Goal: Task Accomplishment & Management: Use online tool/utility

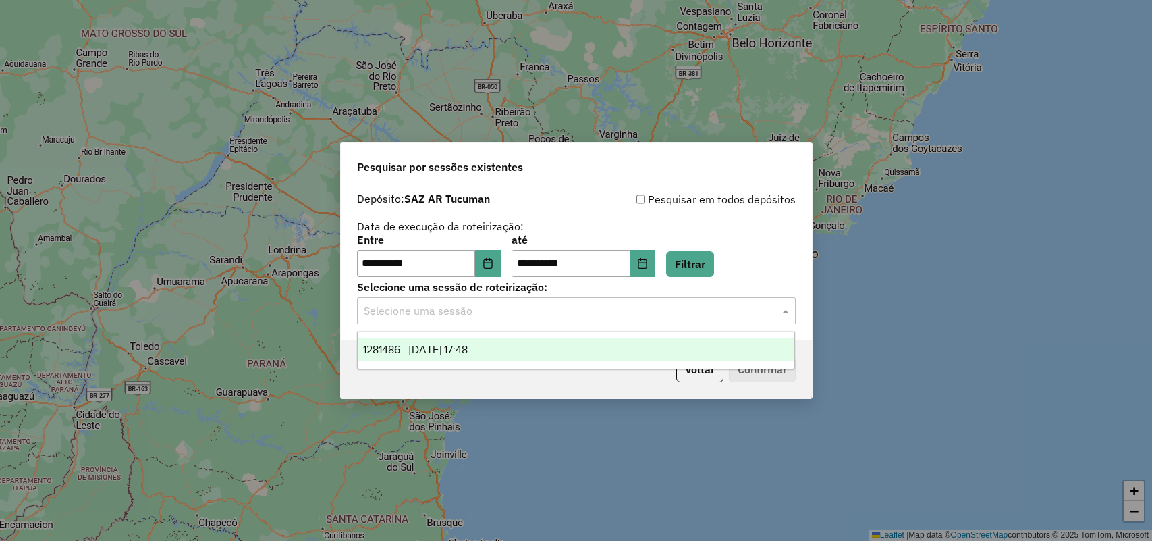
click at [737, 262] on div "**********" at bounding box center [576, 256] width 439 height 42
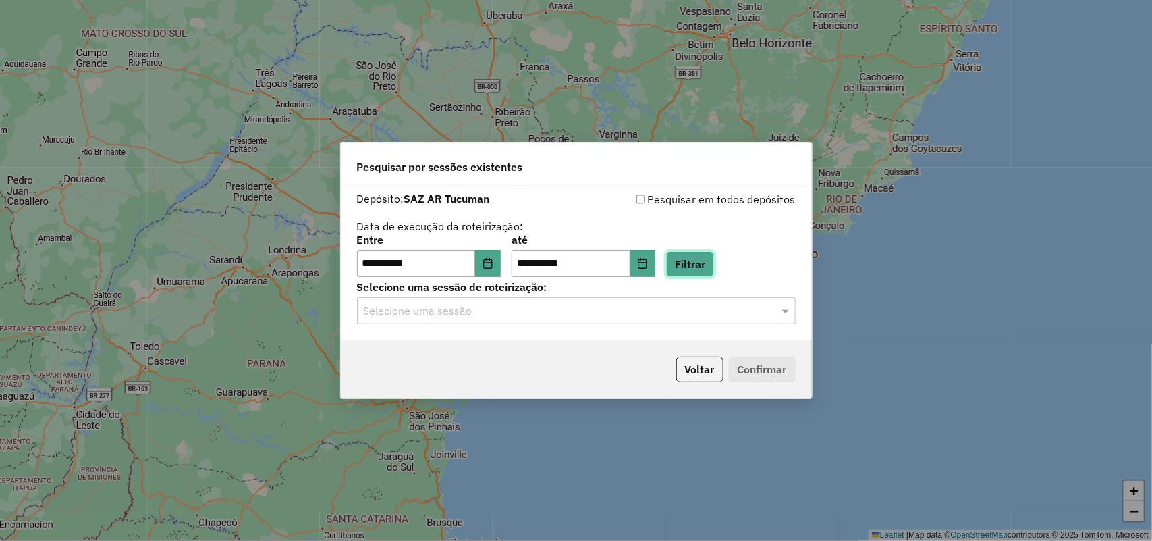
click at [714, 274] on button "Filtrar" at bounding box center [690, 264] width 48 height 26
click at [687, 308] on input "text" at bounding box center [563, 311] width 398 height 16
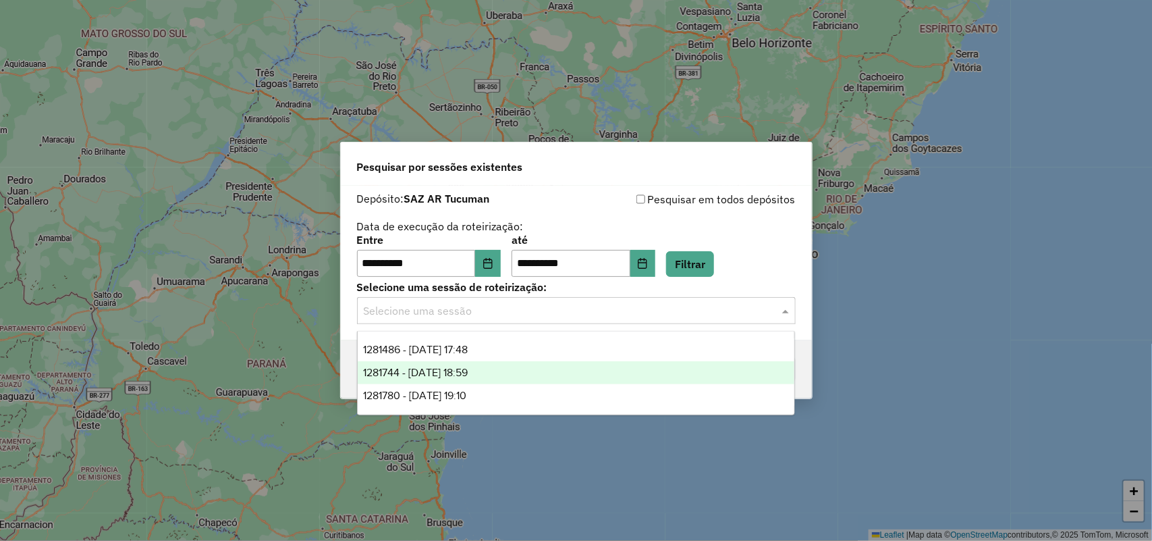
click at [618, 367] on div "1281744 - 25/09/2025 18:59" at bounding box center [576, 372] width 437 height 23
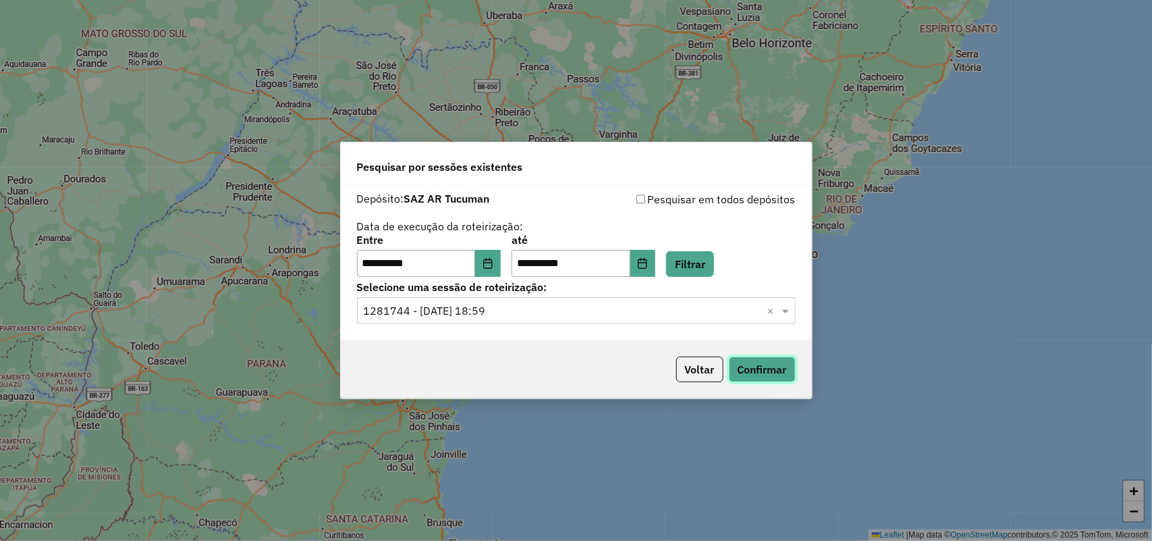
click at [763, 362] on button "Confirmar" at bounding box center [762, 369] width 67 height 26
click at [695, 248] on div "**********" at bounding box center [576, 256] width 439 height 42
click at [694, 246] on div "**********" at bounding box center [576, 256] width 439 height 42
click at [657, 311] on input "text" at bounding box center [563, 311] width 398 height 16
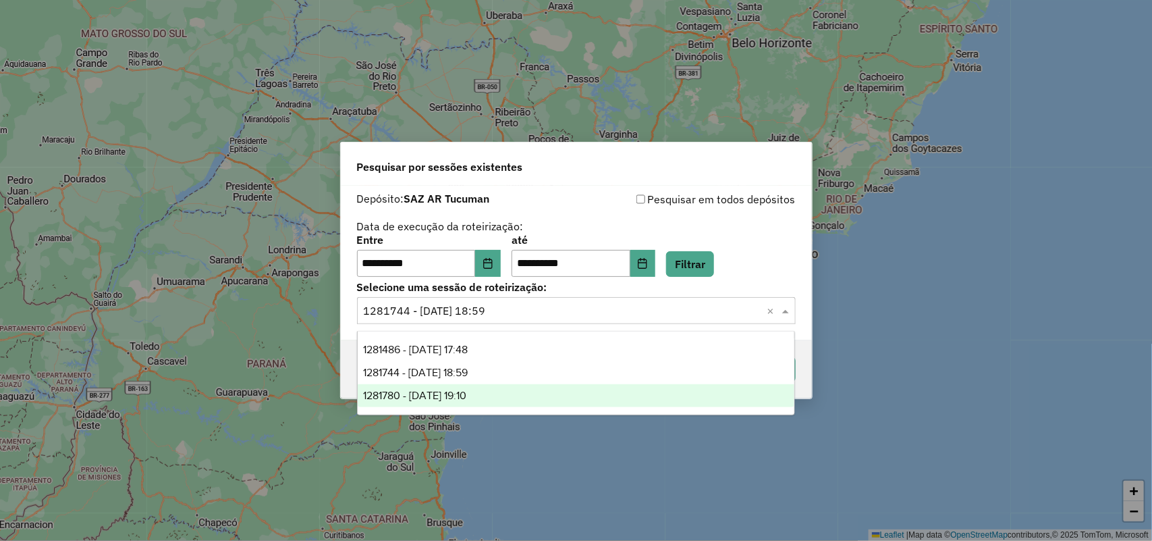
click at [618, 402] on div "1281780 - 25/09/2025 19:10" at bounding box center [576, 395] width 437 height 23
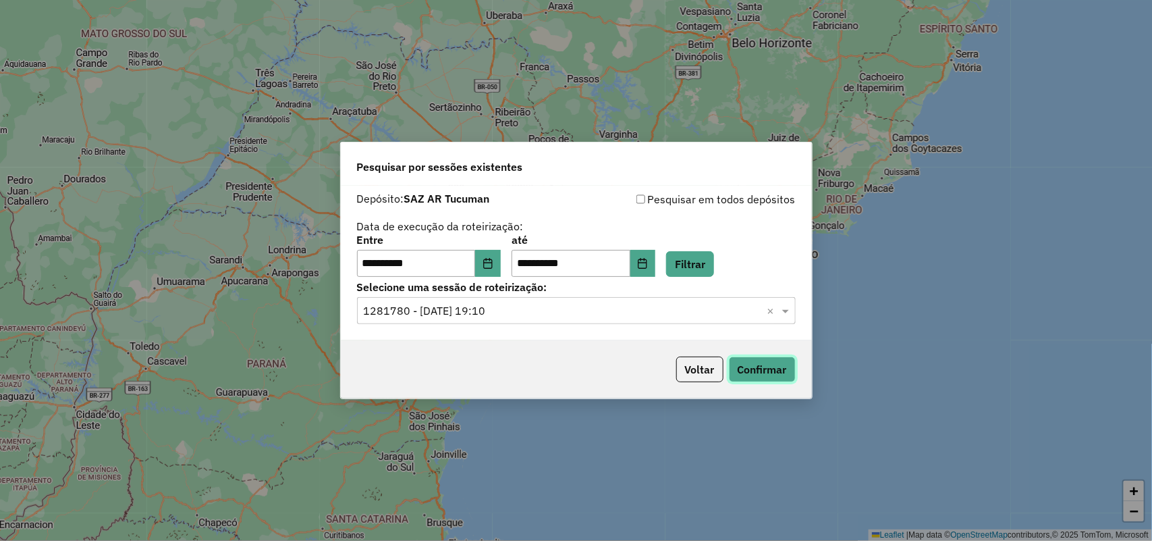
click at [763, 369] on button "Confirmar" at bounding box center [762, 369] width 67 height 26
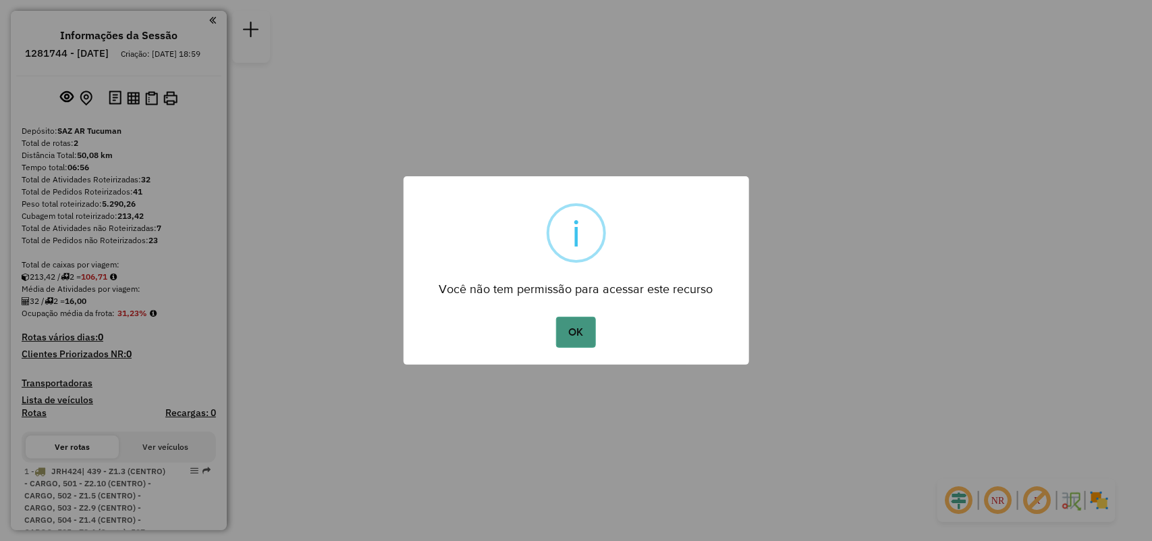
click at [564, 321] on button "OK" at bounding box center [576, 332] width 40 height 31
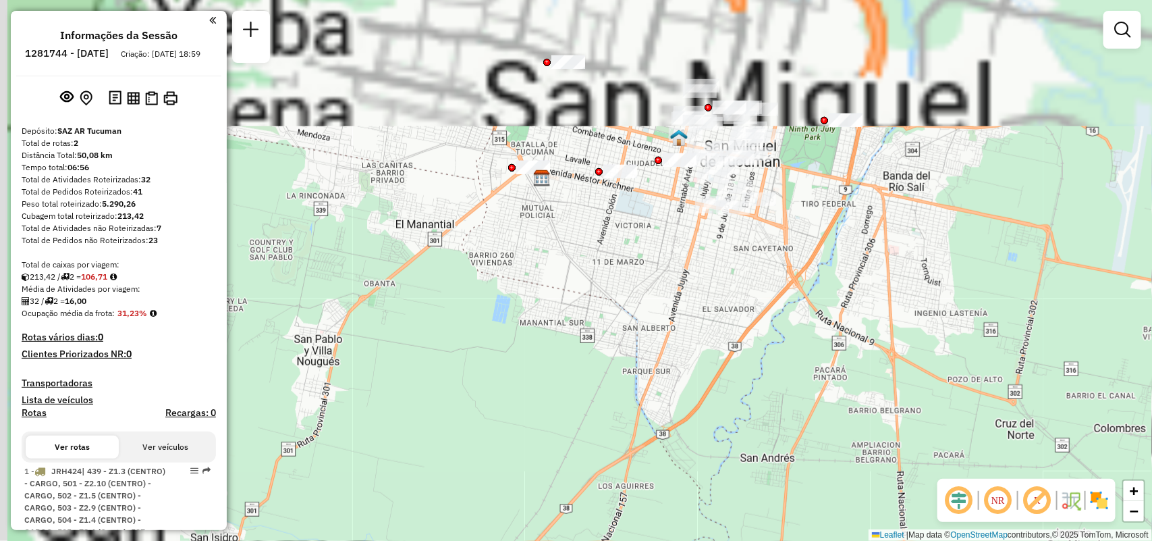
drag, startPoint x: 558, startPoint y: 76, endPoint x: 981, endPoint y: 449, distance: 563.5
click at [1004, 464] on div "Janela de atendimento Grade de atendimento Capacidade Transportadoras Veículos …" at bounding box center [576, 270] width 1152 height 541
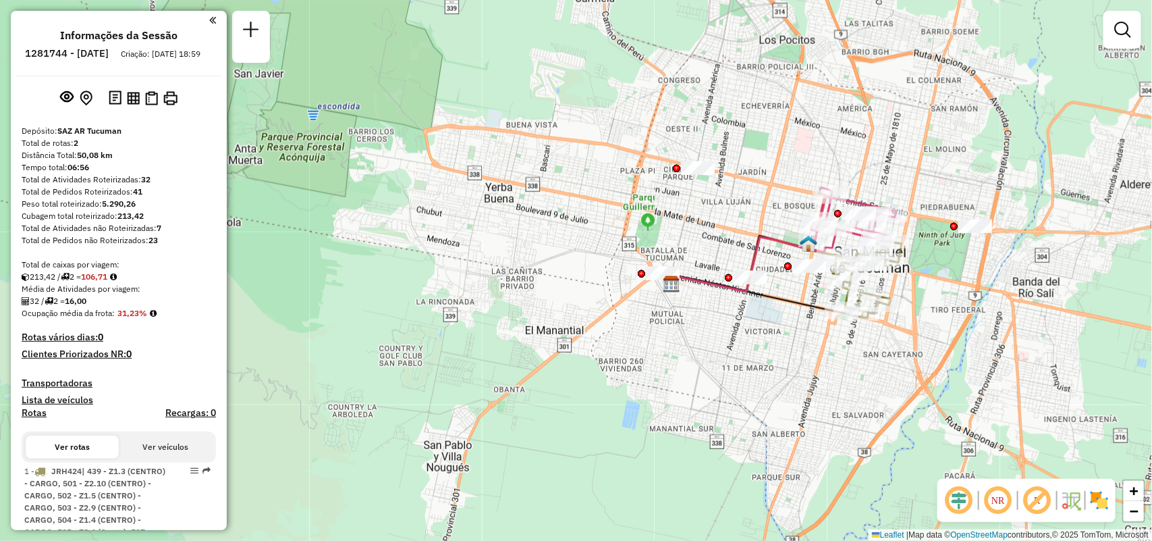
drag, startPoint x: 891, startPoint y: 376, endPoint x: 792, endPoint y: 450, distance: 123.6
click at [792, 450] on div "Janela de atendimento Grade de atendimento Capacidade Transportadoras Veículos …" at bounding box center [576, 270] width 1152 height 541
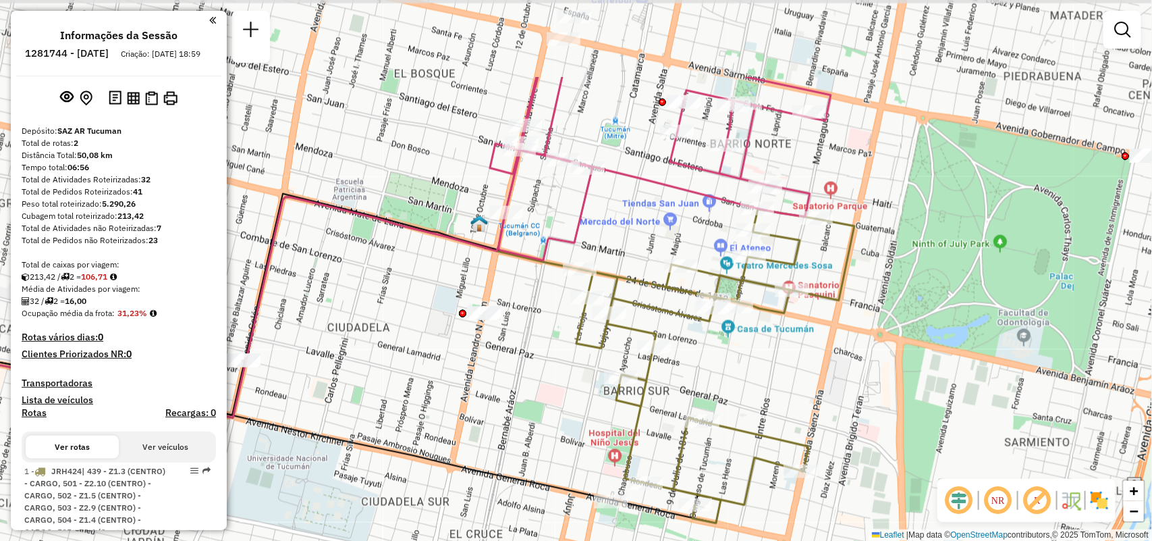
drag, startPoint x: 787, startPoint y: 265, endPoint x: 780, endPoint y: 389, distance: 124.4
click at [780, 389] on div "Janela de atendimento Grade de atendimento Capacidade Transportadoras Veículos …" at bounding box center [576, 270] width 1152 height 541
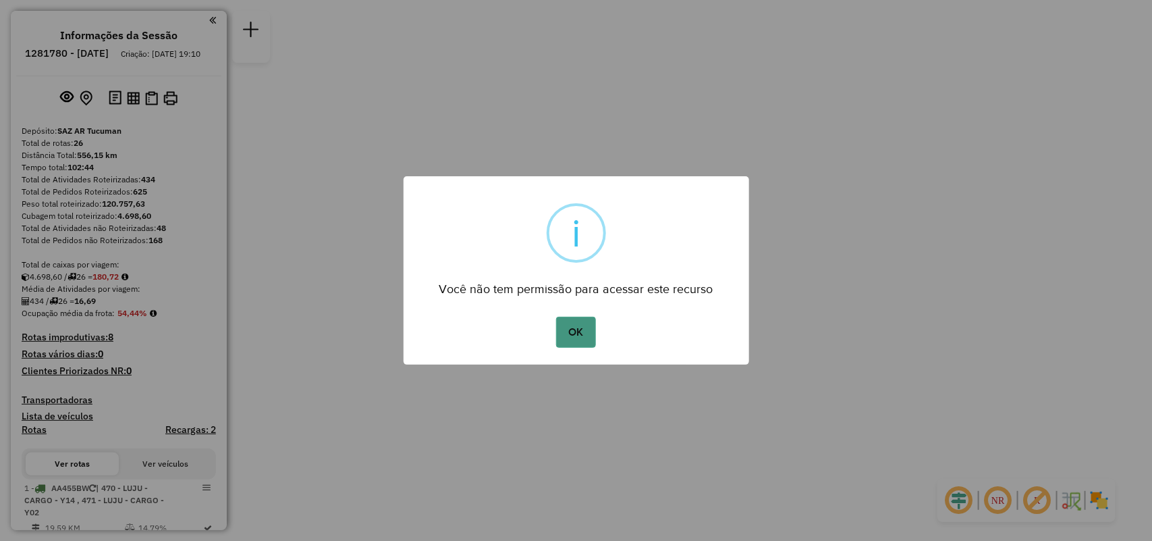
click at [589, 342] on button "OK" at bounding box center [576, 332] width 40 height 31
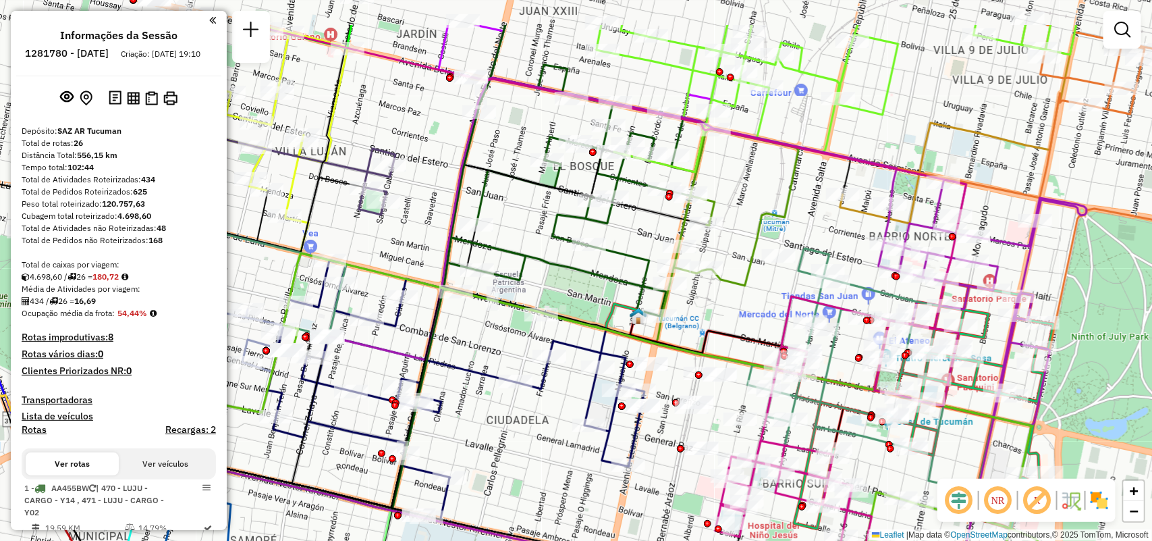
drag, startPoint x: 893, startPoint y: 291, endPoint x: 878, endPoint y: 348, distance: 58.6
click at [872, 348] on div "Janela de atendimento Grade de atendimento Capacidade Transportadoras Veículos …" at bounding box center [576, 270] width 1152 height 541
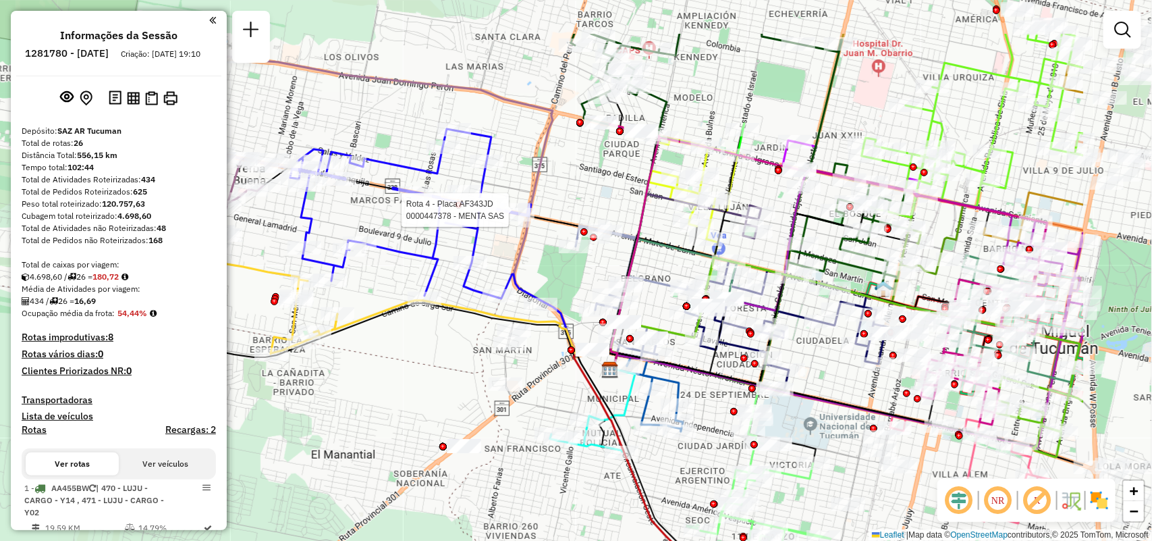
drag, startPoint x: 619, startPoint y: 265, endPoint x: 449, endPoint y: 356, distance: 192.7
click at [439, 356] on div "Rota 4 - Placa AF343JD 0000447378 - MENTA SAS Janela de atendimento Grade de at…" at bounding box center [576, 270] width 1152 height 541
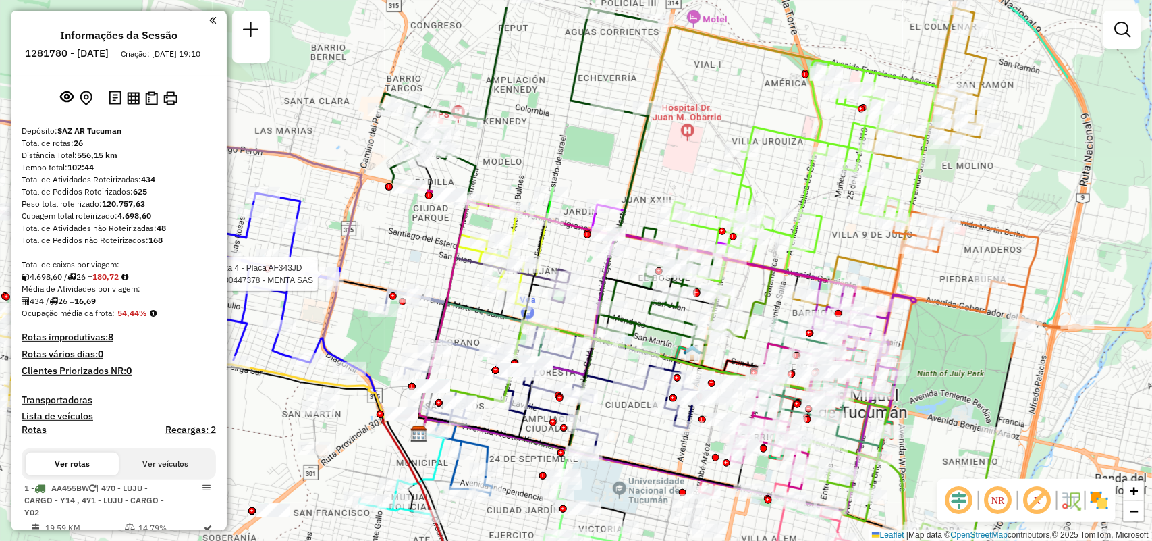
drag, startPoint x: 847, startPoint y: 444, endPoint x: 648, endPoint y: 504, distance: 208.2
click at [648, 504] on div "Rota 4 - Placa AF343JD 0000447378 - MENTA SAS Janela de atendimento Grade de at…" at bounding box center [576, 270] width 1152 height 541
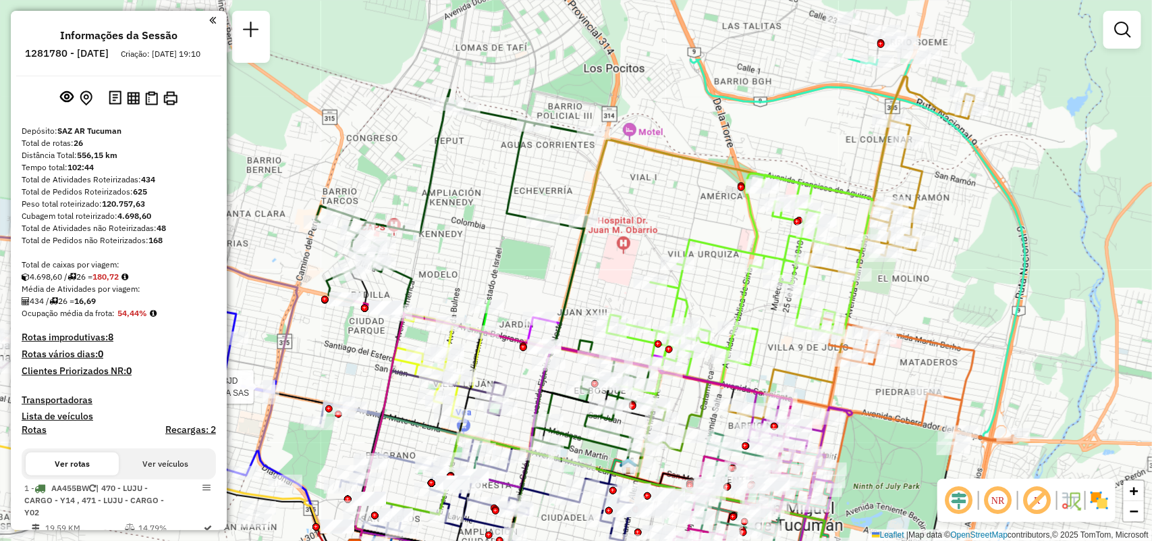
drag, startPoint x: 640, startPoint y: 243, endPoint x: 576, endPoint y: 356, distance: 129.7
click at [576, 356] on icon at bounding box center [573, 451] width 438 height 300
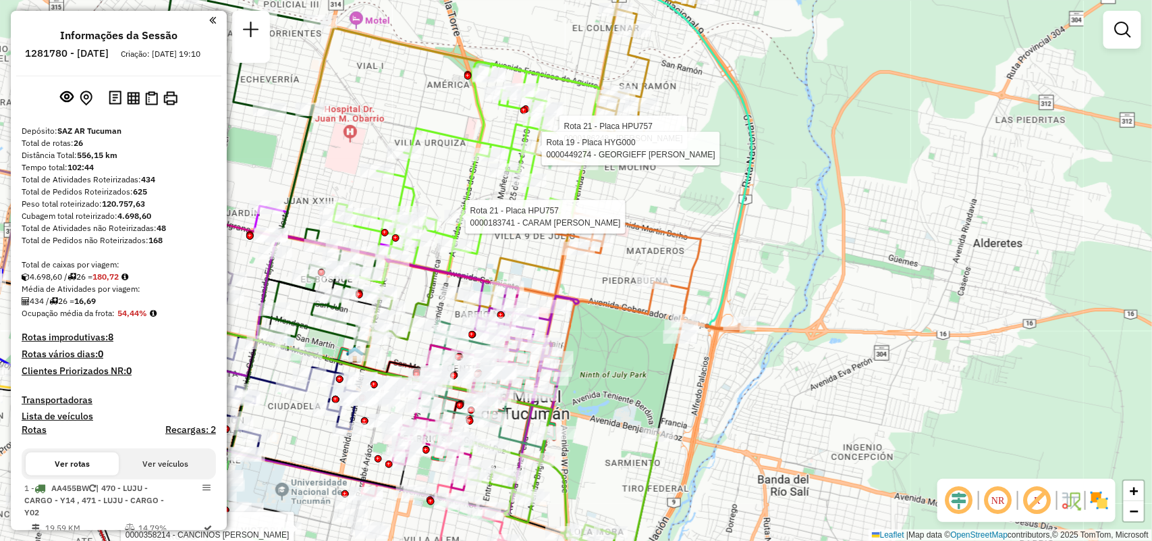
click at [936, 149] on div "Rota 4 - Placa AF343JD 0000447378 - MENTA SAS Rota 11 - Placa IMS946 0000358214…" at bounding box center [576, 270] width 1152 height 541
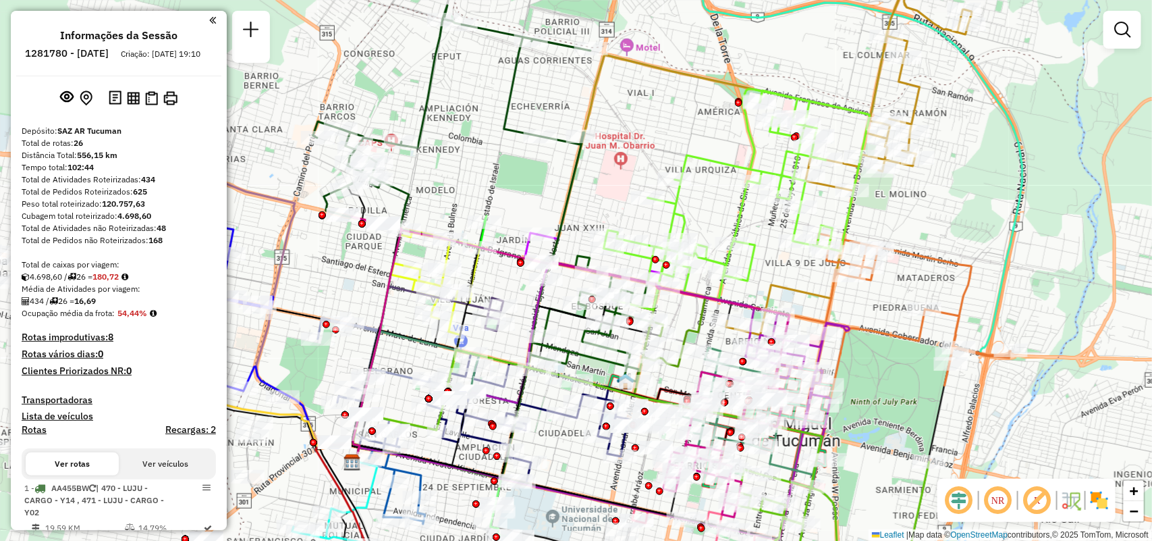
drag, startPoint x: 754, startPoint y: 278, endPoint x: 1025, endPoint y: 305, distance: 272.1
click at [1025, 305] on div "Janela de atendimento Grade de atendimento Capacidade Transportadoras Veículos …" at bounding box center [576, 270] width 1152 height 541
select select "**********"
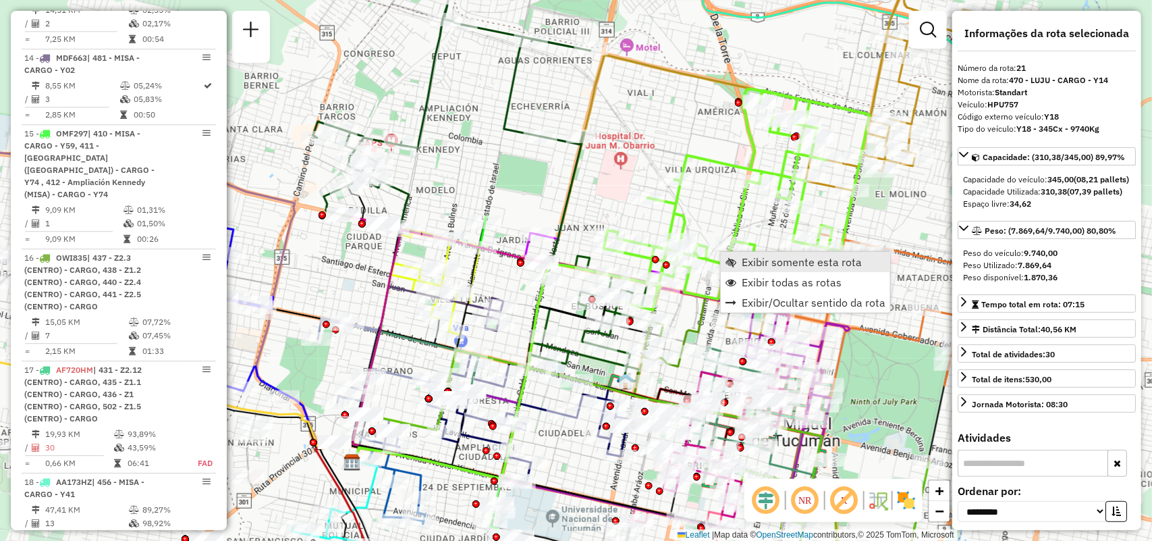
scroll to position [2262, 0]
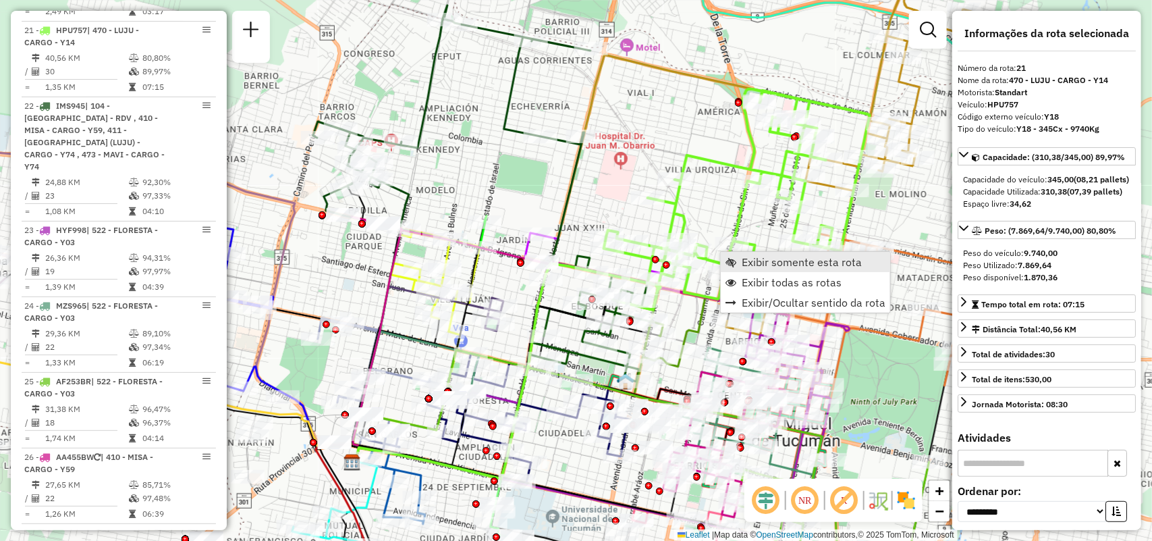
click at [753, 257] on span "Exibir somente esta rota" at bounding box center [802, 262] width 120 height 11
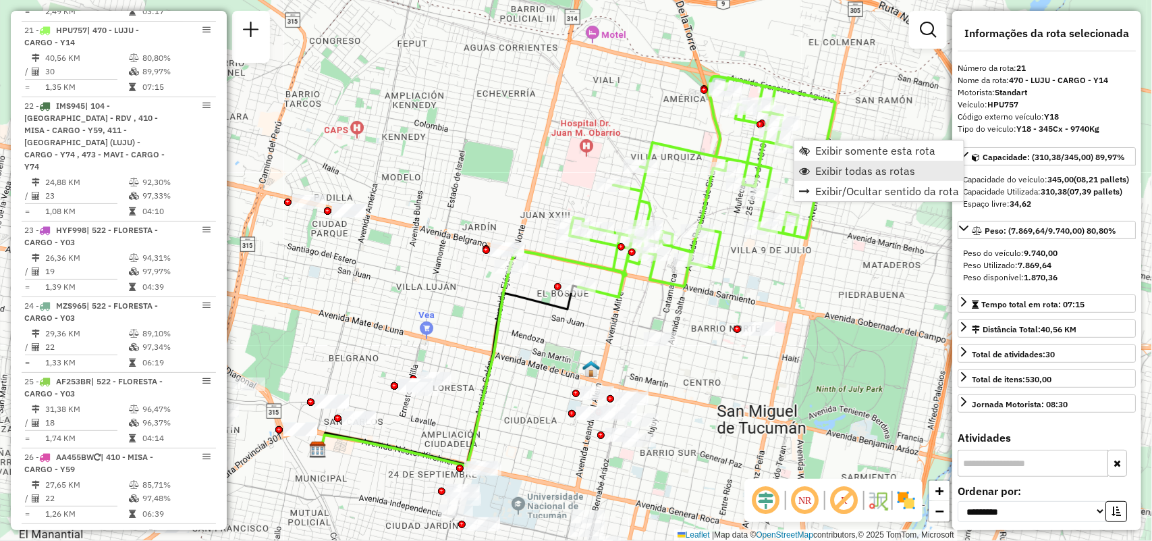
click at [836, 167] on span "Exibir todas as rotas" at bounding box center [866, 170] width 100 height 11
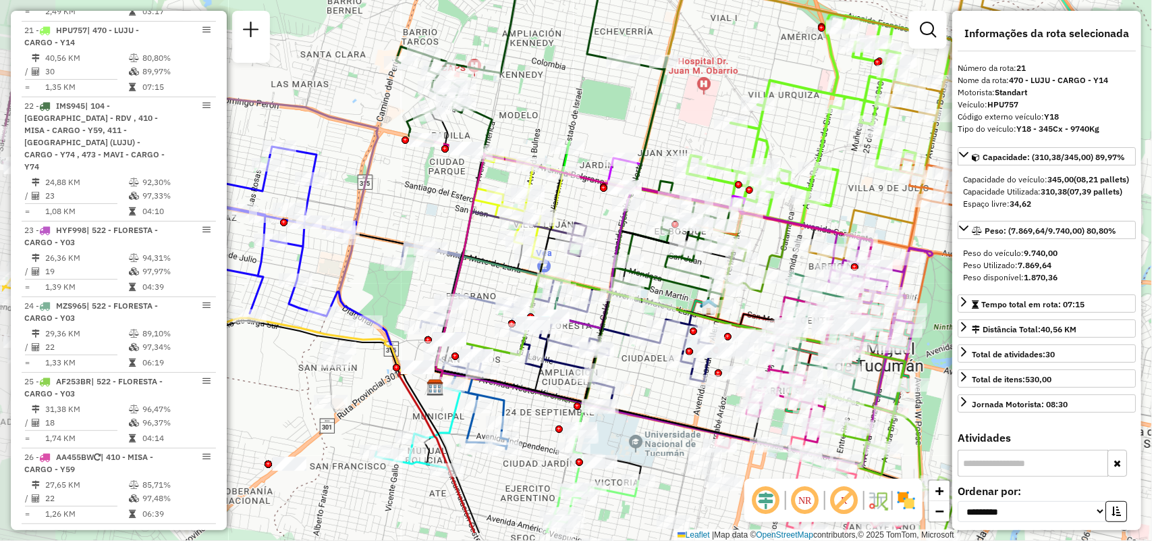
drag, startPoint x: 811, startPoint y: 280, endPoint x: 928, endPoint y: 218, distance: 132.9
click at [928, 218] on div "Janela de atendimento Grade de atendimento Capacidade Transportadoras Veículos …" at bounding box center [576, 270] width 1152 height 541
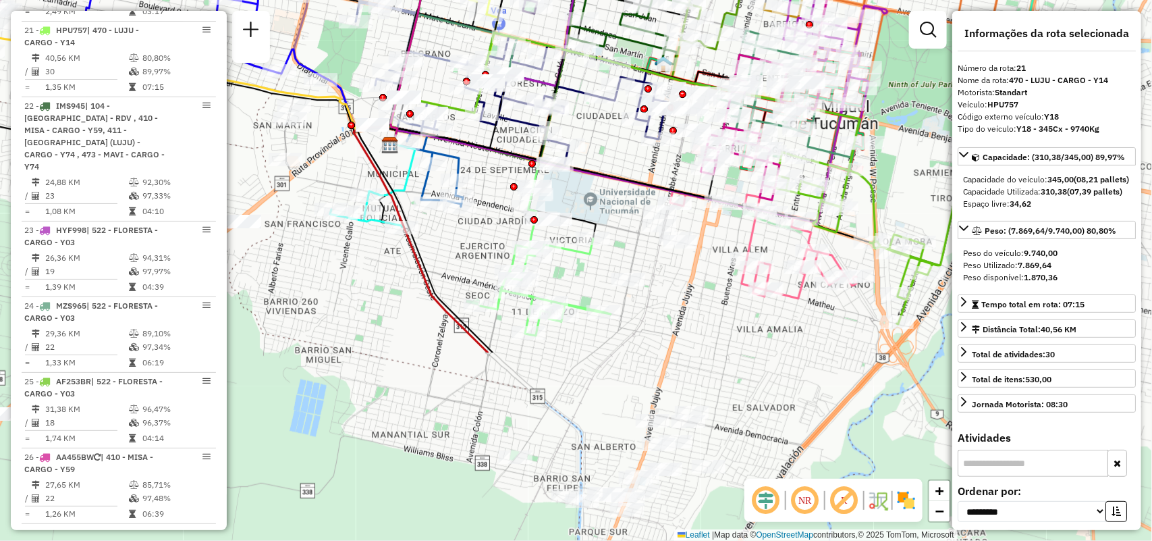
drag, startPoint x: 582, startPoint y: 326, endPoint x: 478, endPoint y: 72, distance: 274.3
click at [478, 72] on div "Rota 20 - Placa HYG002 0000705880 - GRAMAJO MARIA CRISTINA Rota 20 - Placa HYG0…" at bounding box center [576, 270] width 1152 height 541
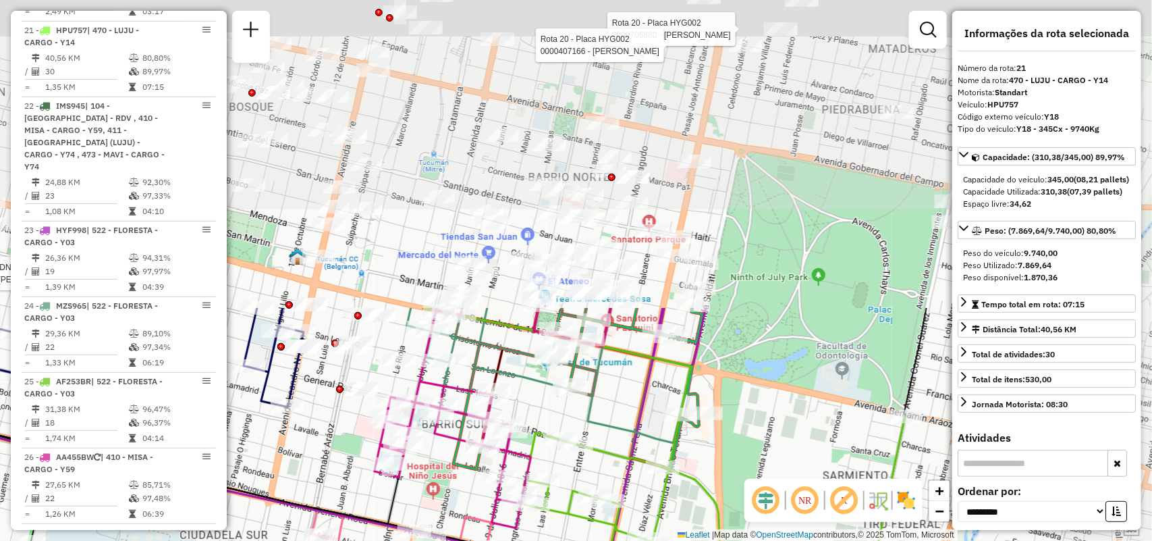
drag, startPoint x: 670, startPoint y: 220, endPoint x: 517, endPoint y: 456, distance: 281.3
click at [517, 456] on icon at bounding box center [493, 418] width 236 height 220
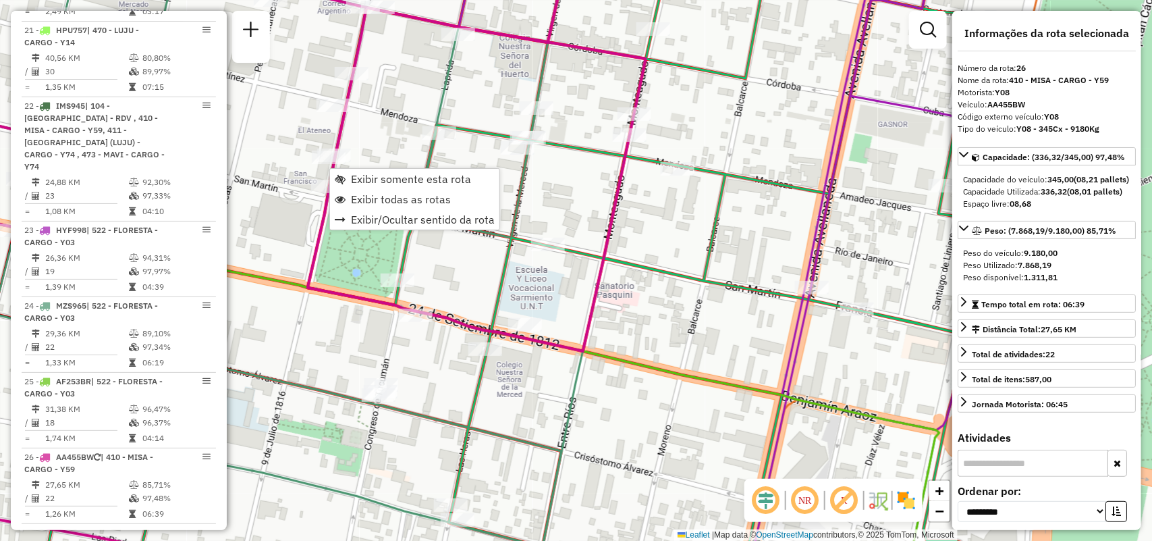
scroll to position [2590, 0]
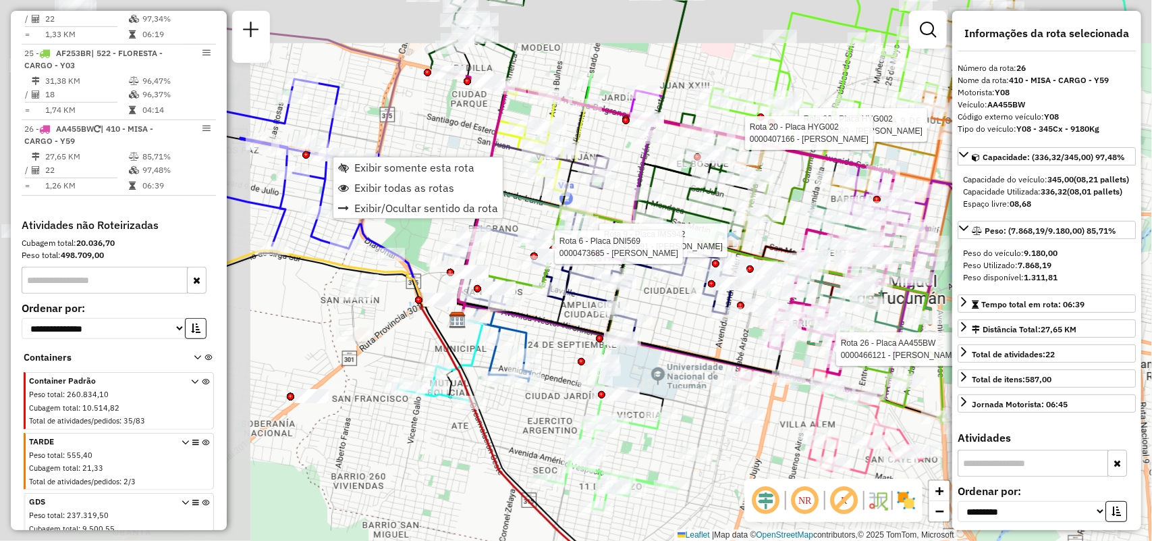
click at [1084, 369] on hb-router-mapa "Exibir somente esta rota Exibir todas as rotas Exibir/Ocultar sentido da rota I…" at bounding box center [576, 270] width 1152 height 541
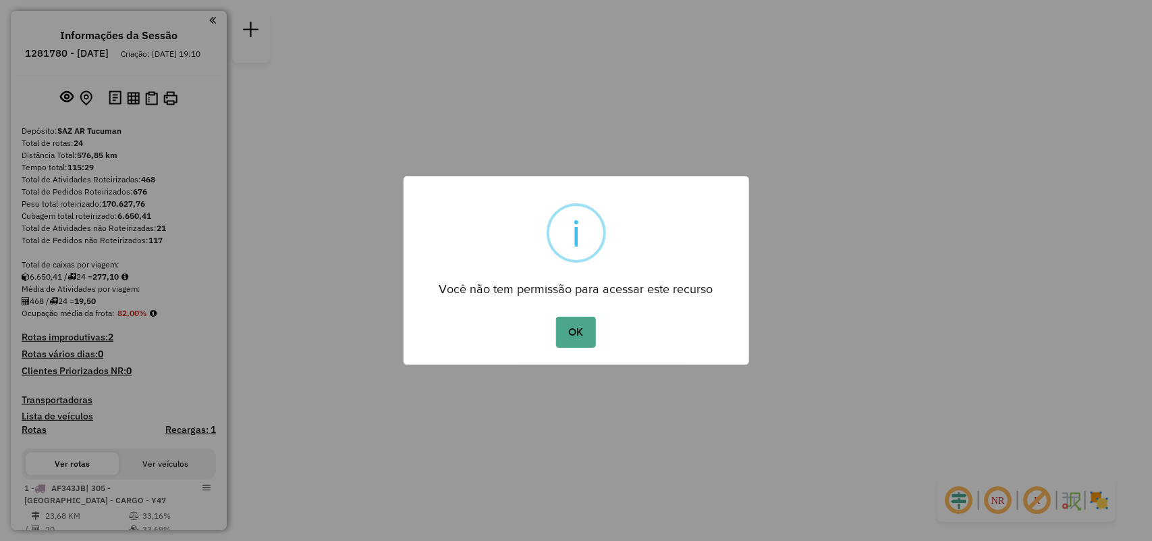
click at [1024, 277] on div "× i Você não tem permissão para acessar este recurso OK No Cancel" at bounding box center [576, 270] width 1152 height 541
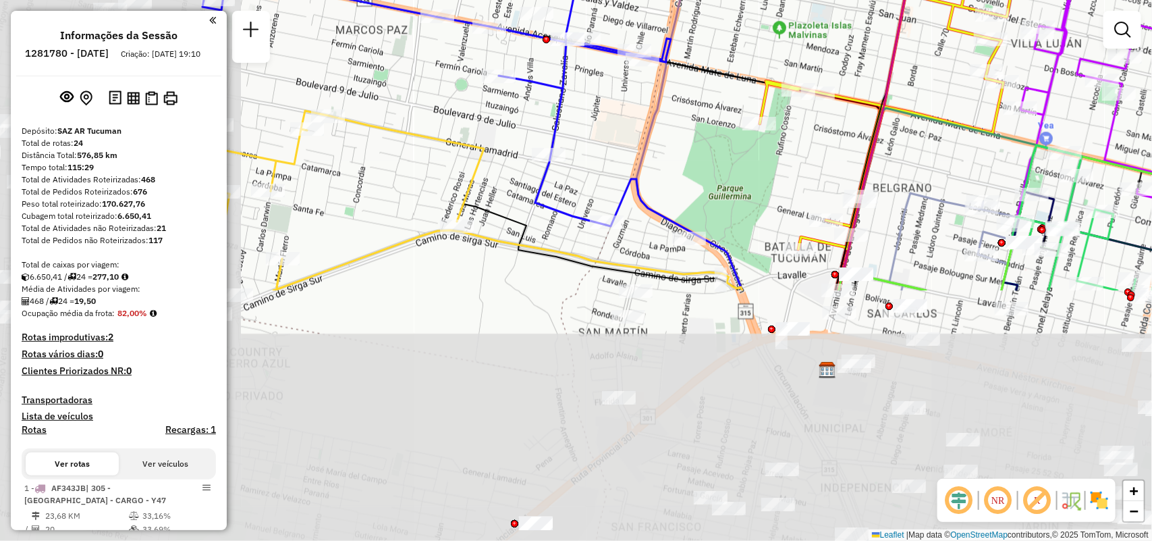
drag, startPoint x: 708, startPoint y: 176, endPoint x: 738, endPoint y: 84, distance: 96.1
click at [926, 0] on html "Aguarde... Pop-up bloqueado! Seu navegador bloqueou automáticamente a abertura …" at bounding box center [576, 270] width 1152 height 541
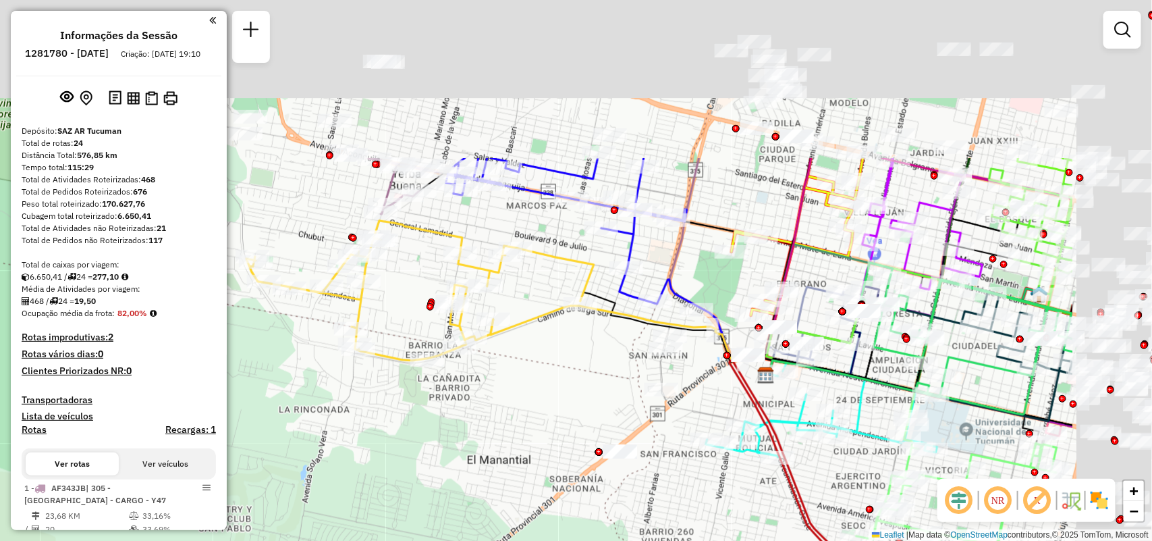
drag, startPoint x: 599, startPoint y: 163, endPoint x: 404, endPoint y: 375, distance: 288.1
click at [404, 375] on div "Janela de atendimento Grade de atendimento Capacidade Transportadoras Veículos …" at bounding box center [576, 270] width 1152 height 541
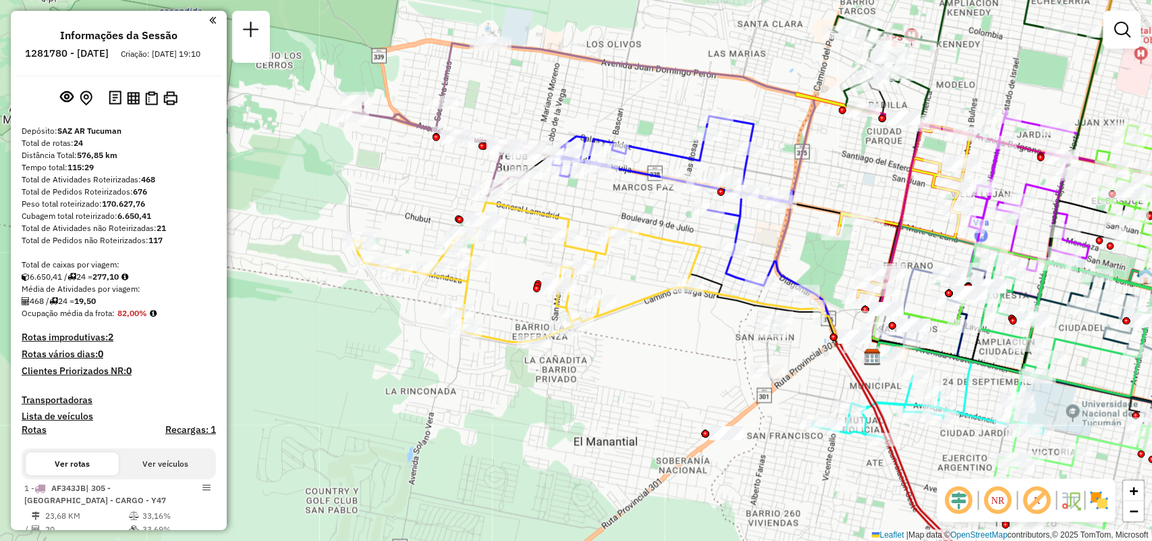
drag, startPoint x: 510, startPoint y: 300, endPoint x: 616, endPoint y: 282, distance: 108.2
click at [616, 282] on div "Janela de atendimento Grade de atendimento Capacidade Transportadoras Veículos …" at bounding box center [576, 270] width 1152 height 541
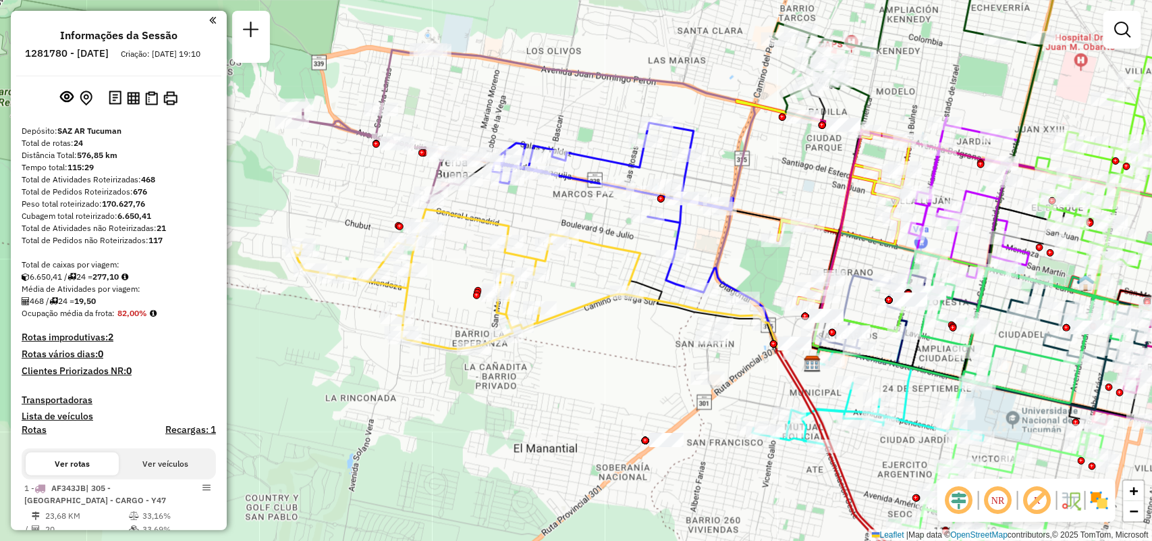
drag, startPoint x: 643, startPoint y: 336, endPoint x: 583, endPoint y: 343, distance: 60.5
click at [583, 343] on div "Janela de atendimento Grade de atendimento Capacidade Transportadoras Veículos …" at bounding box center [576, 270] width 1152 height 541
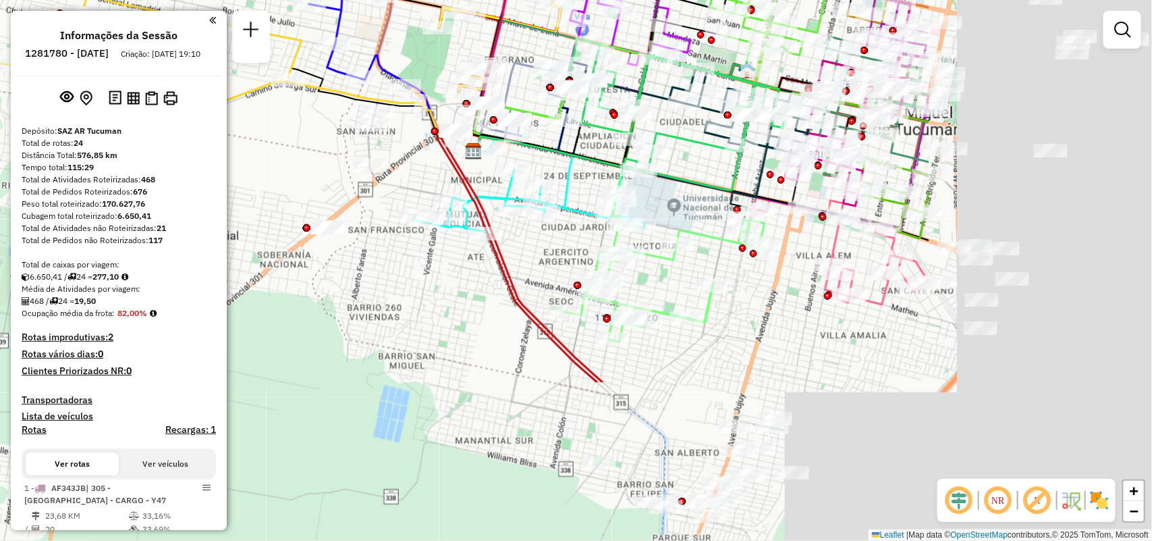
drag, startPoint x: 599, startPoint y: 274, endPoint x: 260, endPoint y: 61, distance: 400.1
click at [260, 61] on hb-router-mapa "Informações da Sessão 1281780 - 25/09/2025 Criação: 23/09/2025 19:10 Depósito: …" at bounding box center [576, 270] width 1152 height 541
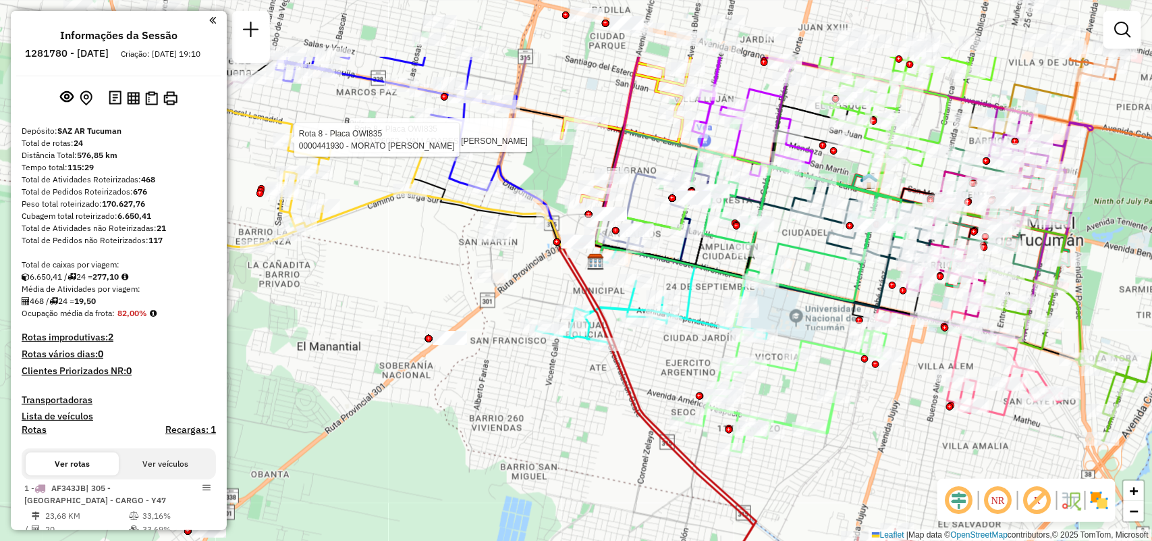
drag, startPoint x: 676, startPoint y: 302, endPoint x: 1030, endPoint y: 489, distance: 400.2
click at [942, 460] on div "Rota 8 - Placa OWI835 0000326062 - VALLADARES ALVARO OSCAR Rota 8 - Placa OWI83…" at bounding box center [576, 270] width 1152 height 541
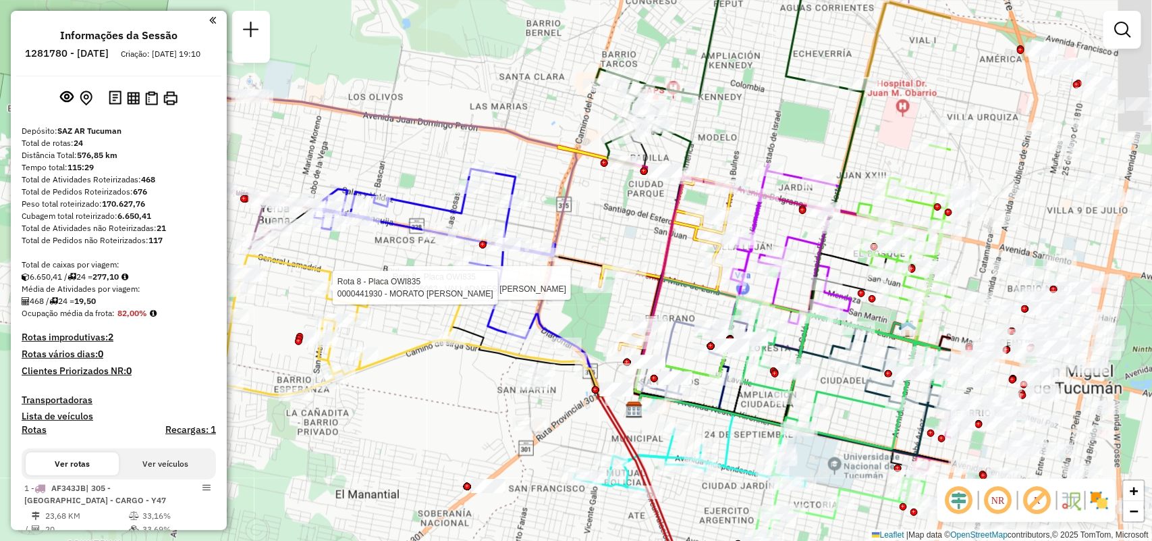
drag, startPoint x: 1040, startPoint y: 386, endPoint x: 724, endPoint y: 415, distance: 318.0
click at [724, 415] on icon at bounding box center [724, 413] width 179 height 36
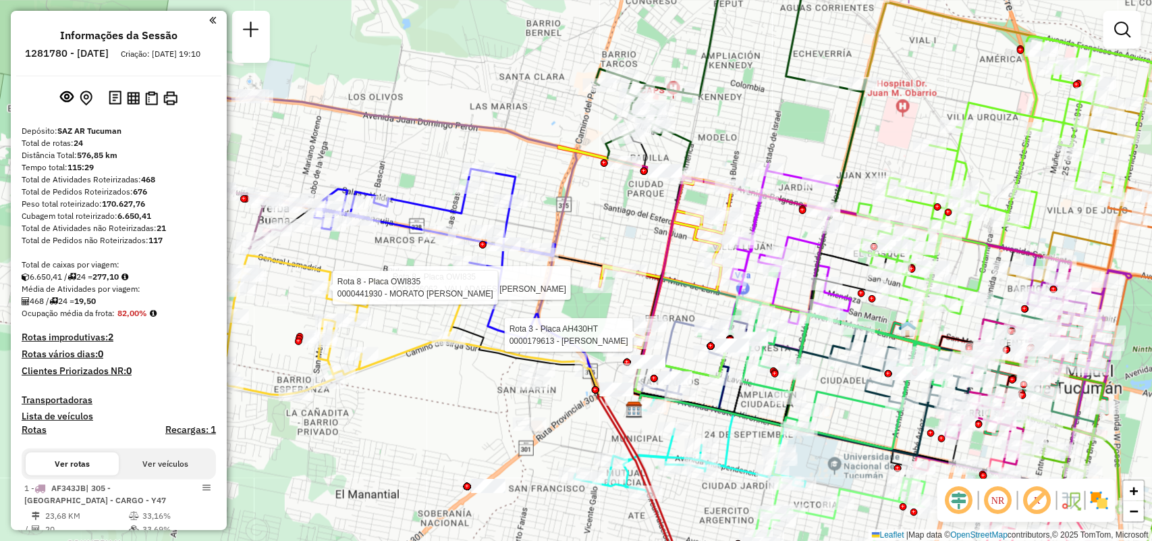
select select "**********"
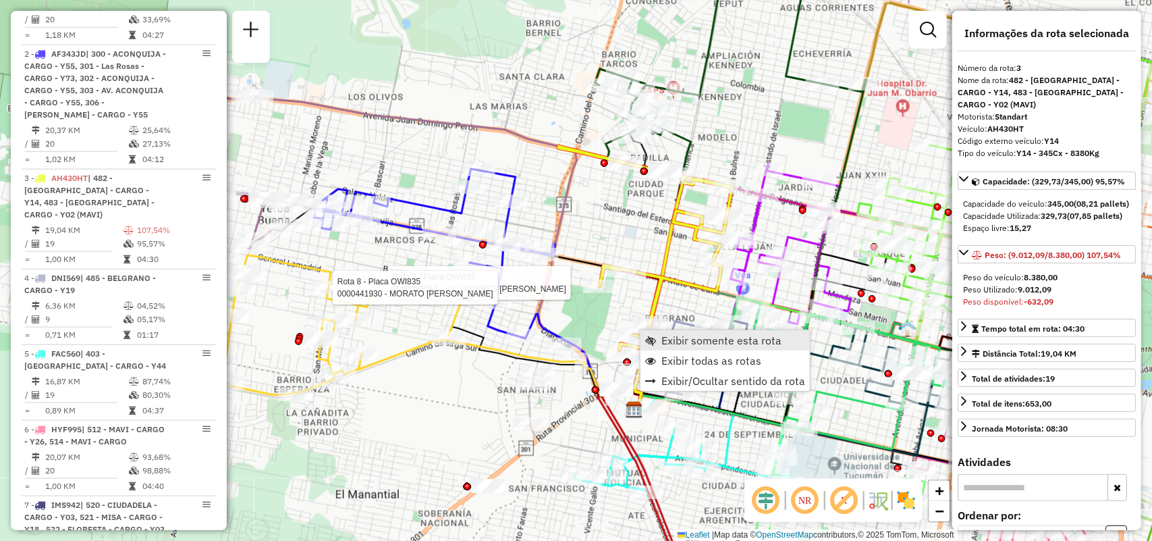
scroll to position [680, 0]
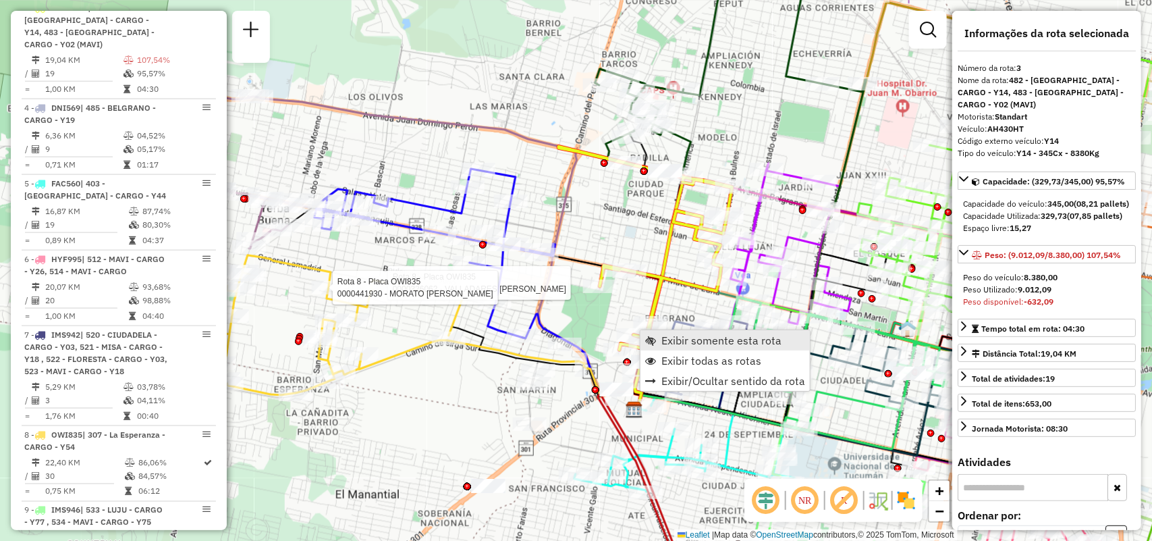
click at [660, 339] on link "Exibir somente esta rota" at bounding box center [725, 340] width 169 height 20
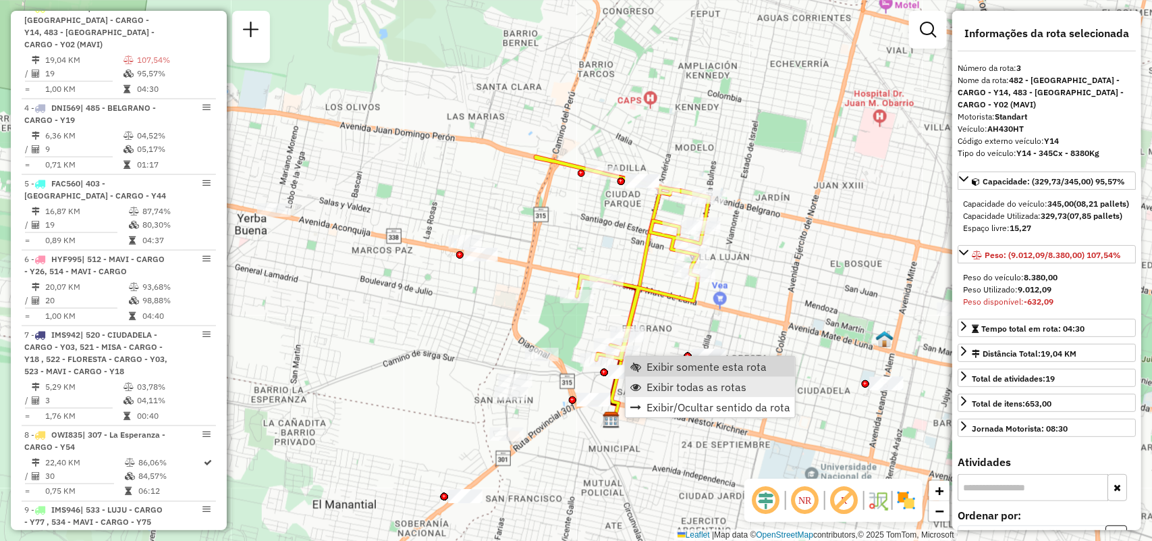
click at [666, 381] on span "Exibir todas as rotas" at bounding box center [697, 386] width 100 height 11
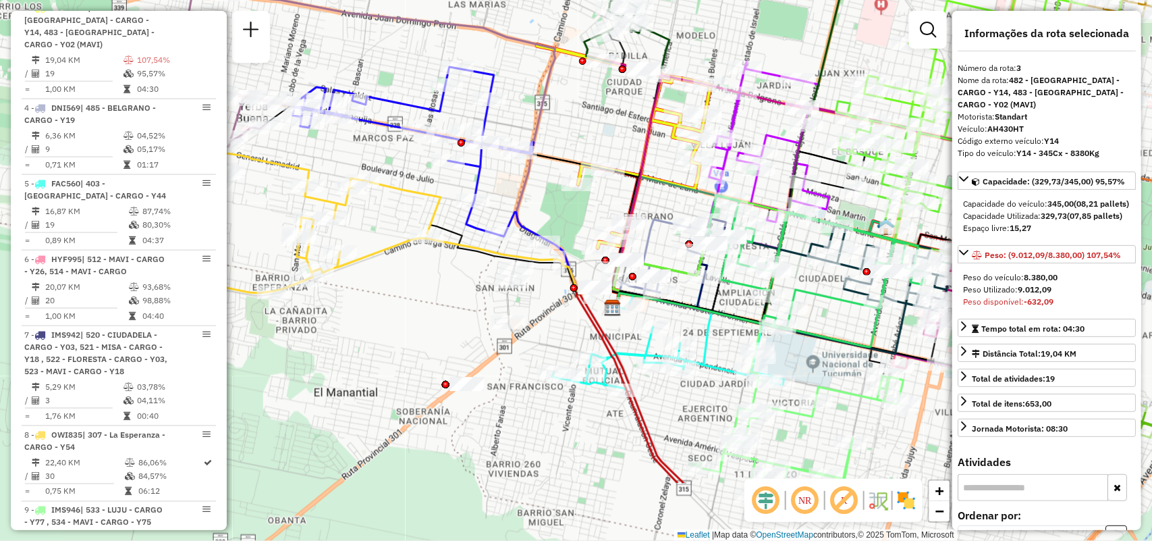
drag, startPoint x: 683, startPoint y: 492, endPoint x: 684, endPoint y: 335, distance: 156.6
click at [684, 335] on div "Rota 5 - Placa FAC560 0000413374 - GOMEZ MABEL NOEMI Janela de atendimento Grad…" at bounding box center [576, 270] width 1152 height 541
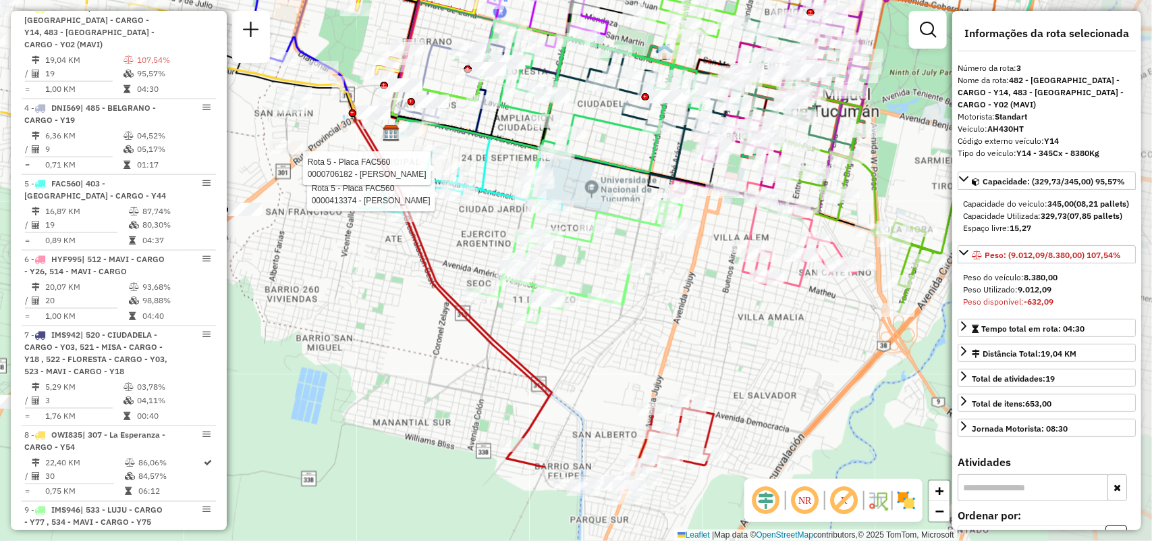
drag, startPoint x: 873, startPoint y: 402, endPoint x: 652, endPoint y: 275, distance: 255.6
click at [652, 275] on div "Rota 5 - Placa FAC560 0000413374 - GOMEZ MABEL NOEMI Rota 5 - Placa FAC560 0000…" at bounding box center [576, 270] width 1152 height 541
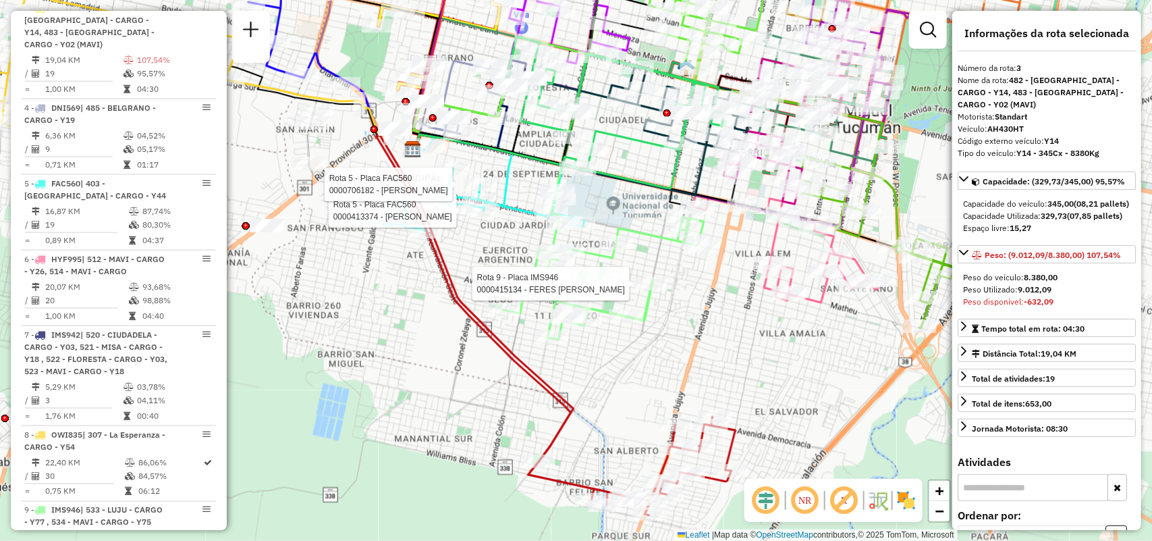
drag, startPoint x: 606, startPoint y: 369, endPoint x: 714, endPoint y: 435, distance: 126.5
click at [714, 435] on div "Rota 5 - Placa FAC560 0000413374 - GOMEZ MABEL NOEMI Rota 5 - Placa FAC560 0000…" at bounding box center [576, 270] width 1152 height 541
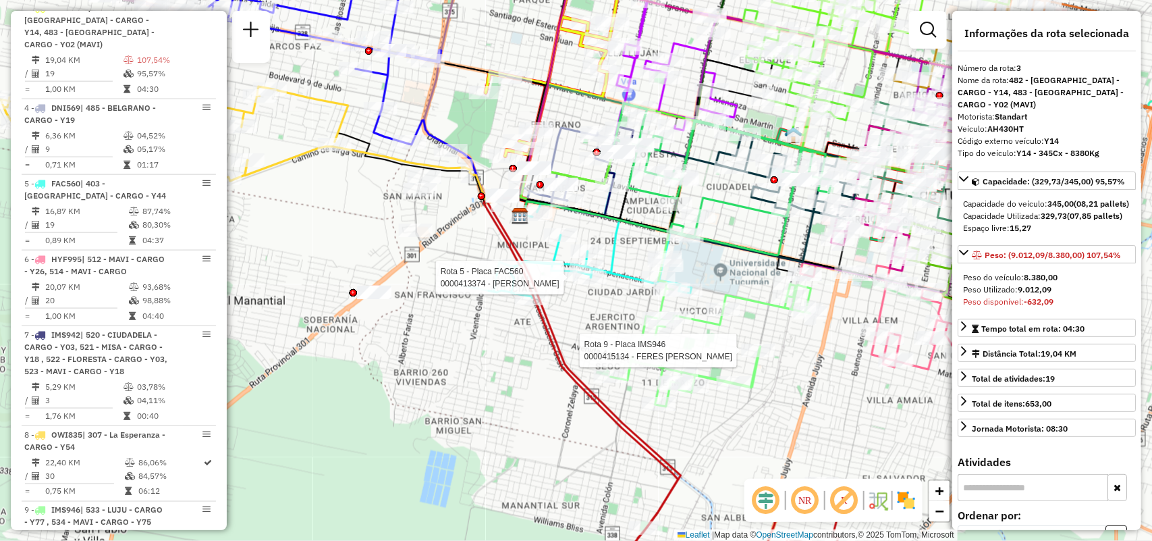
click at [805, 333] on div "Rota 5 - Placa FAC560 0000413374 - GOMEZ MABEL NOEMI Rota 9 - Placa IMS946 0000…" at bounding box center [576, 270] width 1152 height 541
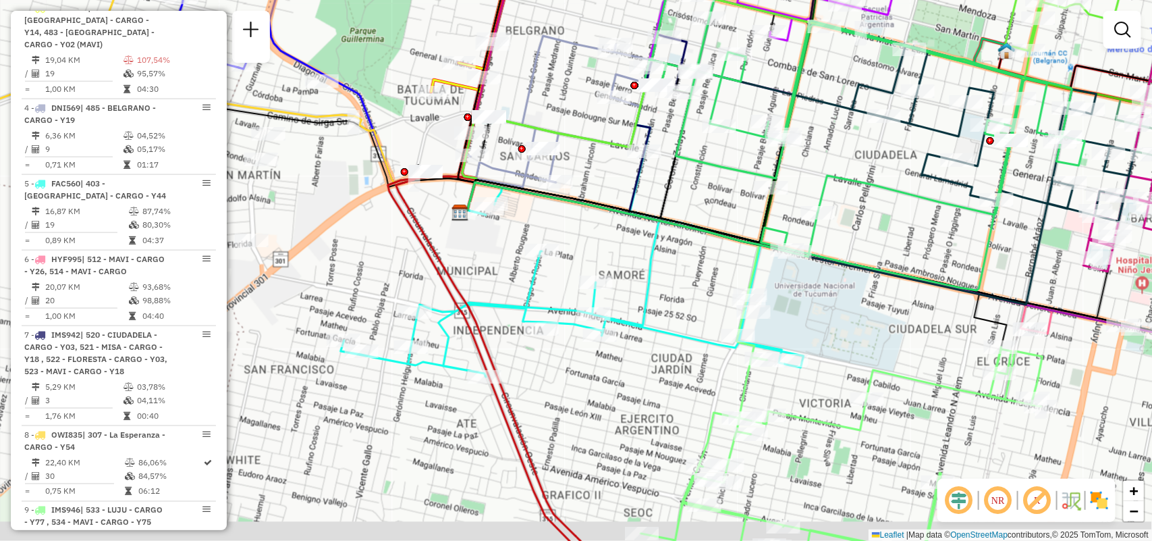
drag, startPoint x: 738, startPoint y: 381, endPoint x: 739, endPoint y: 365, distance: 16.9
click at [739, 365] on div "Janela de atendimento Grade de atendimento Capacidade Transportadoras Veículos …" at bounding box center [576, 270] width 1152 height 541
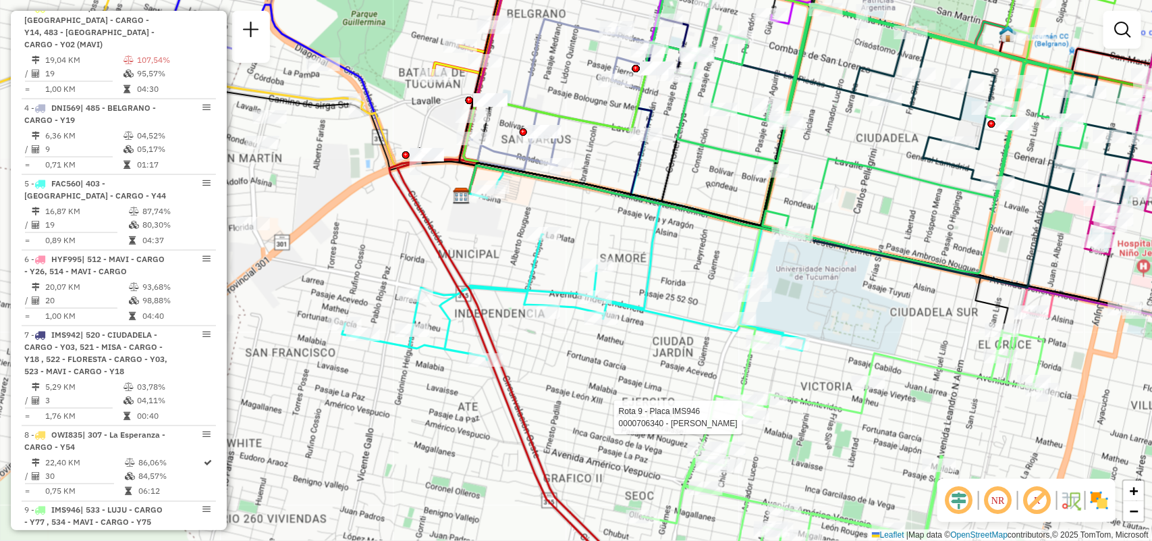
select select "**********"
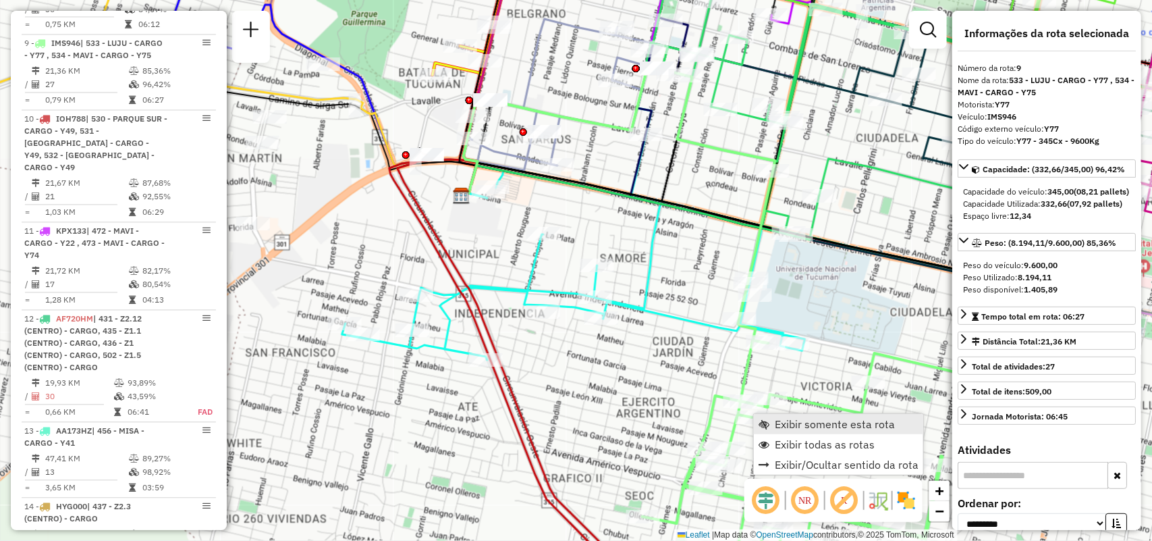
scroll to position [1171, 0]
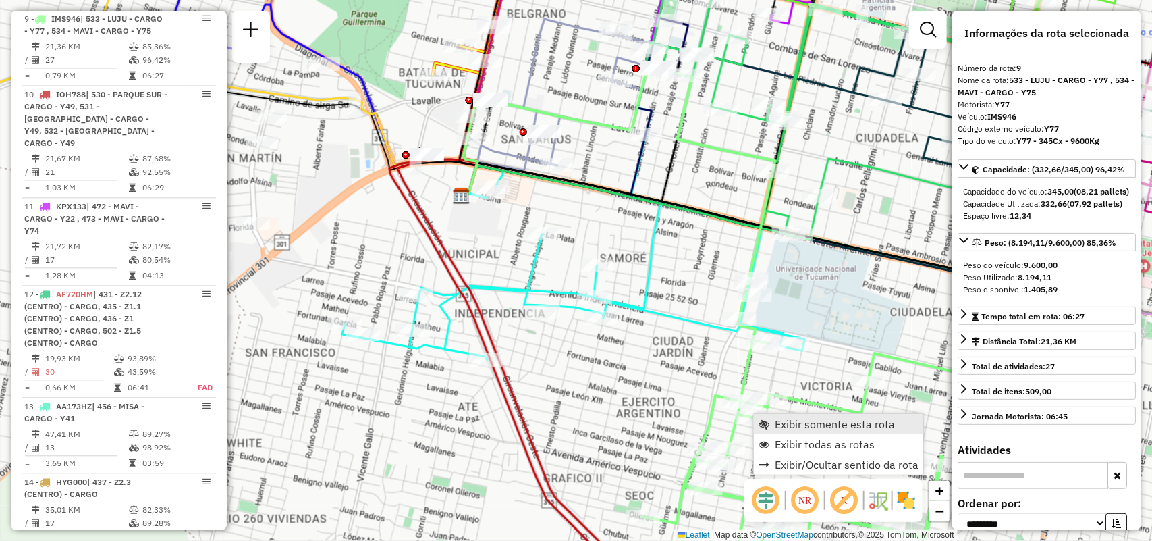
click at [780, 420] on span "Exibir somente esta rota" at bounding box center [835, 424] width 120 height 11
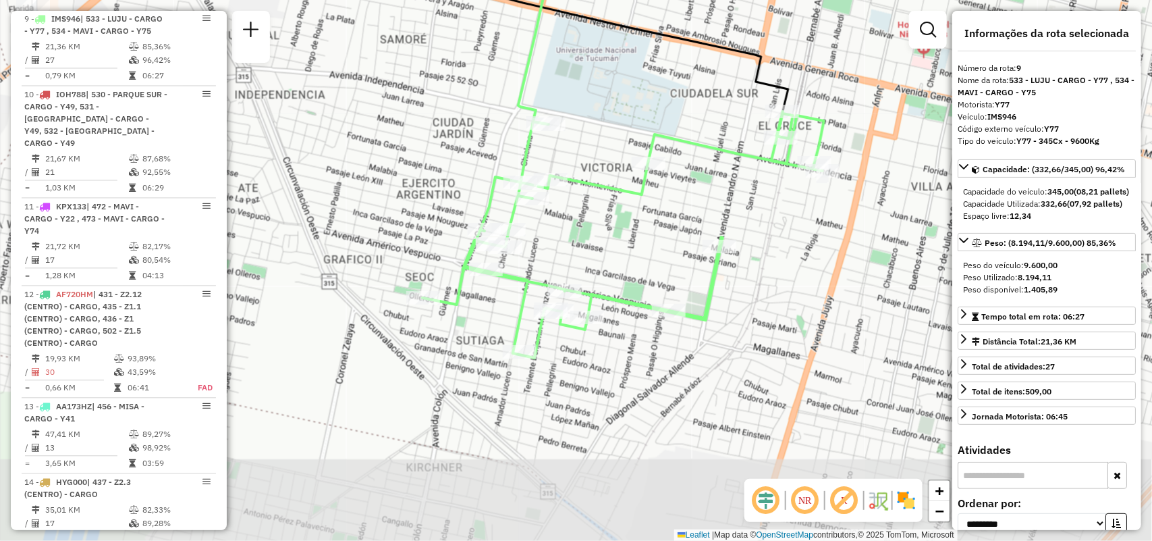
drag, startPoint x: 883, startPoint y: 450, endPoint x: 802, endPoint y: 284, distance: 184.8
click at [841, 302] on div "Janela de atendimento Grade de atendimento Capacidade Transportadoras Veículos …" at bounding box center [576, 270] width 1152 height 541
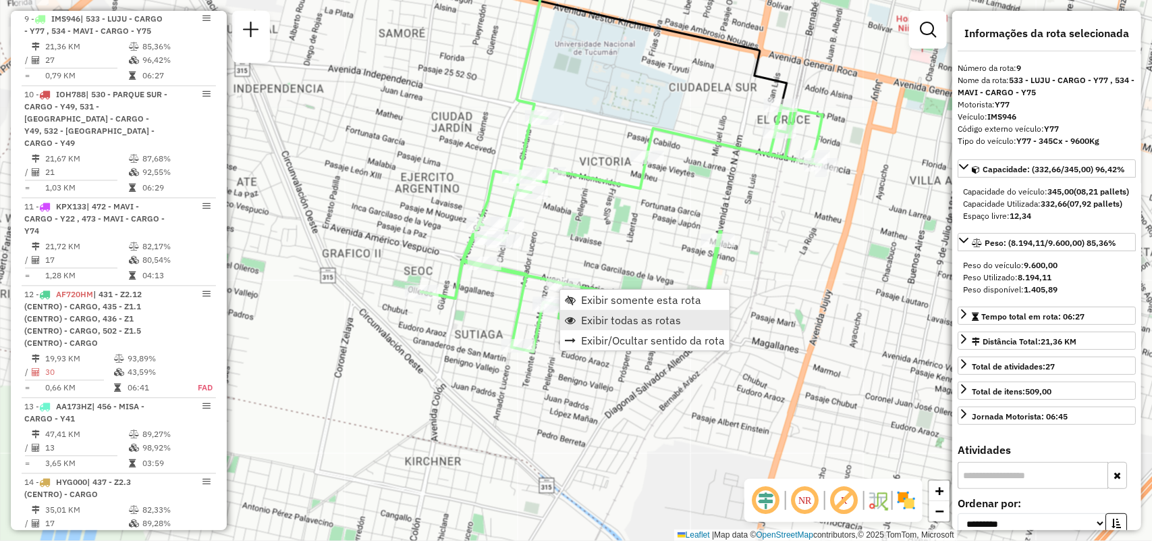
click at [601, 315] on span "Exibir todas as rotas" at bounding box center [631, 320] width 100 height 11
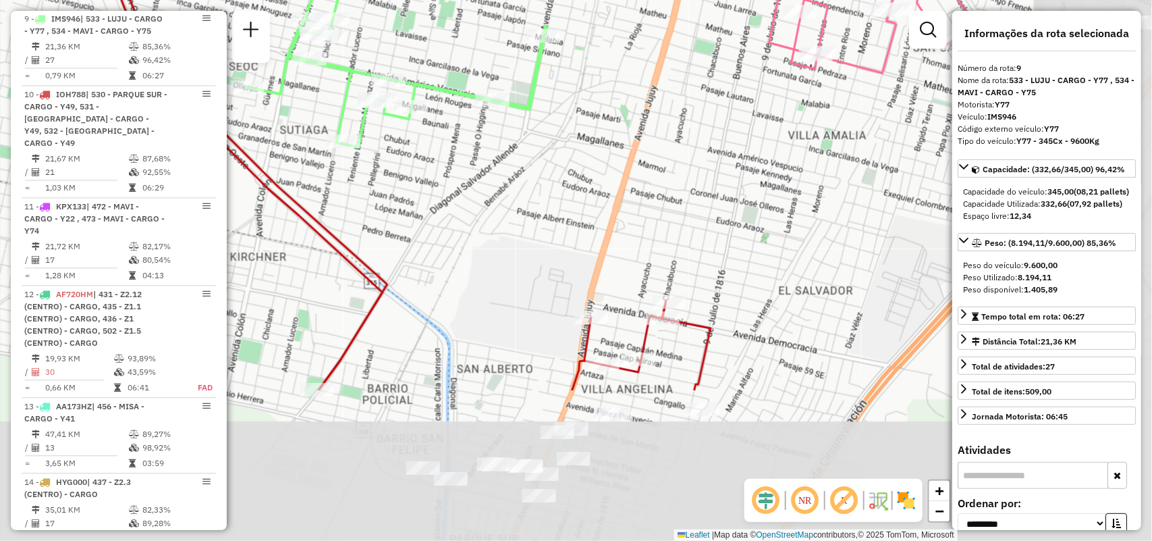
drag, startPoint x: 750, startPoint y: 398, endPoint x: 575, endPoint y: 194, distance: 269.1
click at [575, 194] on div "Janela de atendimento Grade de atendimento Capacidade Transportadoras Veículos …" at bounding box center [576, 270] width 1152 height 541
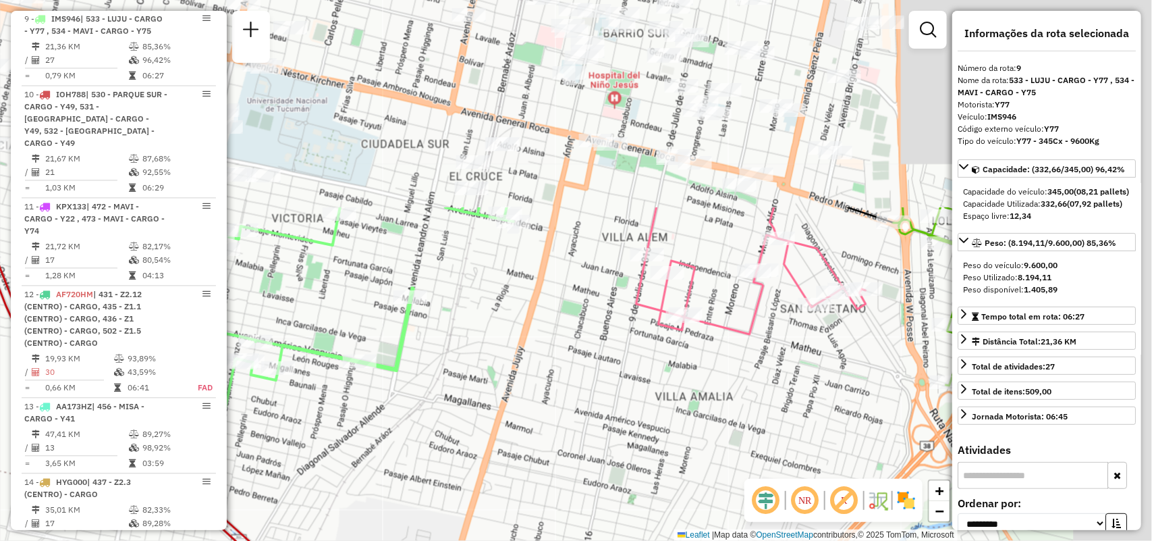
drag, startPoint x: 437, startPoint y: 162, endPoint x: 298, endPoint y: 439, distance: 310.1
click at [298, 439] on div "Janela de atendimento Grade de atendimento Capacidade Transportadoras Veículos …" at bounding box center [576, 270] width 1152 height 541
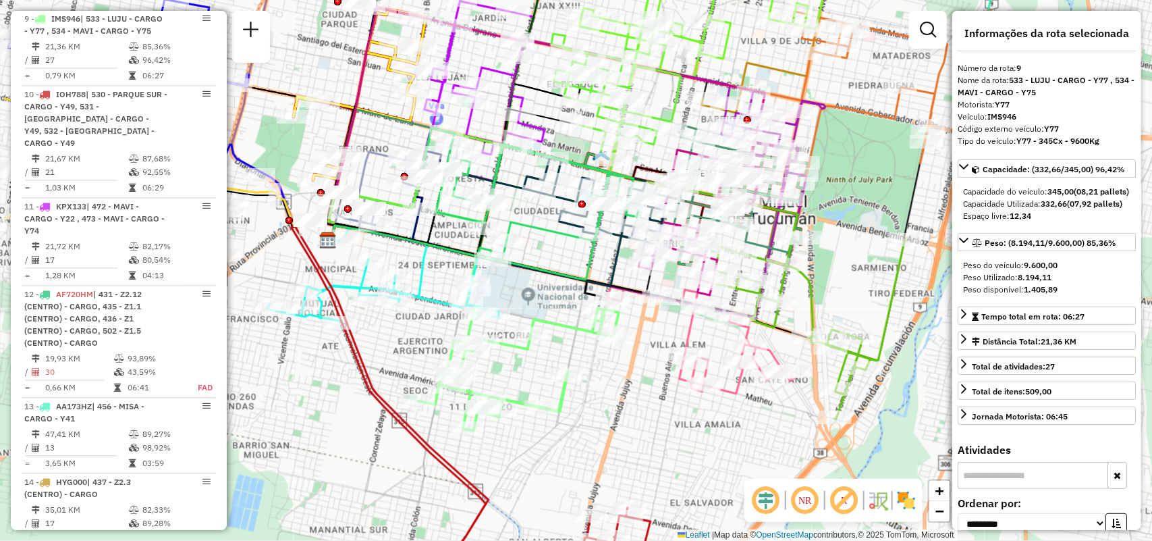
drag, startPoint x: 490, startPoint y: 362, endPoint x: 610, endPoint y: 400, distance: 125.3
click at [610, 400] on div "Janela de atendimento Grade de atendimento Capacidade Transportadoras Veículos …" at bounding box center [576, 270] width 1152 height 541
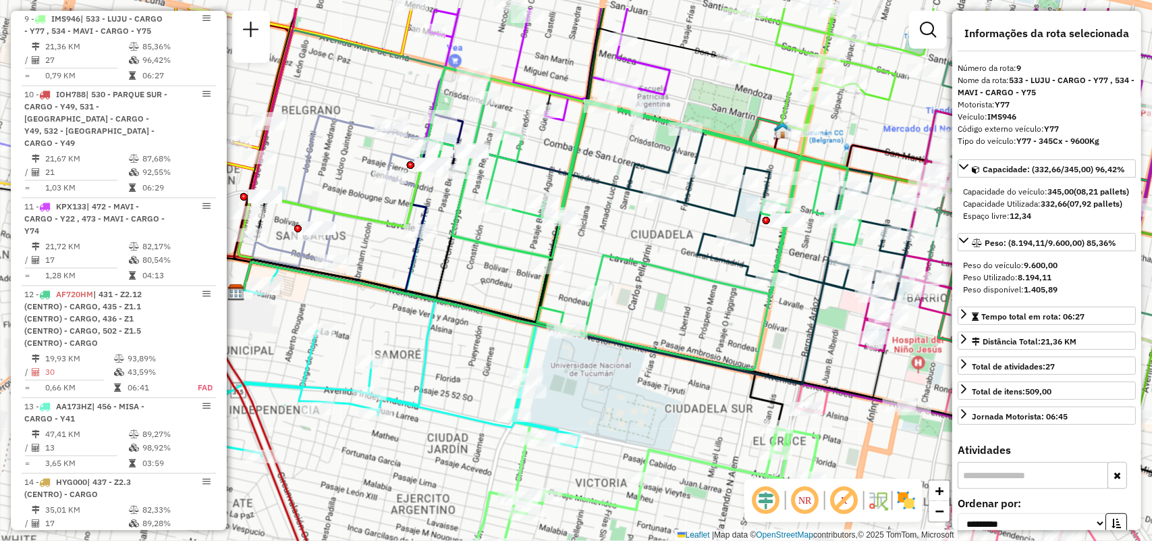
drag, startPoint x: 505, startPoint y: 260, endPoint x: 518, endPoint y: 290, distance: 33.0
click at [518, 290] on div "Janela de atendimento Grade de atendimento Capacidade Transportadoras Veículos …" at bounding box center [576, 270] width 1152 height 541
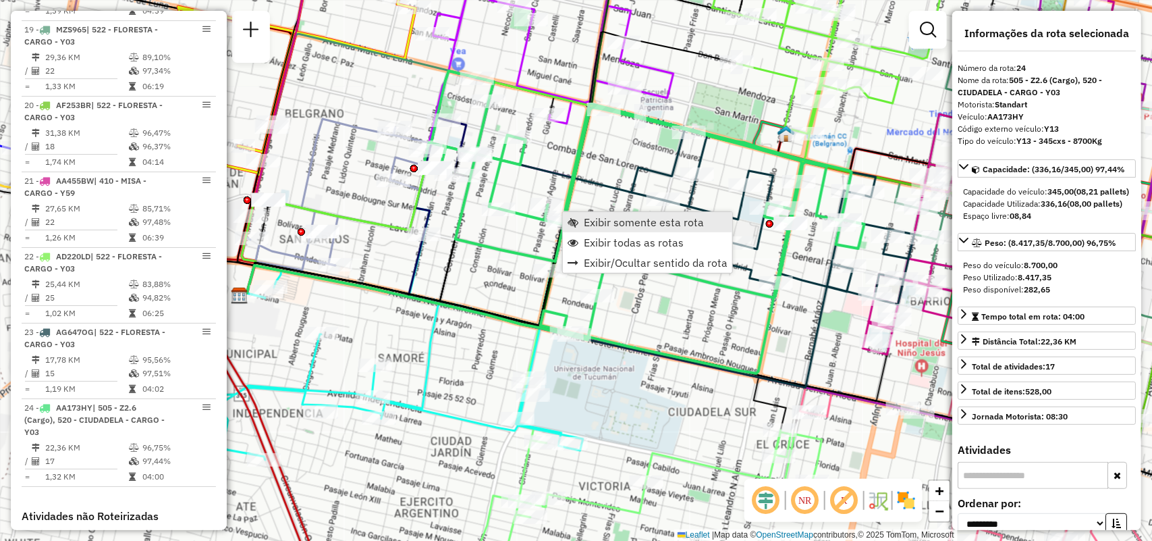
scroll to position [2354, 0]
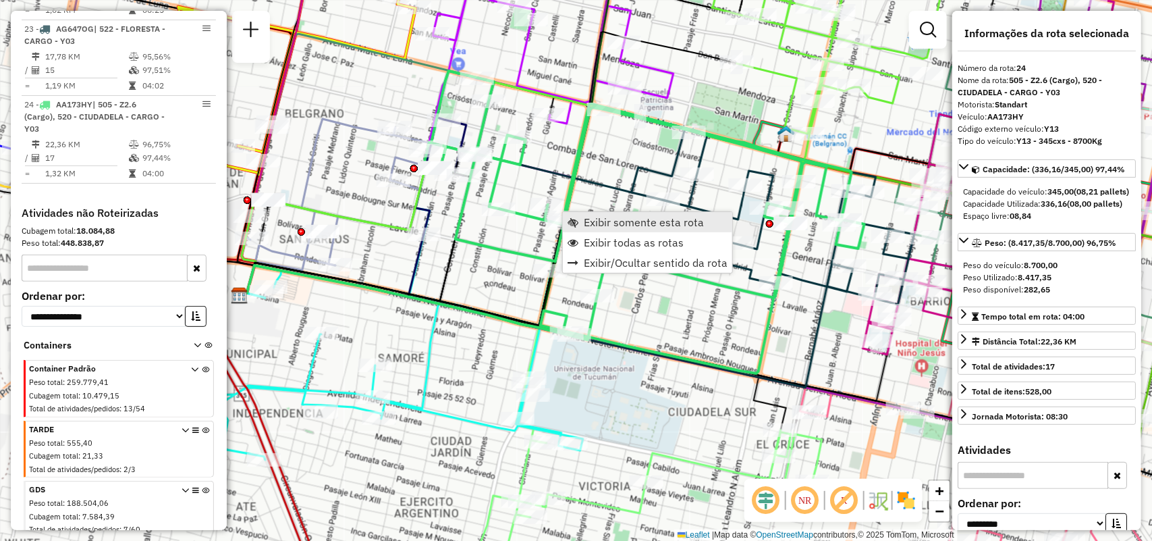
click at [585, 223] on span "Exibir somente esta rota" at bounding box center [644, 222] width 120 height 11
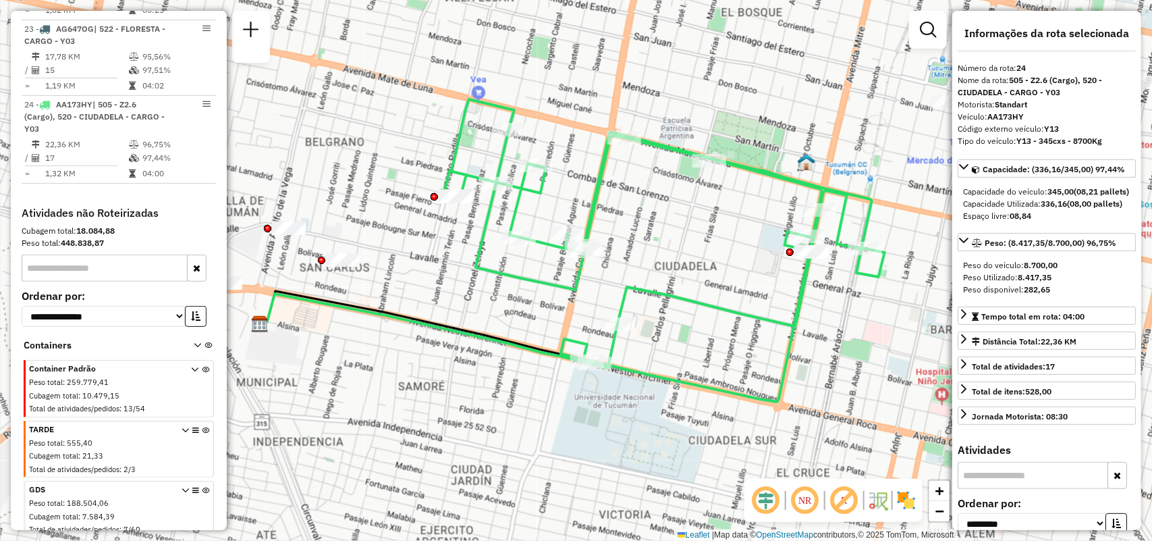
drag, startPoint x: 737, startPoint y: 361, endPoint x: 710, endPoint y: 306, distance: 61.6
click at [710, 306] on div "Janela de atendimento Grade de atendimento Capacidade Transportadoras Veículos …" at bounding box center [576, 270] width 1152 height 541
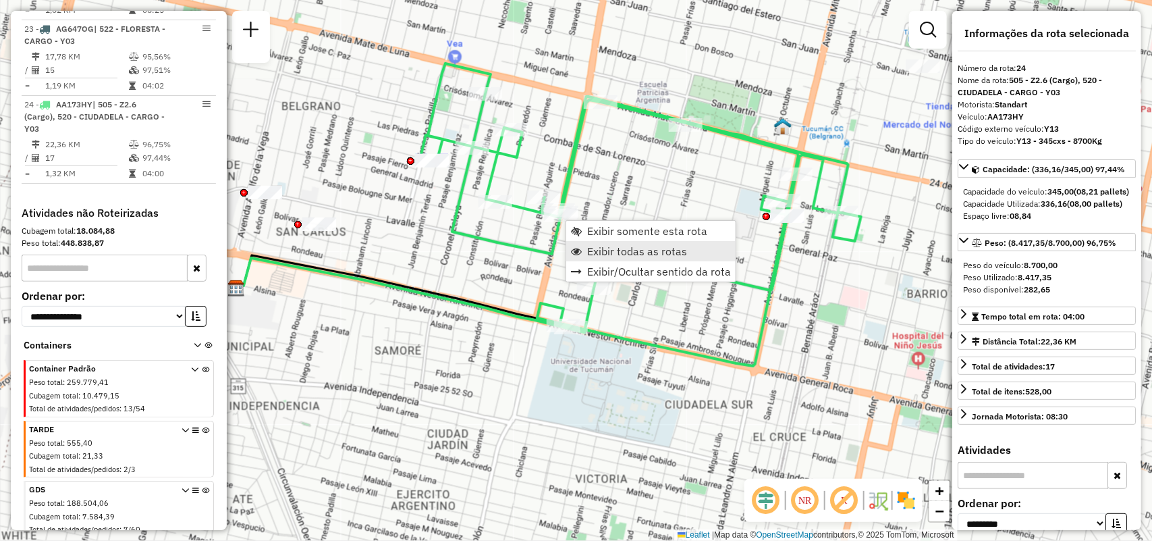
click at [603, 252] on span "Exibir todas as rotas" at bounding box center [637, 251] width 100 height 11
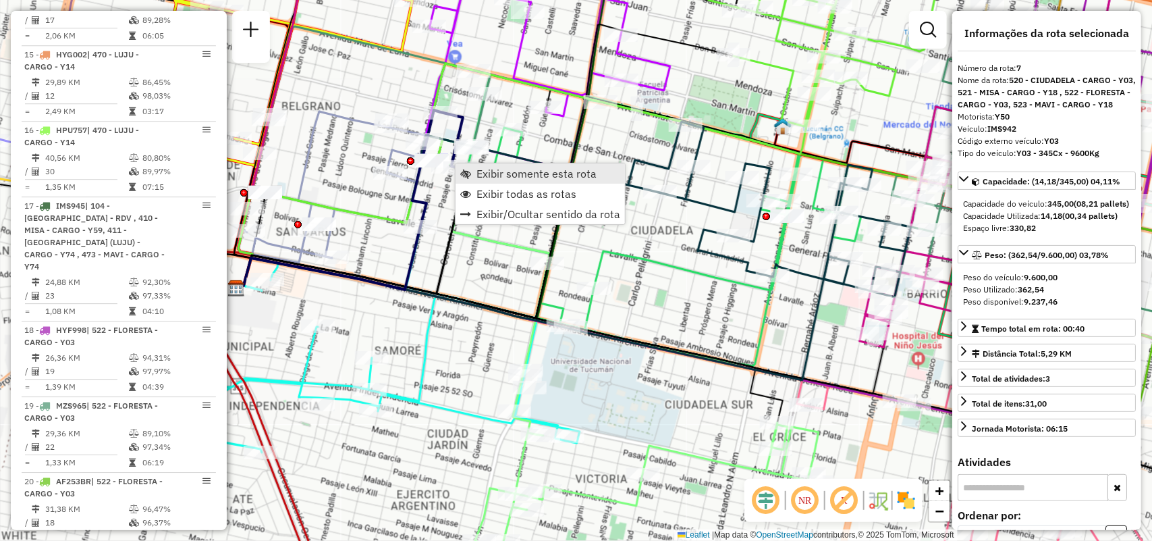
scroll to position [994, 0]
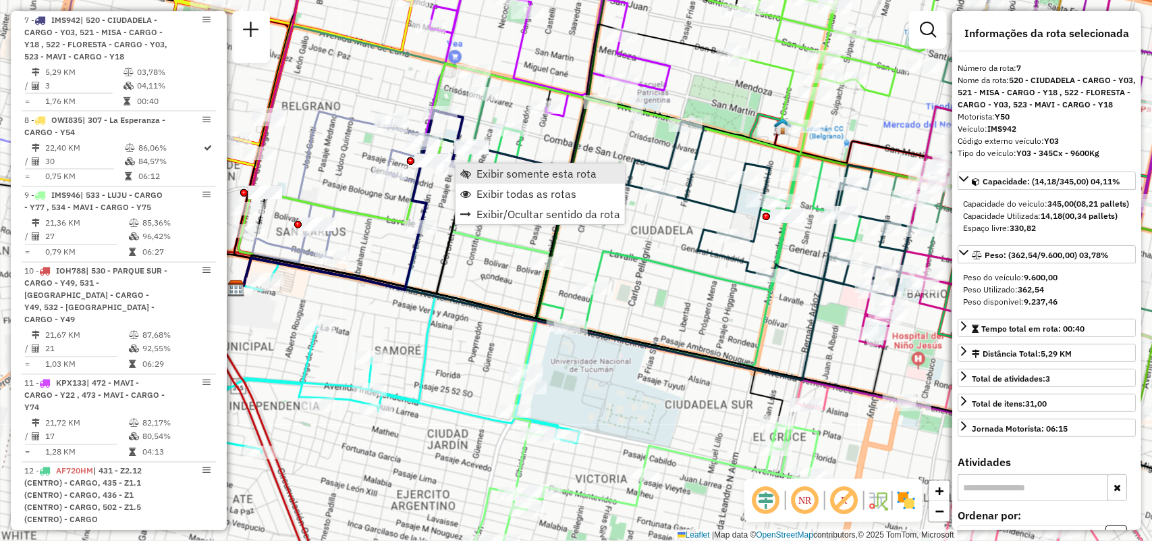
click at [487, 174] on span "Exibir somente esta rota" at bounding box center [537, 173] width 120 height 11
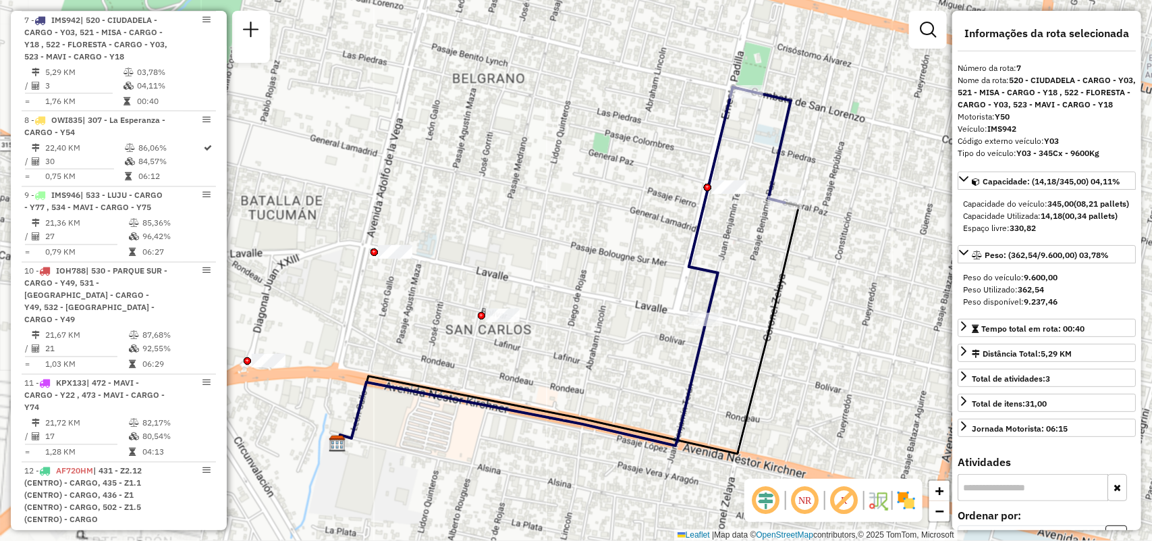
drag, startPoint x: 639, startPoint y: 336, endPoint x: 403, endPoint y: 286, distance: 241.7
click at [403, 286] on div "Janela de atendimento Grade de atendimento Capacidade Transportadoras Veículos …" at bounding box center [576, 270] width 1152 height 541
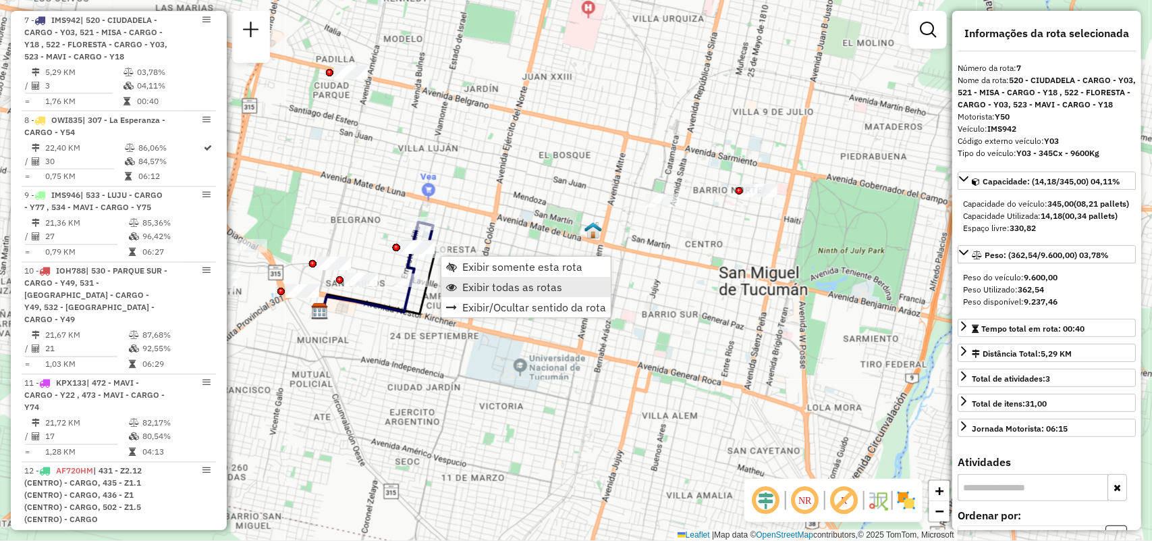
click at [452, 282] on span "Exibir todas as rotas" at bounding box center [451, 287] width 11 height 11
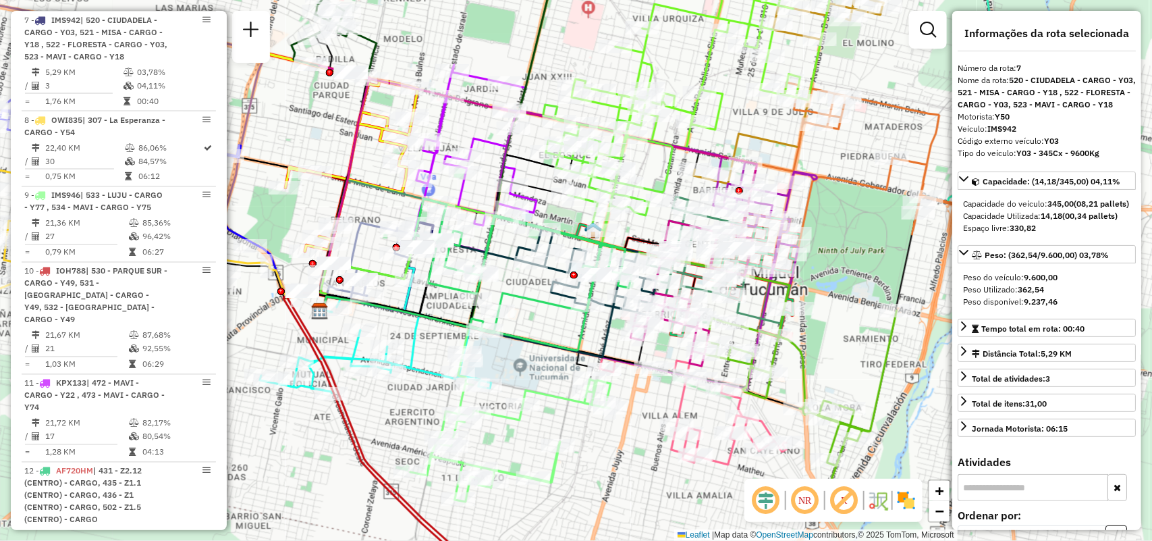
drag, startPoint x: 527, startPoint y: 368, endPoint x: 440, endPoint y: 228, distance: 164.3
click at [440, 228] on div "Rota 24 - Placa AA173HY 0000417885 - LOPEZ LUIS MARIA Janela de atendimento Gra…" at bounding box center [576, 270] width 1152 height 541
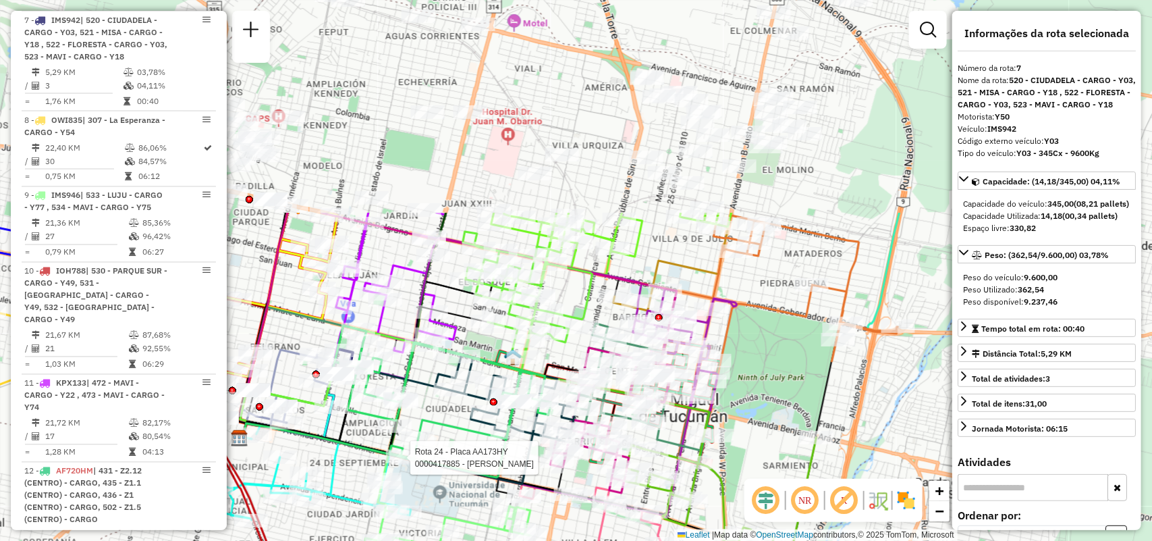
drag, startPoint x: 889, startPoint y: 356, endPoint x: 908, endPoint y: 476, distance: 121.7
click at [908, 476] on div "Rota 24 - Placa AA173HY 0000417885 - LOPEZ LUIS MARIA Janela de atendimento Gra…" at bounding box center [576, 270] width 1152 height 541
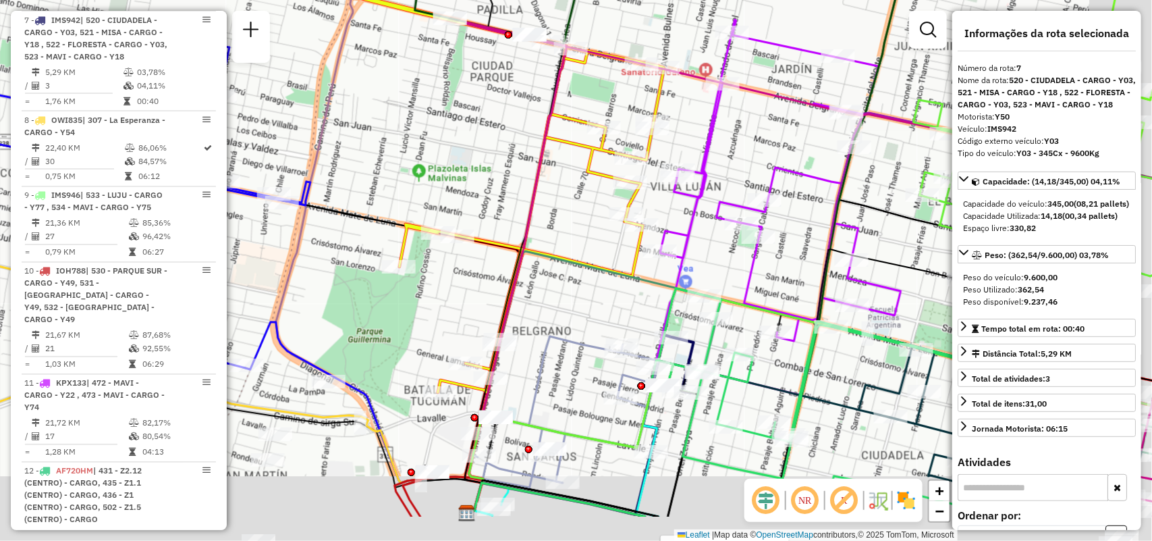
drag, startPoint x: 633, startPoint y: 236, endPoint x: 474, endPoint y: 128, distance: 192.5
click at [474, 129] on icon at bounding box center [490, 189] width 348 height 406
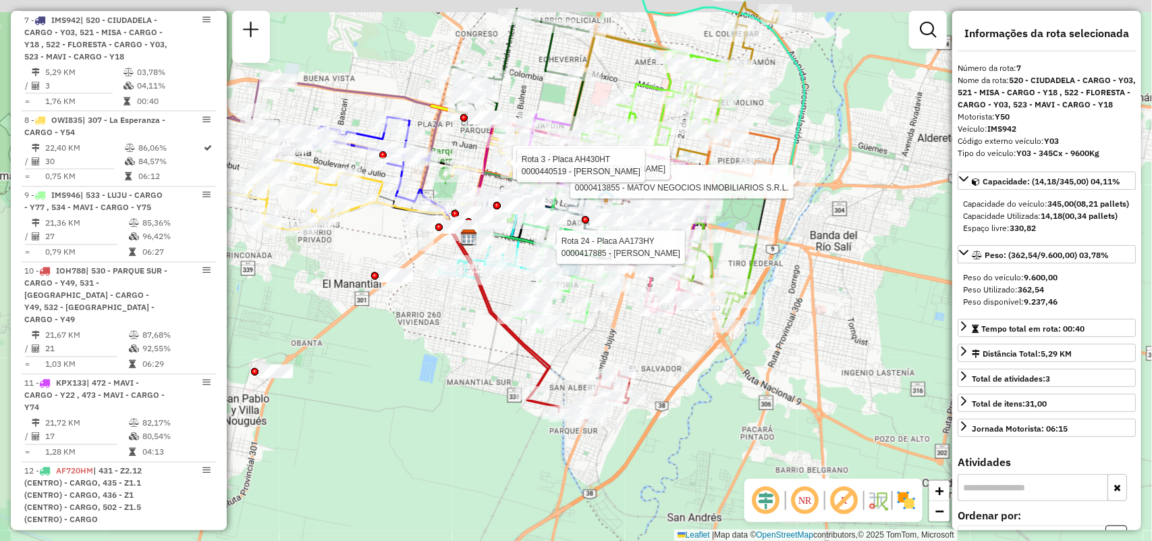
drag, startPoint x: 629, startPoint y: 311, endPoint x: 672, endPoint y: 346, distance: 56.6
click at [672, 316] on div at bounding box center [657, 309] width 34 height 14
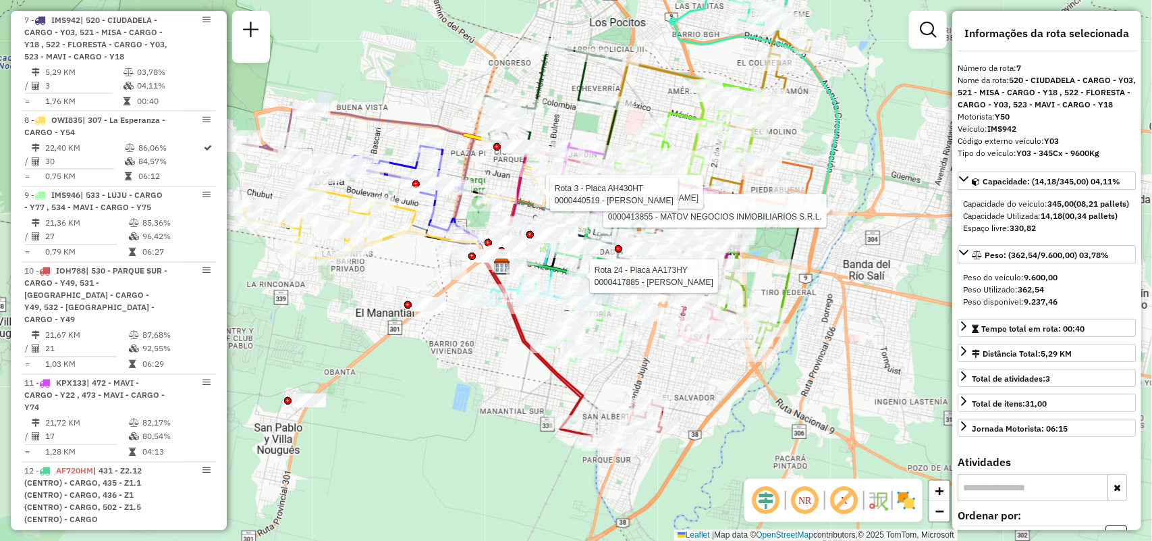
click at [708, 431] on div "Rota 24 - Placa AA173HY 0000417885 - LOPEZ LUIS MARIA Rota 15 - Placa HYG002 00…" at bounding box center [576, 270] width 1152 height 541
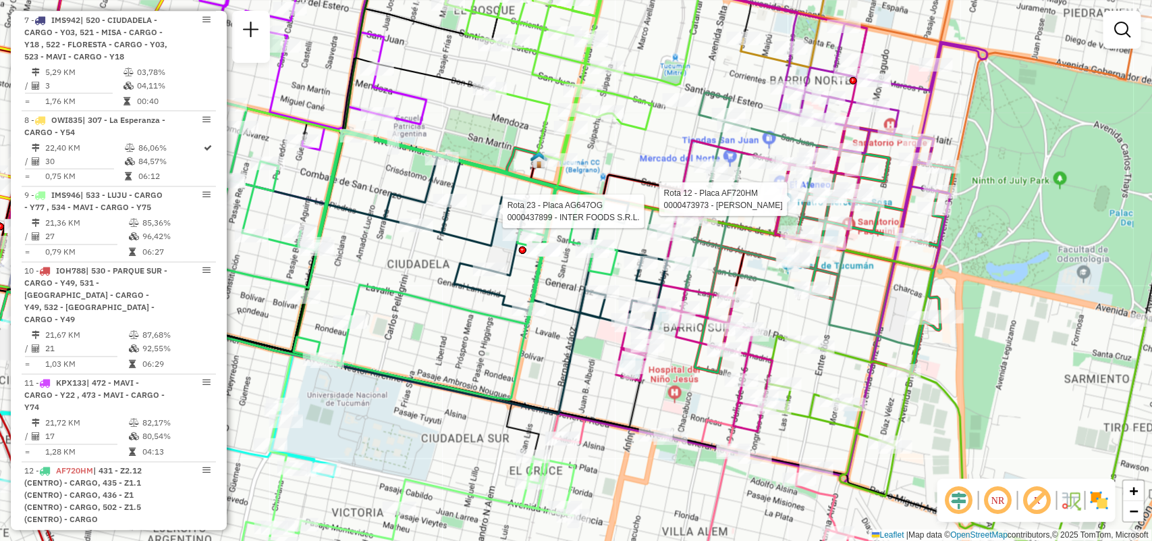
select select "**********"
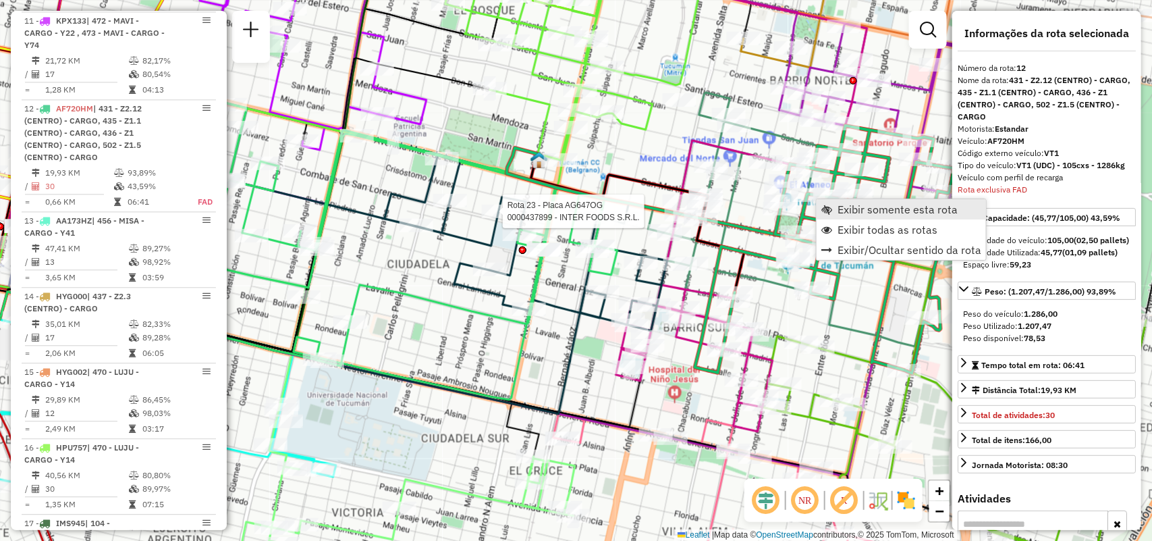
scroll to position [1446, 0]
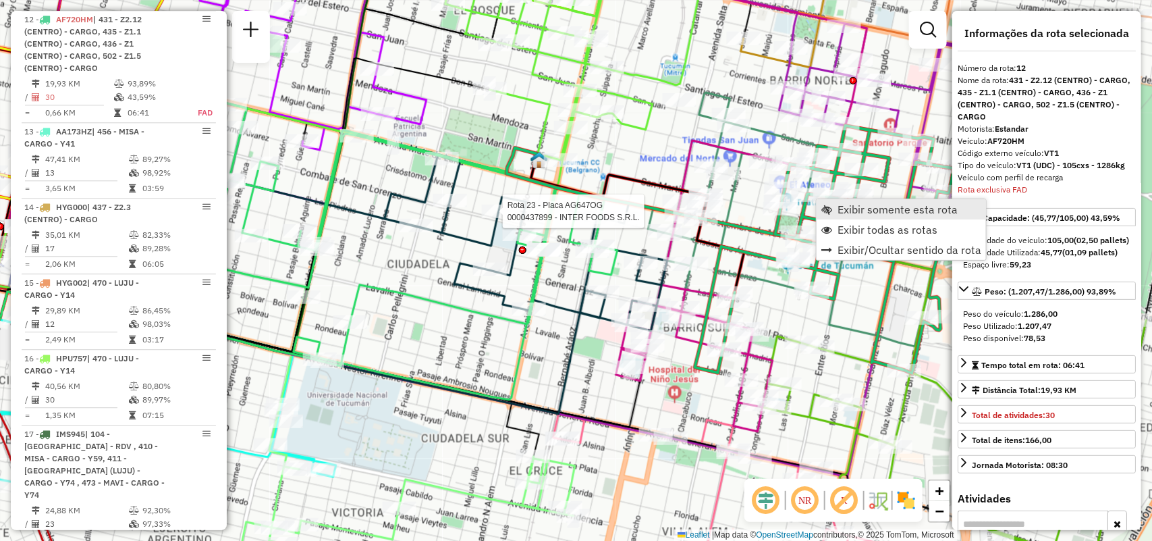
click at [835, 206] on link "Exibir somente esta rota" at bounding box center [901, 209] width 169 height 20
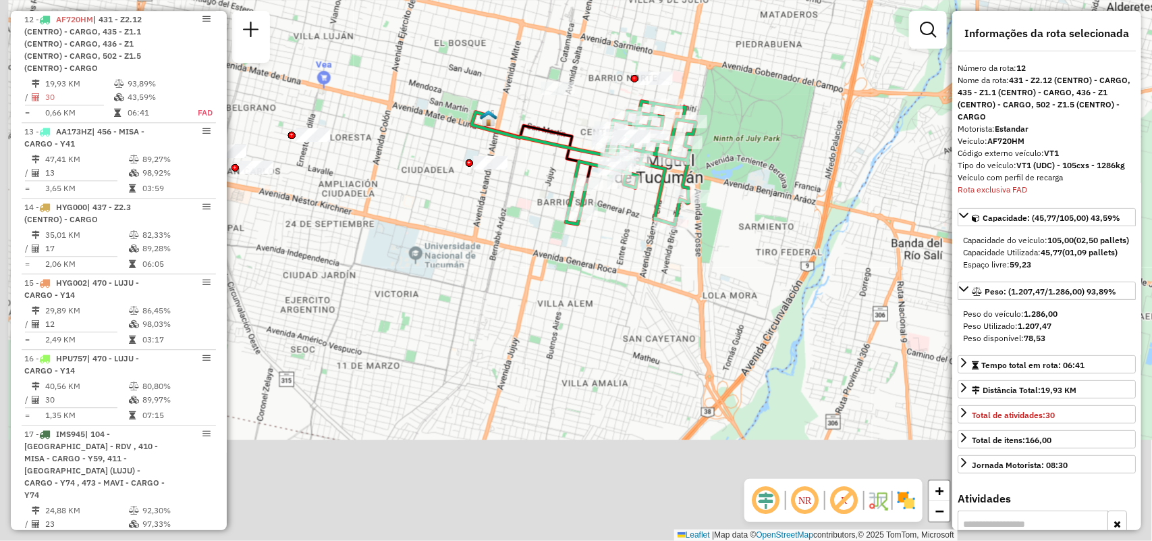
drag, startPoint x: 531, startPoint y: 299, endPoint x: 643, endPoint y: 179, distance: 164.8
click at [625, 203] on div "Rota 12 - Placa AF720HM 0000458508 - Iramain Rocio Janeth Janela de atendimento…" at bounding box center [576, 270] width 1152 height 541
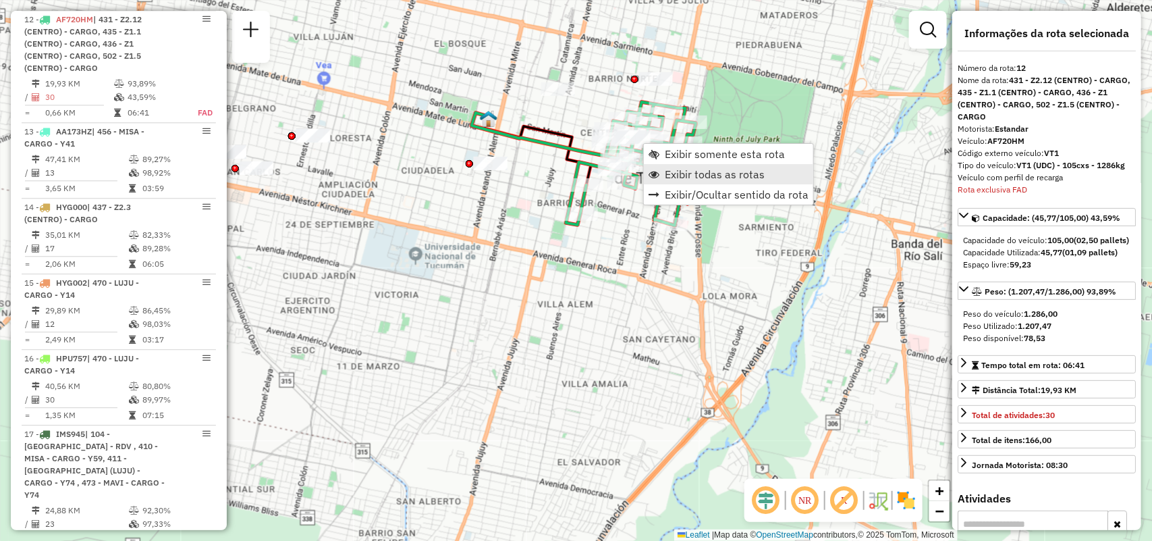
click at [680, 169] on span "Exibir todas as rotas" at bounding box center [715, 174] width 100 height 11
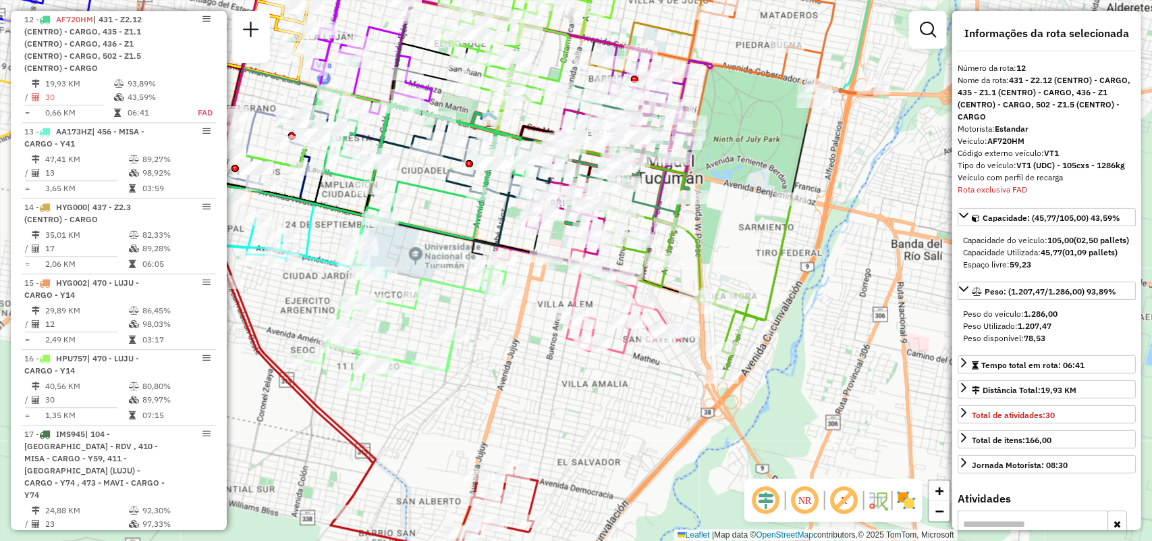
click at [959, 279] on hb-router-mapa "Exibir somente esta rota Exibir todas as rotas Exibir/Ocultar sentido da rota I…" at bounding box center [576, 270] width 1152 height 541
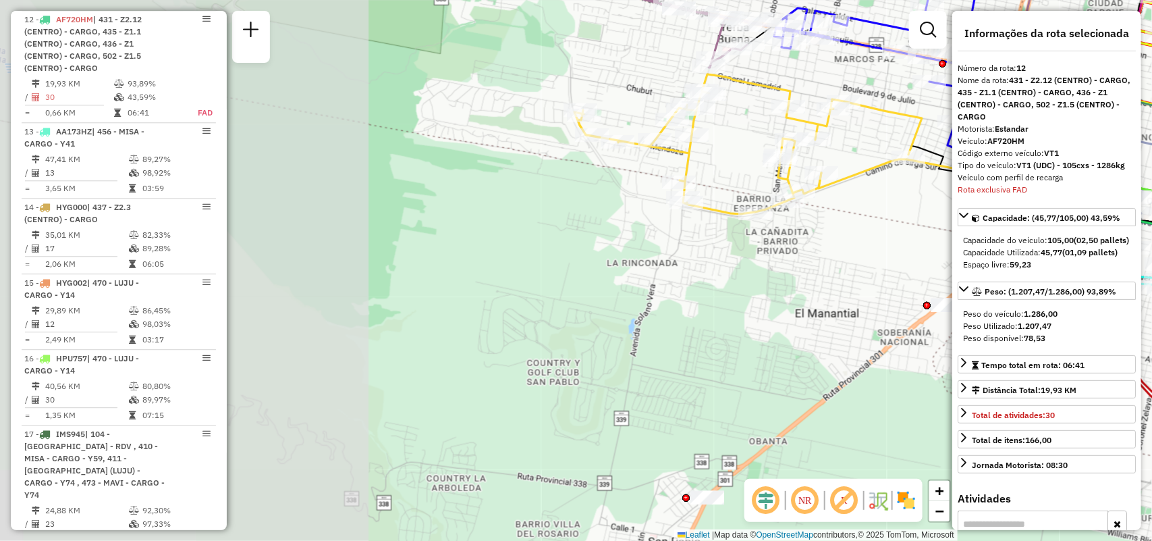
drag, startPoint x: 468, startPoint y: 153, endPoint x: 892, endPoint y: 149, distance: 424.0
click at [892, 149] on div "Janela de atendimento Grade de atendimento Capacidade Transportadoras Veículos …" at bounding box center [576, 270] width 1152 height 541
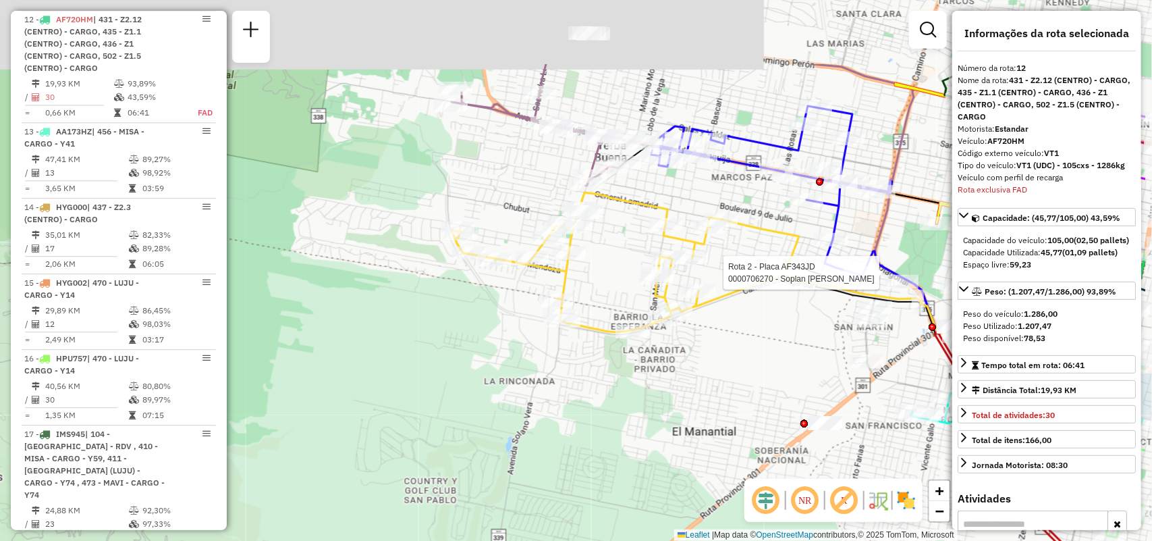
drag, startPoint x: 747, startPoint y: 179, endPoint x: 630, endPoint y: 294, distance: 164.7
click at [630, 294] on div "Rota 2 - Placa AF343JD 0000706270 - Soplan Elba Emilda Janela de atendimento Gr…" at bounding box center [576, 270] width 1152 height 541
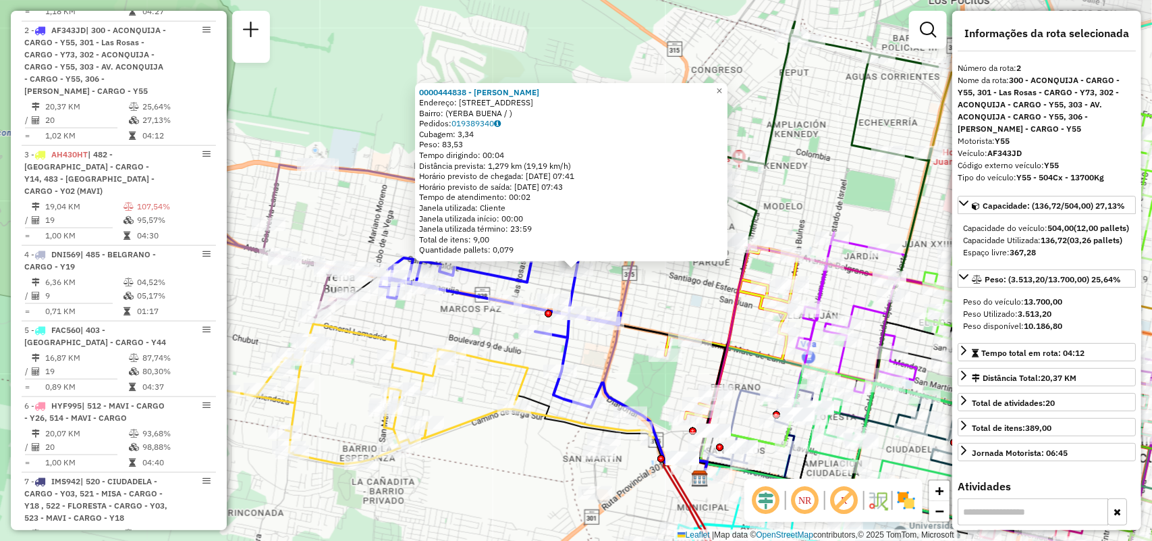
scroll to position [556, 0]
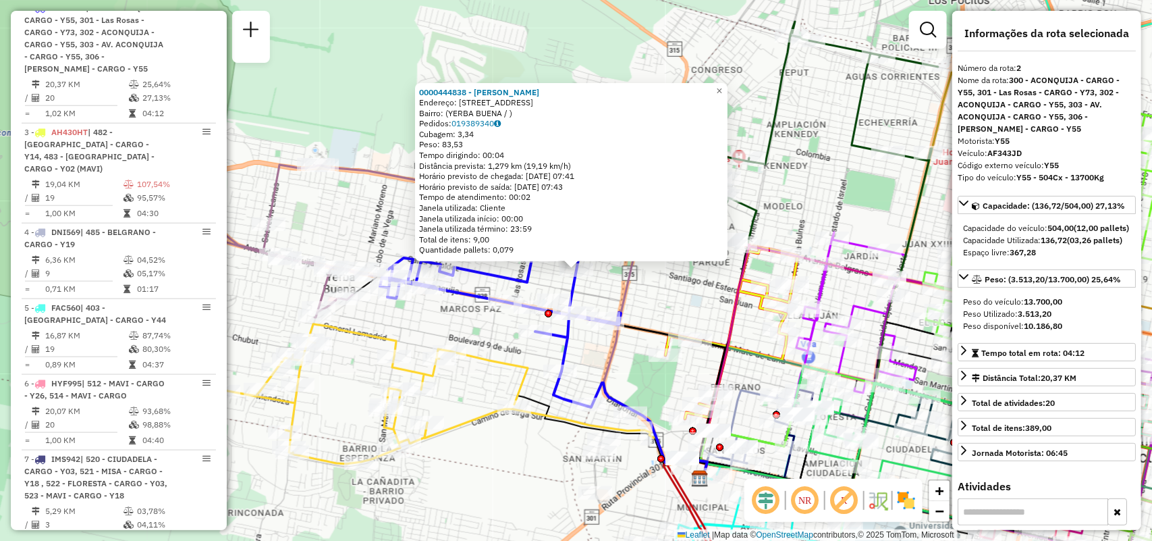
click at [486, 356] on icon at bounding box center [354, 394] width 348 height 140
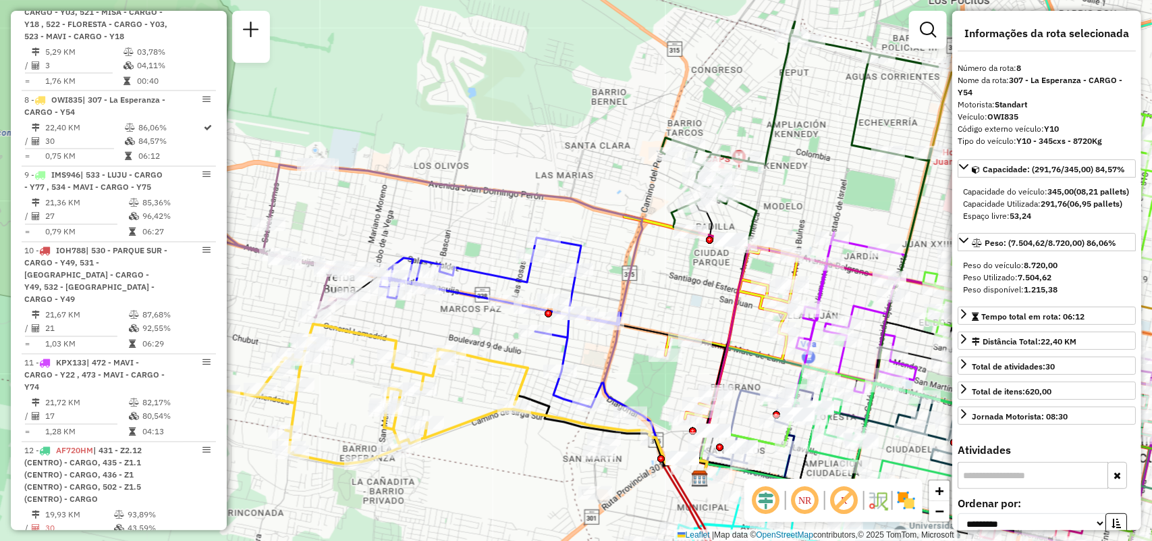
scroll to position [1095, 0]
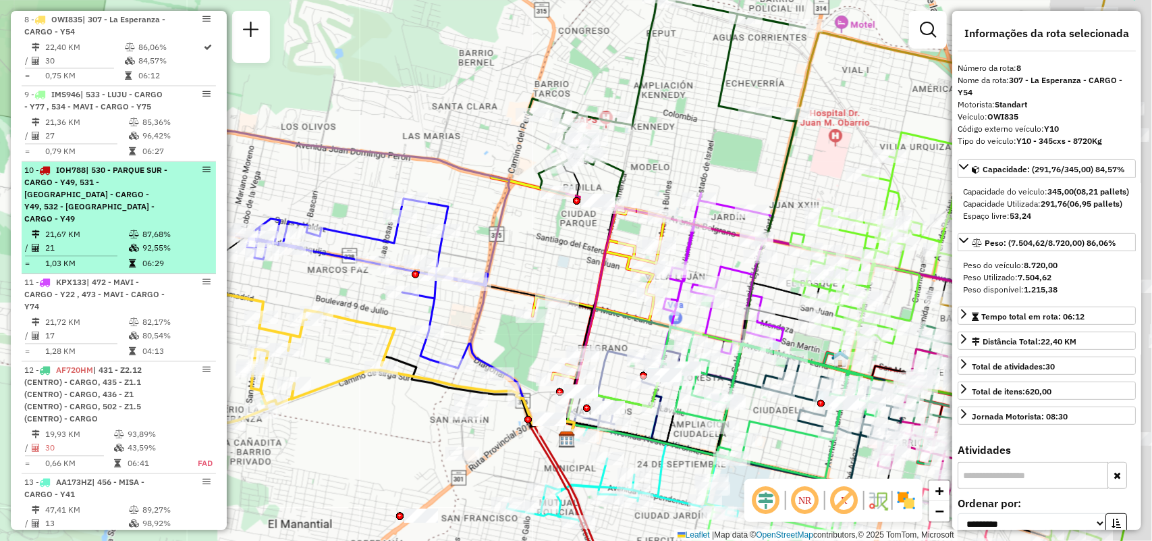
drag, startPoint x: 486, startPoint y: 356, endPoint x: 132, endPoint y: 258, distance: 367.3
click at [132, 260] on hb-router-mapa "Informações da Sessão 1281780 - 25/09/2025 Criação: 23/09/2025 19:10 Depósito: …" at bounding box center [576, 270] width 1152 height 541
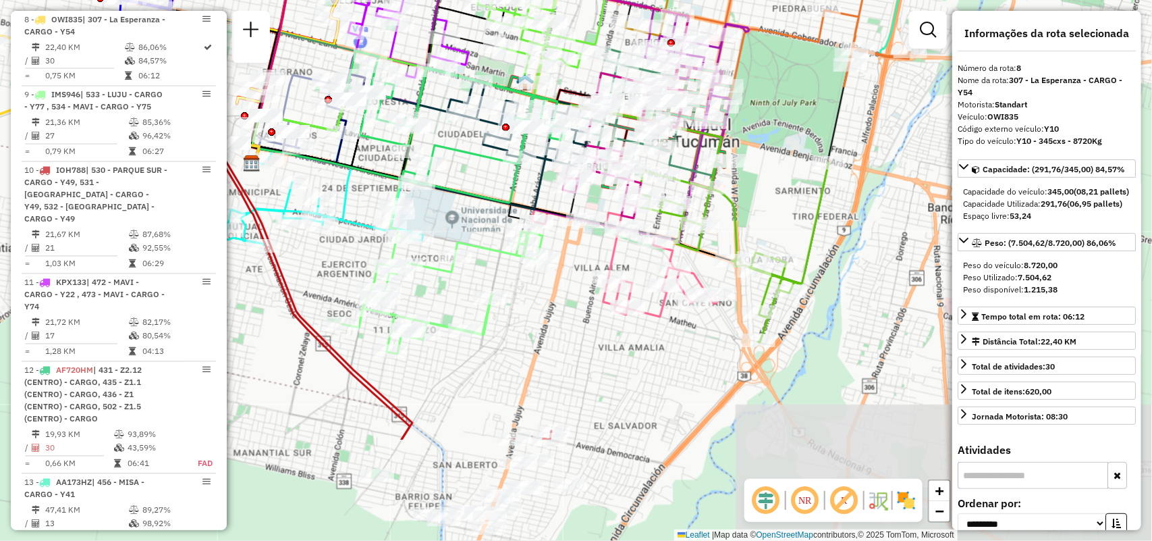
drag, startPoint x: 500, startPoint y: 338, endPoint x: 466, endPoint y: 190, distance: 151.7
click at [466, 190] on icon at bounding box center [454, 127] width 220 height 152
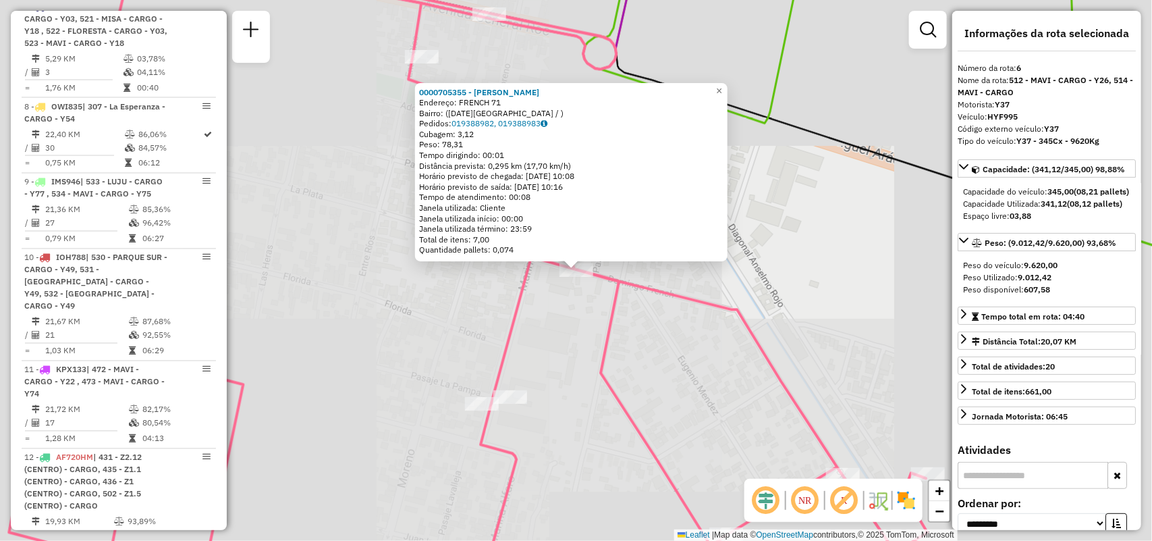
scroll to position [920, 0]
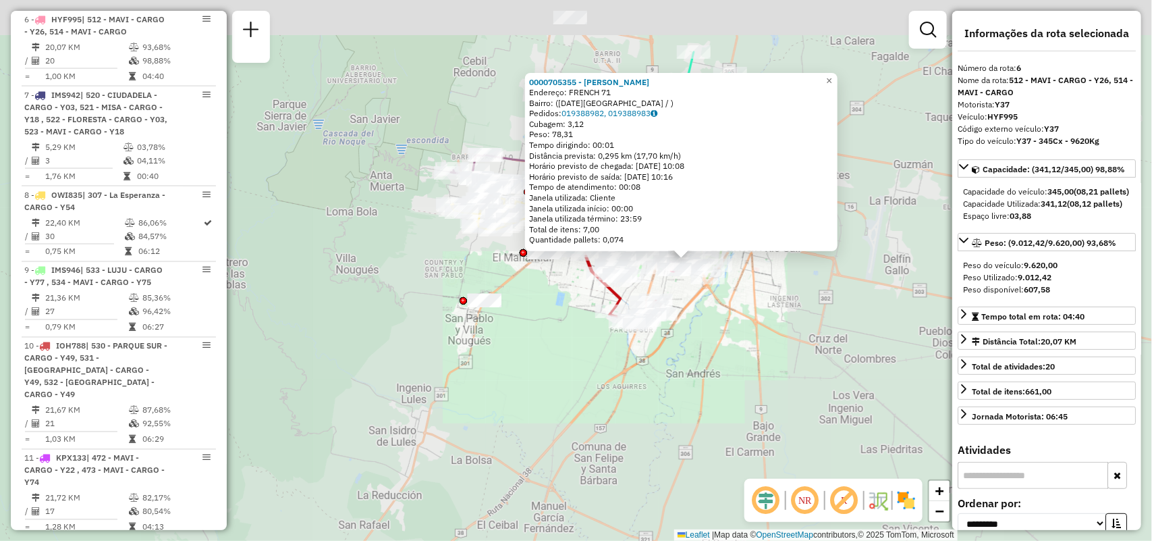
drag, startPoint x: 603, startPoint y: 329, endPoint x: 622, endPoint y: 370, distance: 45.6
click at [631, 380] on div "Rota 10 - Placa IOH788 0000403594 - CAJCHAYA VALDIVIA OLIVIA 0000705355 - River…" at bounding box center [576, 270] width 1152 height 541
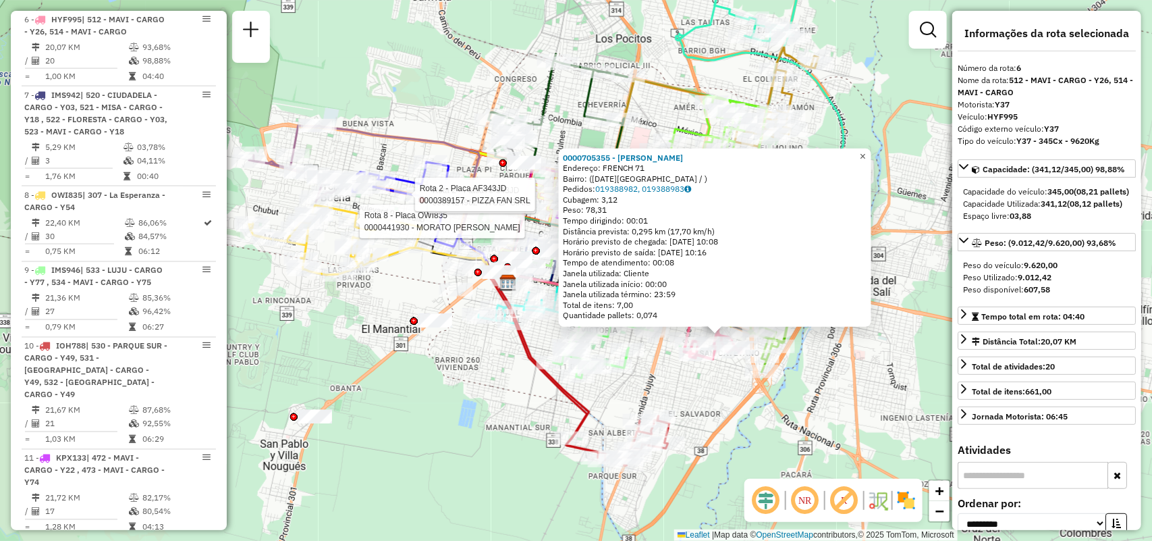
click at [872, 151] on link "×" at bounding box center [863, 156] width 16 height 16
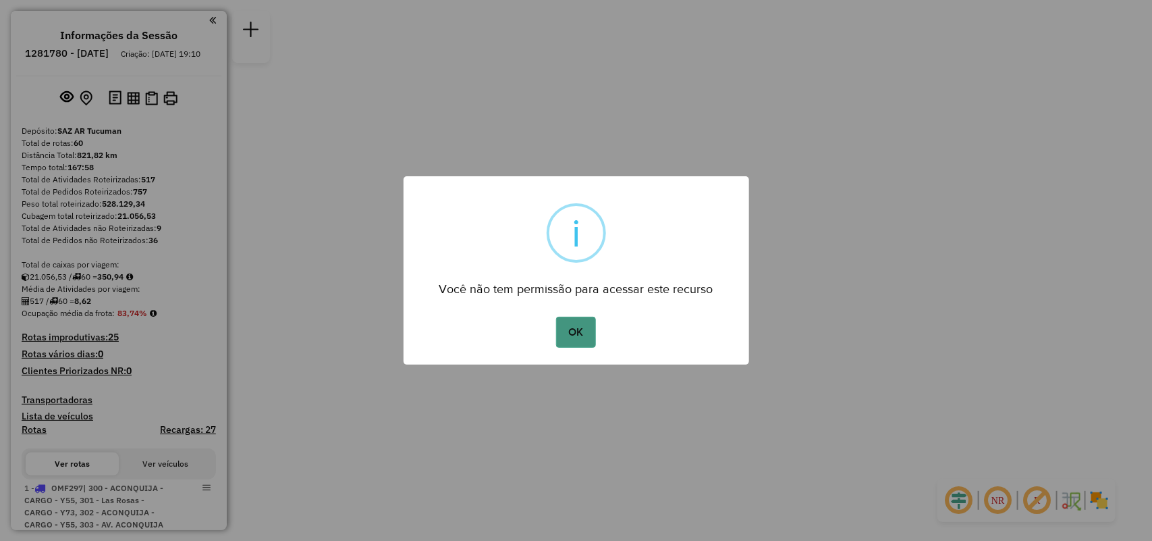
click at [582, 334] on button "OK" at bounding box center [576, 332] width 40 height 31
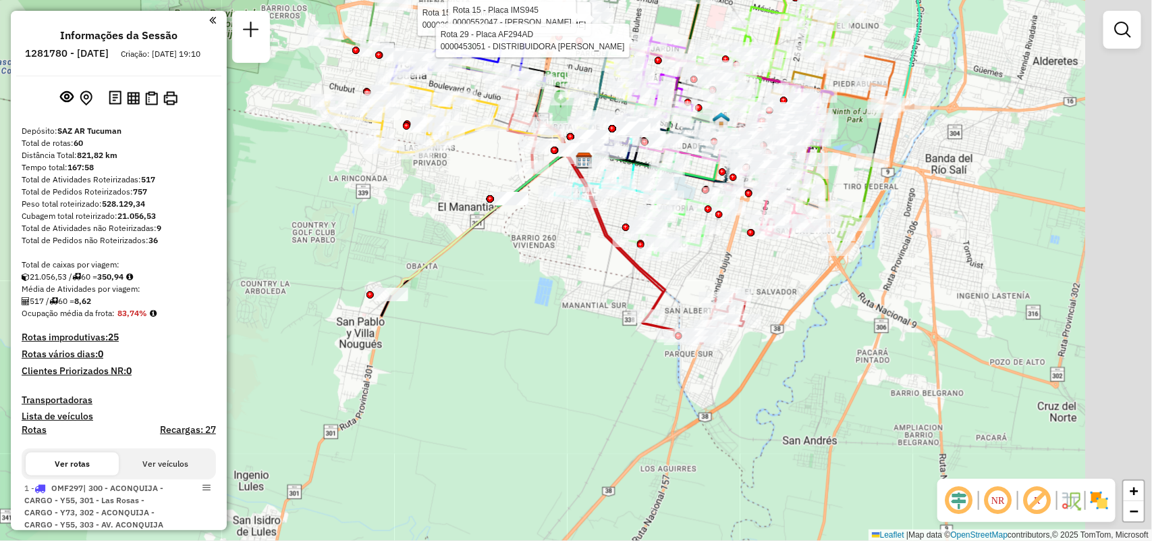
drag, startPoint x: 1045, startPoint y: 314, endPoint x: 936, endPoint y: 248, distance: 127.5
click at [936, 248] on div "Rota 15 - Placa IMS945 0000368443 - DEVIVENZI DANIEL RICARDO Rota 15 - Placa IM…" at bounding box center [576, 270] width 1152 height 541
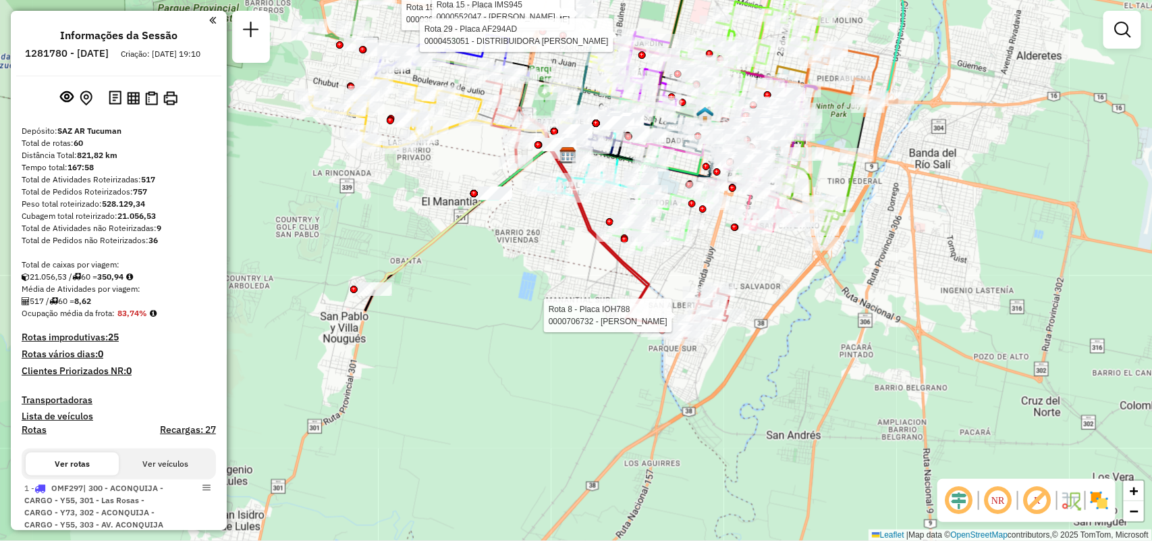
select select "**********"
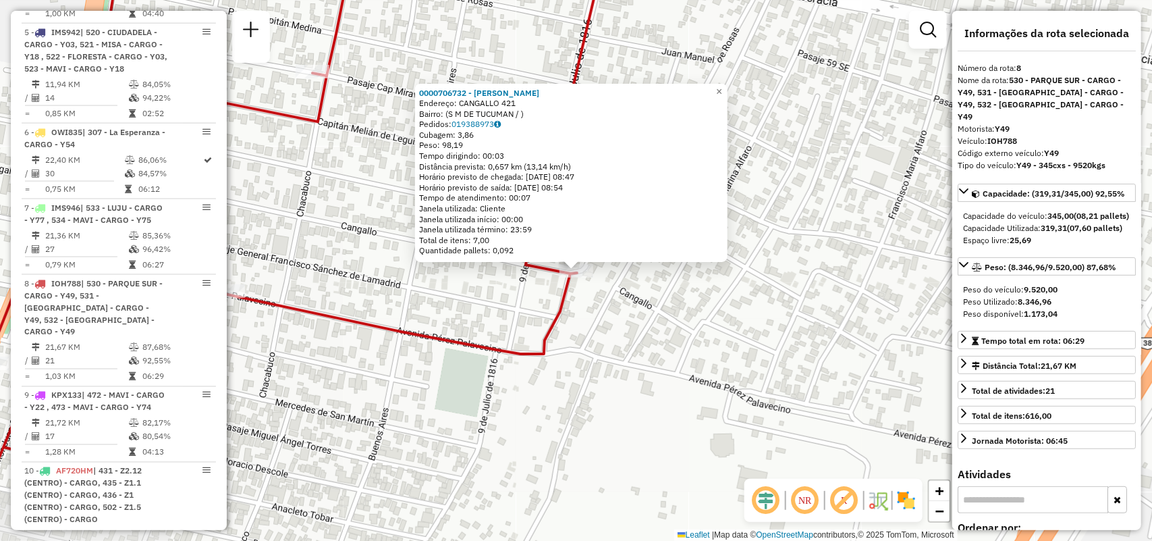
scroll to position [1107, 0]
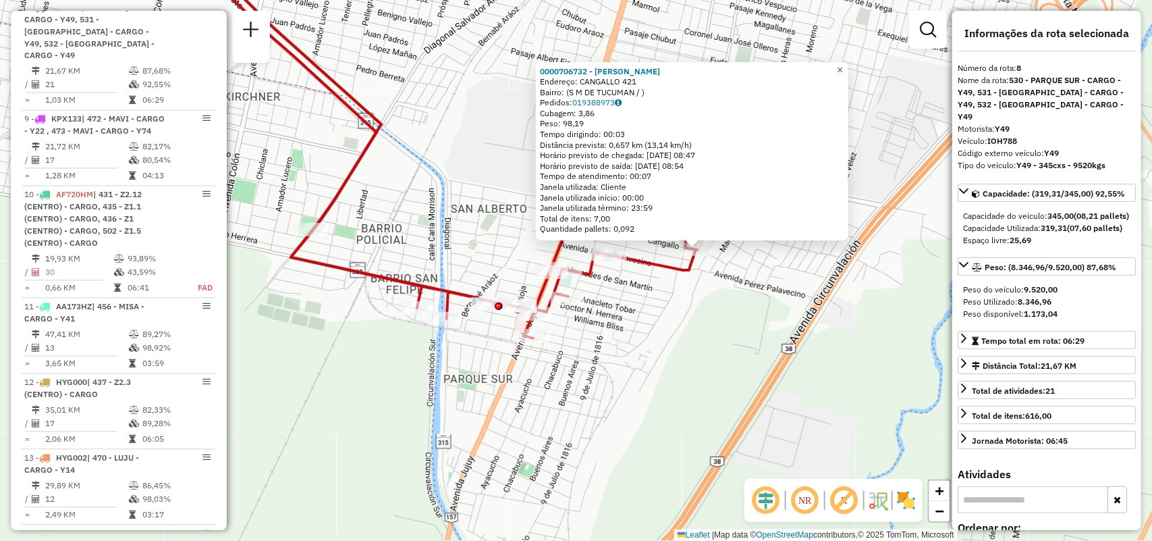
click at [843, 64] on span "×" at bounding box center [840, 69] width 6 height 11
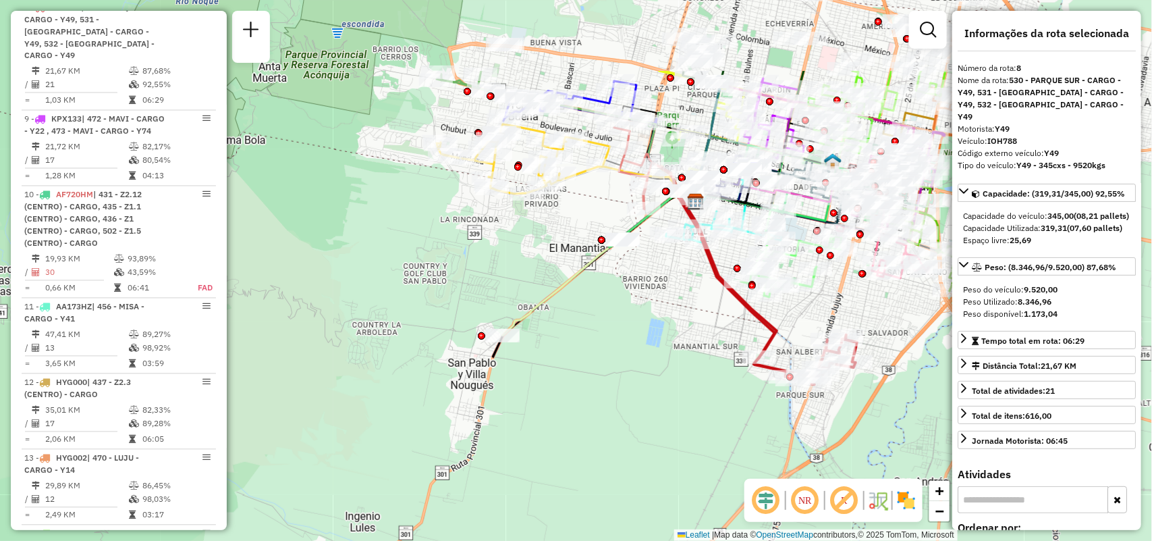
drag, startPoint x: 743, startPoint y: 223, endPoint x: 864, endPoint y: 348, distance: 174.3
click at [857, 348] on icon at bounding box center [769, 287] width 178 height 194
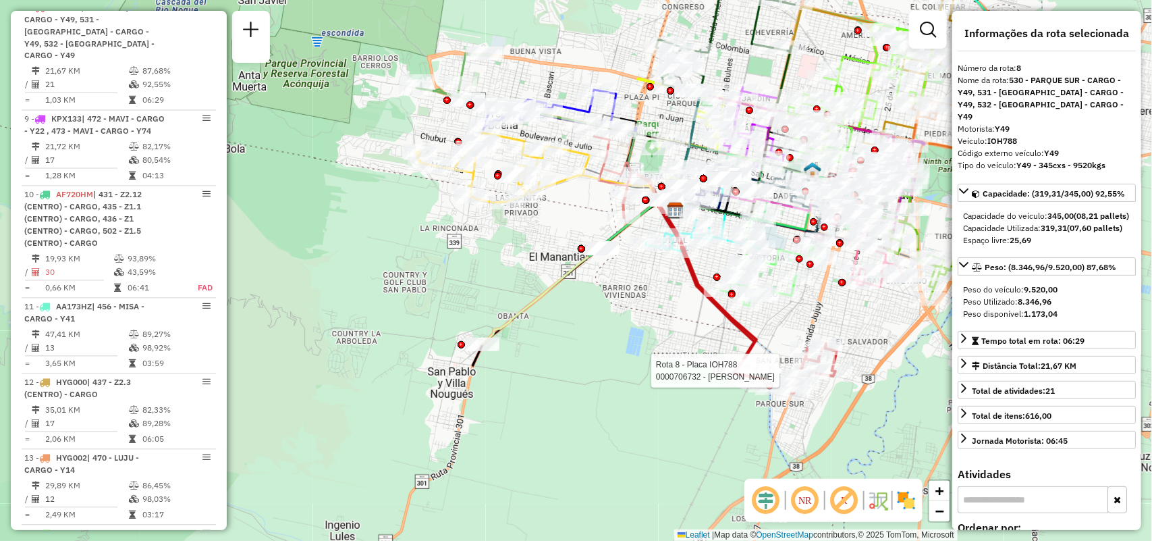
click at [295, 288] on div "Rota 8 - Placa IOH788 0000706732 - NARANJO HECTOR ARMANDO Janela de atendimento…" at bounding box center [576, 270] width 1152 height 541
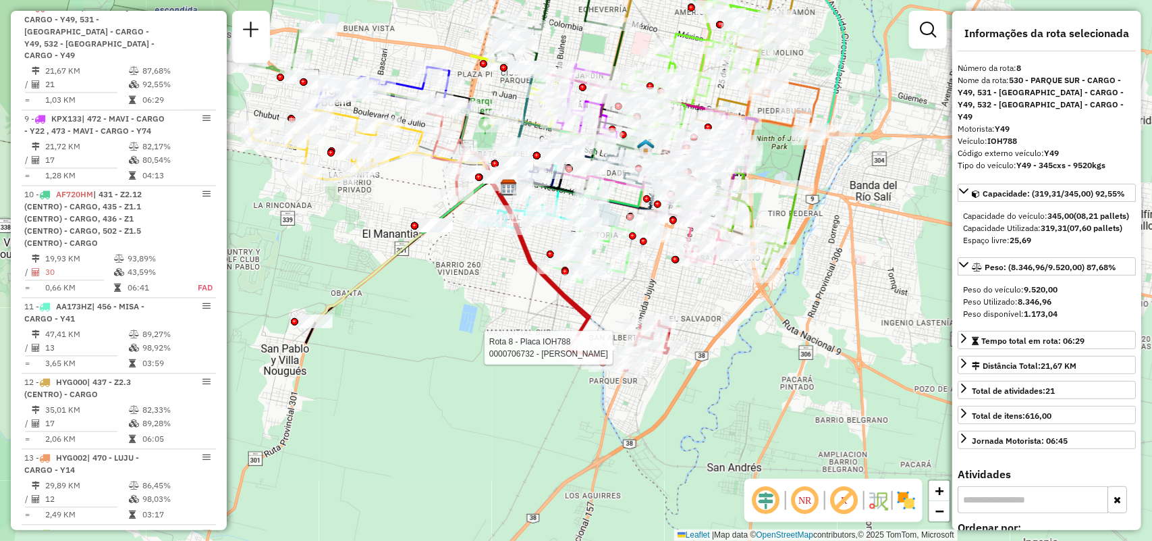
click at [392, 261] on icon at bounding box center [414, 249] width 197 height 143
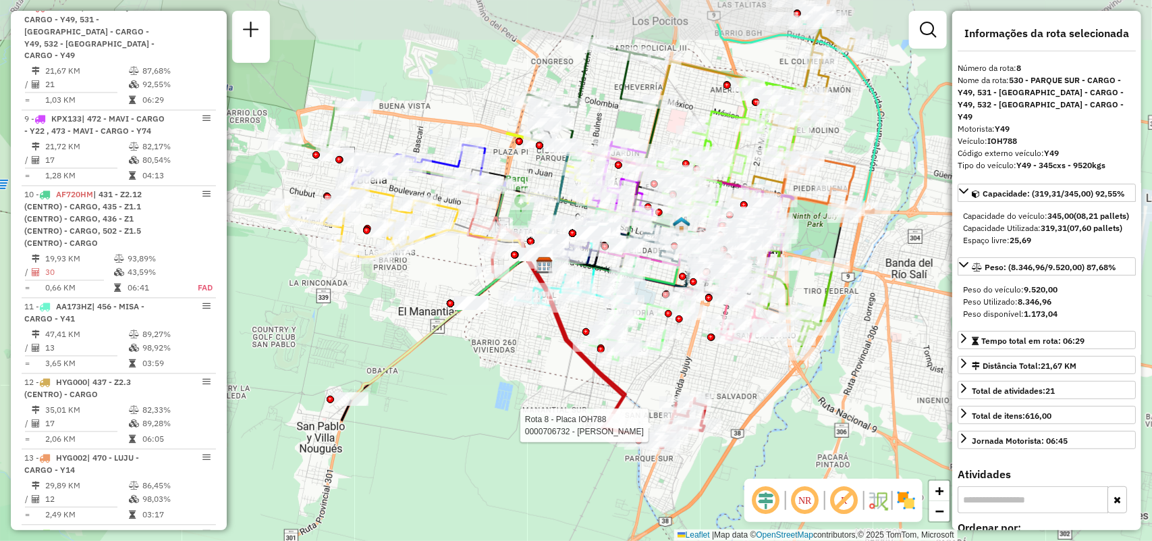
drag, startPoint x: 861, startPoint y: 373, endPoint x: 870, endPoint y: 402, distance: 30.1
click at [870, 402] on div "Rota 8 - Placa IOH788 0000706732 - NARANJO HECTOR ARMANDO Janela de atendimento…" at bounding box center [576, 270] width 1152 height 541
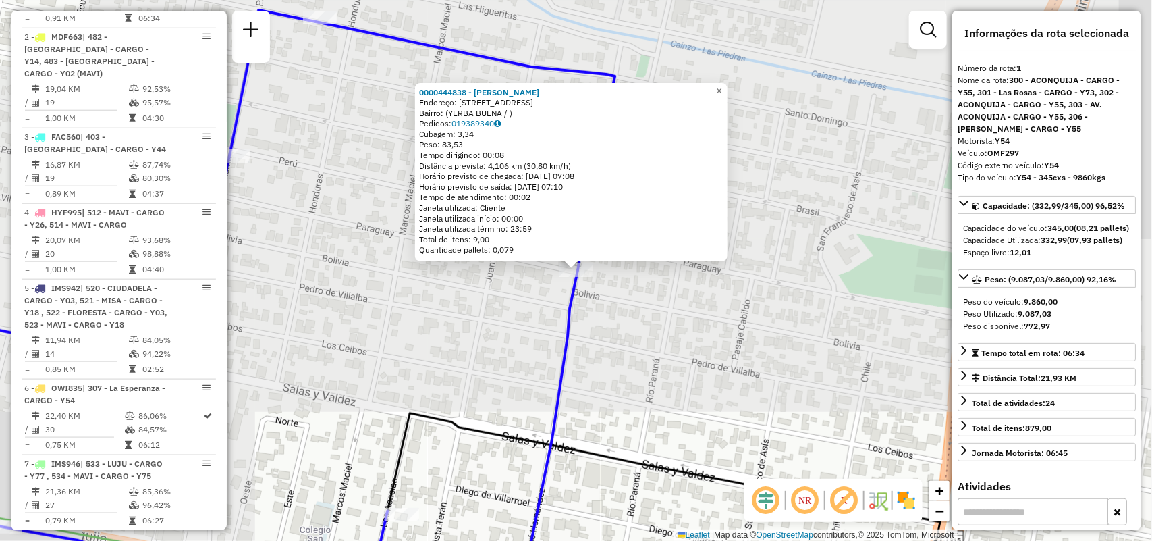
scroll to position [481, 0]
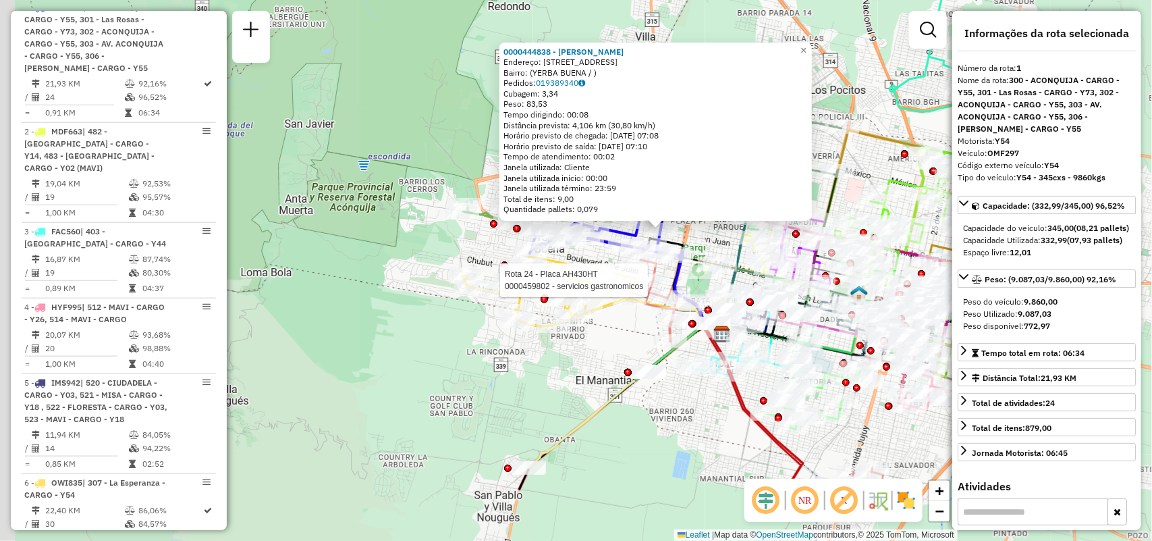
drag, startPoint x: 589, startPoint y: 288, endPoint x: 662, endPoint y: 288, distance: 72.9
click at [662, 287] on div at bounding box center [653, 280] width 34 height 14
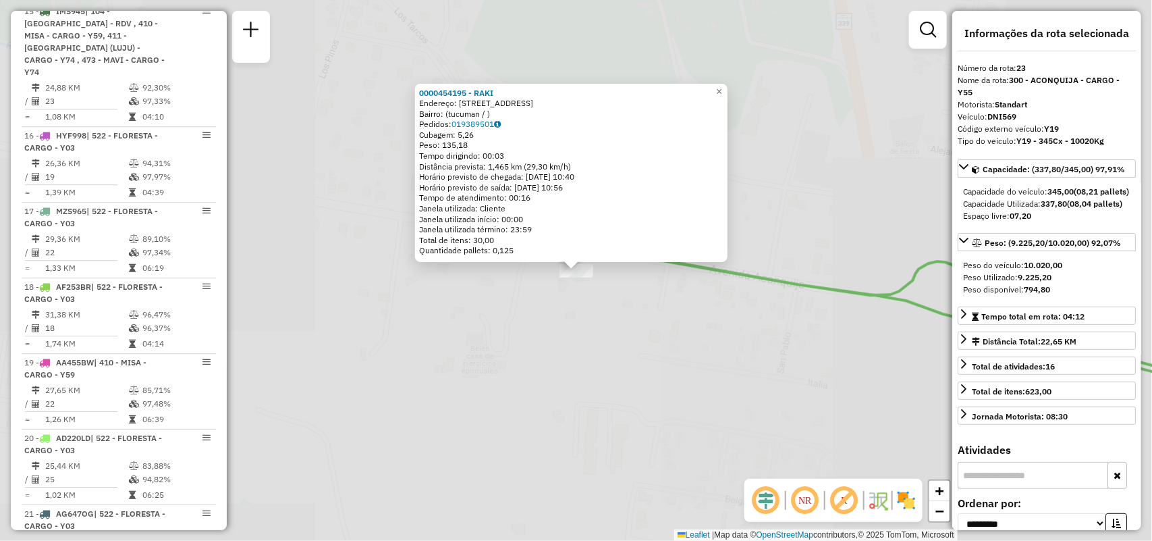
scroll to position [2364, 0]
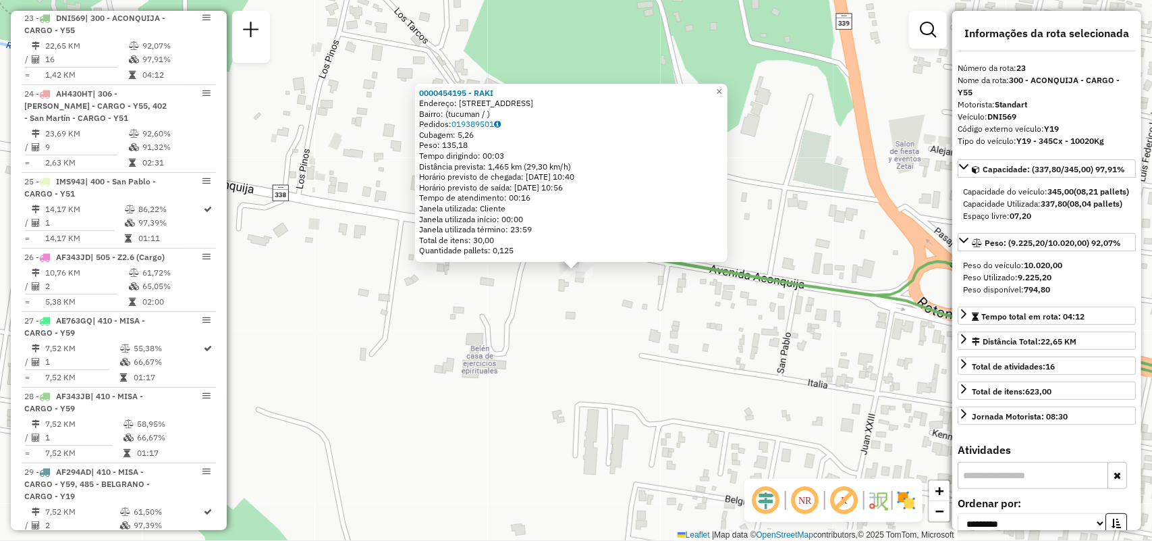
click at [530, 281] on div "0000454195 - RAKI Endereço: AVENIDA ACONQUIJA 3210 Bairro: (tucuman / ) Pedidos…" at bounding box center [576, 270] width 1152 height 541
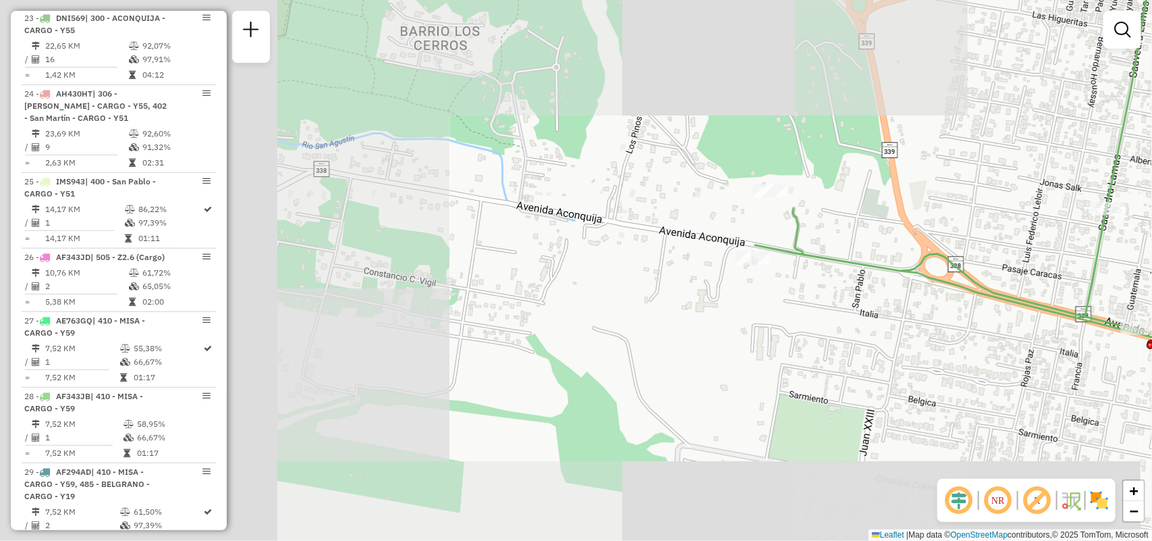
drag, startPoint x: 612, startPoint y: 240, endPoint x: 696, endPoint y: 228, distance: 85.4
click at [696, 228] on div "Janela de atendimento Grade de atendimento Capacidade Transportadoras Veículos …" at bounding box center [576, 270] width 1152 height 541
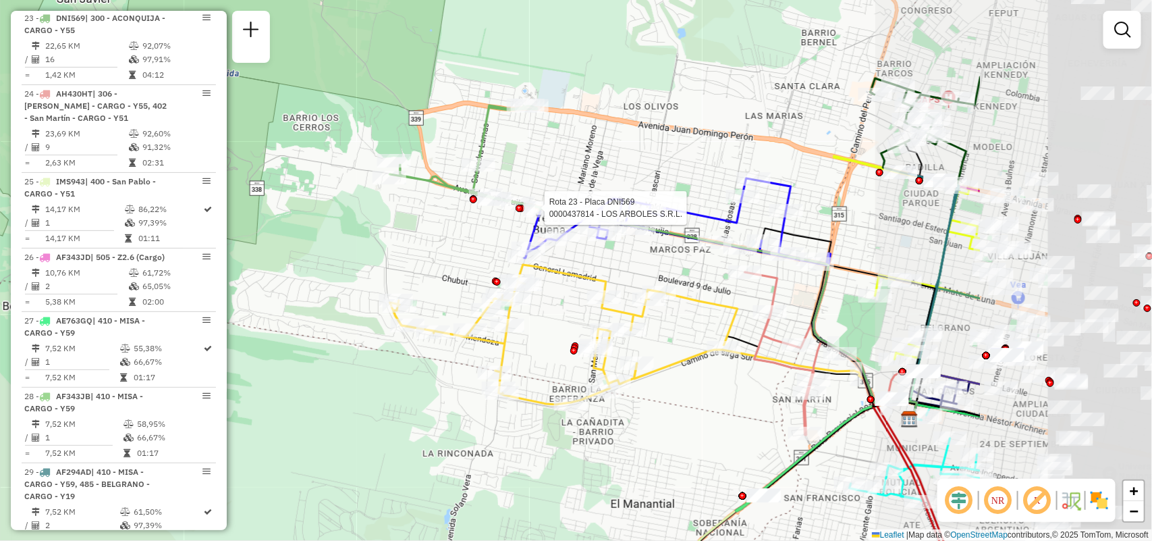
drag, startPoint x: 733, startPoint y: 251, endPoint x: 520, endPoint y: 217, distance: 216.0
click at [520, 212] on div at bounding box center [519, 208] width 7 height 7
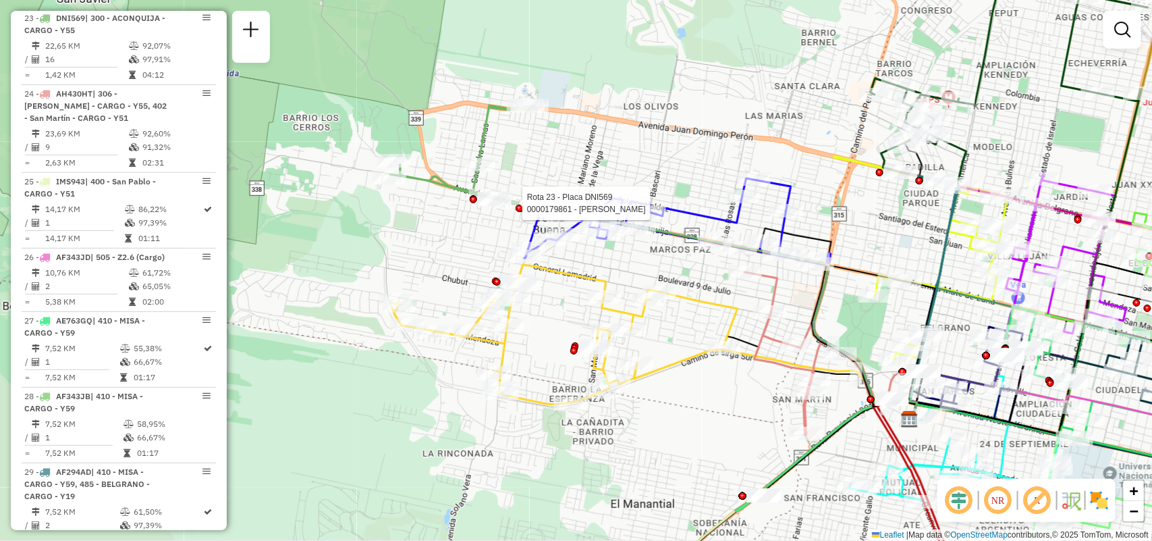
click at [507, 354] on icon at bounding box center [564, 335] width 348 height 140
select select "**********"
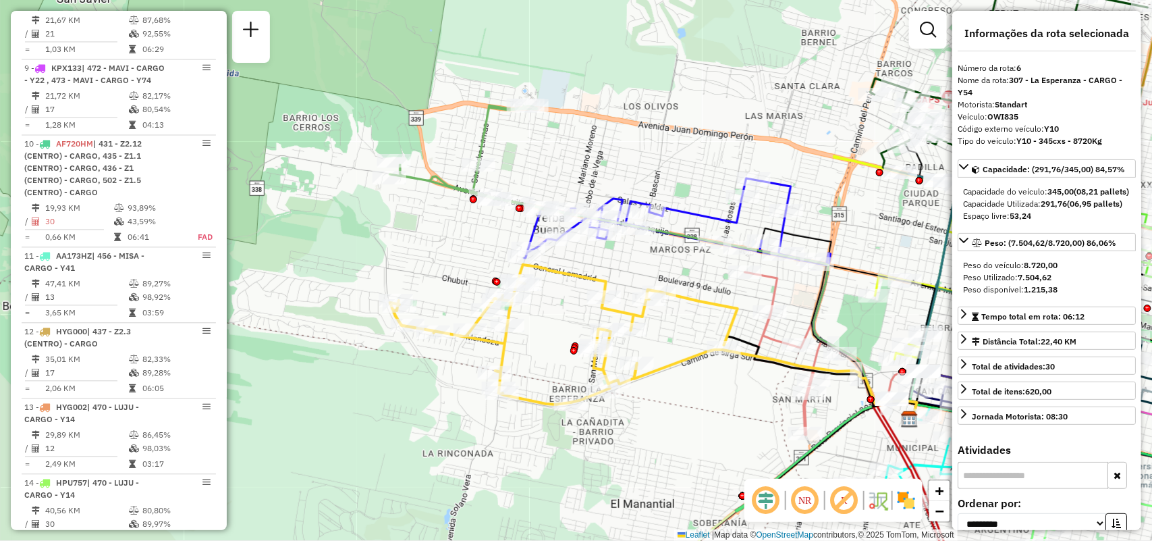
scroll to position [943, 0]
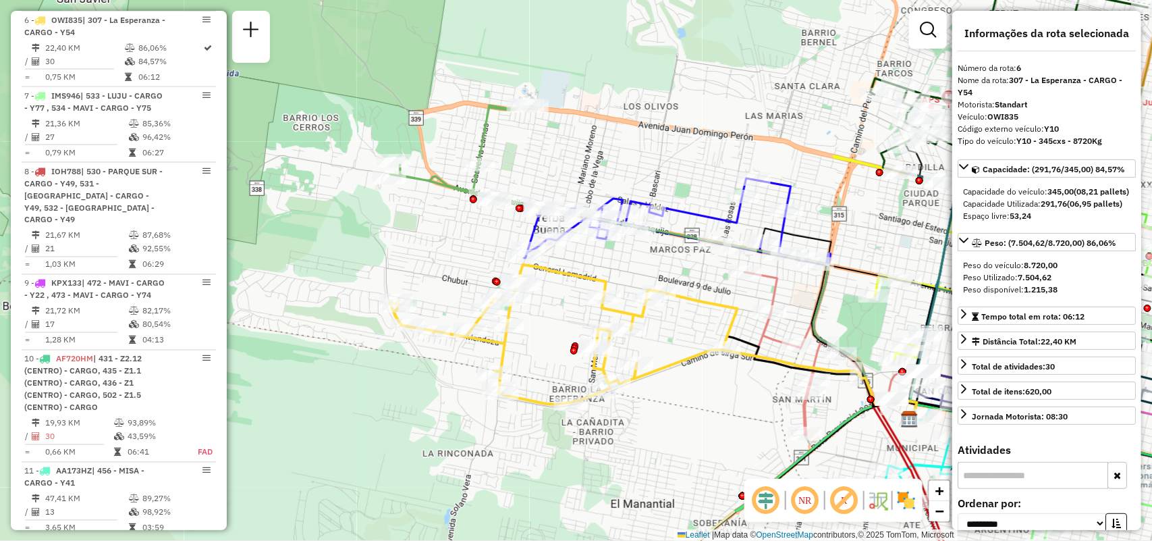
click at [498, 345] on icon at bounding box center [564, 335] width 348 height 140
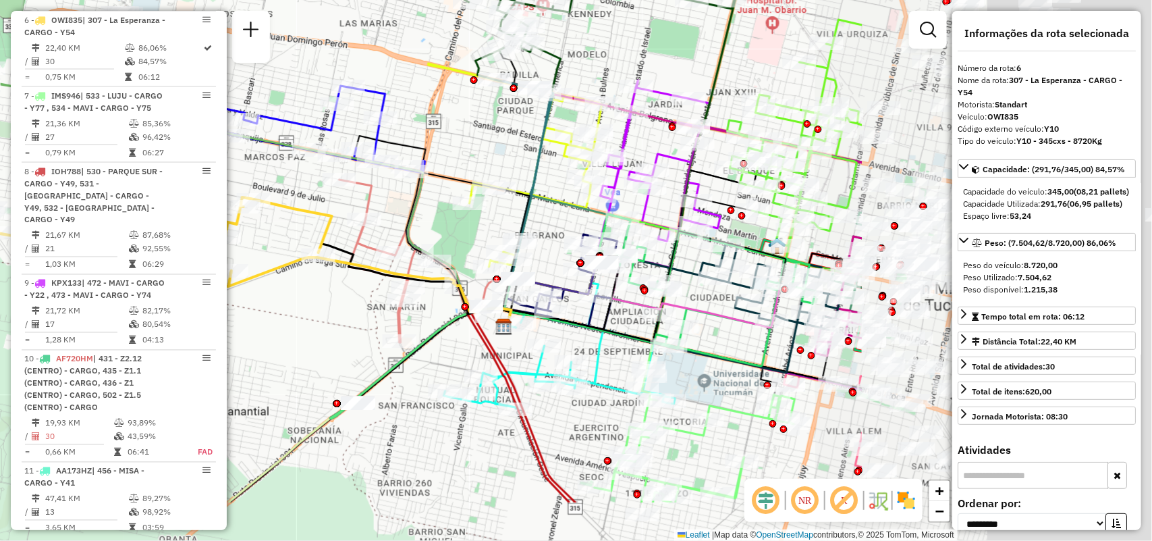
drag, startPoint x: 737, startPoint y: 443, endPoint x: 343, endPoint y: 348, distance: 404.8
click at [343, 348] on div "Janela de atendimento Grade de atendimento Capacidade Transportadoras Veículos …" at bounding box center [576, 270] width 1152 height 541
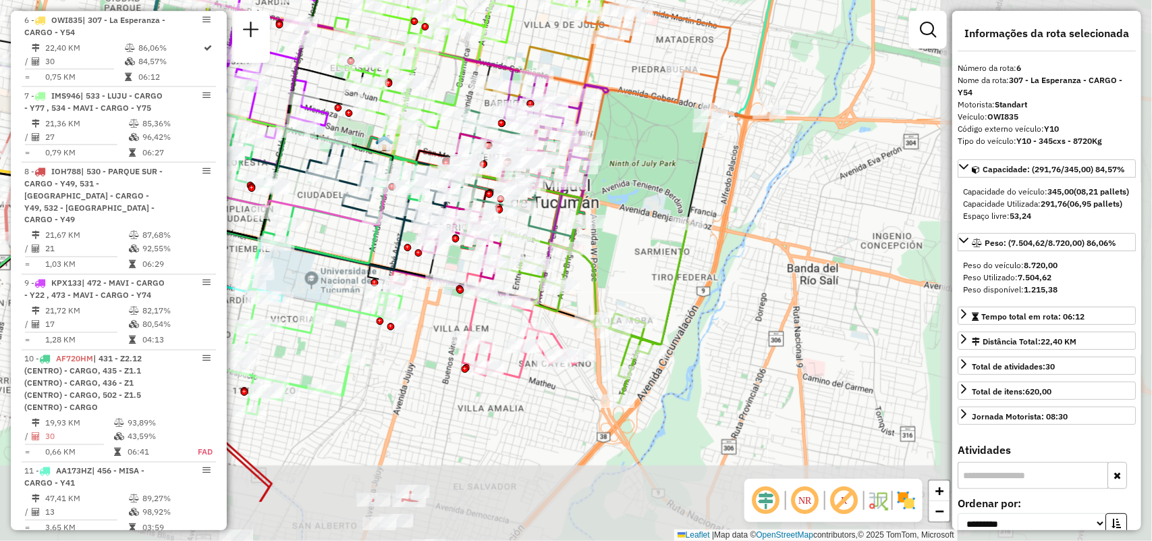
drag, startPoint x: 716, startPoint y: 331, endPoint x: 360, endPoint y: 241, distance: 367.6
click at [360, 241] on div "Janela de atendimento Grade de atendimento Capacidade Transportadoras Veículos …" at bounding box center [576, 270] width 1152 height 541
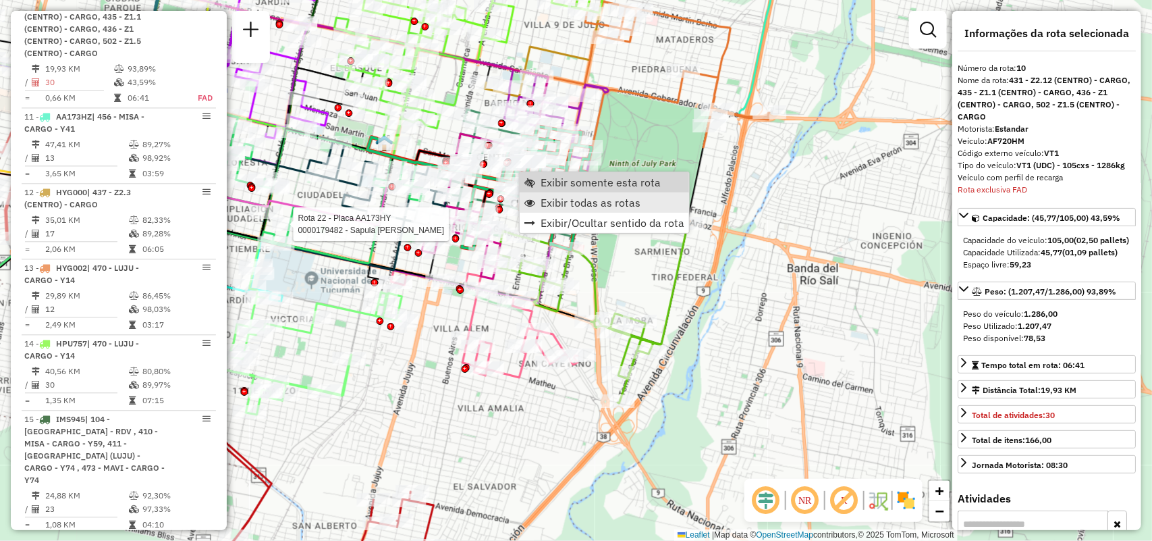
click at [549, 181] on span "Exibir somente esta rota" at bounding box center [601, 182] width 120 height 11
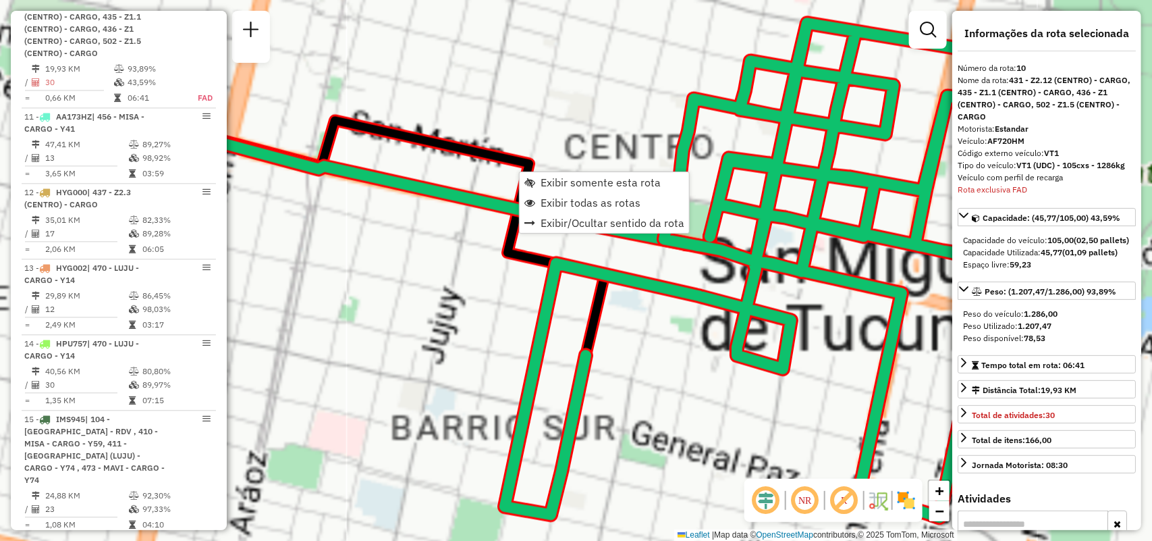
scroll to position [1295, 0]
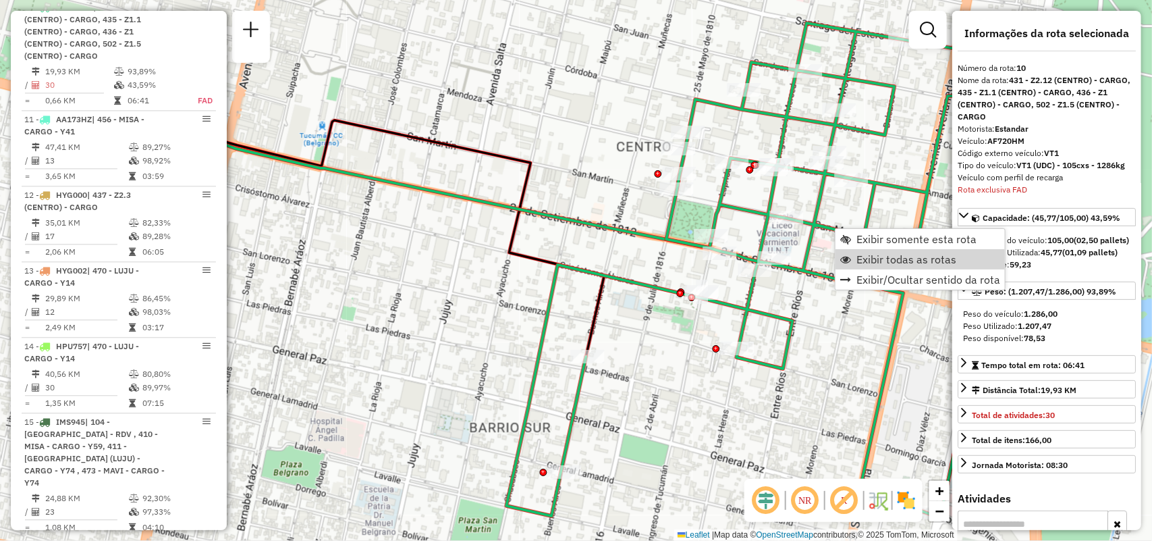
drag, startPoint x: 861, startPoint y: 255, endPoint x: 855, endPoint y: 314, distance: 59.7
click at [861, 255] on span "Exibir todas as rotas" at bounding box center [907, 259] width 100 height 11
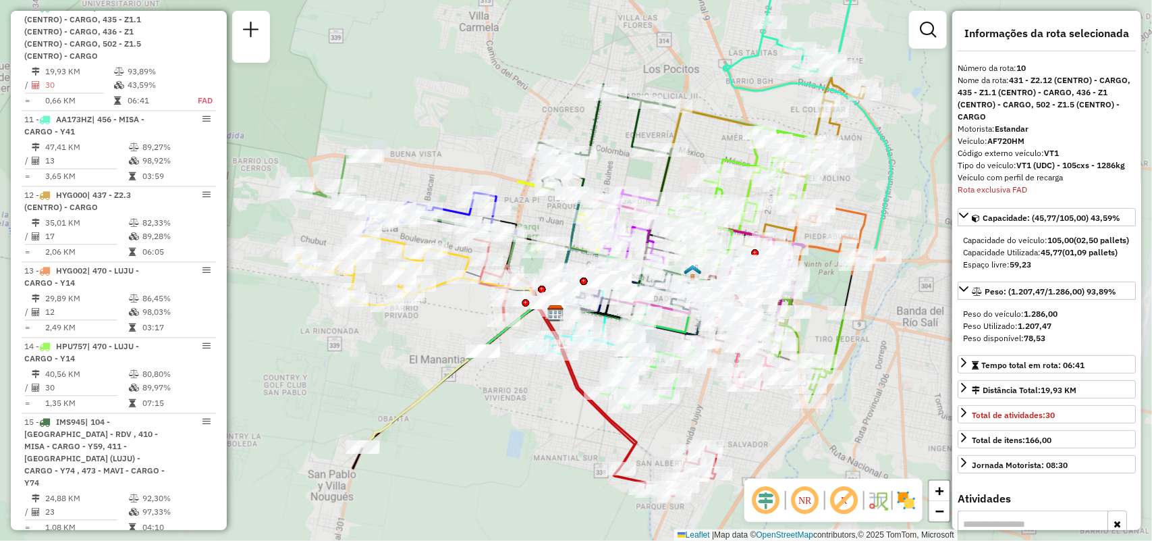
drag, startPoint x: 751, startPoint y: 376, endPoint x: 706, endPoint y: 116, distance: 263.7
click at [697, 61] on div "Rota 17 - Placa MZS965 0000449195 - PANNUTO ELIO Rota 14 - Placa HPU757 0000429…" at bounding box center [576, 270] width 1152 height 541
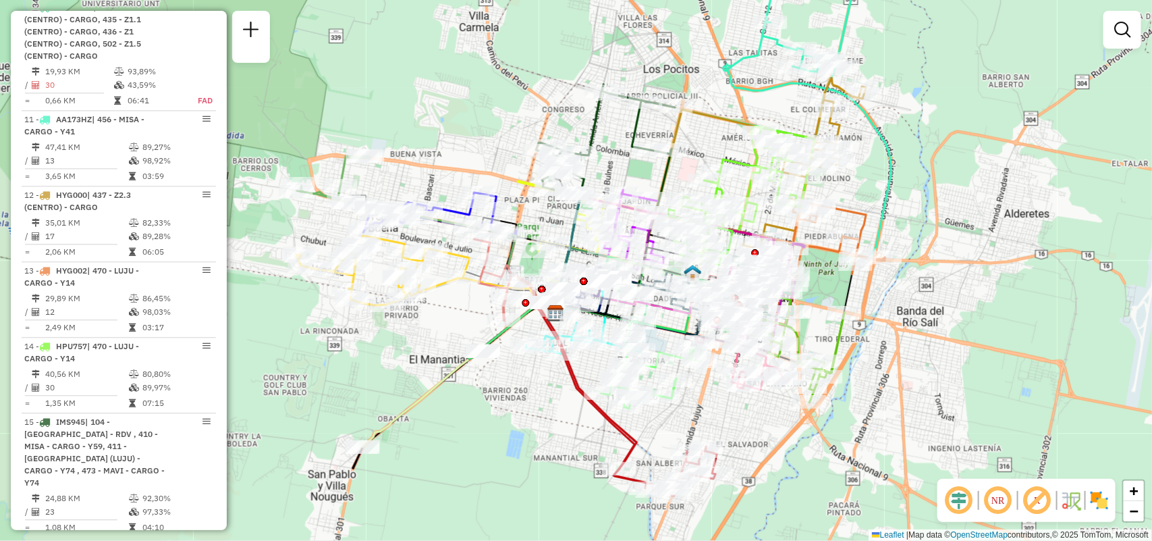
click at [638, 443] on icon at bounding box center [629, 399] width 178 height 194
select select "**********"
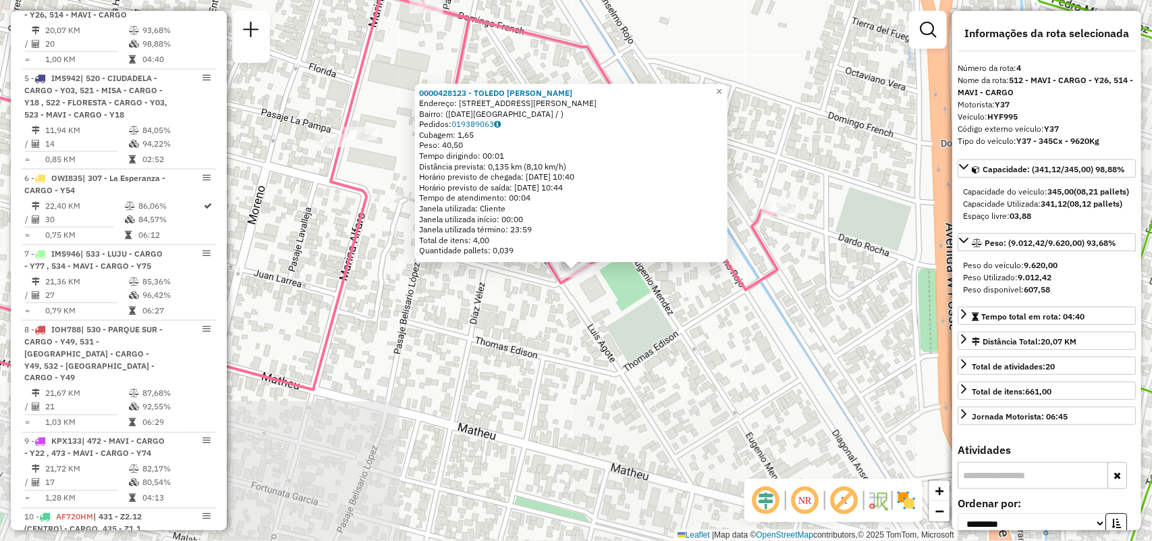
scroll to position [768, 0]
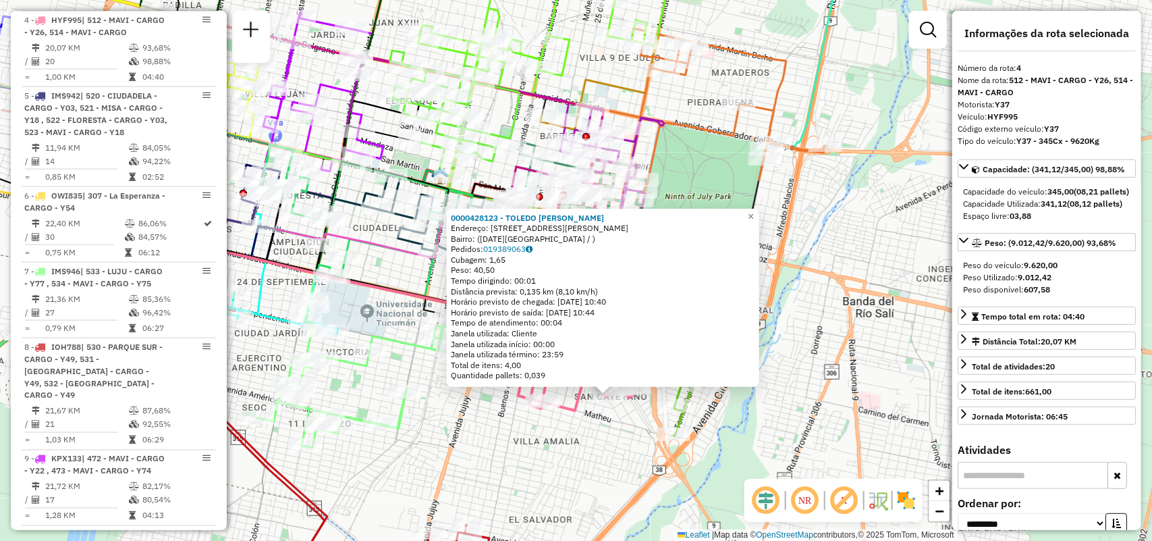
click at [619, 477] on div "0000428123 - TOLEDO CLAUDIA BEATRIZ Endereço: DIAGONAL EUGENIO MENDEZ 398 Bairr…" at bounding box center [576, 270] width 1152 height 541
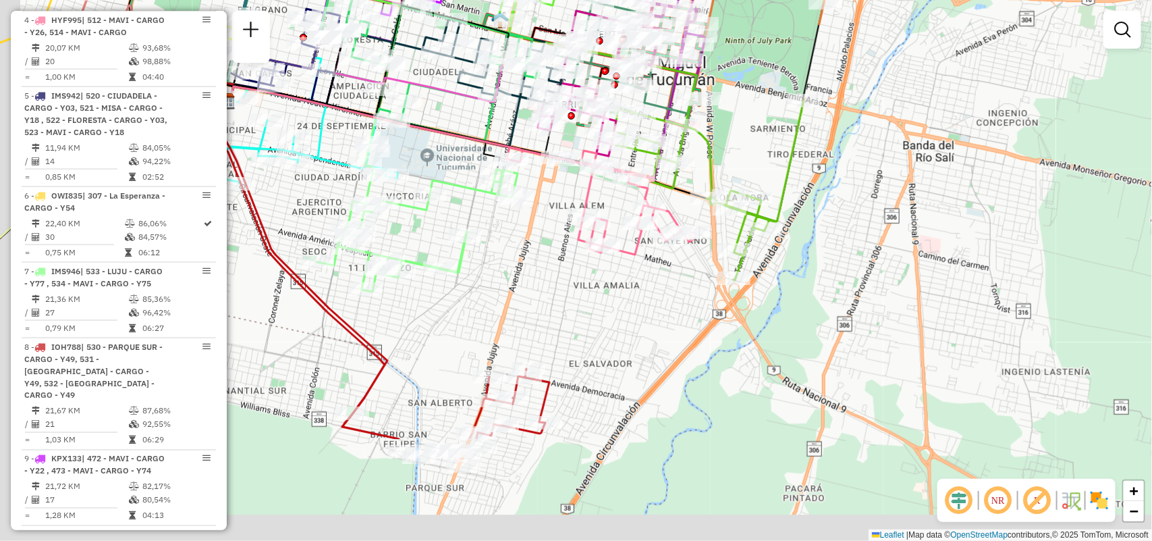
drag, startPoint x: 548, startPoint y: 326, endPoint x: 558, endPoint y: 321, distance: 11.2
click at [558, 321] on div "Janela de atendimento Grade de atendimento Capacidade Transportadoras Veículos …" at bounding box center [576, 270] width 1152 height 541
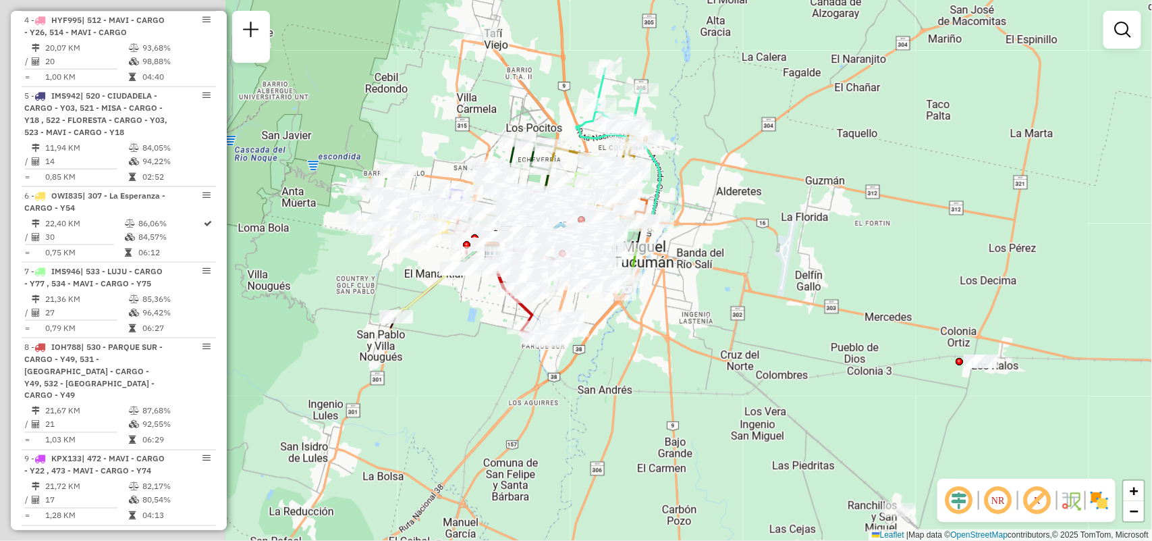
drag, startPoint x: 413, startPoint y: 264, endPoint x: 689, endPoint y: 328, distance: 283.5
click at [700, 328] on div "Janela de atendimento Grade de atendimento Capacidade Transportadoras Veículos …" at bounding box center [576, 270] width 1152 height 541
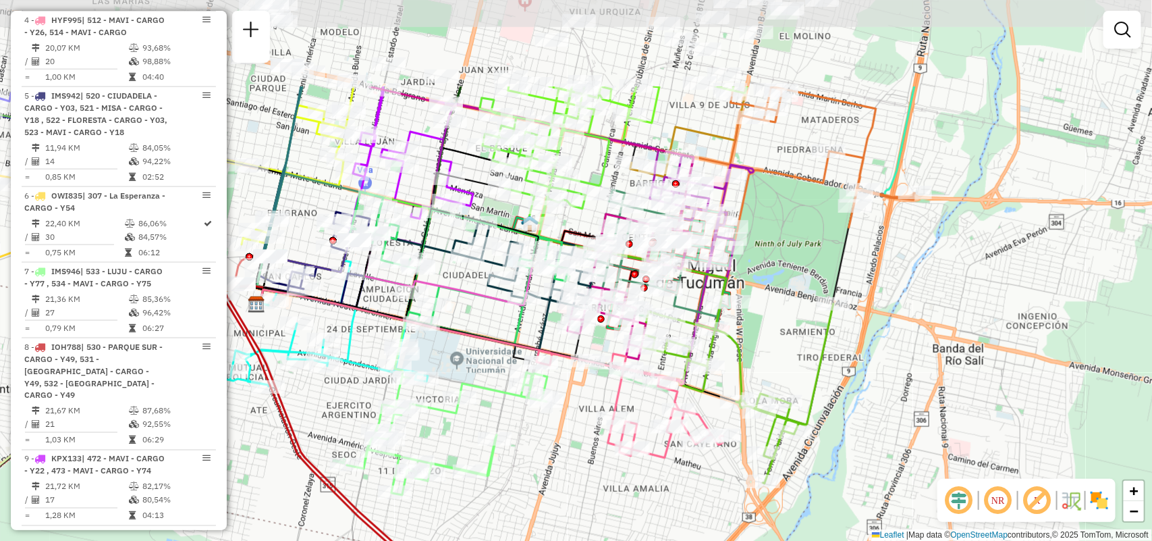
drag, startPoint x: 514, startPoint y: 225, endPoint x: 503, endPoint y: 365, distance: 140.9
click at [503, 365] on div "Janela de atendimento Grade de atendimento Capacidade Transportadoras Veículos …" at bounding box center [576, 270] width 1152 height 541
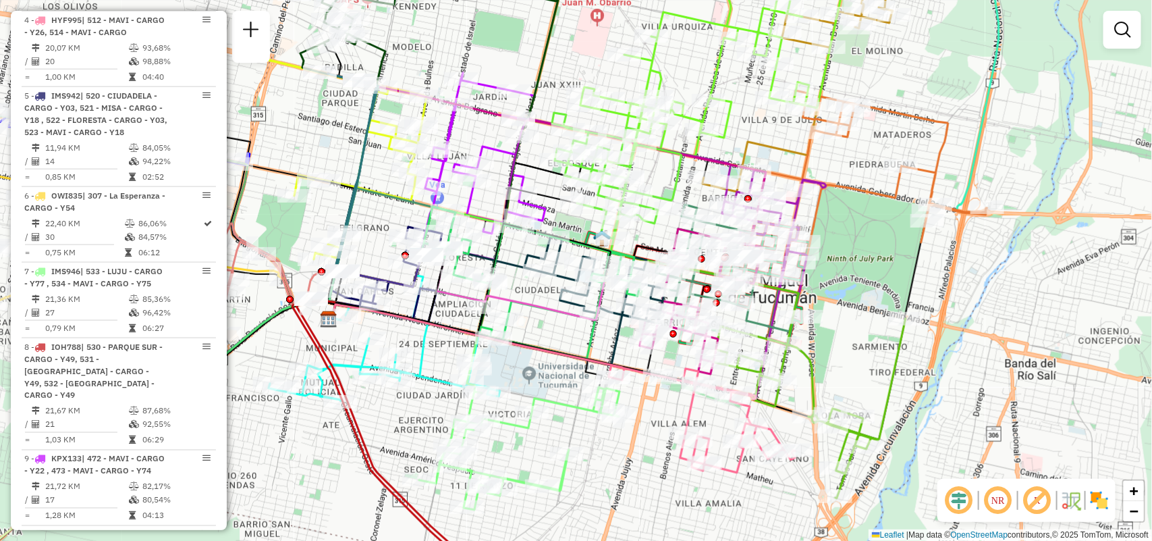
drag, startPoint x: 1001, startPoint y: 297, endPoint x: 1040, endPoint y: 409, distance: 118.5
click at [1042, 407] on div "Janela de atendimento Grade de atendimento Capacidade Transportadoras Veículos …" at bounding box center [576, 270] width 1152 height 541
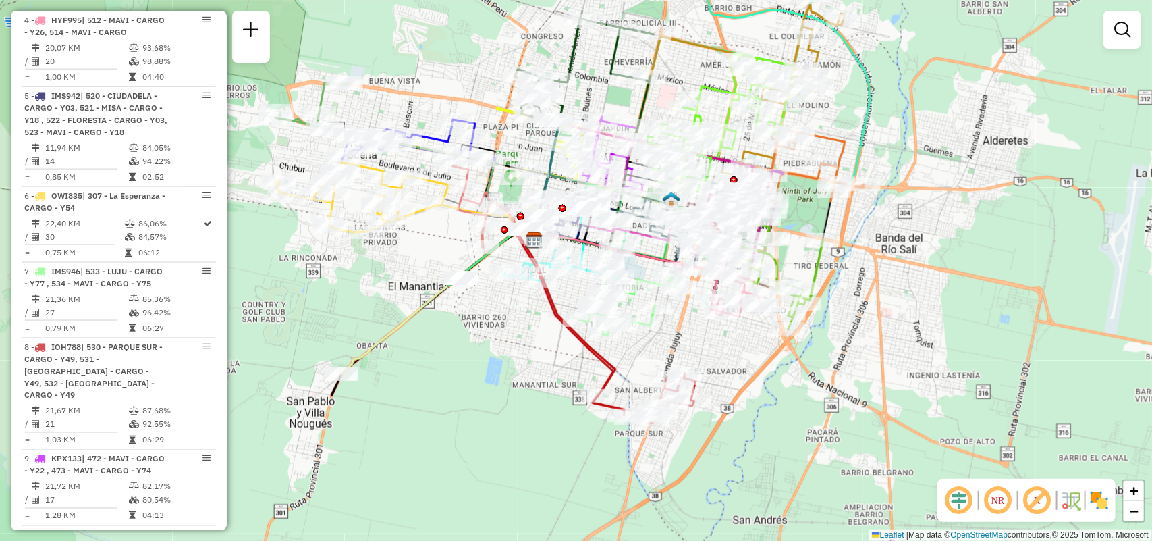
drag, startPoint x: 935, startPoint y: 359, endPoint x: 839, endPoint y: 215, distance: 173.2
click at [839, 215] on div "Janela de atendimento Grade de atendimento Capacidade Transportadoras Veículos …" at bounding box center [576, 270] width 1152 height 541
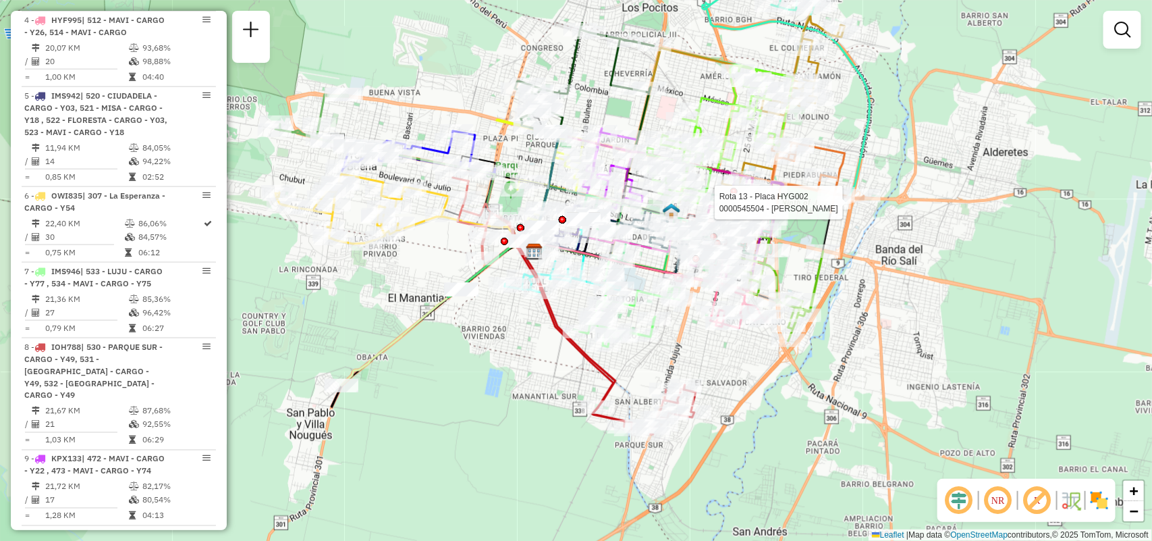
click at [259, 7] on div at bounding box center [259, 7] width 0 height 0
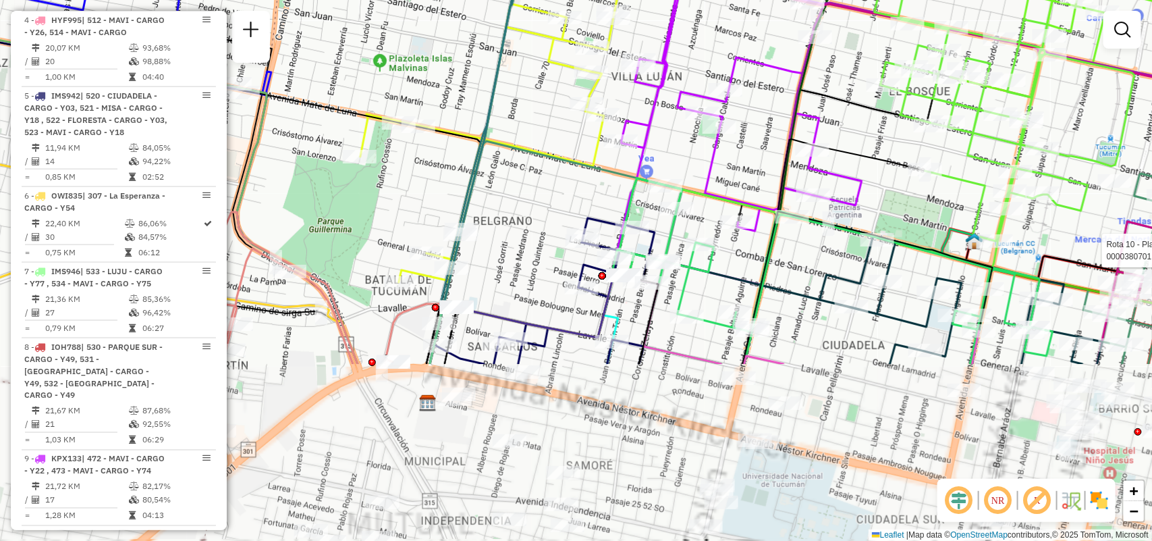
drag, startPoint x: 531, startPoint y: 107, endPoint x: 510, endPoint y: 55, distance: 56.3
click at [510, 55] on div "Rota 13 - Placa HYG002 0000545504 - Rojas Angelica Rota 10 - Placa AF720HM 0000…" at bounding box center [576, 270] width 1152 height 541
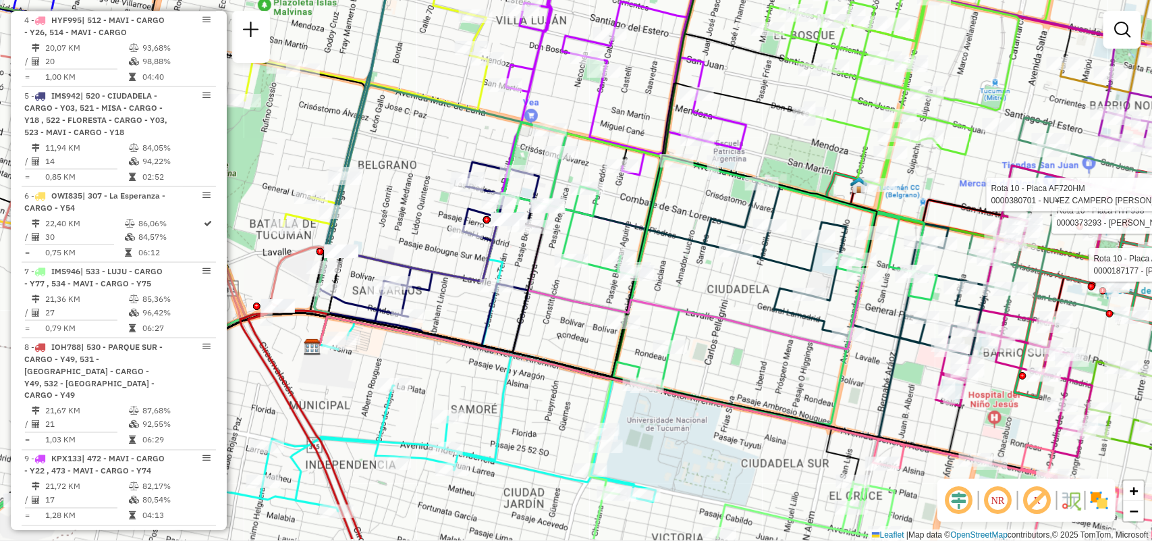
drag, startPoint x: 717, startPoint y: 304, endPoint x: 736, endPoint y: 379, distance: 77.3
click at [731, 387] on div "Rota 13 - Placa HYG002 0000545504 - Rojas Angelica Rota 10 - Placa AF720HM 0000…" at bounding box center [576, 270] width 1152 height 541
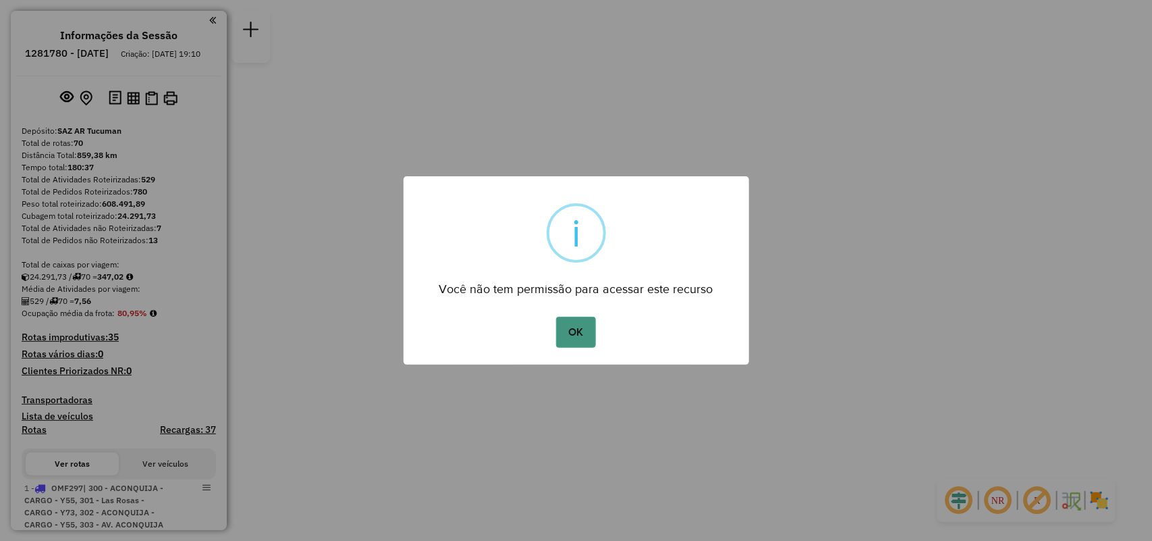
click at [566, 329] on button "OK" at bounding box center [576, 332] width 40 height 31
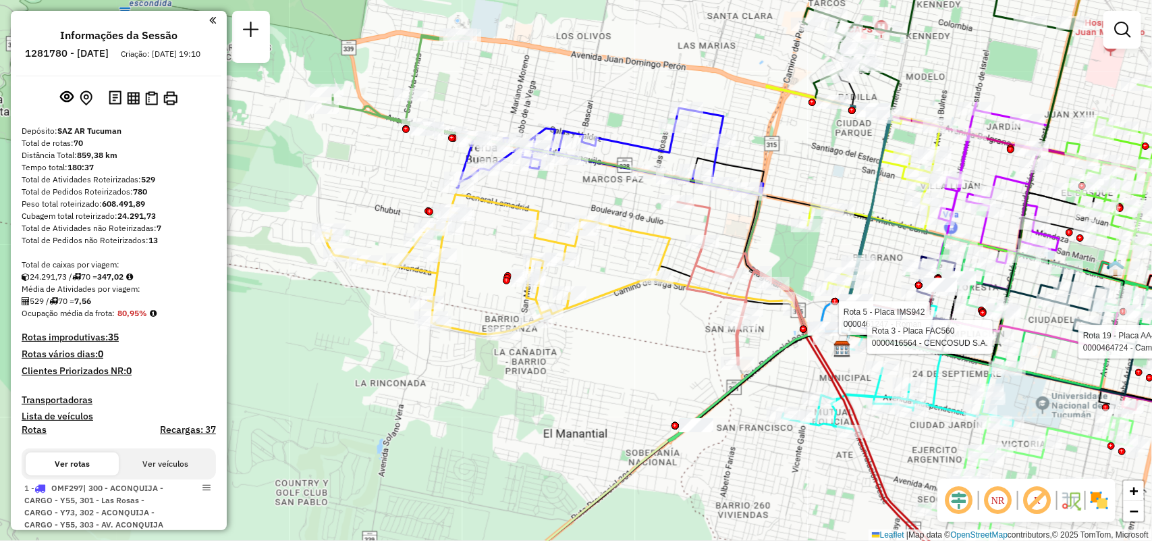
drag, startPoint x: 827, startPoint y: 403, endPoint x: 784, endPoint y: 378, distance: 49.9
click at [784, 378] on div "Rota 5 - Placa IMS942 0000461247 - Roman Rota 3 - Placa FAC560 0000416564 - CEN…" at bounding box center [576, 270] width 1152 height 541
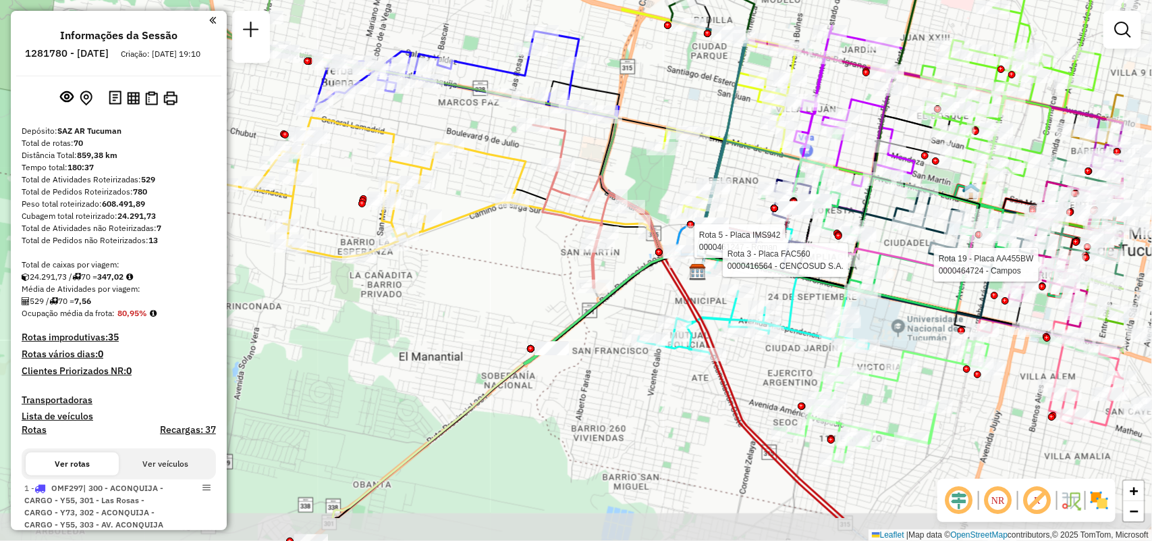
drag, startPoint x: 780, startPoint y: 379, endPoint x: 636, endPoint y: 302, distance: 163.7
click at [636, 302] on div "Rota 5 - Placa IMS942 0000461247 - Roman Rota 3 - Placa FAC560 0000416564 - CEN…" at bounding box center [576, 270] width 1152 height 541
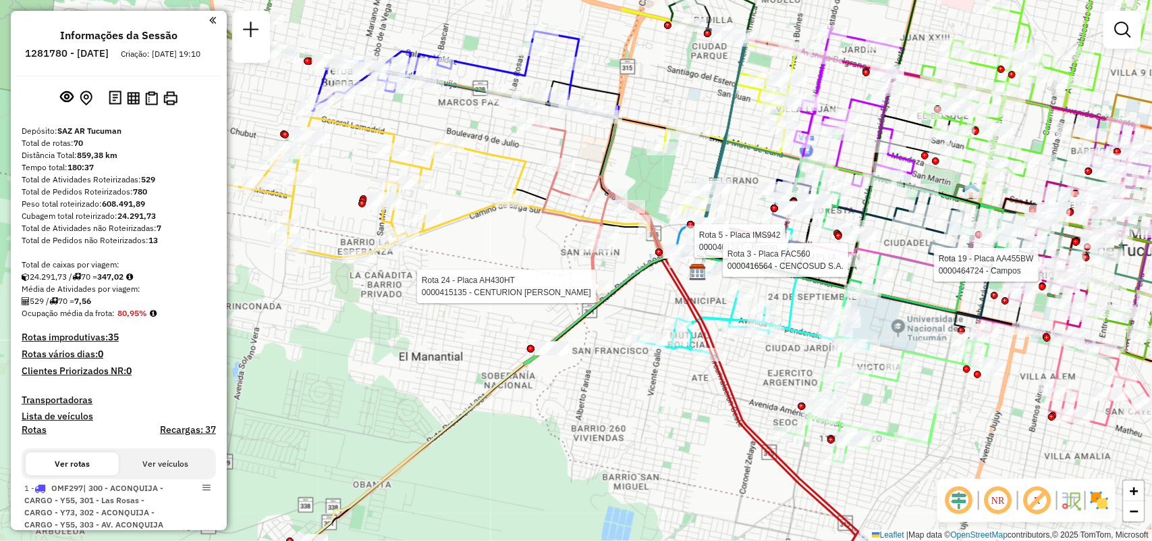
click at [778, 443] on div "Rota 5 - Placa IMS942 0000461247 - Roman Rota 3 - Placa FAC560 0000416564 - CEN…" at bounding box center [576, 270] width 1152 height 541
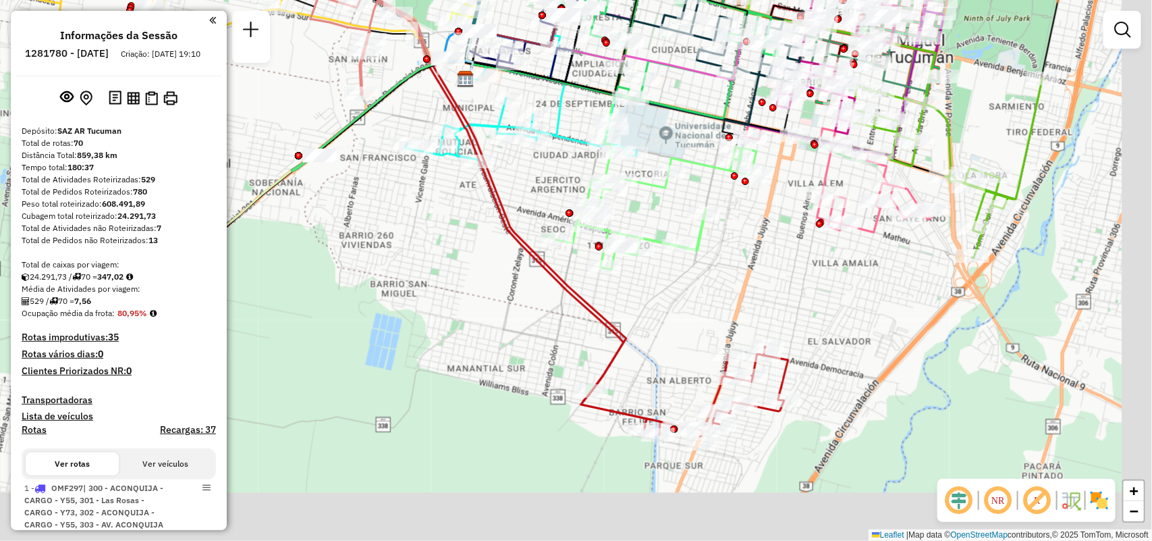
drag, startPoint x: 767, startPoint y: 424, endPoint x: 710, endPoint y: 230, distance: 202.1
click at [697, 218] on div "Janela de atendimento Grade de atendimento Capacidade Transportadoras Veículos …" at bounding box center [576, 270] width 1152 height 541
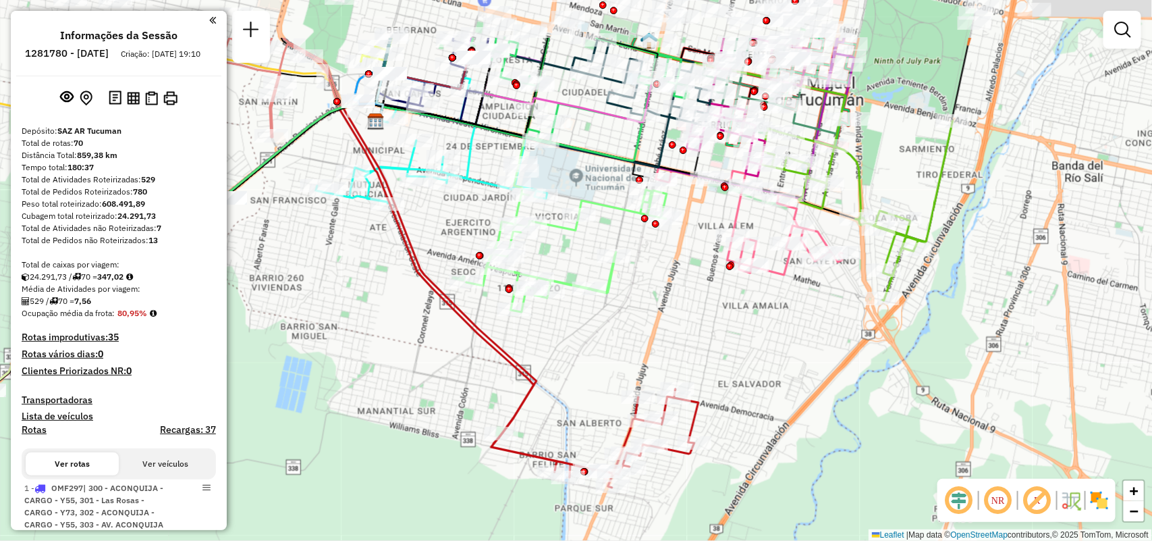
drag, startPoint x: 746, startPoint y: 317, endPoint x: 680, endPoint y: 406, distance: 111.0
click at [680, 406] on div "Janela de atendimento Grade de atendimento Capacidade Transportadoras Veículos …" at bounding box center [576, 270] width 1152 height 541
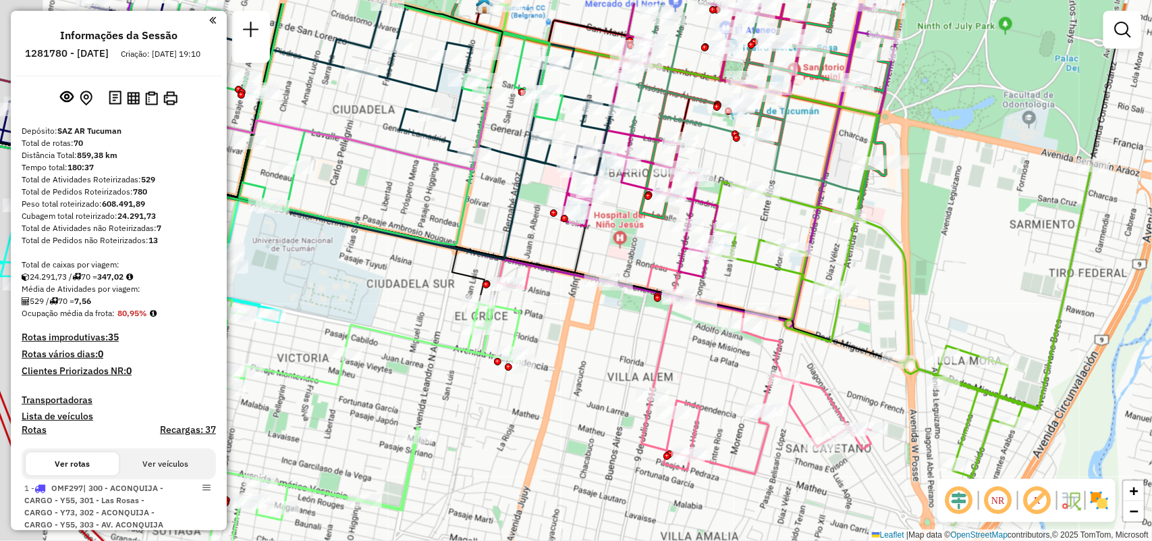
drag, startPoint x: 866, startPoint y: 255, endPoint x: 980, endPoint y: 313, distance: 127.1
click at [980, 313] on div "Janela de atendimento Grade de atendimento Capacidade Transportadoras Veículos …" at bounding box center [576, 270] width 1152 height 541
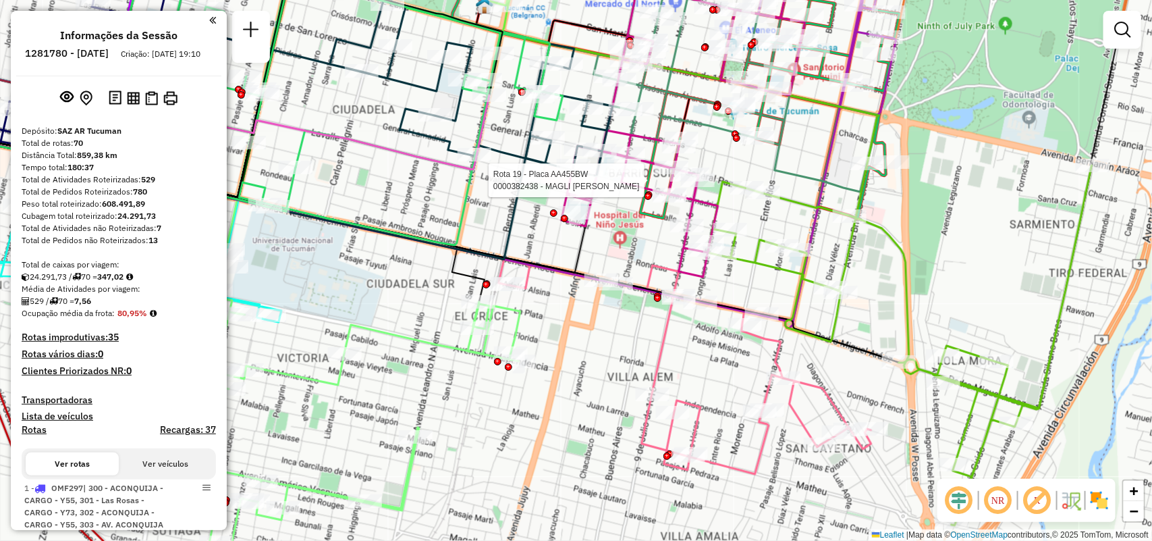
select select "**********"
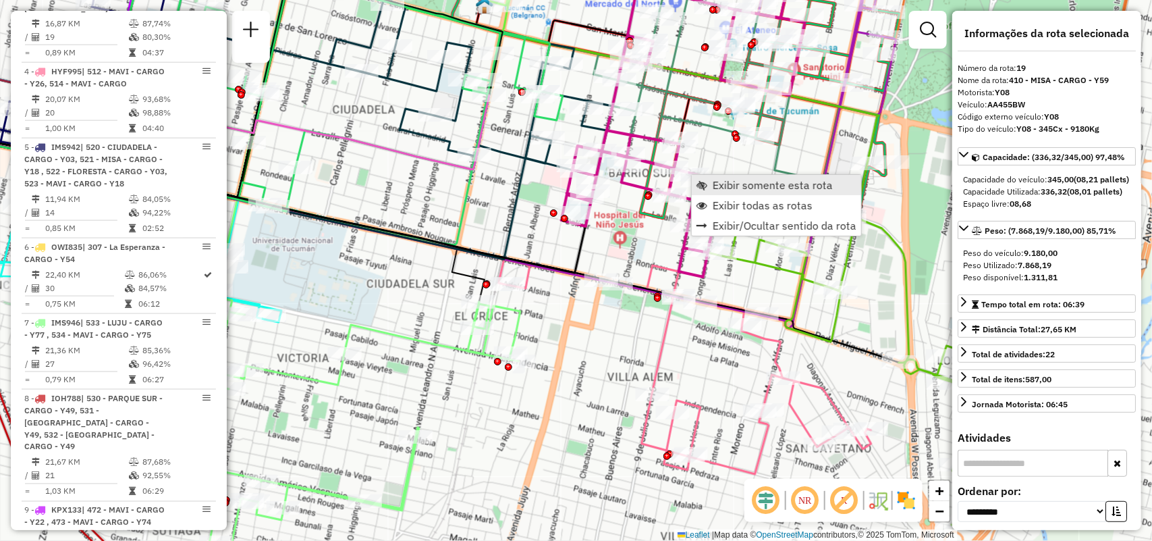
scroll to position [2050, 0]
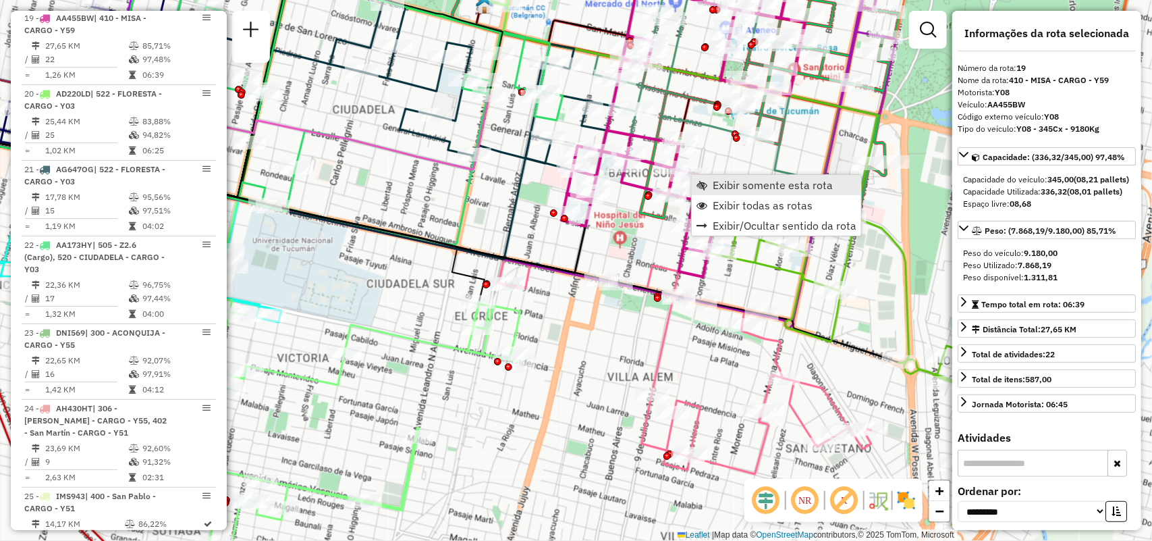
click at [721, 184] on span "Exibir somente esta rota" at bounding box center [773, 185] width 120 height 11
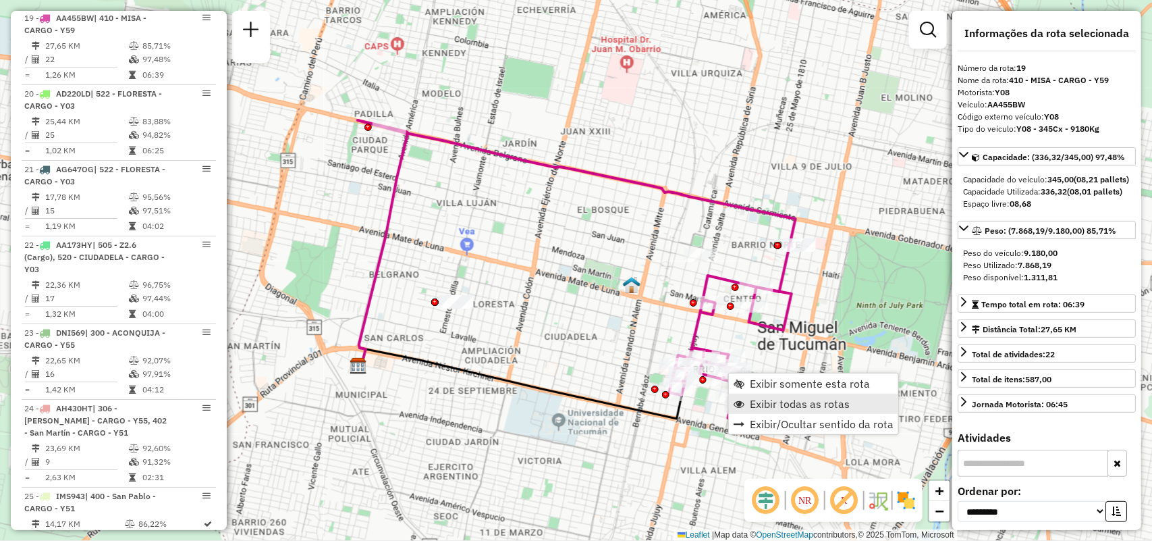
click at [758, 402] on span "Exibir todas as rotas" at bounding box center [800, 403] width 100 height 11
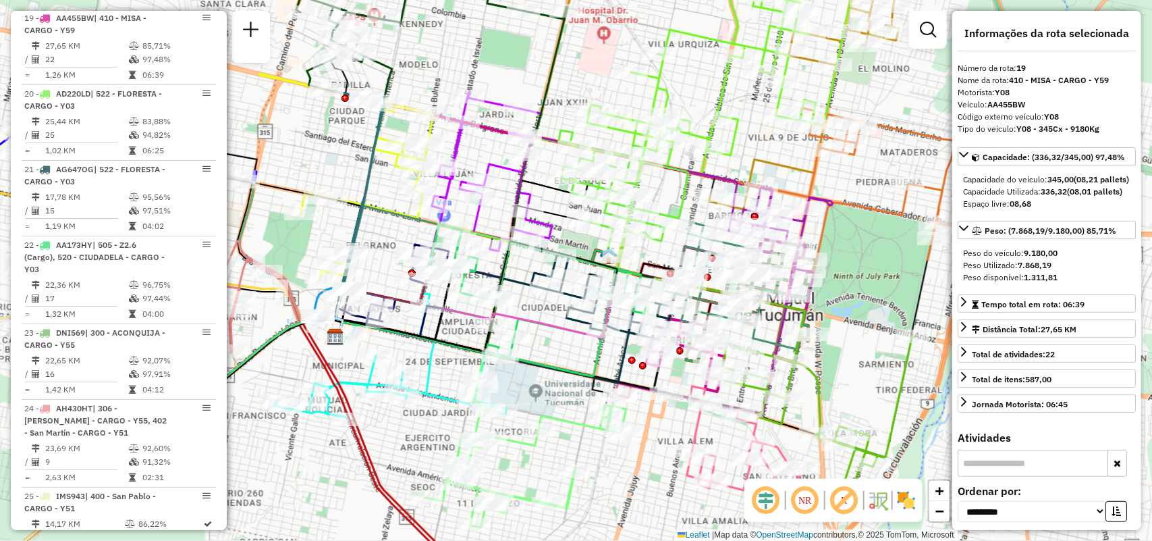
click at [583, 415] on div "Janela de atendimento Grade de atendimento Capacidade Transportadoras Veículos …" at bounding box center [576, 270] width 1152 height 541
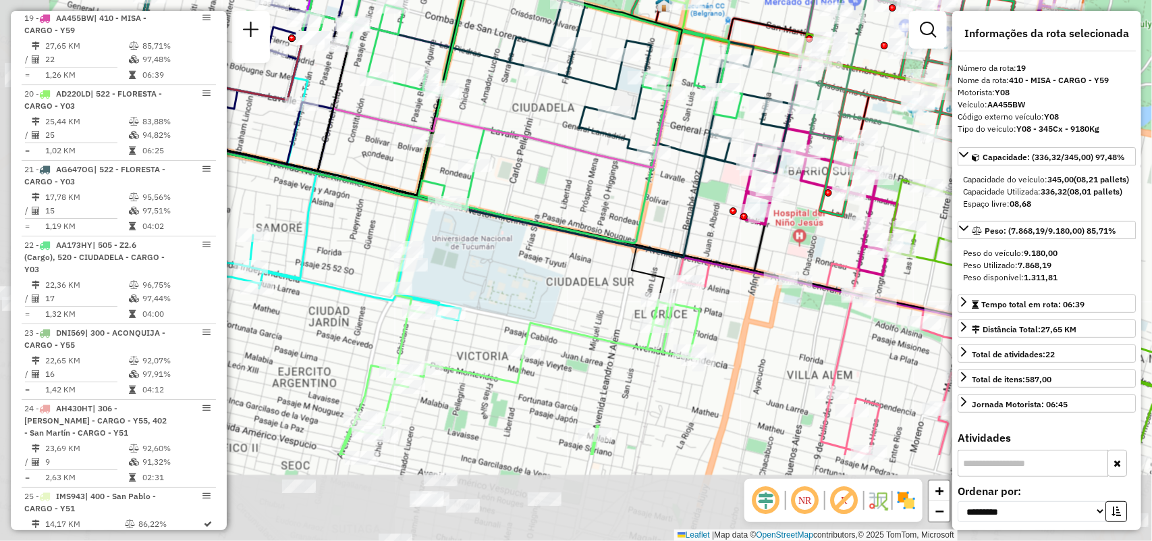
drag, startPoint x: 839, startPoint y: 365, endPoint x: 1052, endPoint y: 226, distance: 254.1
click at [1052, 226] on hb-router-mapa "Informações da Sessão 1281780 - [DATE] Criação: [DATE] 19:10 Depósito: SAZ AR T…" at bounding box center [576, 270] width 1152 height 541
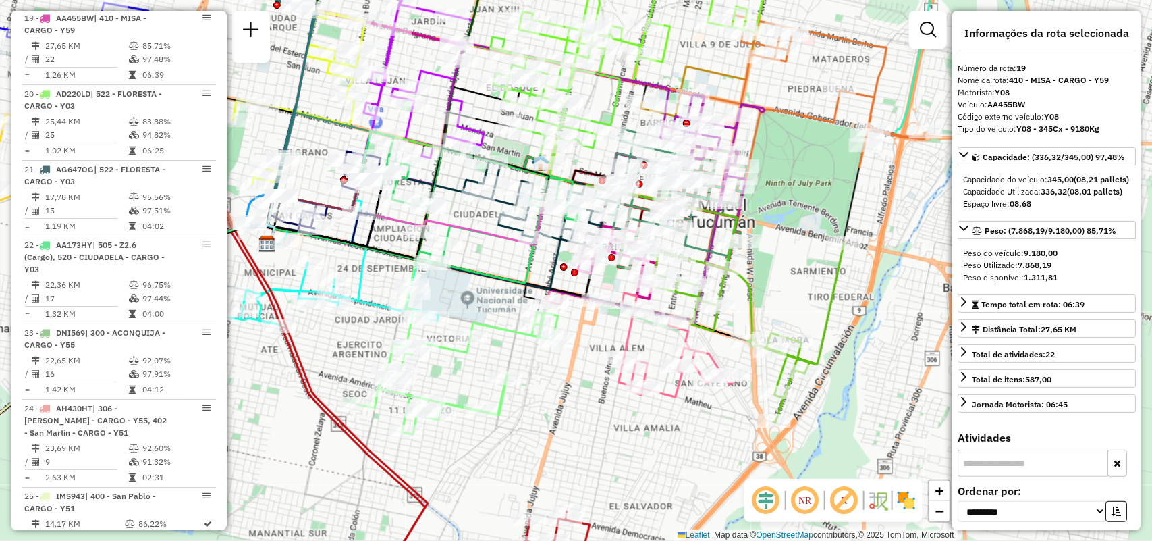
drag, startPoint x: 728, startPoint y: 440, endPoint x: 697, endPoint y: 398, distance: 51.6
click at [697, 398] on div "Janela de atendimento Grade de atendimento Capacidade Transportadoras Veículos …" at bounding box center [576, 270] width 1152 height 541
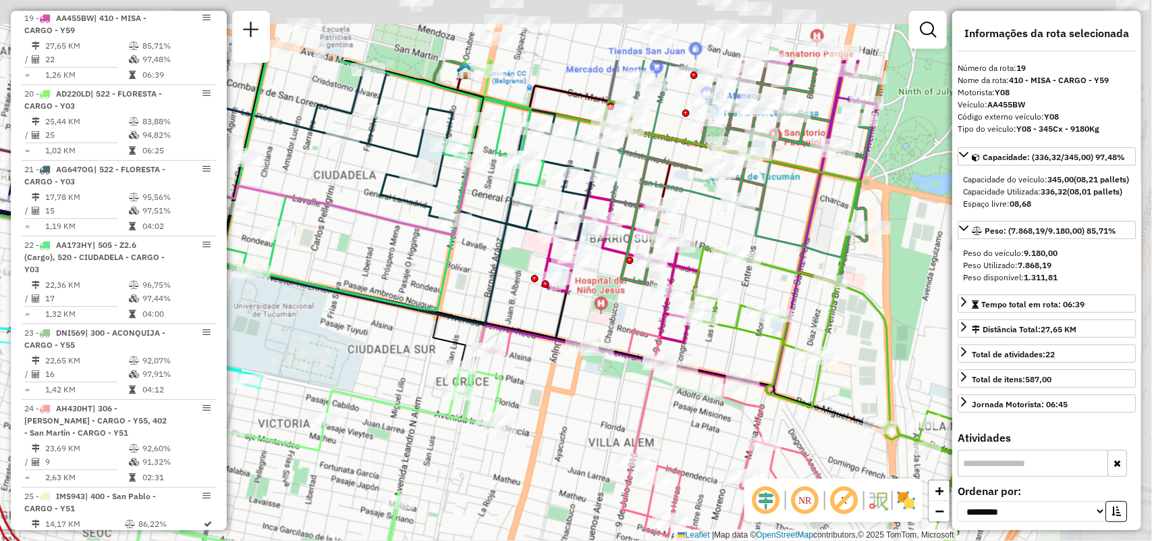
drag, startPoint x: 529, startPoint y: 326, endPoint x: 433, endPoint y: 417, distance: 131.8
click at [433, 417] on icon at bounding box center [301, 359] width 402 height 508
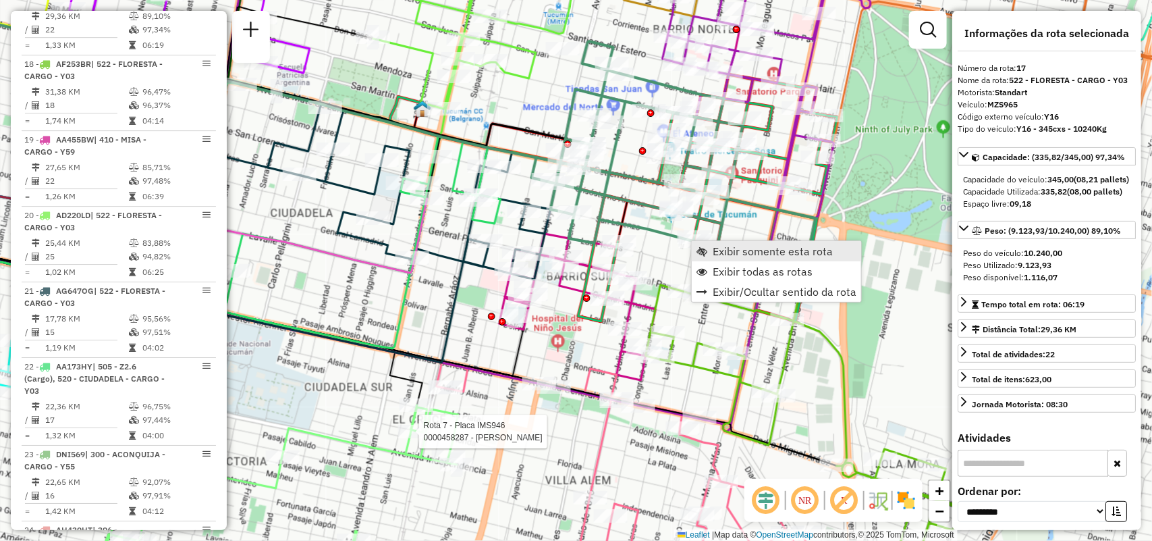
scroll to position [1898, 0]
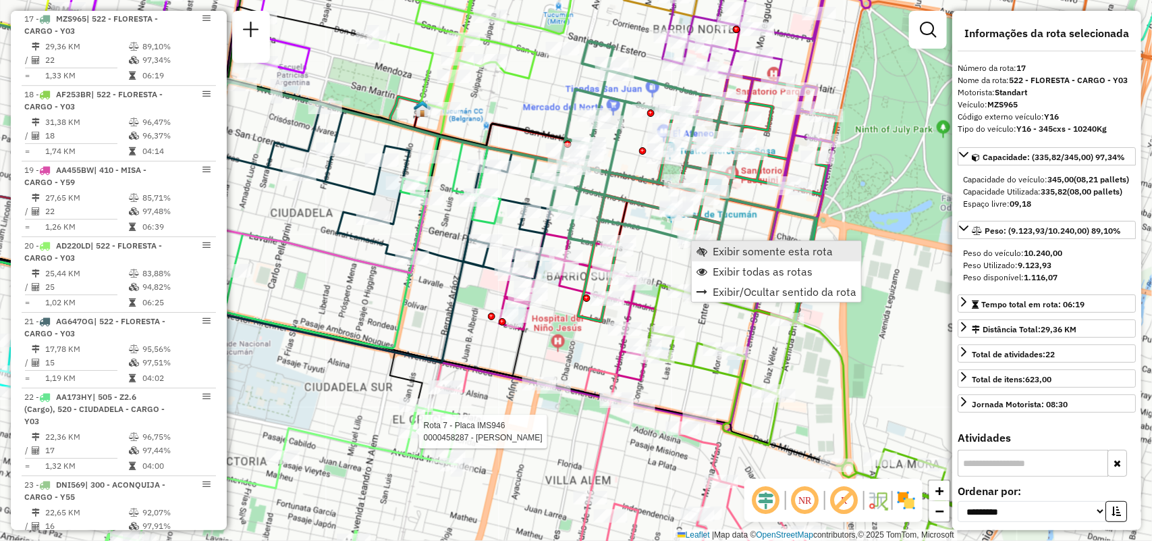
click at [723, 250] on span "Exibir somente esta rota" at bounding box center [773, 251] width 120 height 11
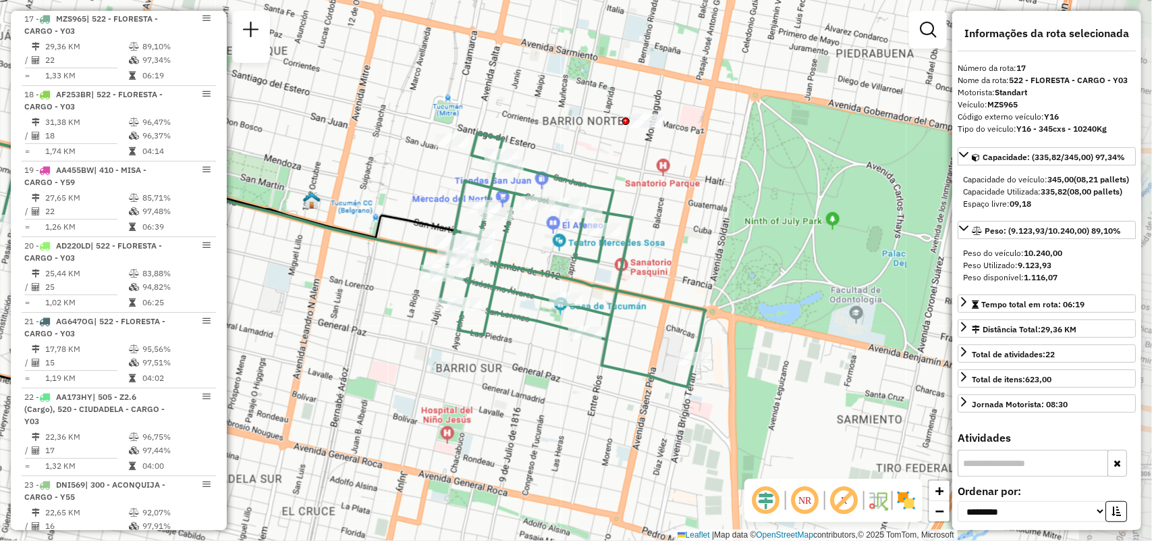
drag, startPoint x: 722, startPoint y: 315, endPoint x: 417, endPoint y: 291, distance: 306.1
click at [417, 291] on div "Janela de atendimento Grade de atendimento Capacidade Transportadoras Veículos …" at bounding box center [576, 270] width 1152 height 541
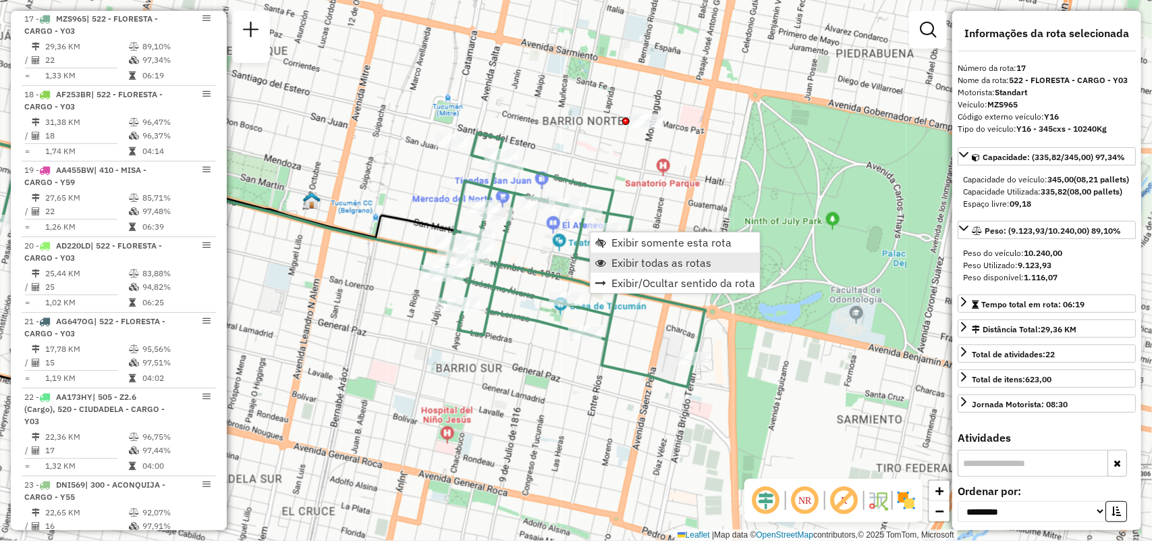
click at [633, 260] on span "Exibir todas as rotas" at bounding box center [662, 262] width 100 height 11
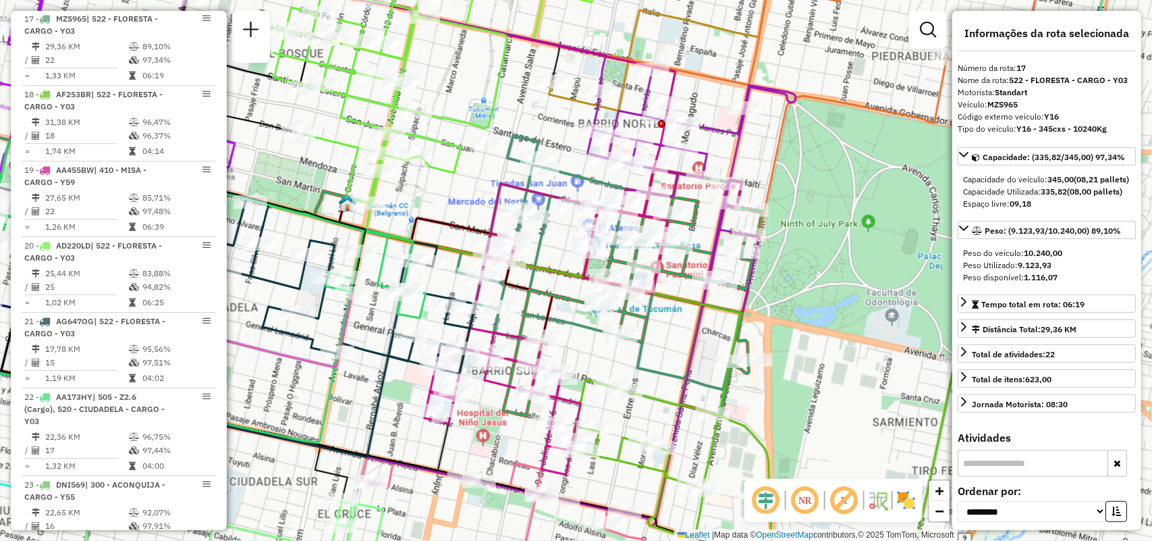
drag, startPoint x: 684, startPoint y: 234, endPoint x: 805, endPoint y: 267, distance: 125.8
click at [796, 267] on icon at bounding box center [416, 139] width 759 height 348
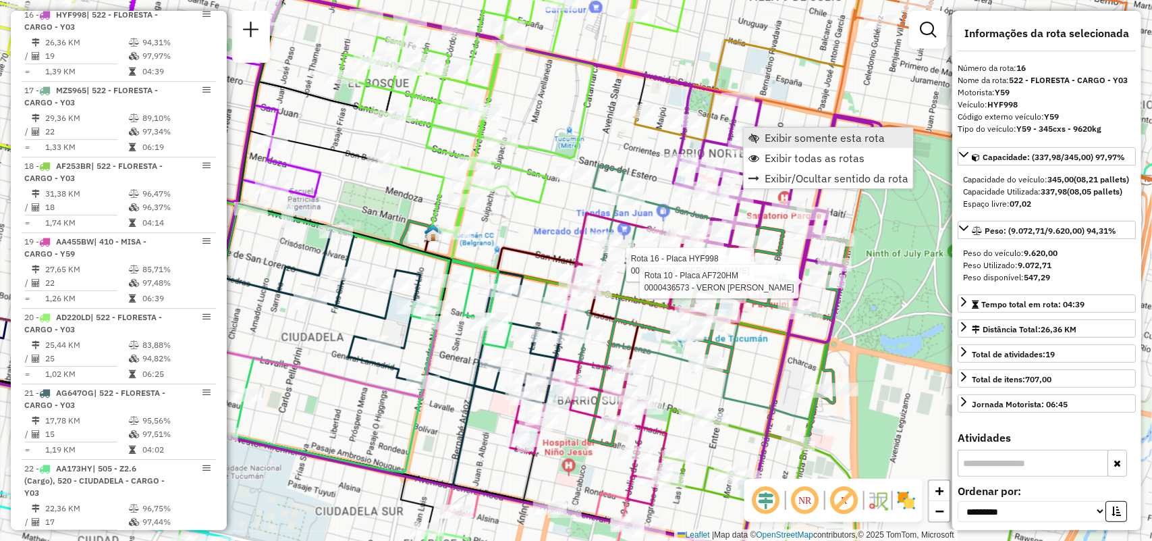
scroll to position [1822, 0]
click at [770, 136] on span "Exibir somente esta rota" at bounding box center [825, 137] width 120 height 11
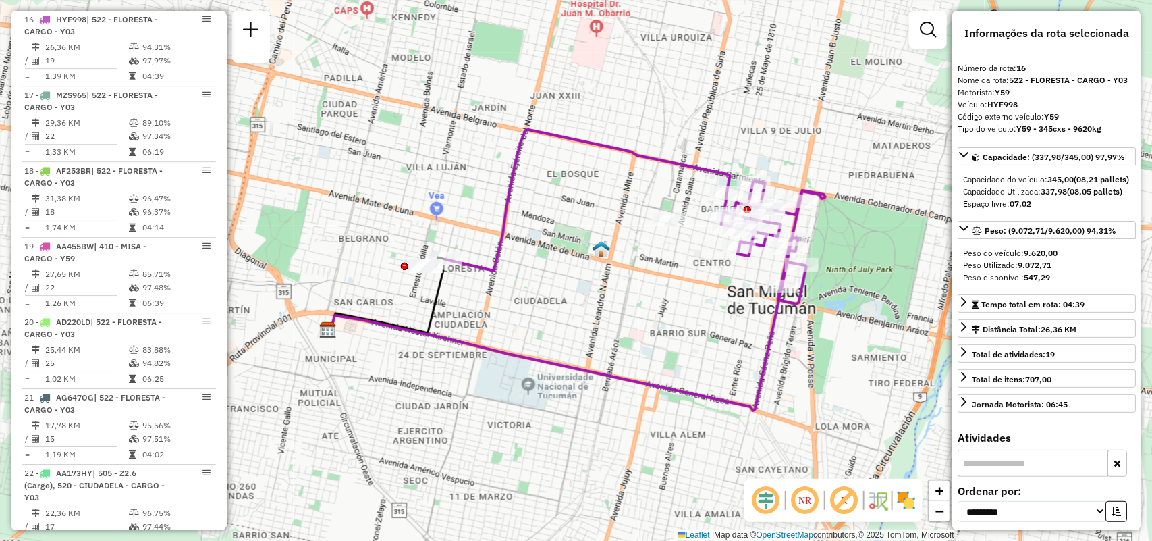
click at [883, 180] on div "Rota 16 - Placa HYF998 0000373293 - WILK MAXIMILIANO CARLOS ROQUE Rota 16 - Pla…" at bounding box center [576, 270] width 1152 height 541
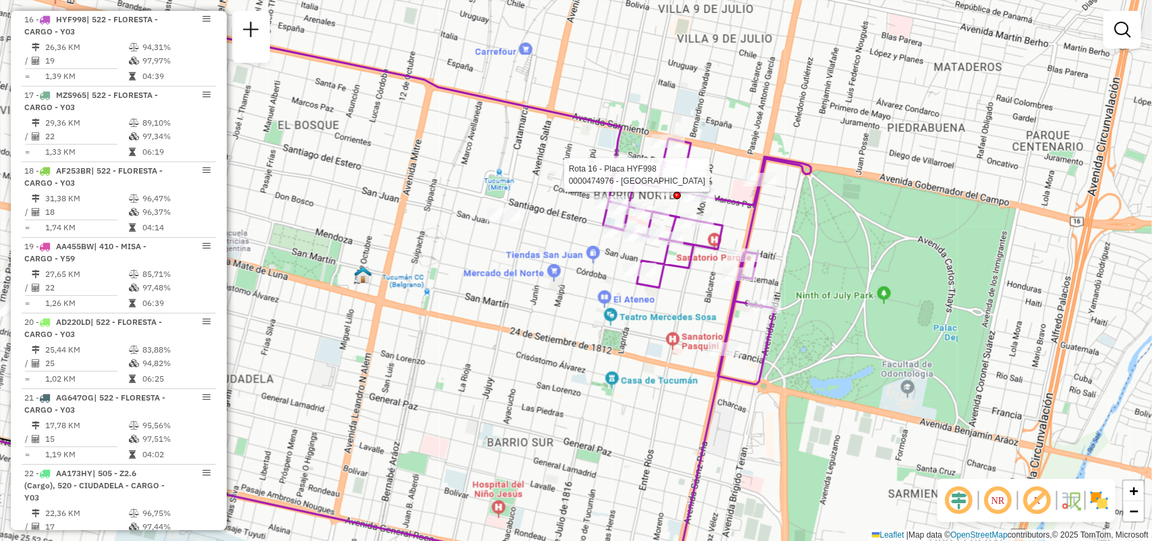
select select "**********"
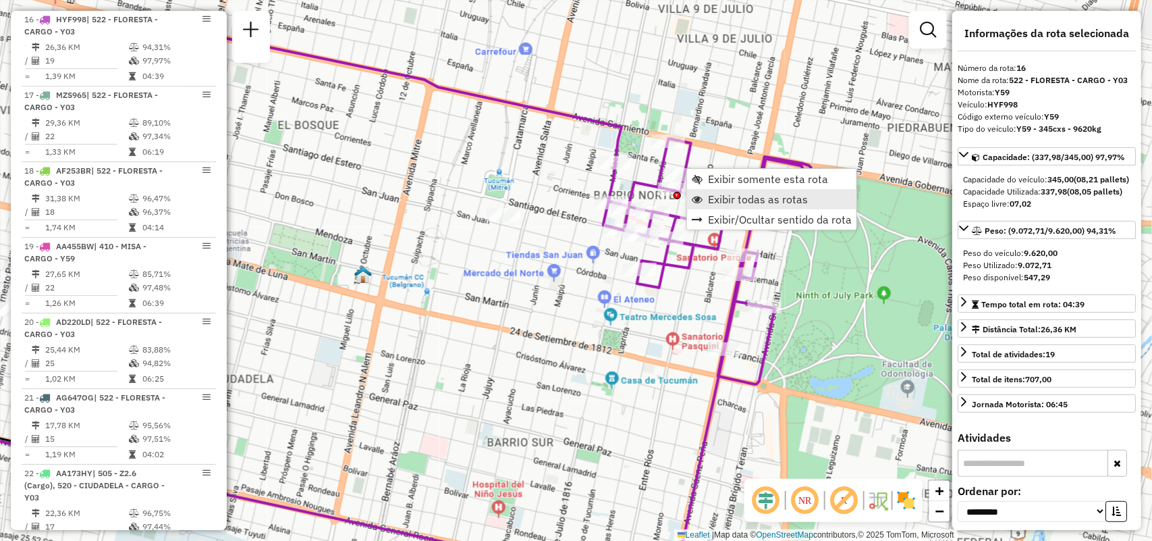
click at [723, 203] on span "Exibir todas as rotas" at bounding box center [758, 199] width 100 height 11
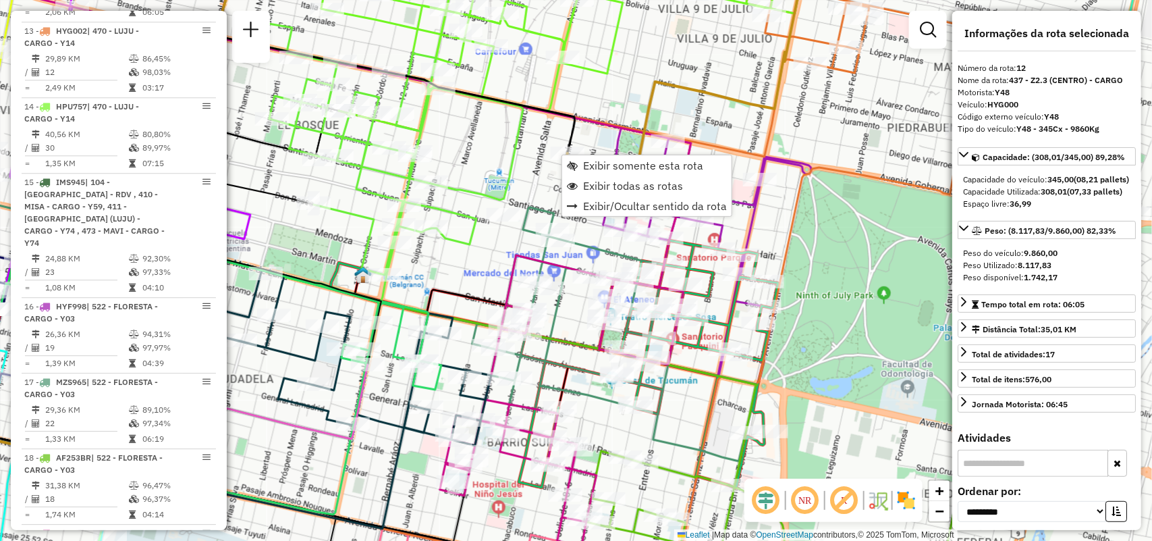
scroll to position [1483, 0]
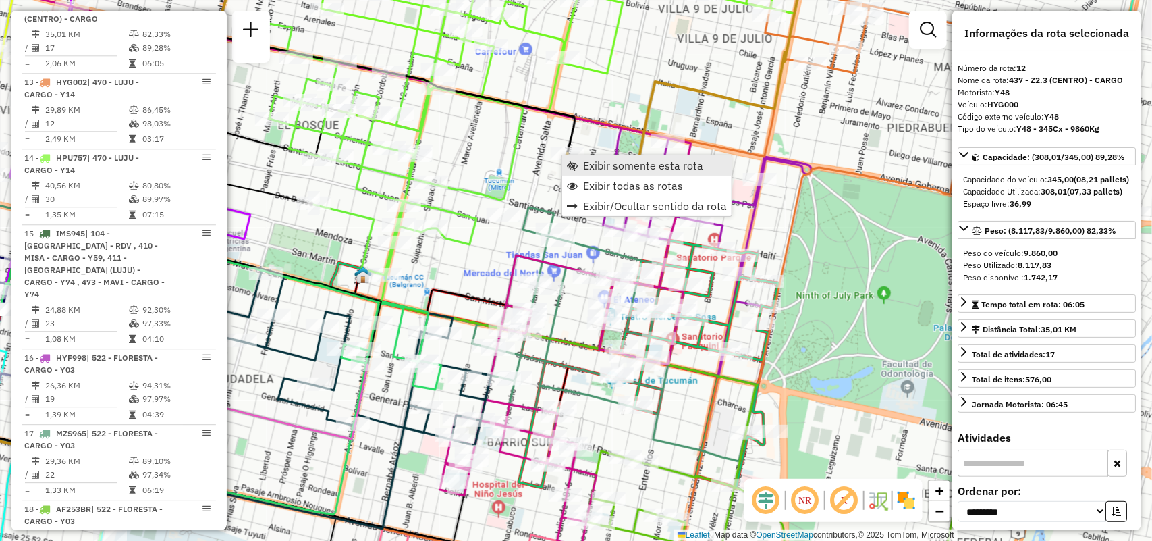
click at [596, 163] on span "Exibir somente esta rota" at bounding box center [643, 165] width 120 height 11
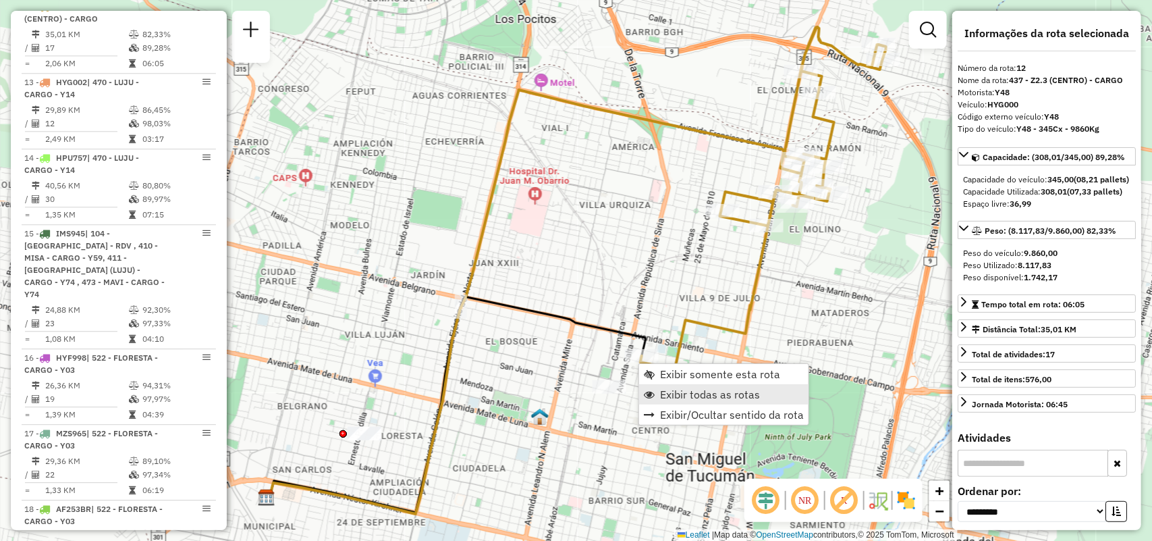
click at [687, 389] on span "Exibir todas as rotas" at bounding box center [710, 394] width 100 height 11
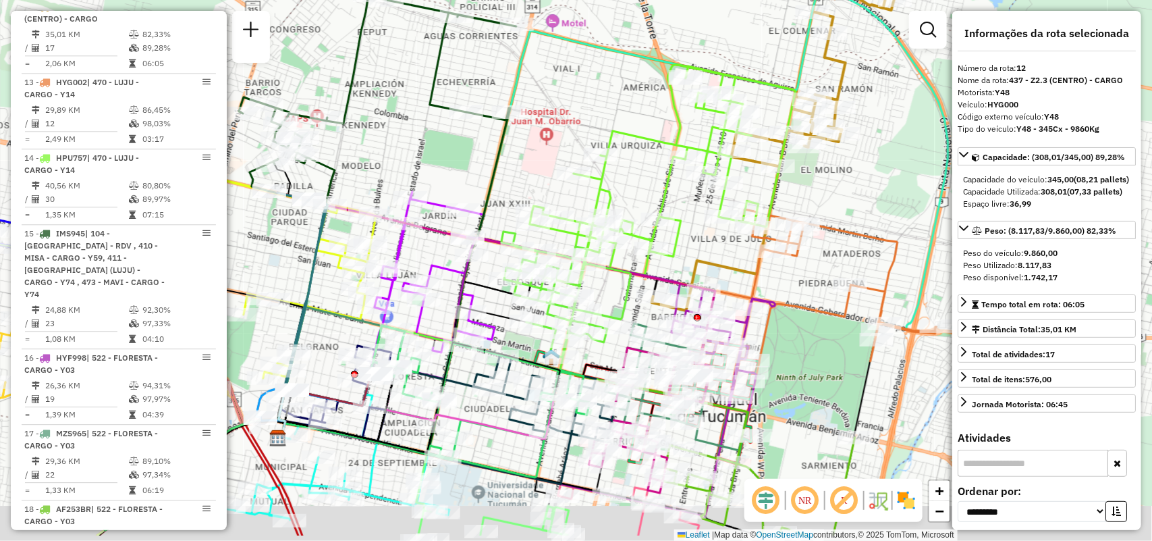
click at [819, 236] on div at bounding box center [804, 229] width 34 height 14
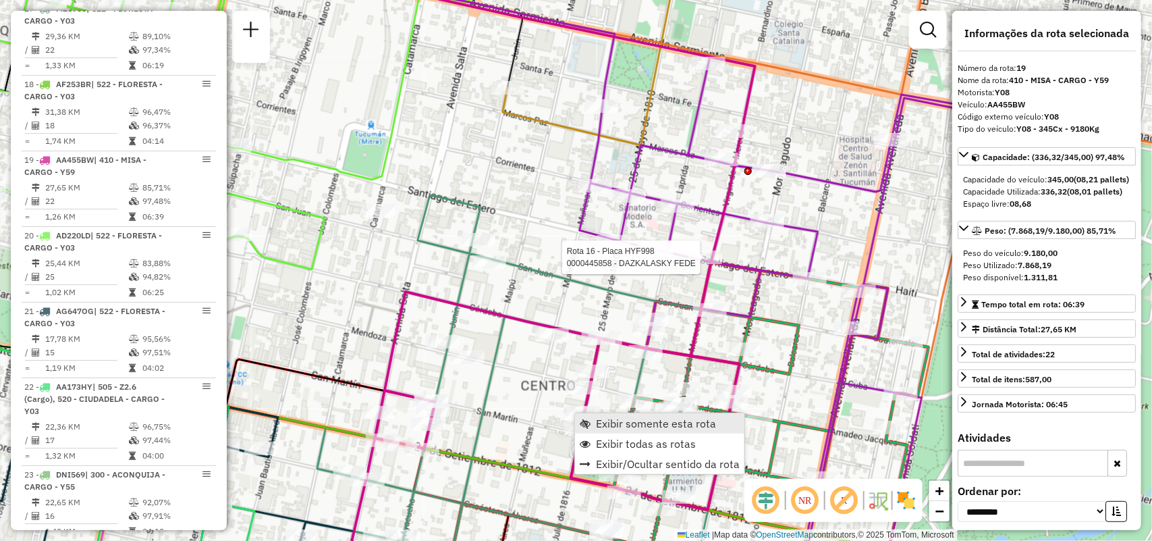
scroll to position [2050, 0]
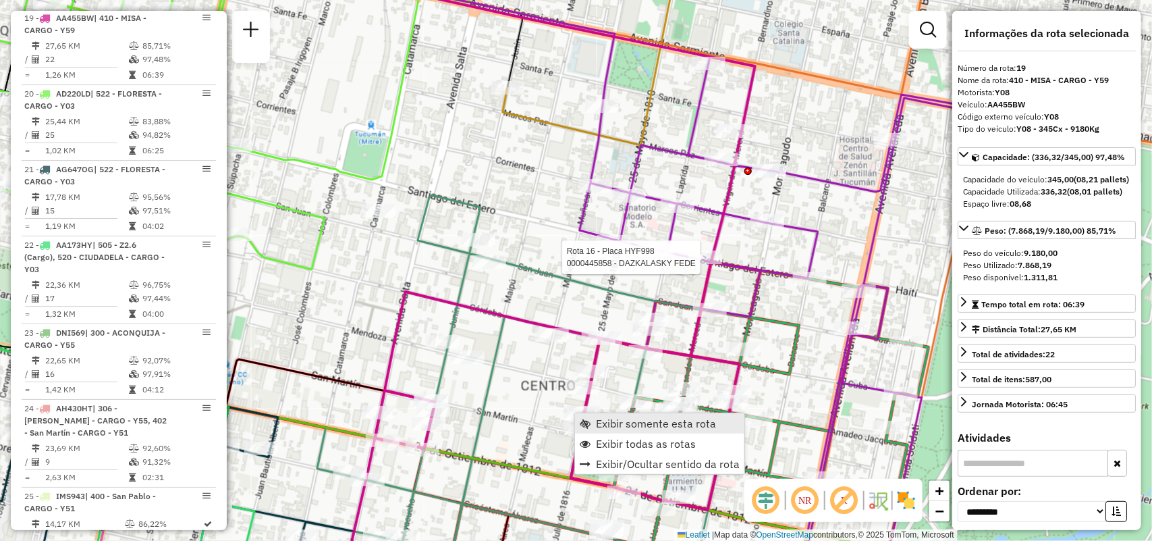
click at [591, 413] on link "Exibir somente esta rota" at bounding box center [659, 423] width 169 height 20
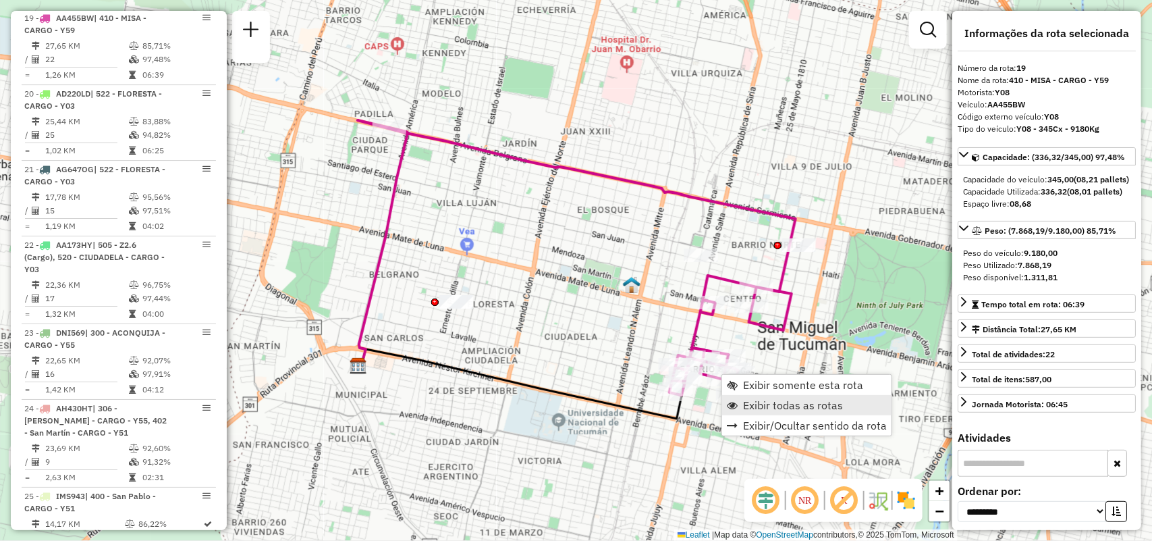
click at [760, 400] on span "Exibir todas as rotas" at bounding box center [793, 405] width 100 height 11
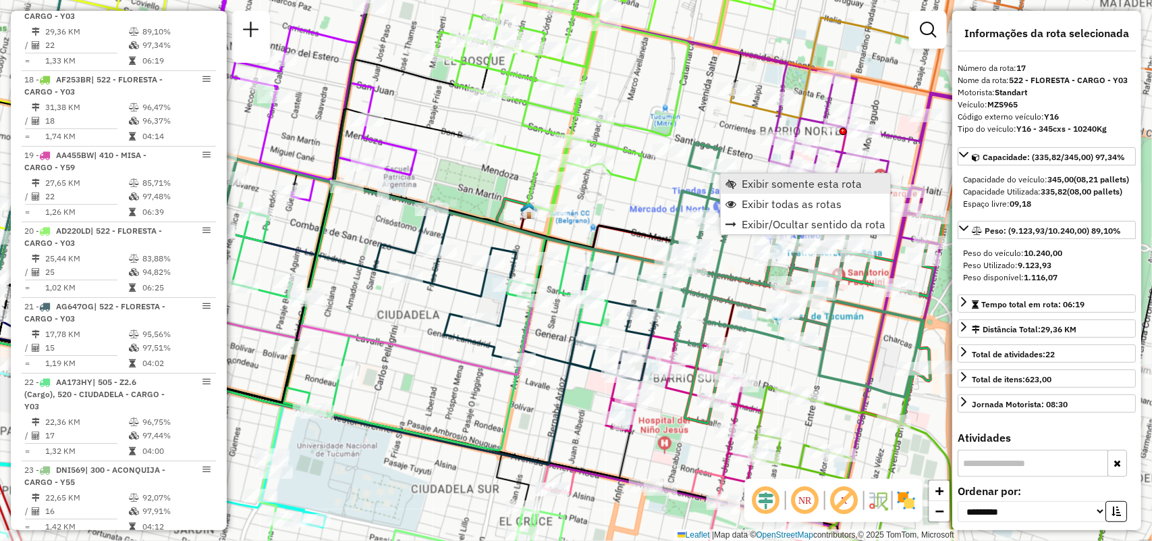
scroll to position [1898, 0]
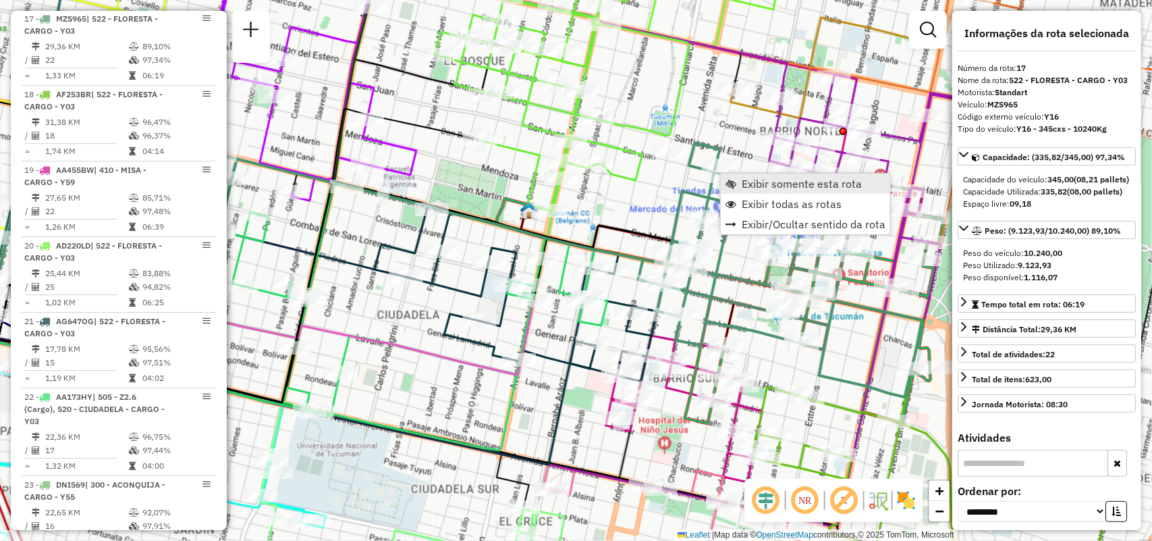
click at [723, 176] on link "Exibir somente esta rota" at bounding box center [805, 184] width 169 height 20
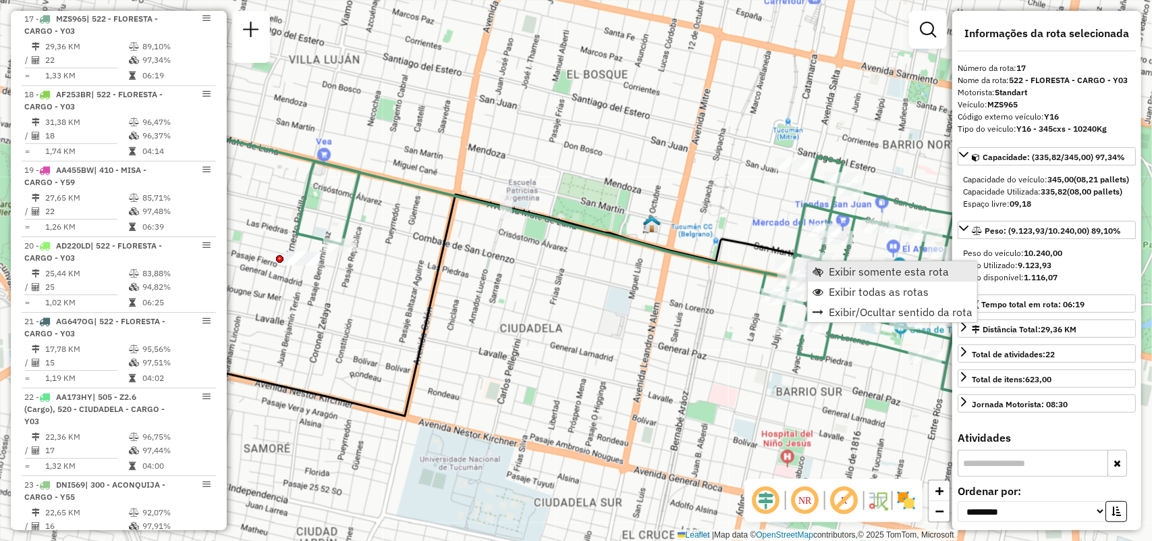
click at [822, 280] on link "Exibir somente esta rota" at bounding box center [892, 271] width 169 height 20
drag, startPoint x: 828, startPoint y: 289, endPoint x: 879, endPoint y: 339, distance: 71.1
click at [829, 289] on span "Exibir todas as rotas" at bounding box center [825, 293] width 11 height 11
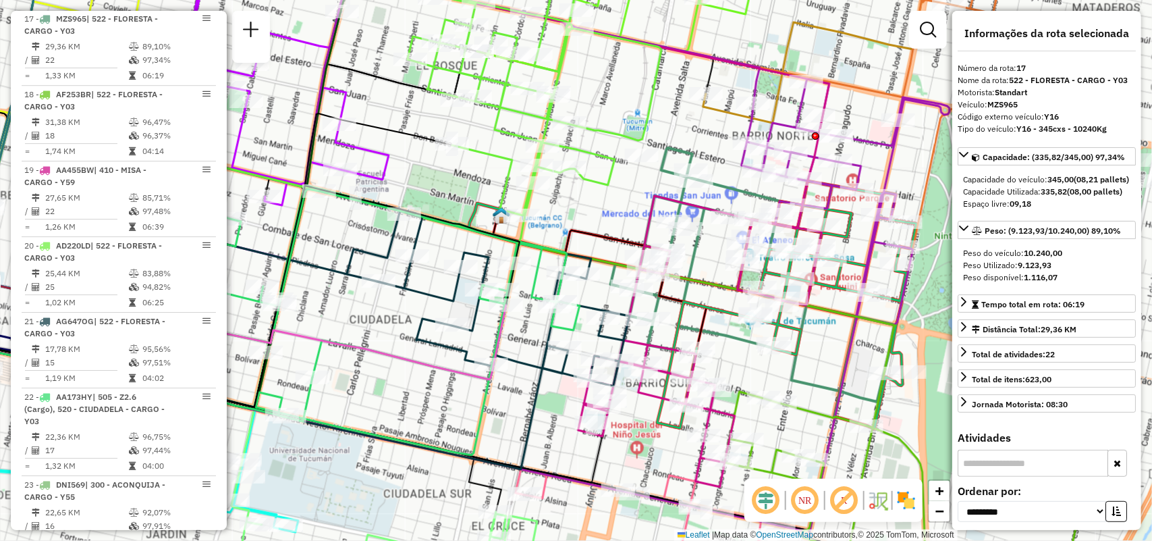
click at [722, 340] on icon at bounding box center [521, 275] width 749 height 254
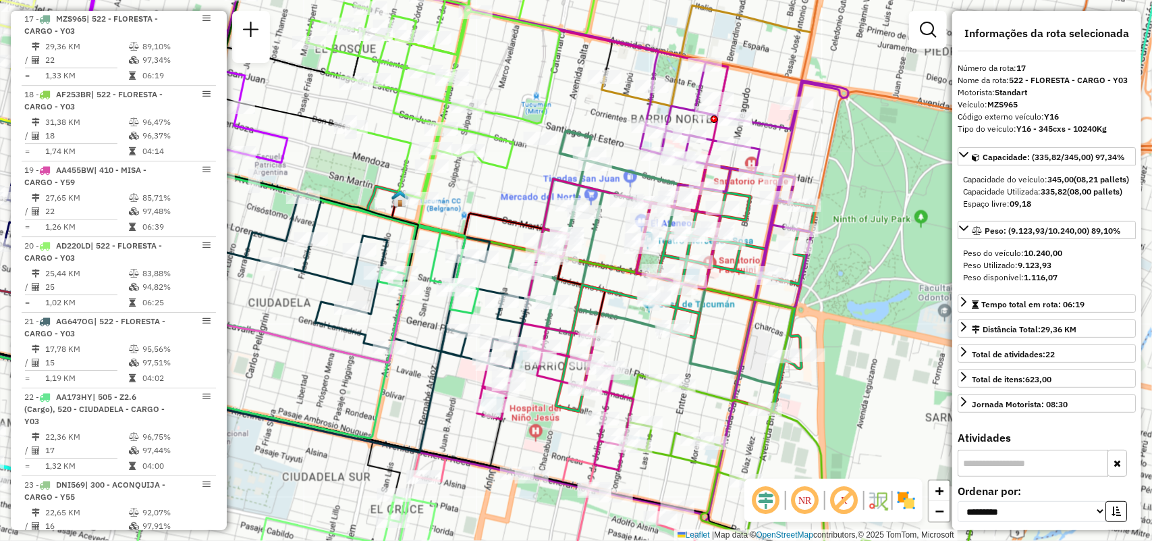
drag, startPoint x: 731, startPoint y: 335, endPoint x: 629, endPoint y: 318, distance: 102.7
click at [629, 318] on icon at bounding box center [419, 258] width 749 height 254
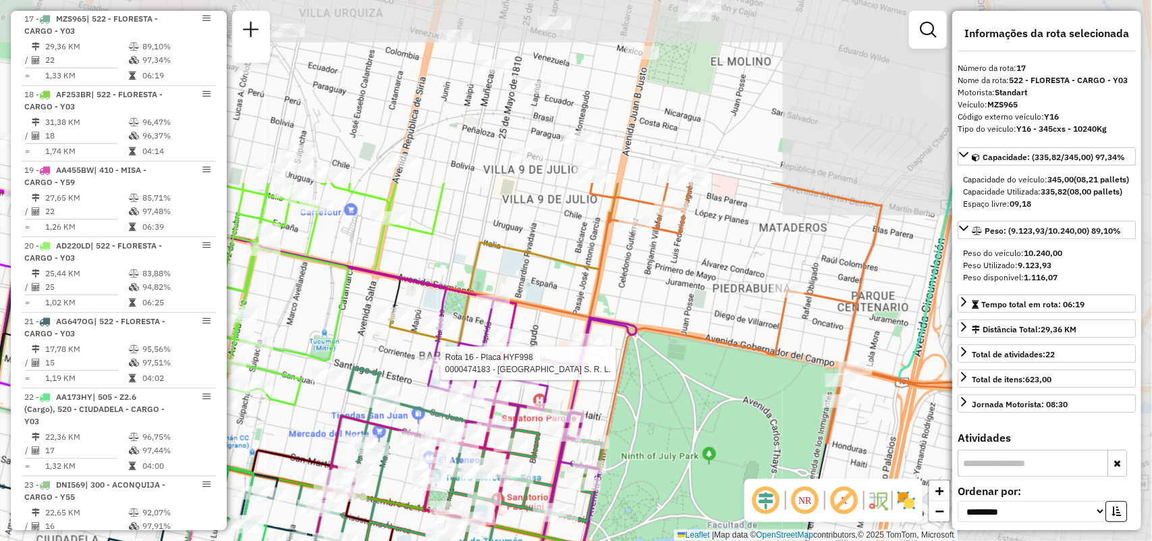
drag, startPoint x: 646, startPoint y: 133, endPoint x: 434, endPoint y: 370, distance: 318.0
click at [434, 370] on div at bounding box center [437, 363] width 34 height 14
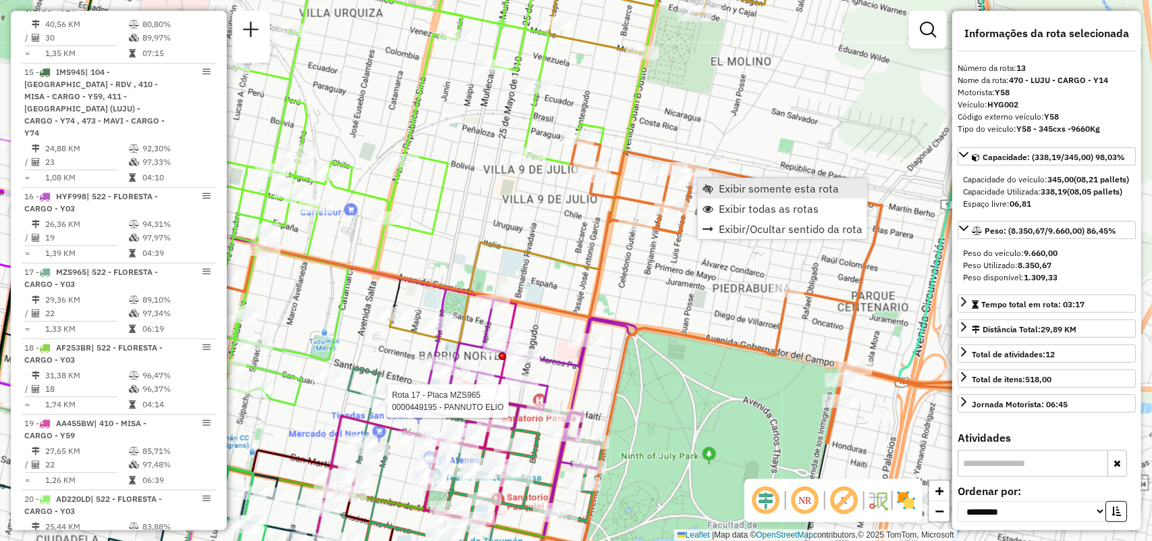
scroll to position [1558, 0]
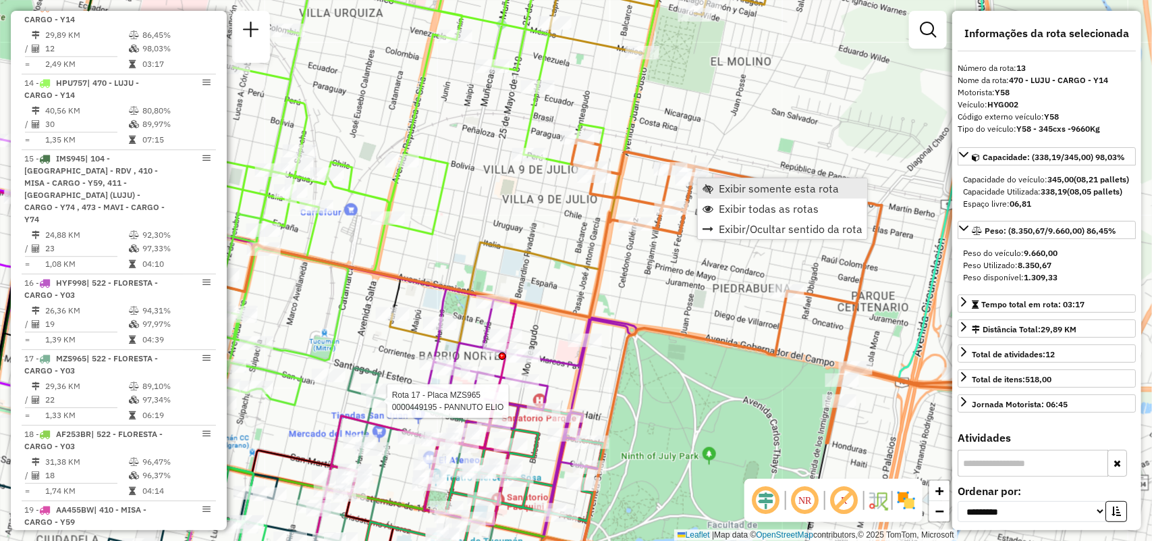
click at [713, 188] on span "Exibir somente esta rota" at bounding box center [708, 188] width 11 height 11
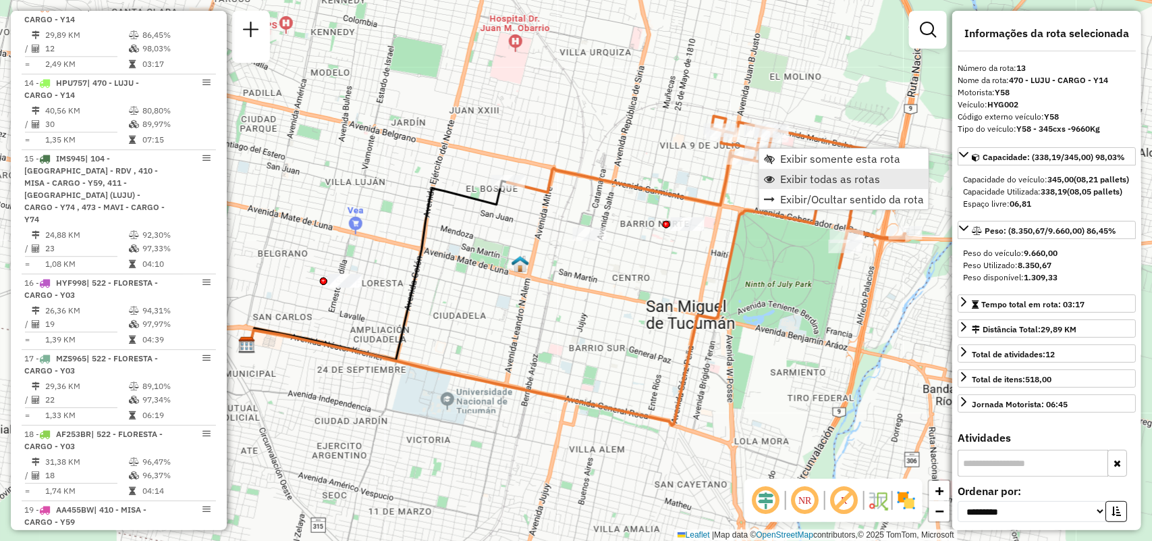
click at [815, 174] on span "Exibir todas as rotas" at bounding box center [830, 179] width 100 height 11
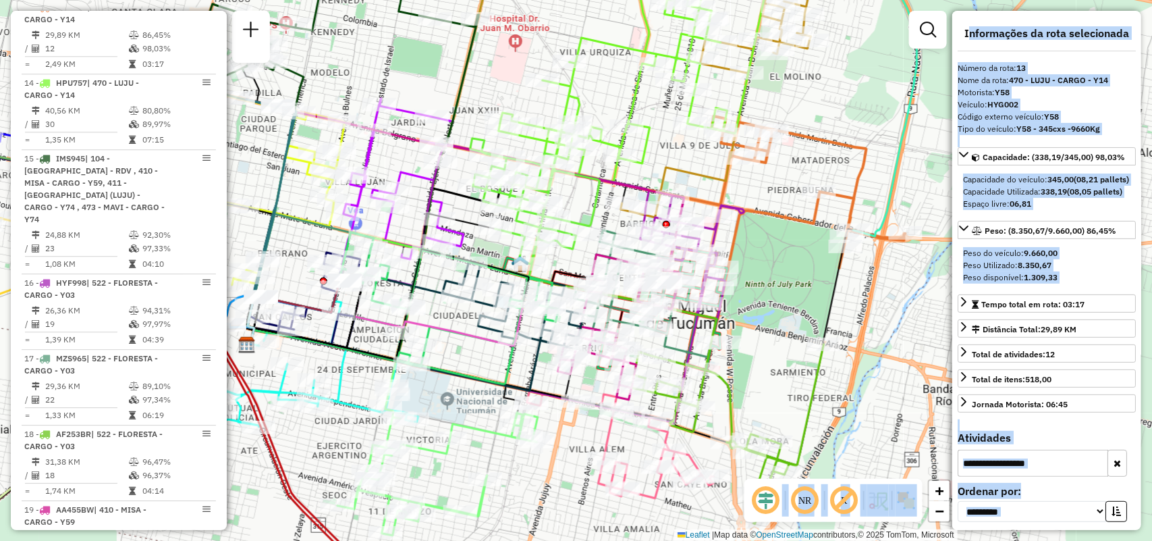
drag, startPoint x: 953, startPoint y: 38, endPoint x: 915, endPoint y: 107, distance: 78.0
click at [915, 107] on hb-router-mapa "Informações da Sessão 1281780 - 25/09/2025 Criação: 23/09/2025 19:10 Depósito: …" at bounding box center [576, 270] width 1152 height 541
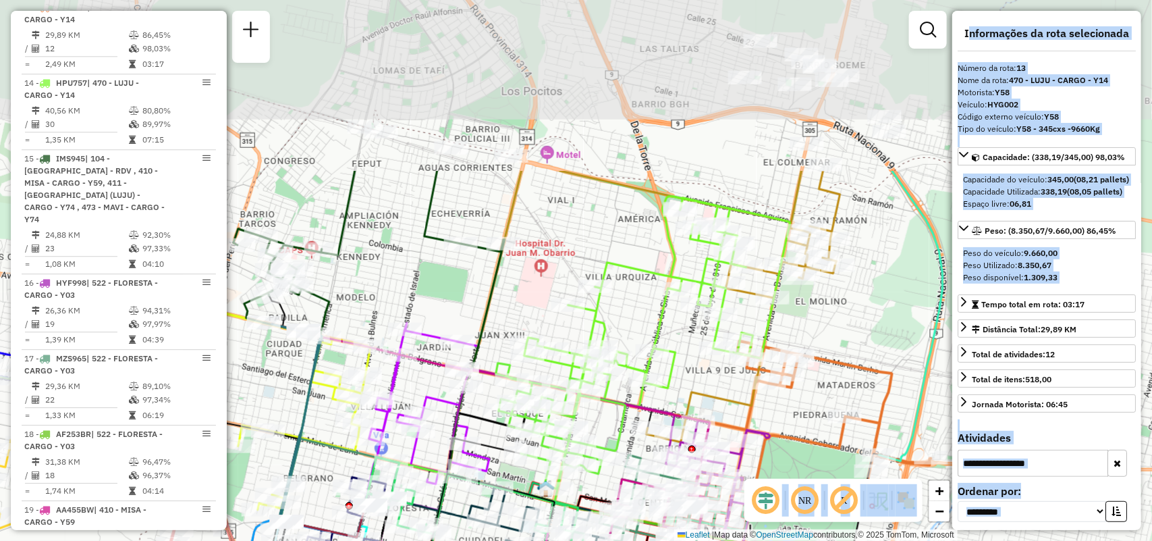
drag, startPoint x: 901, startPoint y: 129, endPoint x: 932, endPoint y: 301, distance: 174.9
click at [932, 301] on div "Janela de atendimento Grade de atendimento Capacidade Transportadoras Veículos …" at bounding box center [576, 270] width 1152 height 541
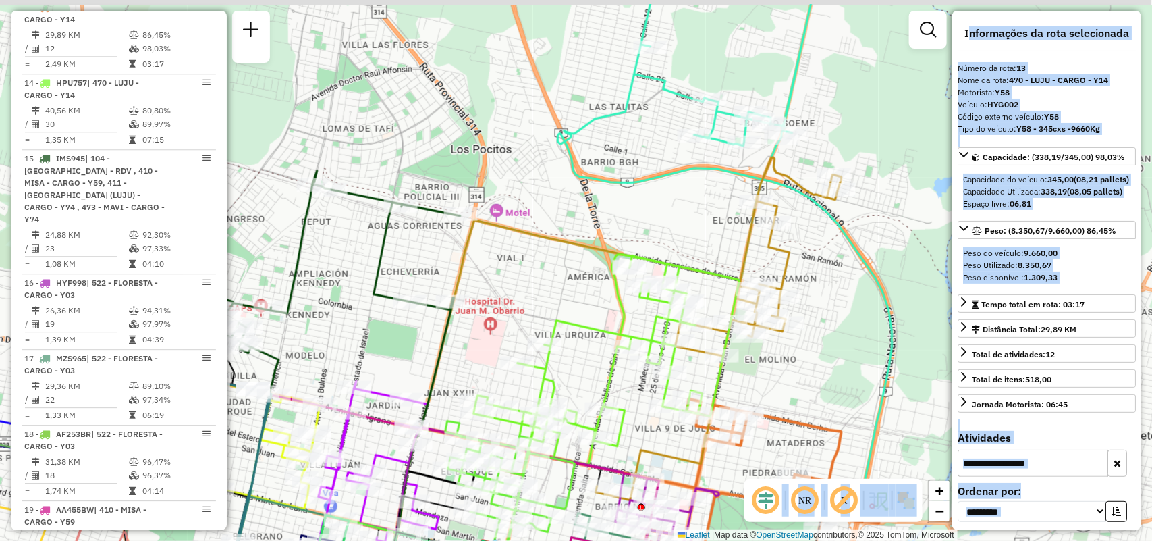
drag, startPoint x: 841, startPoint y: 282, endPoint x: 791, endPoint y: 340, distance: 77.0
click at [791, 340] on div "Janela de atendimento Grade de atendimento Capacidade Transportadoras Veículos …" at bounding box center [576, 270] width 1152 height 541
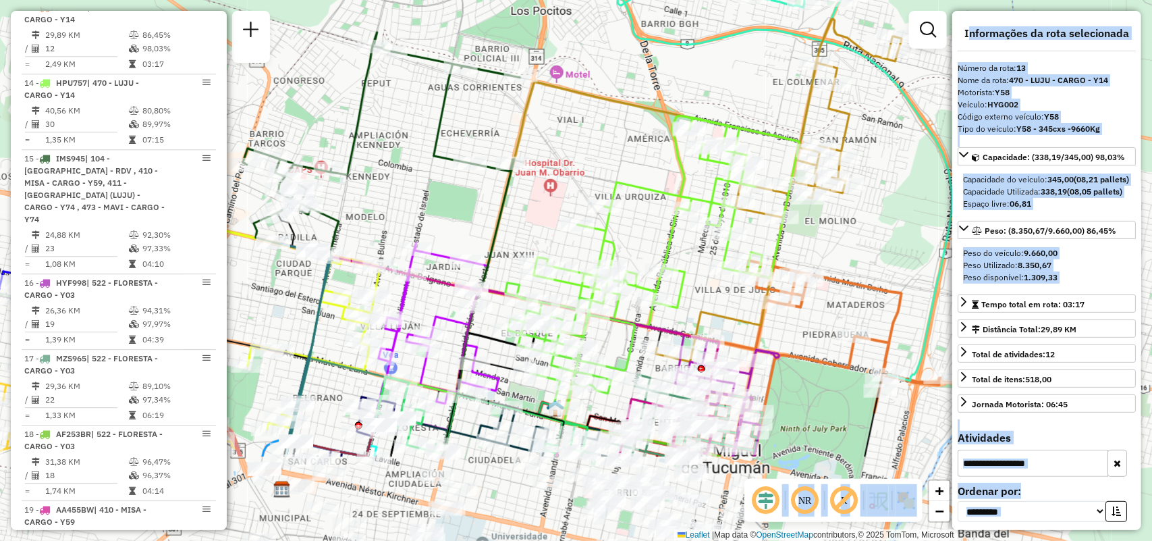
drag, startPoint x: 838, startPoint y: 292, endPoint x: 898, endPoint y: 153, distance: 150.9
click at [898, 153] on div "Janela de atendimento Grade de atendimento Capacidade Transportadoras Veículos …" at bounding box center [576, 270] width 1152 height 541
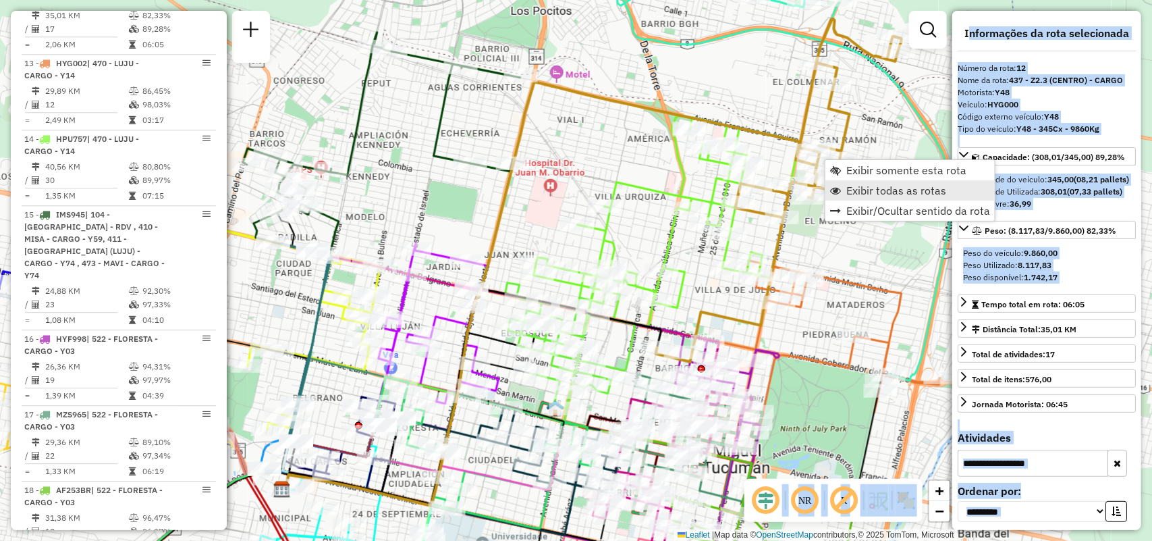
scroll to position [1483, 0]
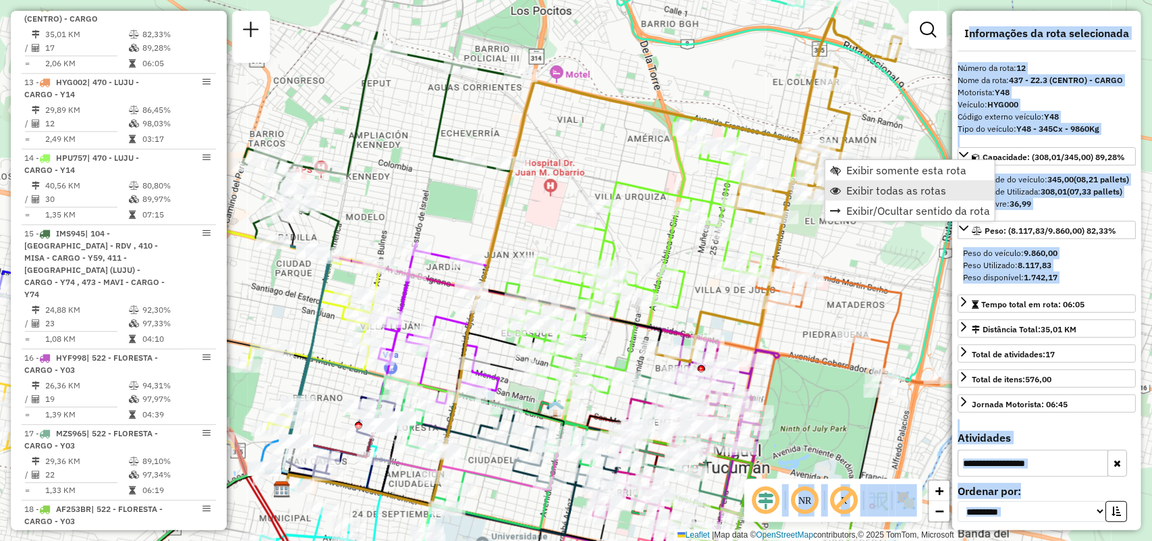
click at [945, 190] on link "Exibir todas as rotas" at bounding box center [910, 190] width 169 height 20
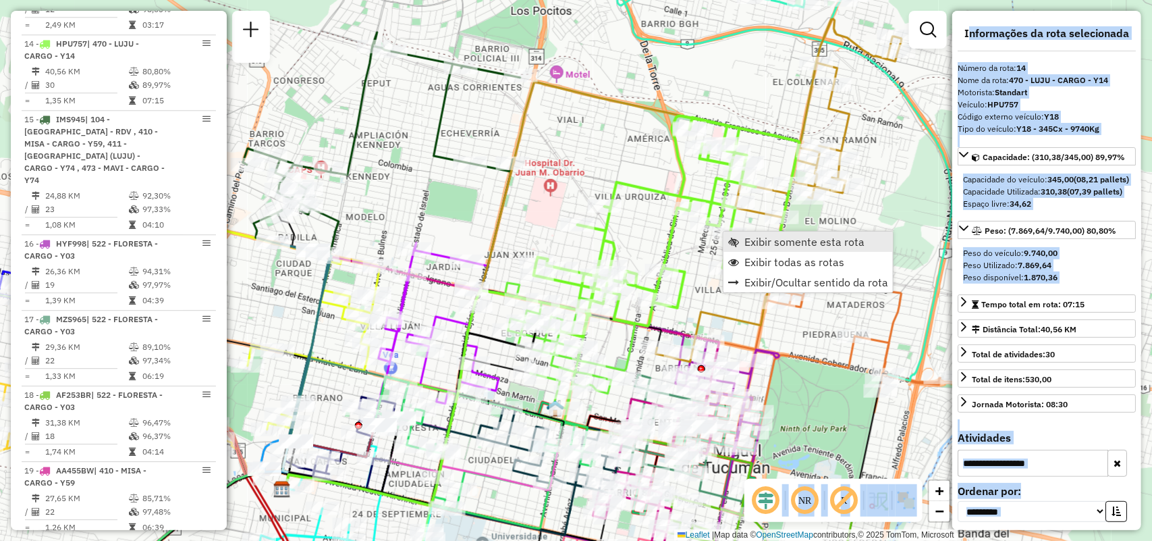
scroll to position [1635, 0]
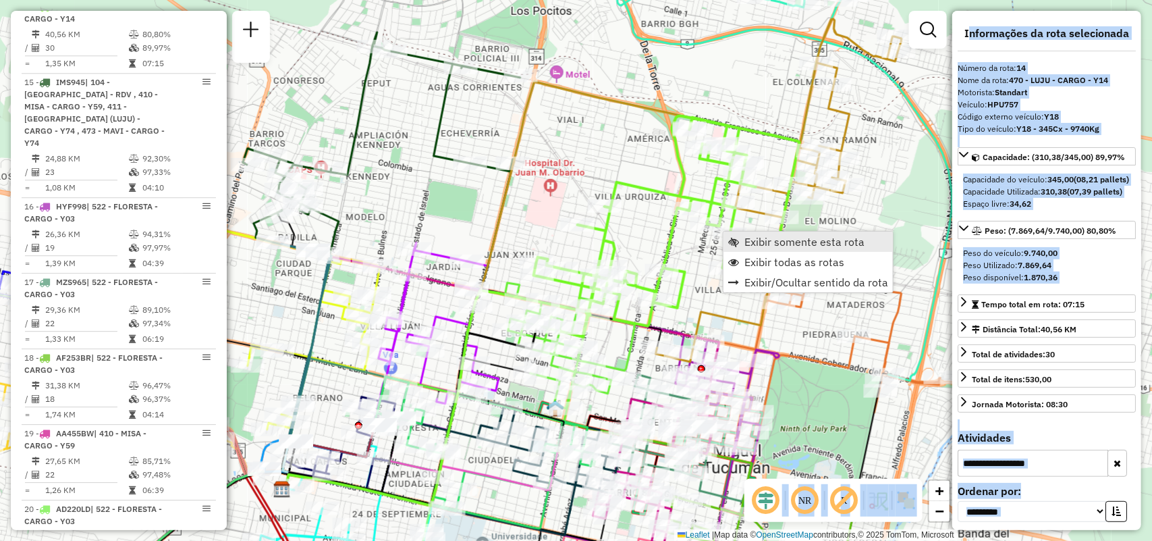
click at [764, 236] on span "Exibir somente esta rota" at bounding box center [805, 241] width 120 height 11
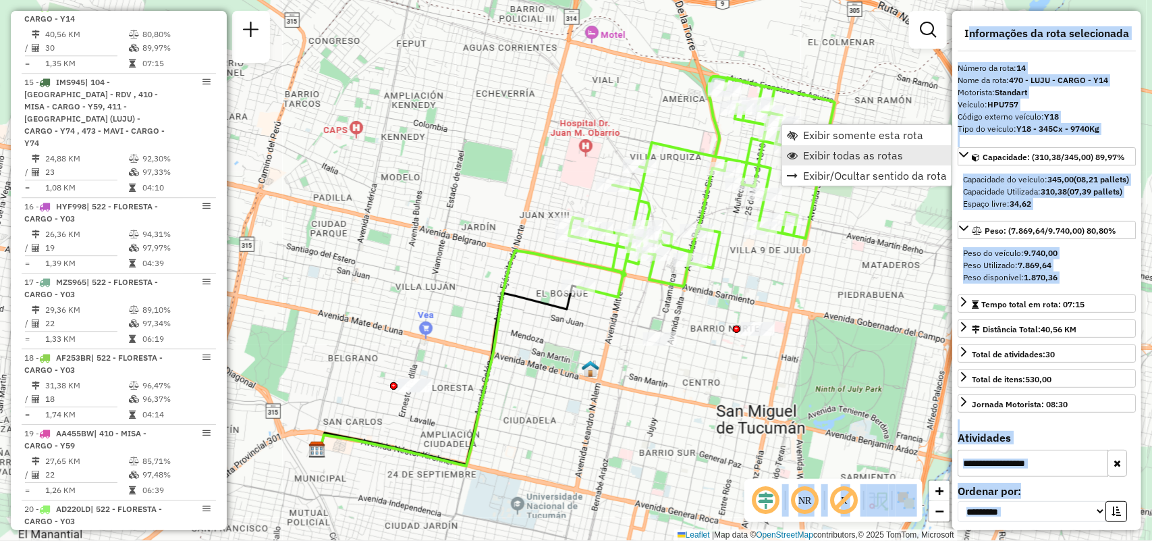
click at [814, 152] on span "Exibir todas as rotas" at bounding box center [853, 155] width 100 height 11
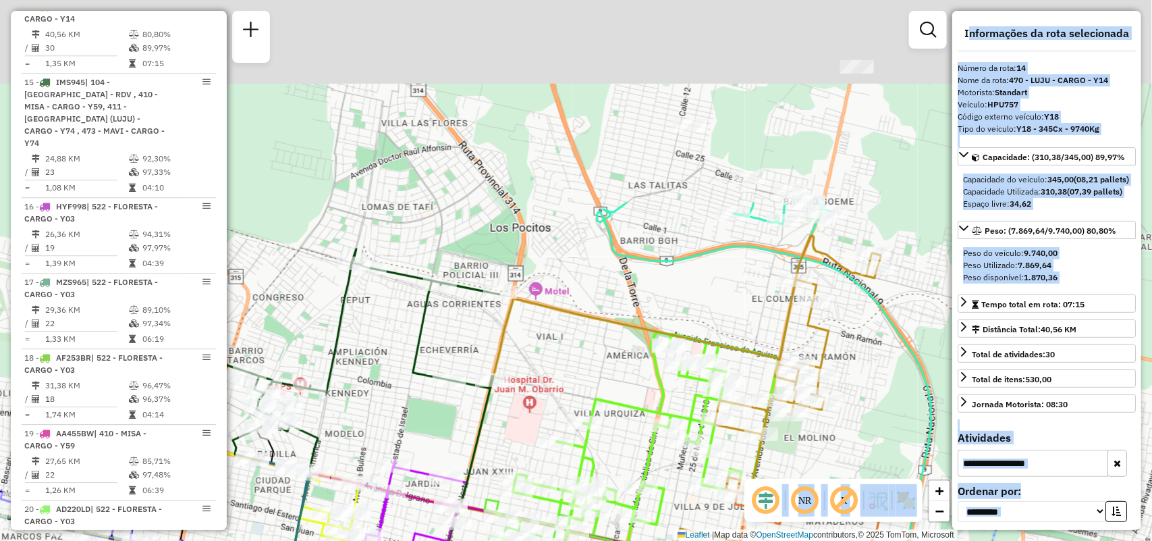
drag, startPoint x: 637, startPoint y: 115, endPoint x: 581, endPoint y: 372, distance: 263.3
click at [581, 372] on div "Rota 14 - Placa HPU757 0000414023 - PINILLA JORGE ORLANDO Janela de atendimento…" at bounding box center [576, 270] width 1152 height 541
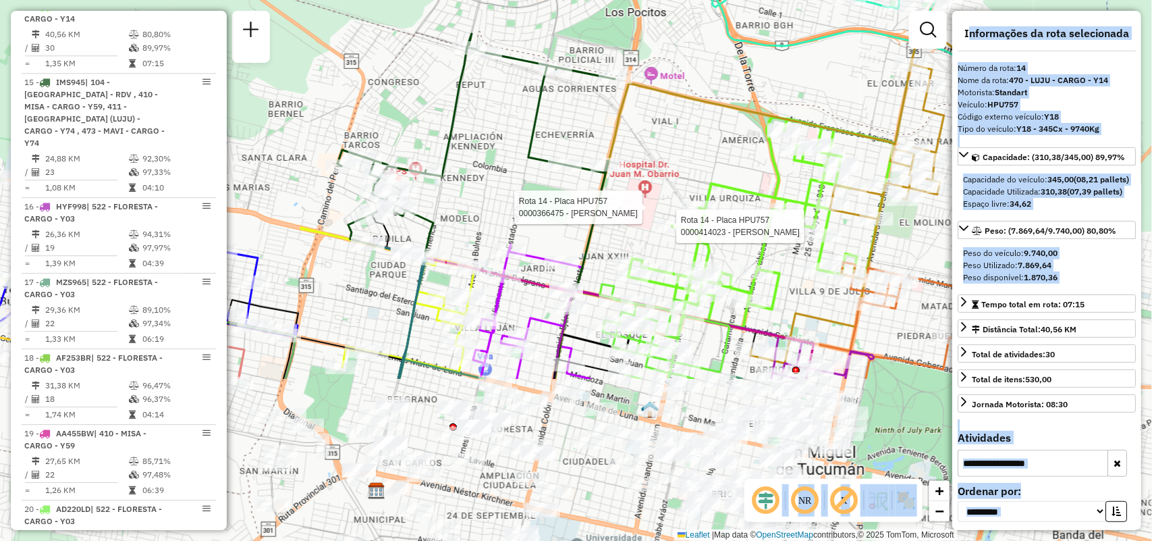
drag, startPoint x: 828, startPoint y: 350, endPoint x: 943, endPoint y: 134, distance: 245.0
click at [943, 134] on icon at bounding box center [874, 191] width 246 height 343
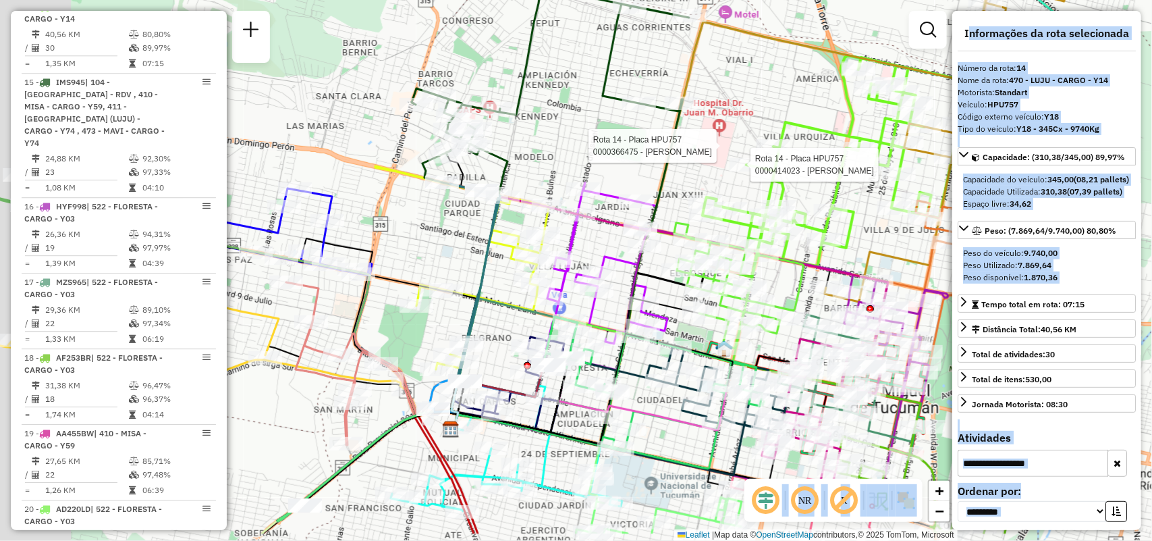
drag, startPoint x: 743, startPoint y: 319, endPoint x: 817, endPoint y: 258, distance: 96.4
click at [817, 258] on icon at bounding box center [758, 316] width 380 height 174
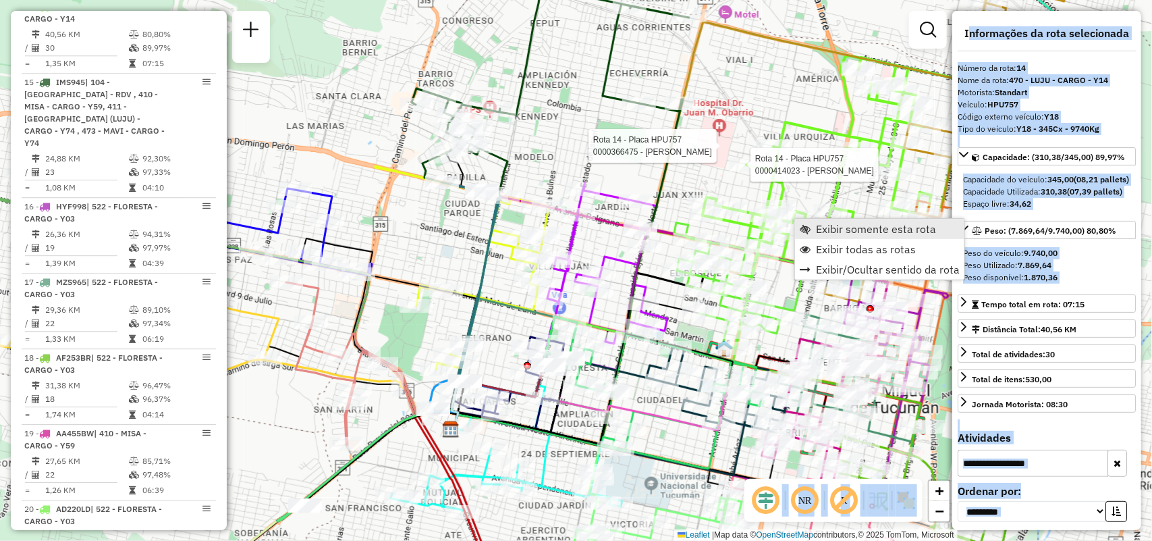
click at [836, 228] on span "Exibir somente esta rota" at bounding box center [876, 228] width 120 height 11
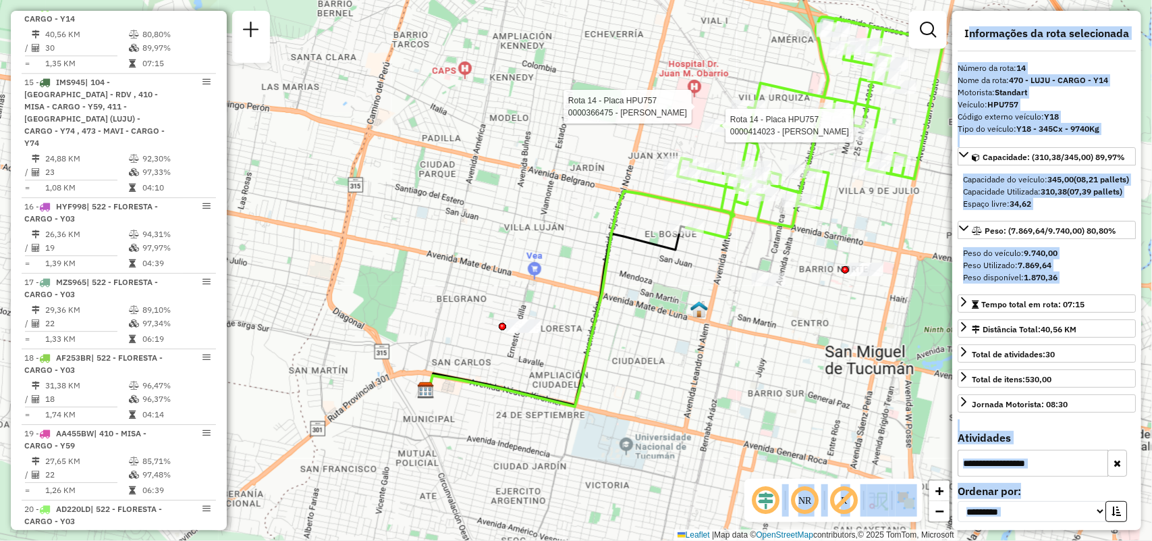
drag, startPoint x: 831, startPoint y: 236, endPoint x: 940, endPoint y: 178, distance: 123.6
click at [940, 178] on div "Rota 14 - Placa HPU757 0000414023 - PINILLA JORGE ORLANDO Rota 14 - Placa HPU75…" at bounding box center [576, 270] width 1152 height 541
click at [817, 208] on span "Exibir todas as rotas" at bounding box center [845, 211] width 100 height 11
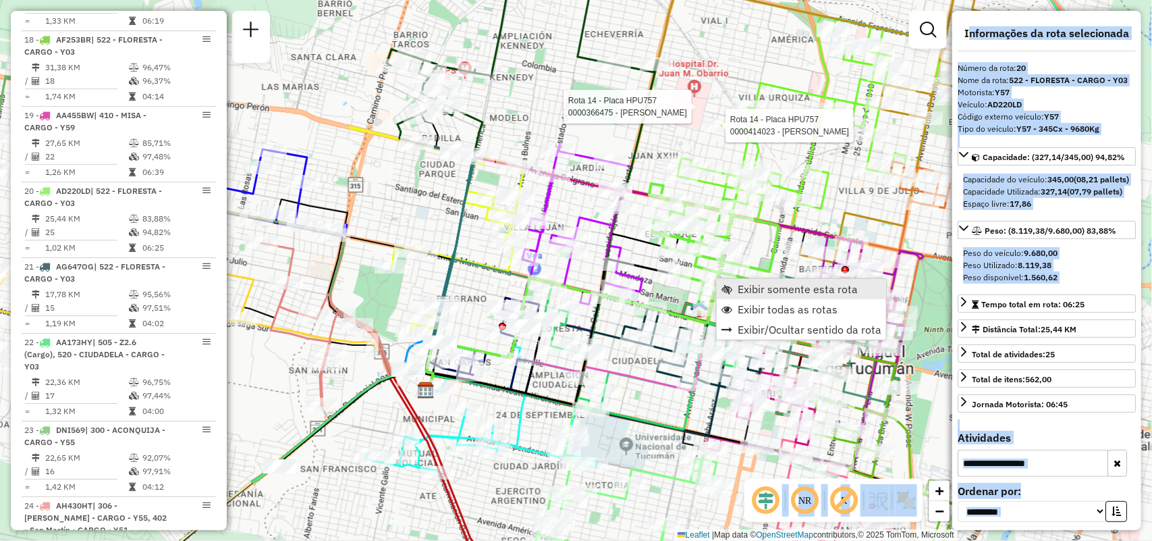
scroll to position [2125, 0]
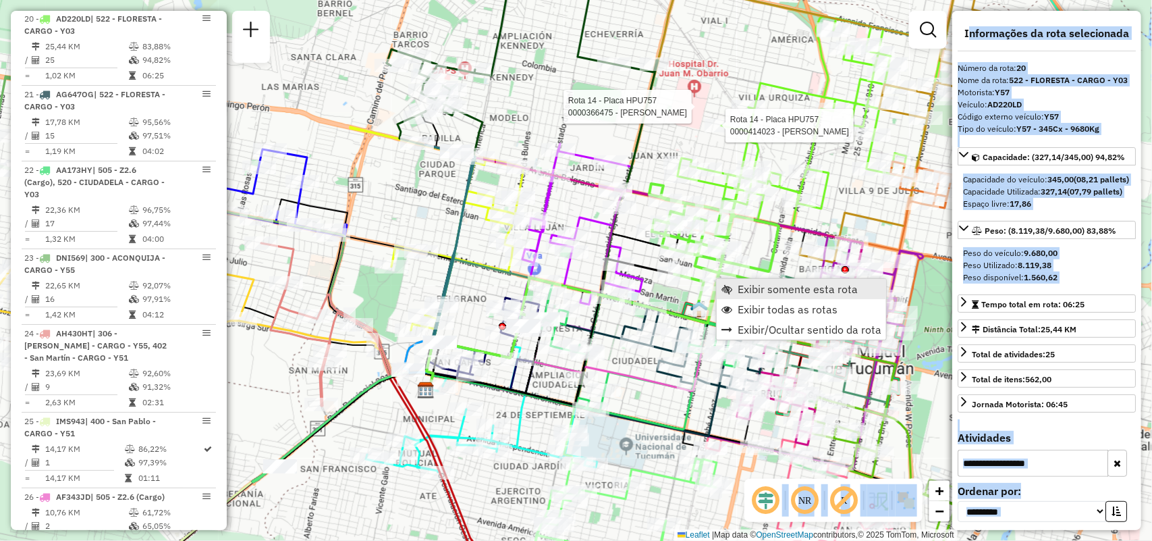
click at [746, 284] on span "Exibir somente esta rota" at bounding box center [798, 289] width 120 height 11
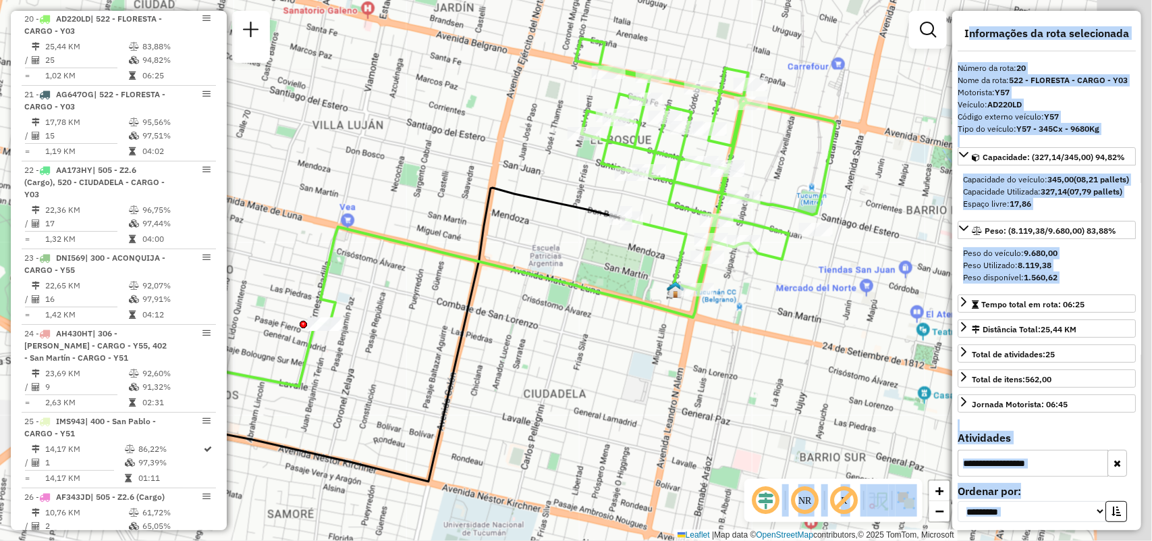
drag, startPoint x: 745, startPoint y: 318, endPoint x: 613, endPoint y: 253, distance: 146.7
click at [574, 292] on icon at bounding box center [578, 181] width 515 height 287
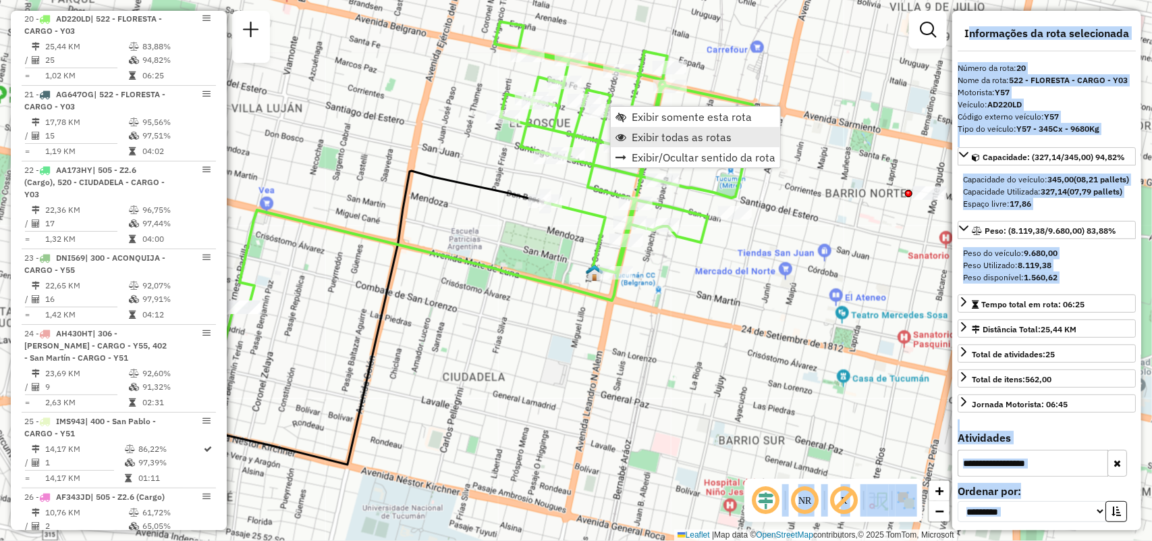
click at [649, 133] on span "Exibir todas as rotas" at bounding box center [682, 137] width 100 height 11
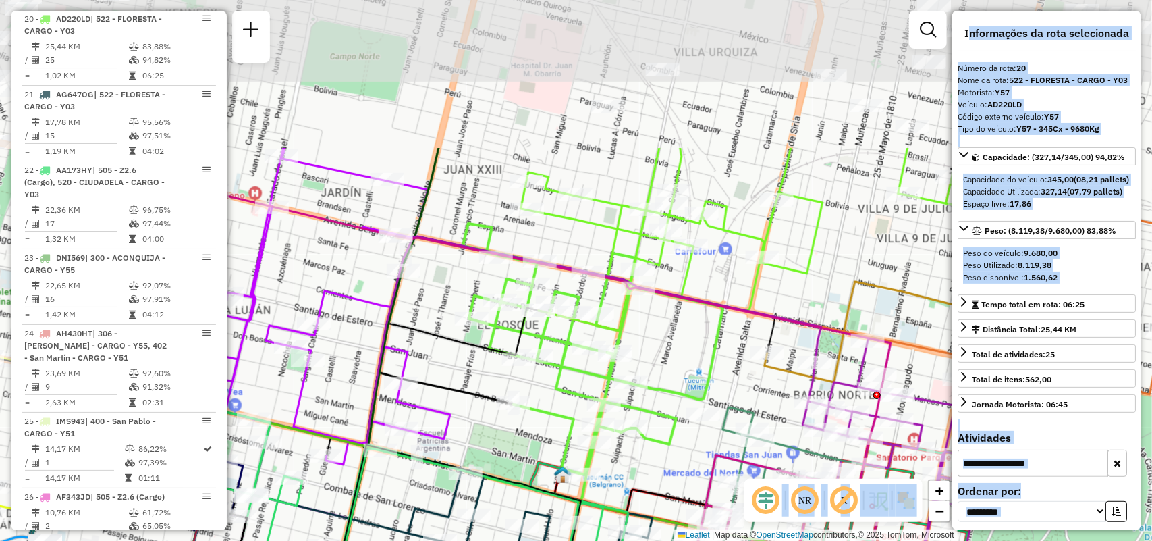
drag, startPoint x: 701, startPoint y: 328, endPoint x: 760, endPoint y: 547, distance: 226.7
click at [760, 540] on html "Aguarde... Pop-up bloqueado! Seu navegador bloqueou automáticamente a abertura …" at bounding box center [576, 270] width 1152 height 541
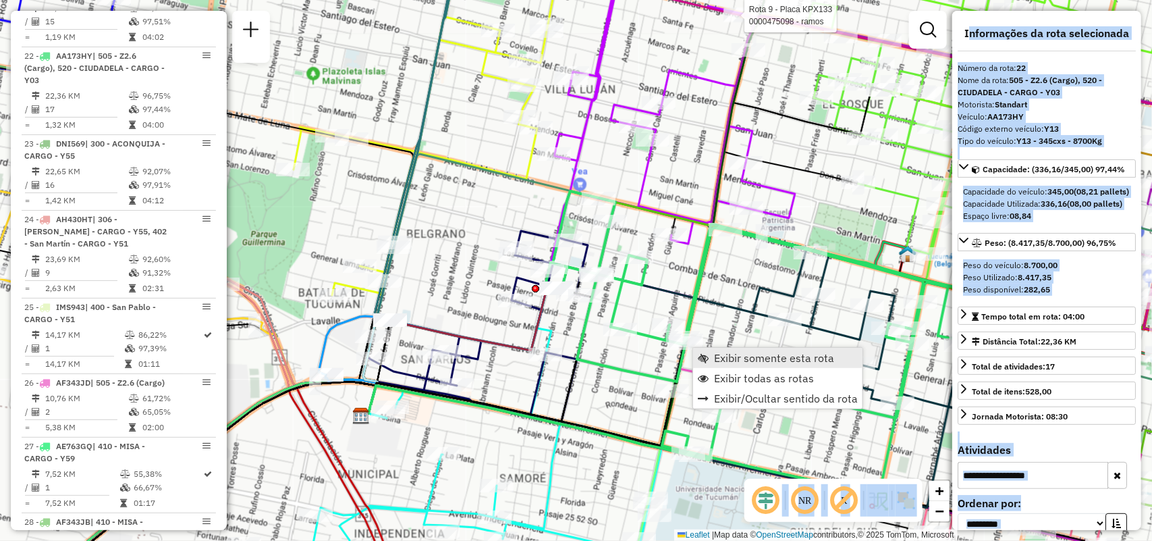
scroll to position [2277, 0]
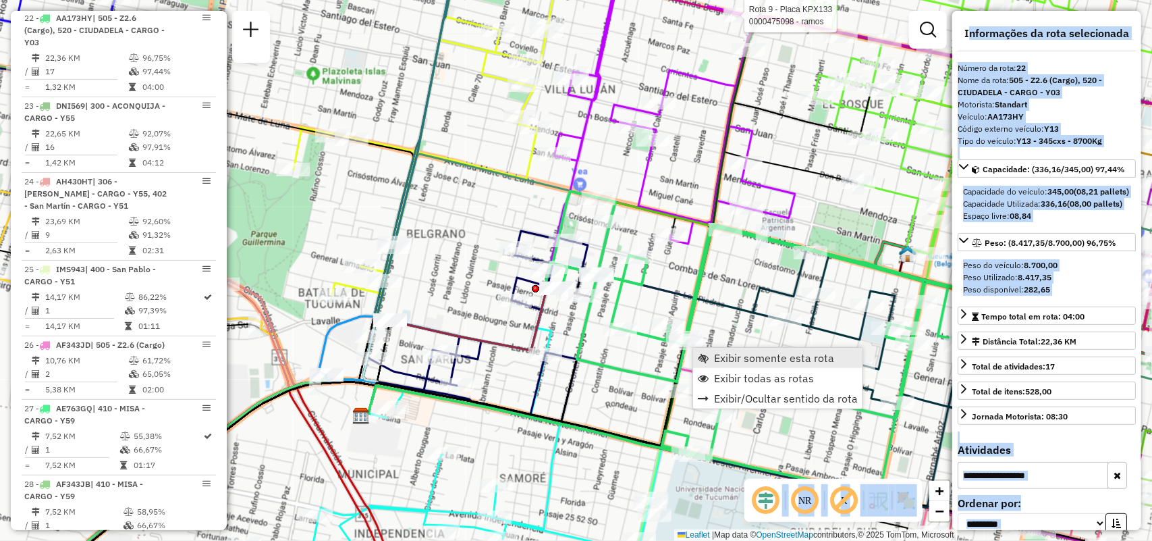
click at [731, 353] on span "Exibir somente esta rota" at bounding box center [774, 357] width 120 height 11
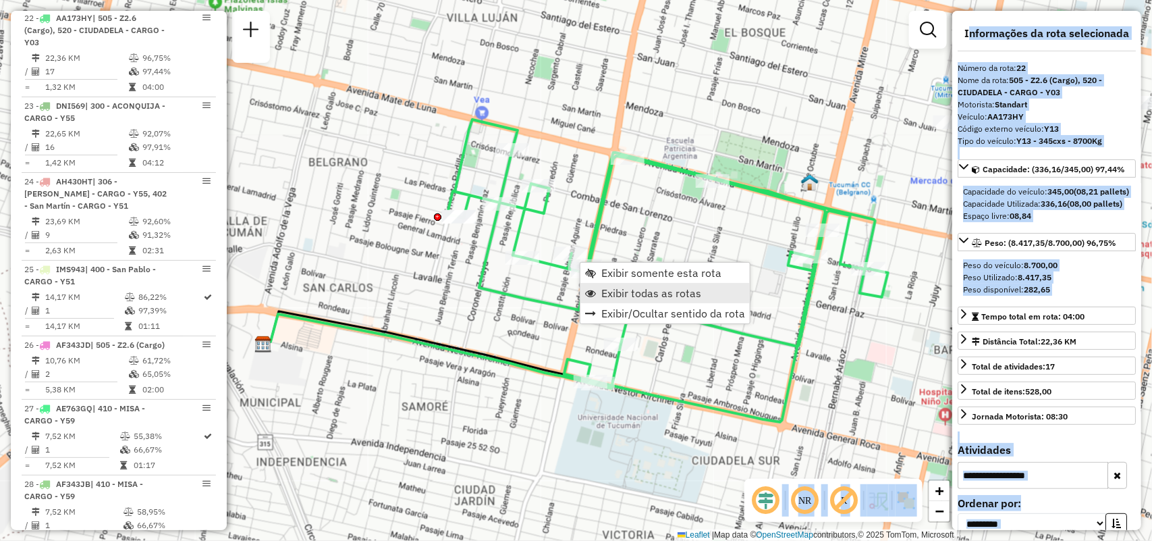
click at [679, 295] on span "Exibir todas as rotas" at bounding box center [652, 293] width 100 height 11
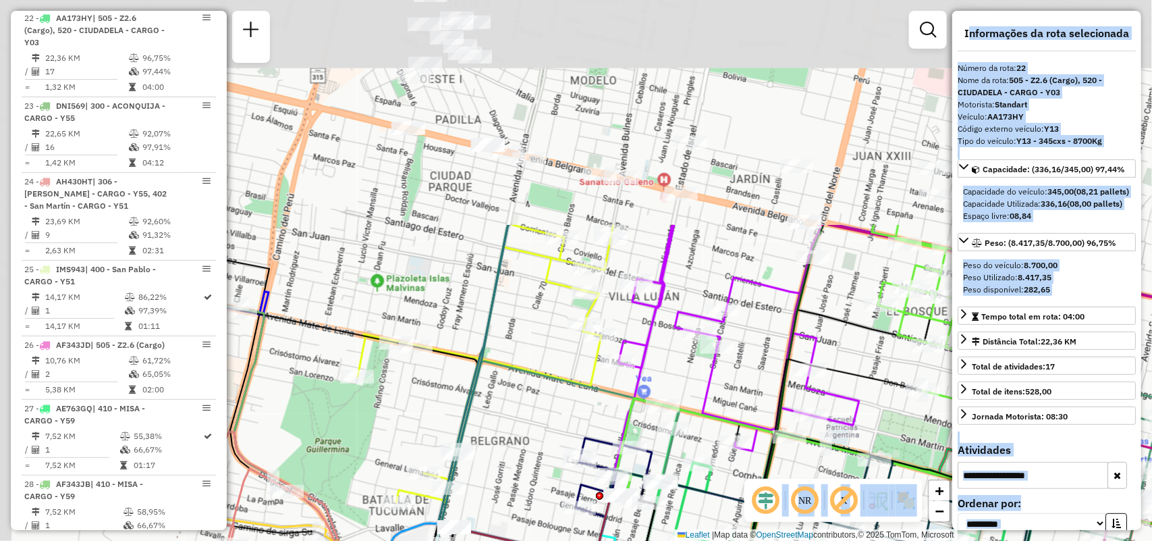
drag, startPoint x: 493, startPoint y: 255, endPoint x: 655, endPoint y: 534, distance: 322.5
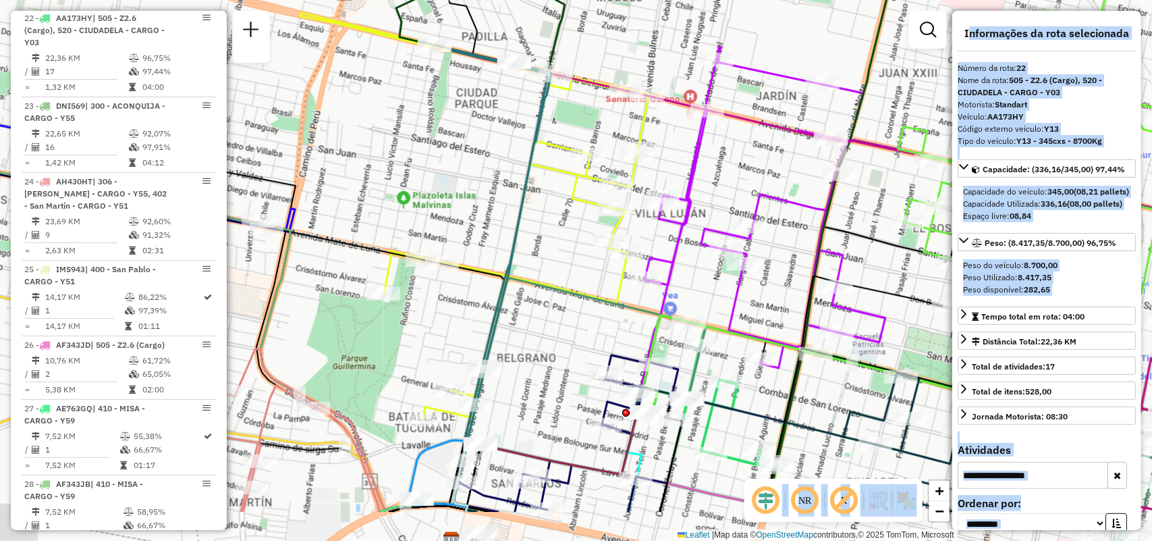
drag, startPoint x: 571, startPoint y: 379, endPoint x: 626, endPoint y: 250, distance: 140.1
click at [626, 278] on icon at bounding box center [580, 395] width 253 height 234
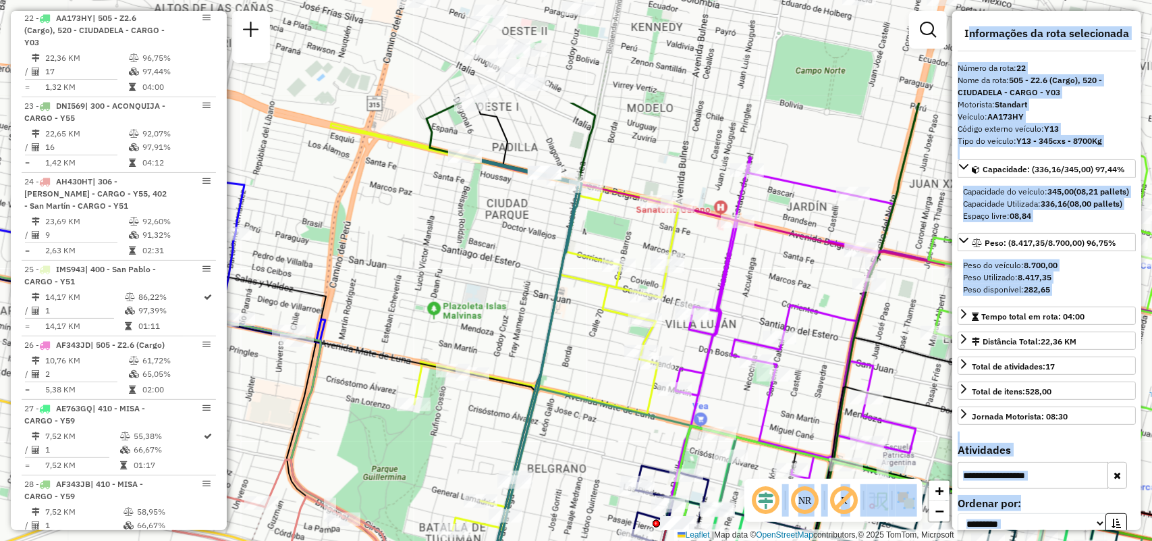
drag, startPoint x: 475, startPoint y: 153, endPoint x: 467, endPoint y: 399, distance: 246.5
click at [467, 399] on div "Janela de atendimento Grade de atendimento Capacidade Transportadoras Veículos …" at bounding box center [576, 270] width 1152 height 541
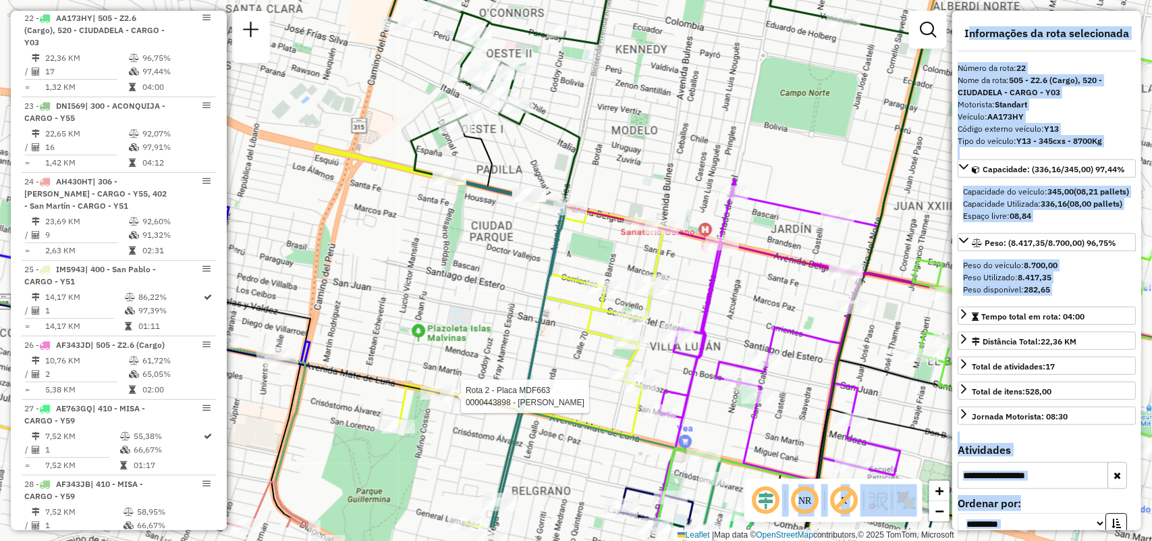
drag, startPoint x: 530, startPoint y: 343, endPoint x: 524, endPoint y: 275, distance: 67.8
click at [524, 275] on div "Rota 2 - Placa MDF663 0000443898 - CAZORLA SILVINA Janela de atendimento Grade …" at bounding box center [576, 270] width 1152 height 541
click at [929, 27] on em at bounding box center [928, 30] width 16 height 16
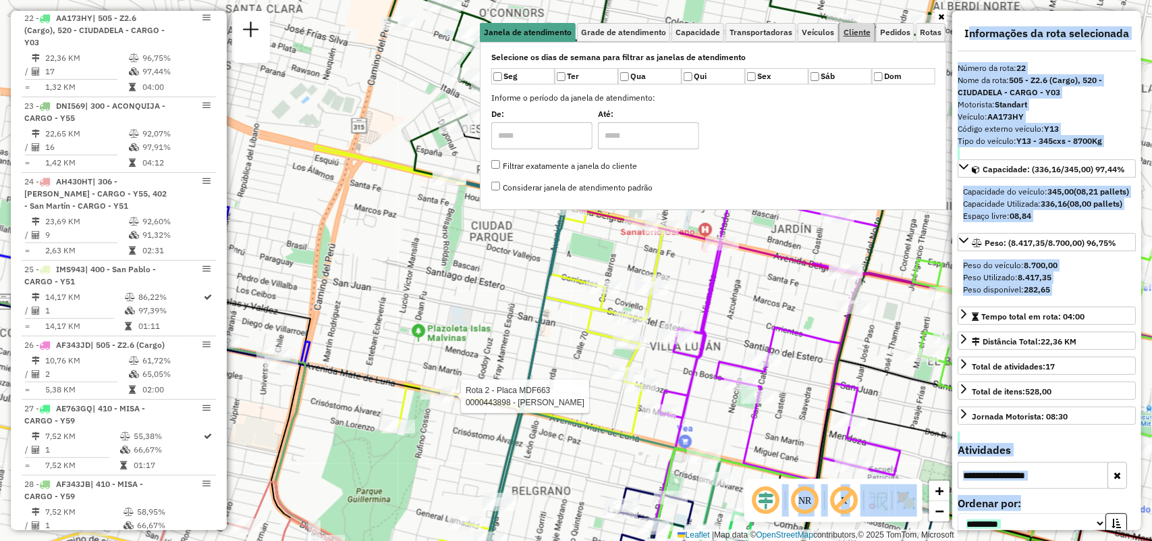
click at [865, 32] on span "Cliente" at bounding box center [857, 32] width 27 height 8
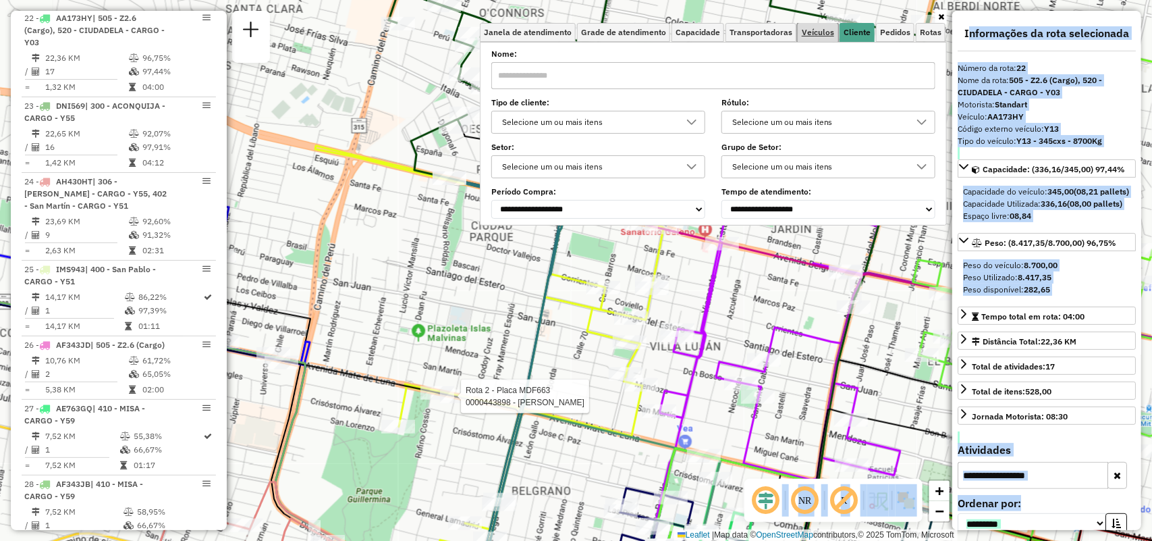
click at [803, 39] on link "Veículos" at bounding box center [818, 32] width 41 height 19
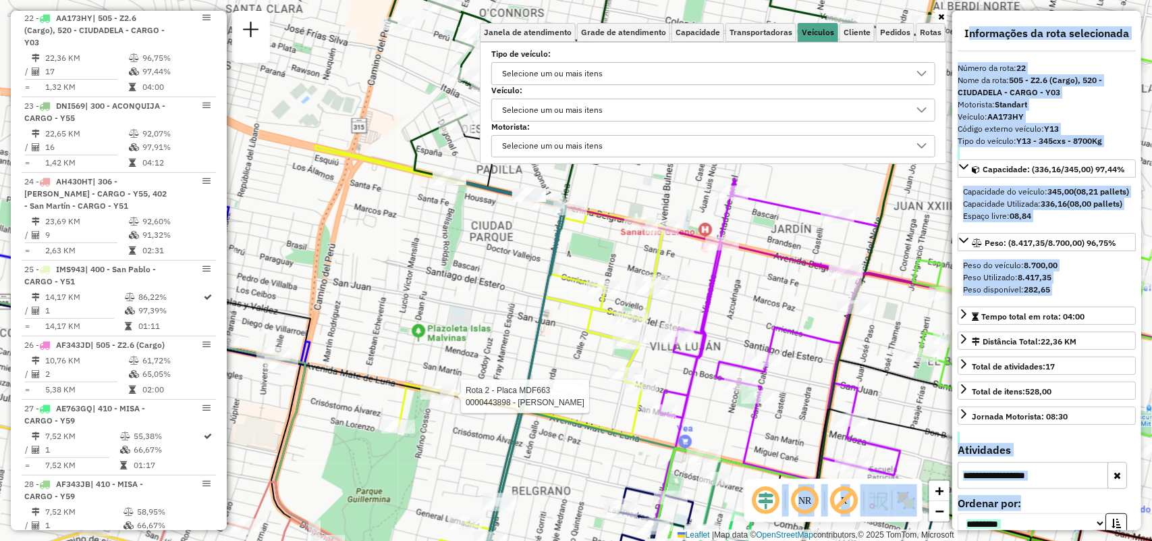
click at [721, 76] on div "Selecione um ou mais itens" at bounding box center [704, 74] width 412 height 22
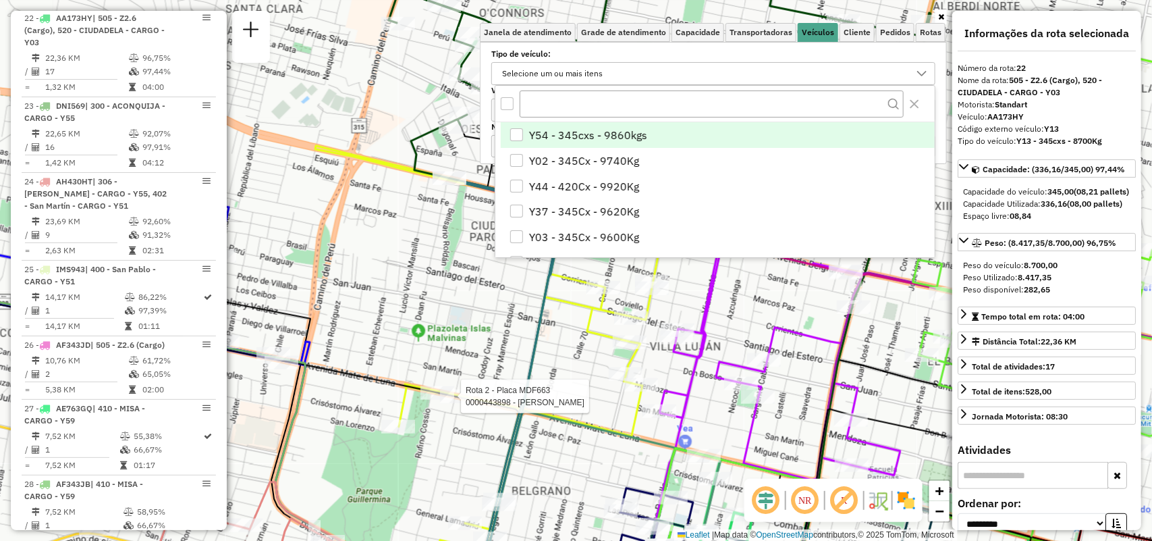
scroll to position [7, 47]
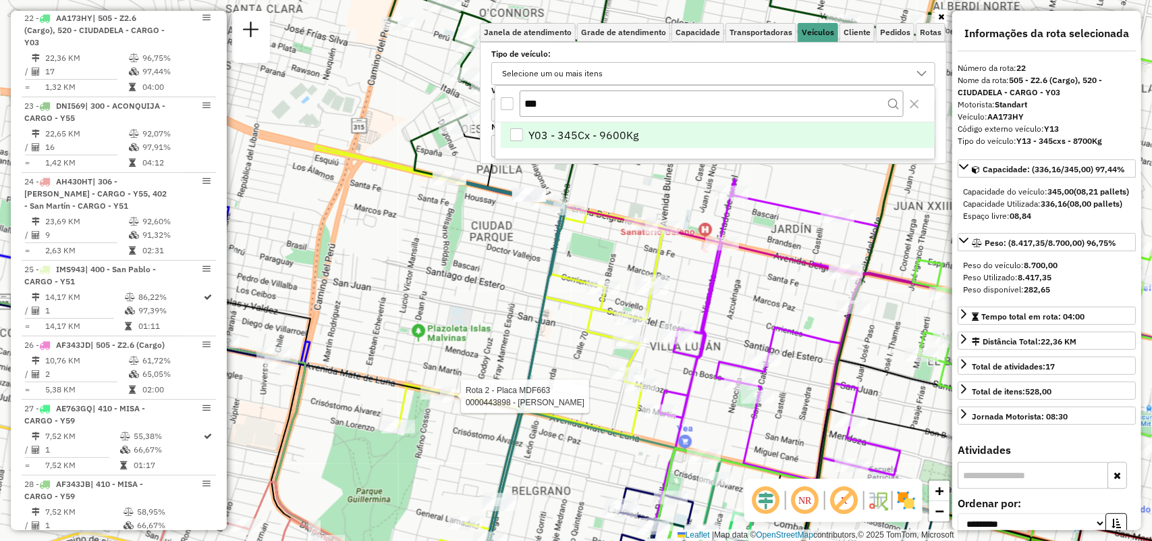
type input "***"
click at [581, 136] on span "Y03 - 345Cx - 9600Kg" at bounding box center [584, 135] width 110 height 16
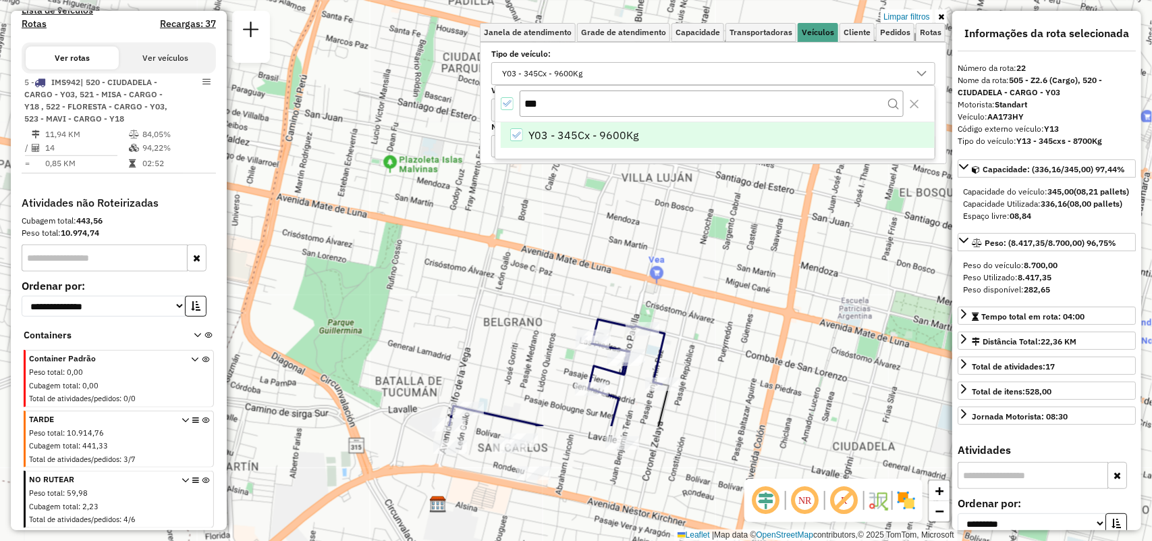
drag, startPoint x: 666, startPoint y: 390, endPoint x: 631, endPoint y: 219, distance: 173.7
click at [637, 216] on div "Limpar filtros Janela de atendimento Grade de atendimento Capacidade Transporta…" at bounding box center [576, 270] width 1152 height 541
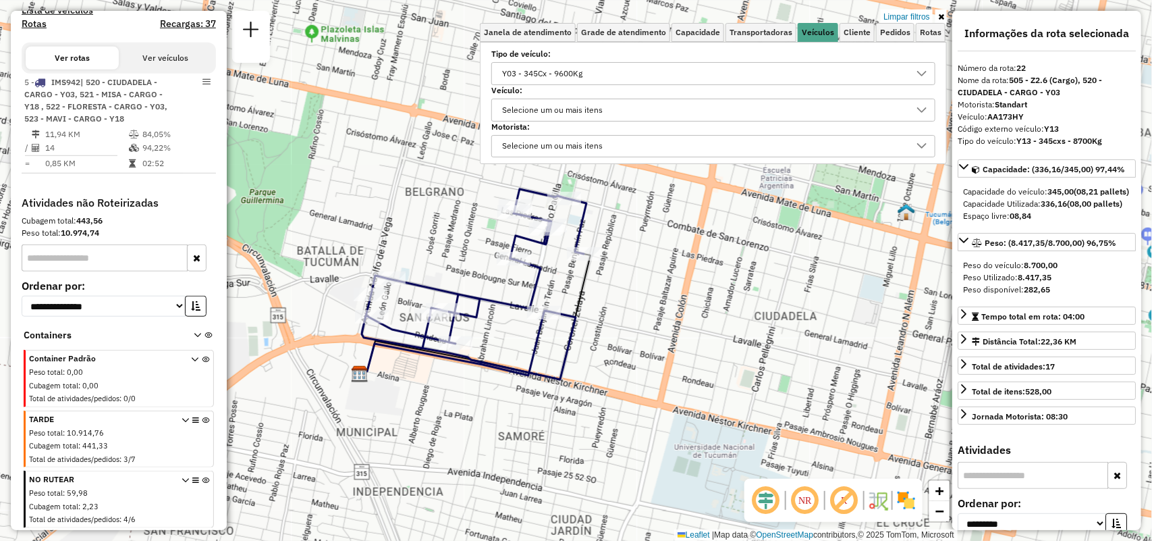
click at [533, 76] on div "Y03 - 345Cx - 9600Kg" at bounding box center [543, 74] width 90 height 22
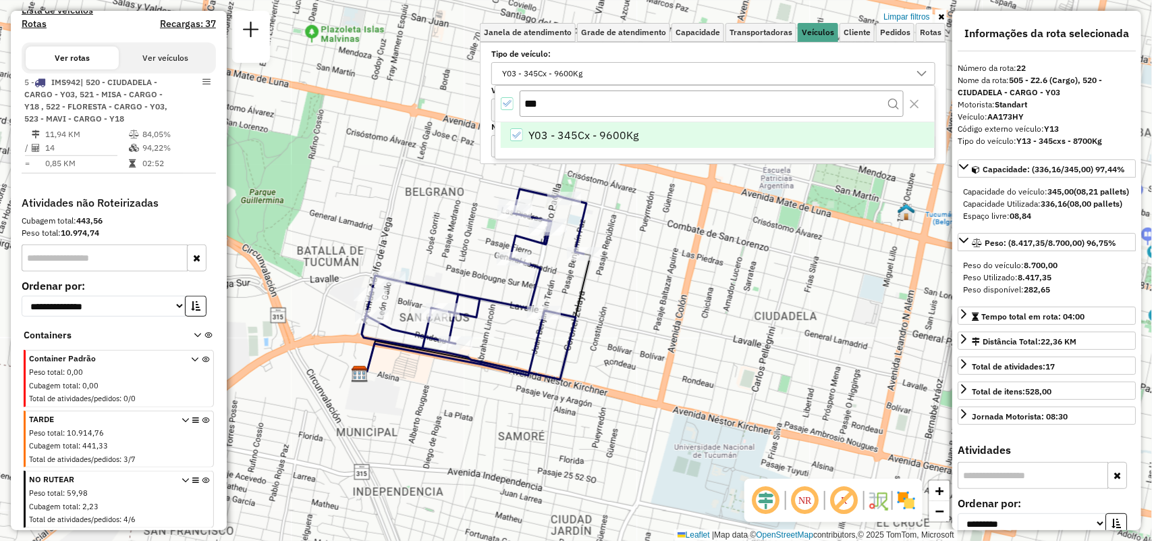
click at [506, 102] on icon "All items selected" at bounding box center [506, 103] width 9 height 9
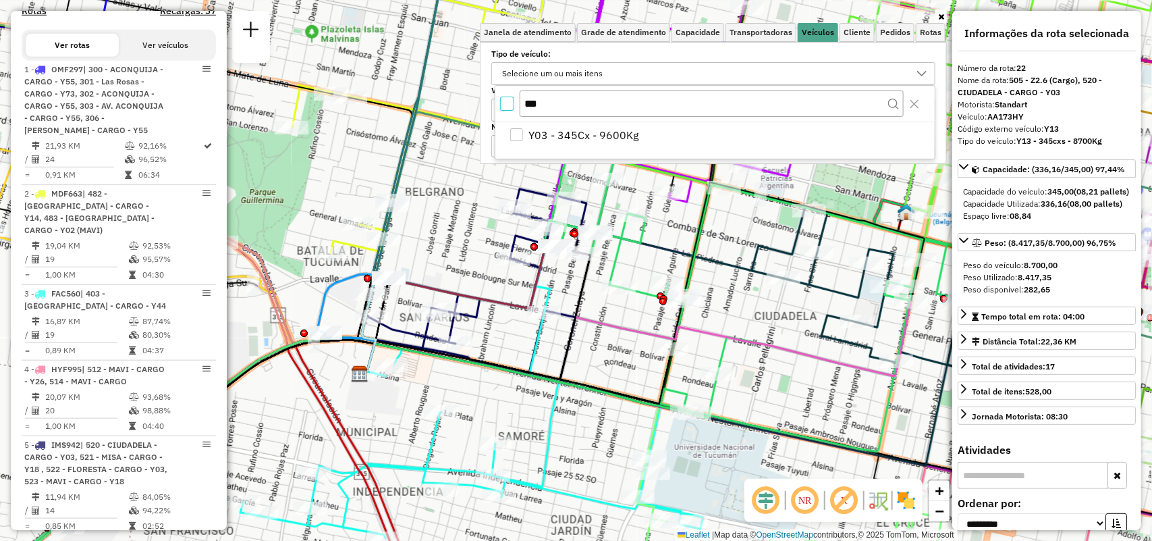
scroll to position [2277, 0]
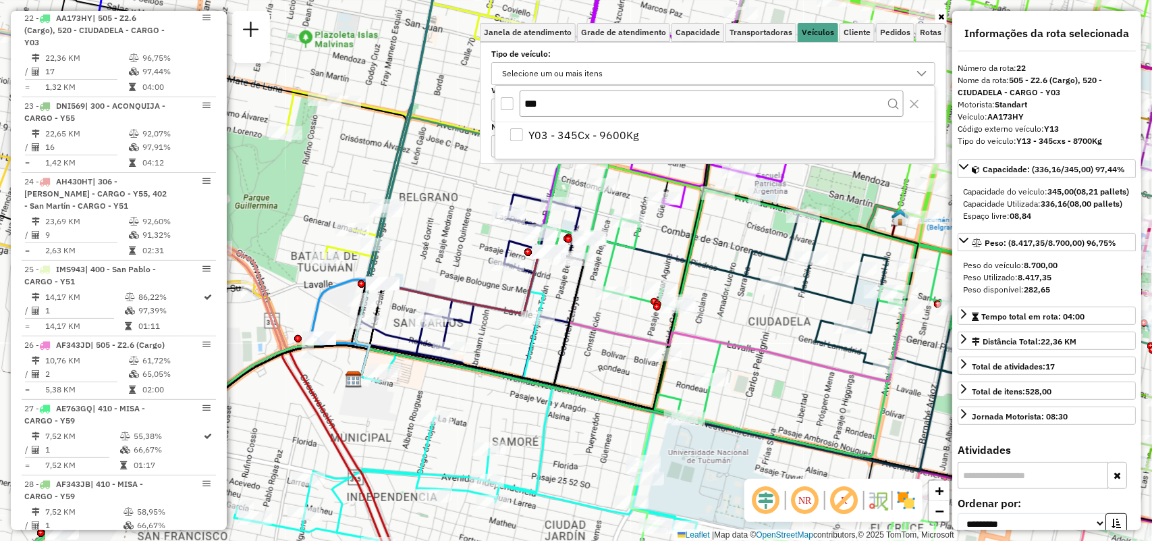
drag, startPoint x: 787, startPoint y: 351, endPoint x: 781, endPoint y: 356, distance: 8.1
click at [781, 356] on icon at bounding box center [728, 317] width 356 height 130
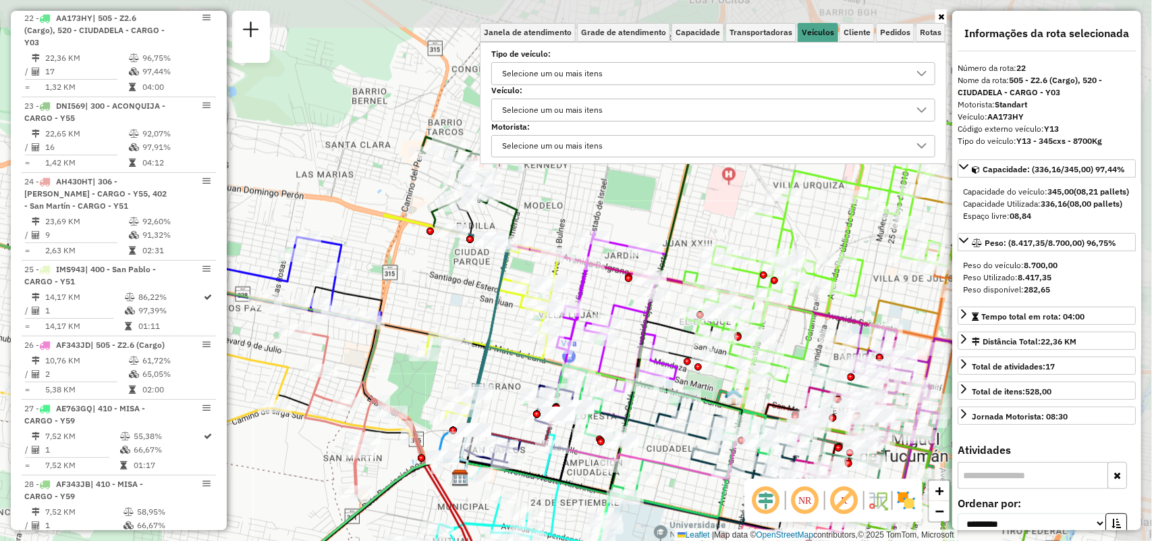
drag, startPoint x: 707, startPoint y: 255, endPoint x: 633, endPoint y: 419, distance: 179.2
click at [633, 419] on icon at bounding box center [601, 437] width 282 height 111
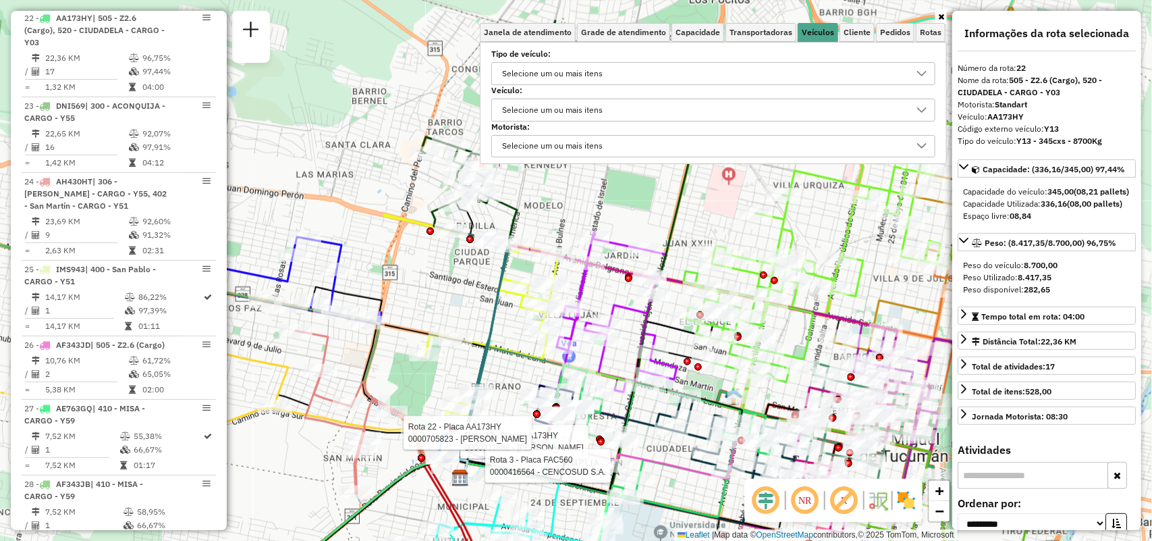
click at [766, 65] on div "Selecione um ou mais itens" at bounding box center [704, 74] width 412 height 22
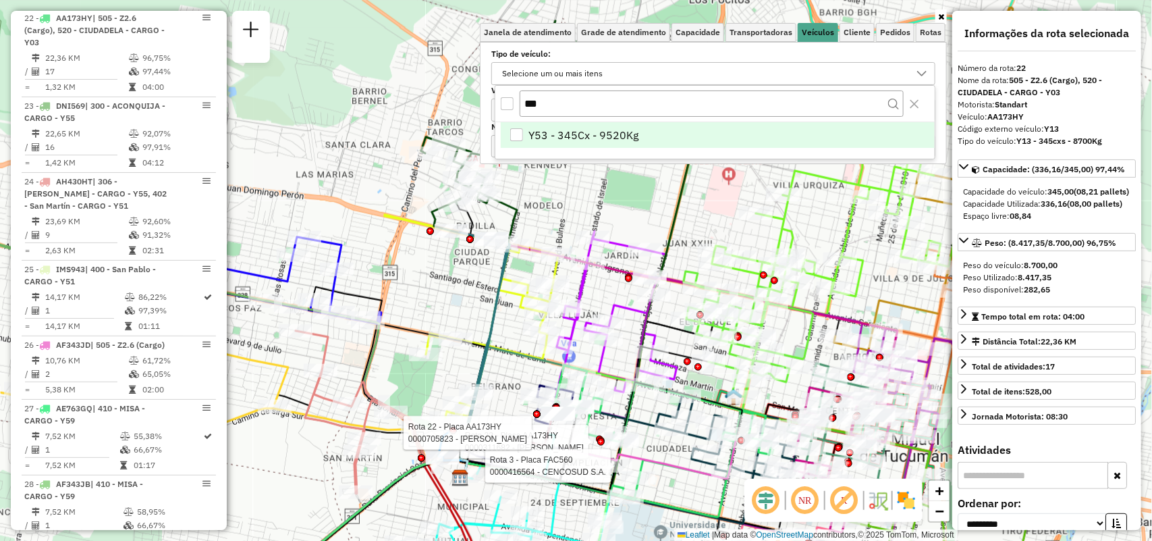
type input "***"
click at [710, 132] on li "Y53 - 345Cx - 9520Kg" at bounding box center [718, 135] width 434 height 26
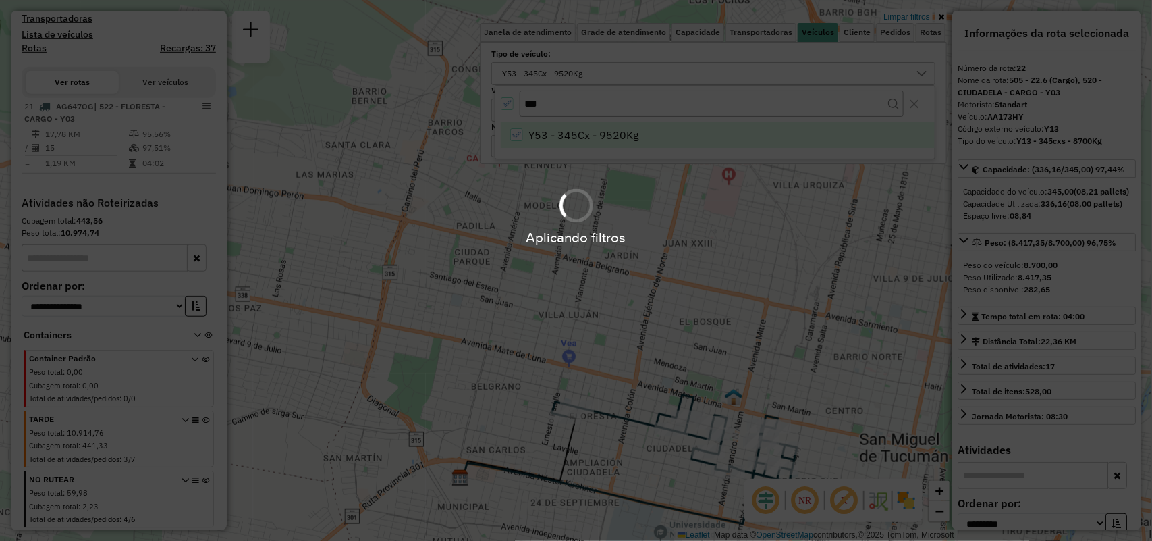
scroll to position [394, 0]
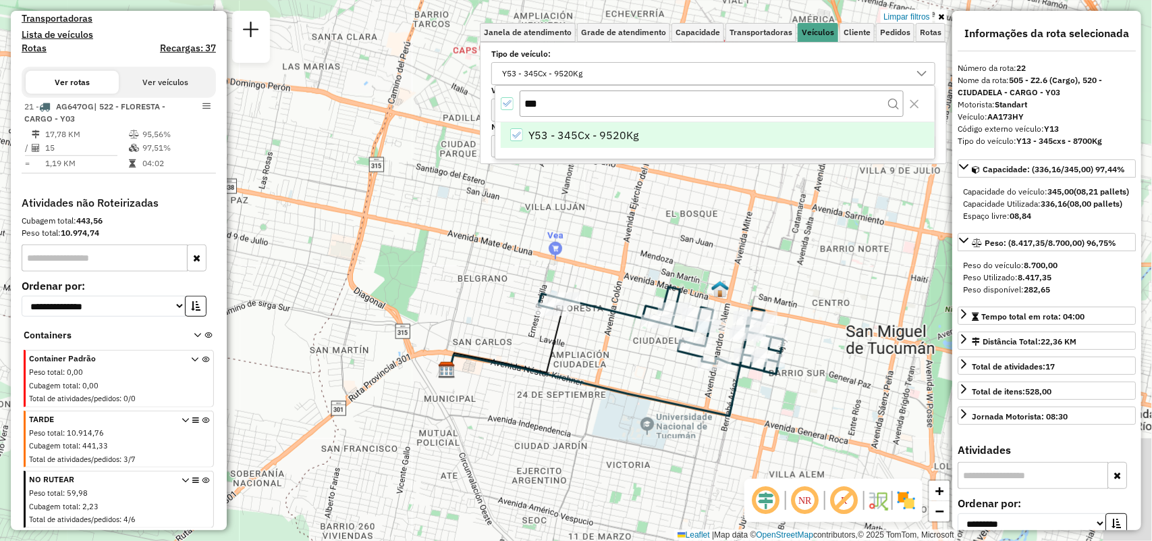
click at [716, 290] on img at bounding box center [721, 289] width 18 height 18
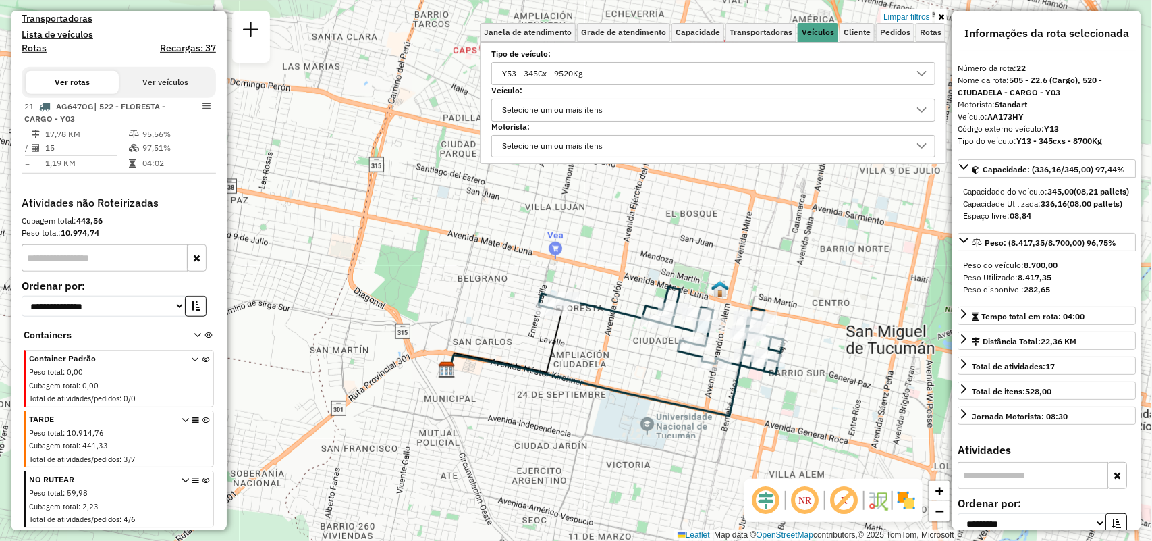
click at [550, 71] on div "Y53 - 345Cx - 9520Kg" at bounding box center [543, 74] width 90 height 22
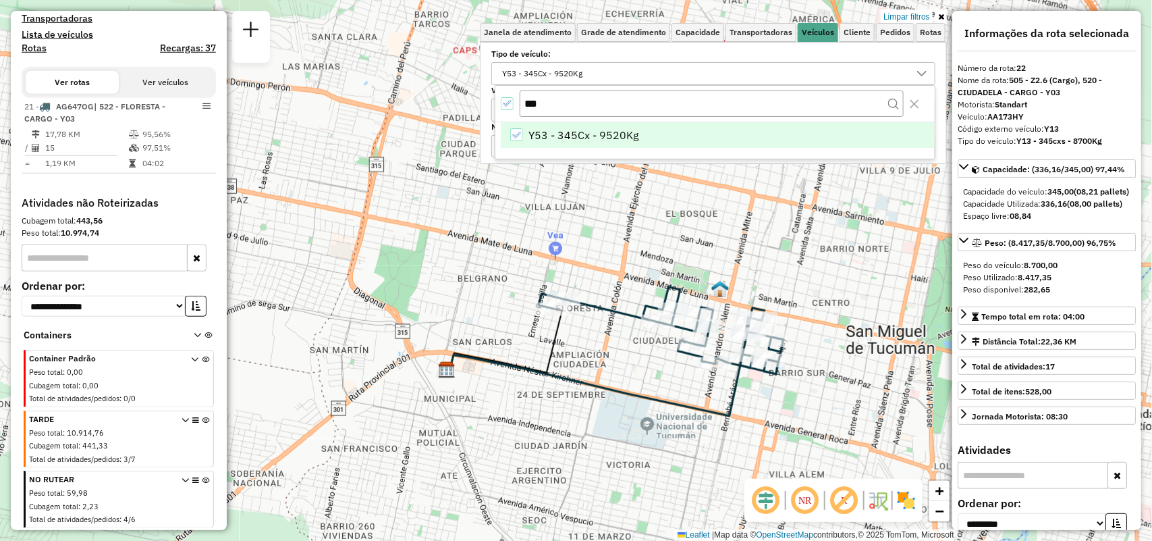
click at [505, 103] on icon "All items selected" at bounding box center [506, 103] width 9 height 9
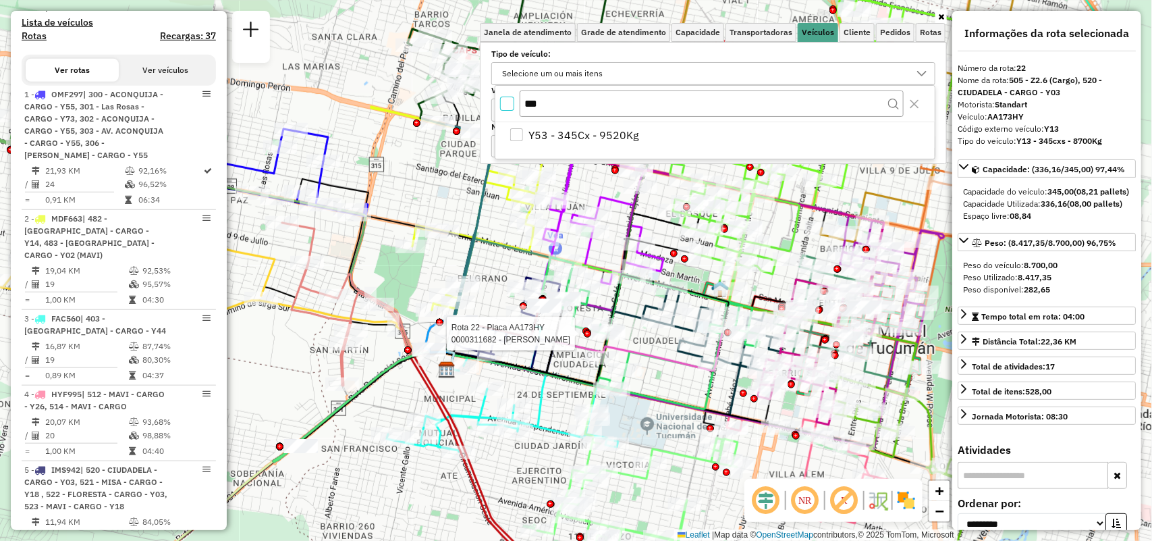
scroll to position [2277, 0]
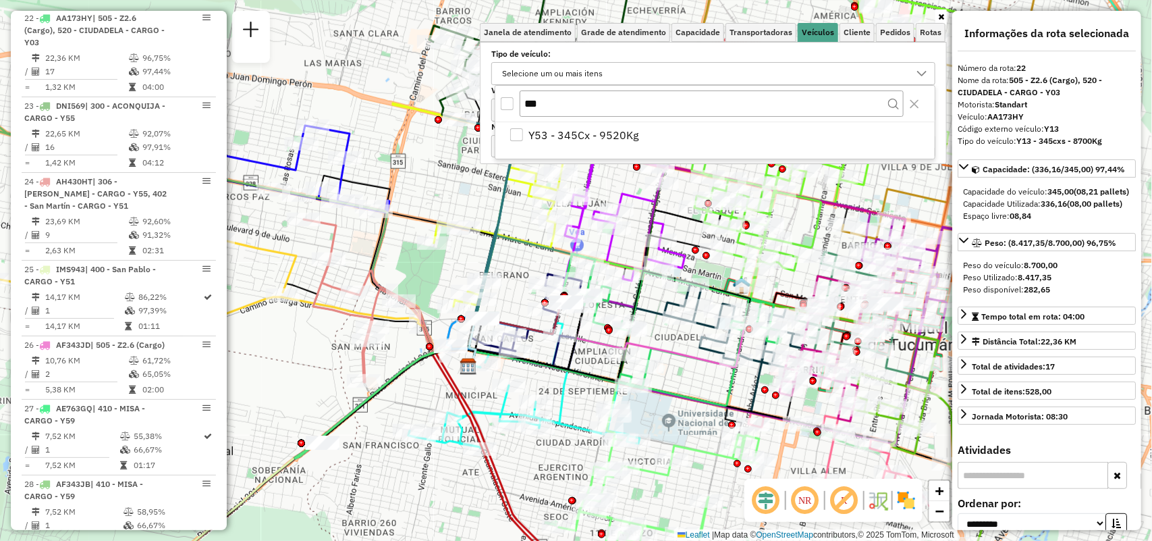
drag, startPoint x: 645, startPoint y: 354, endPoint x: 657, endPoint y: 341, distance: 18.2
click at [670, 344] on icon at bounding box center [655, 335] width 178 height 64
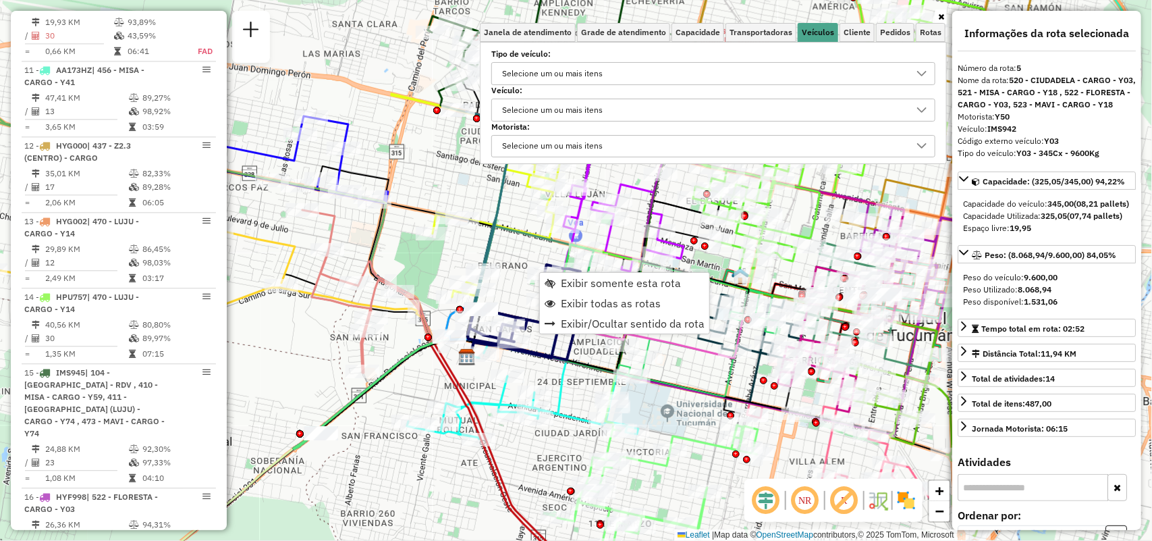
scroll to position [844, 0]
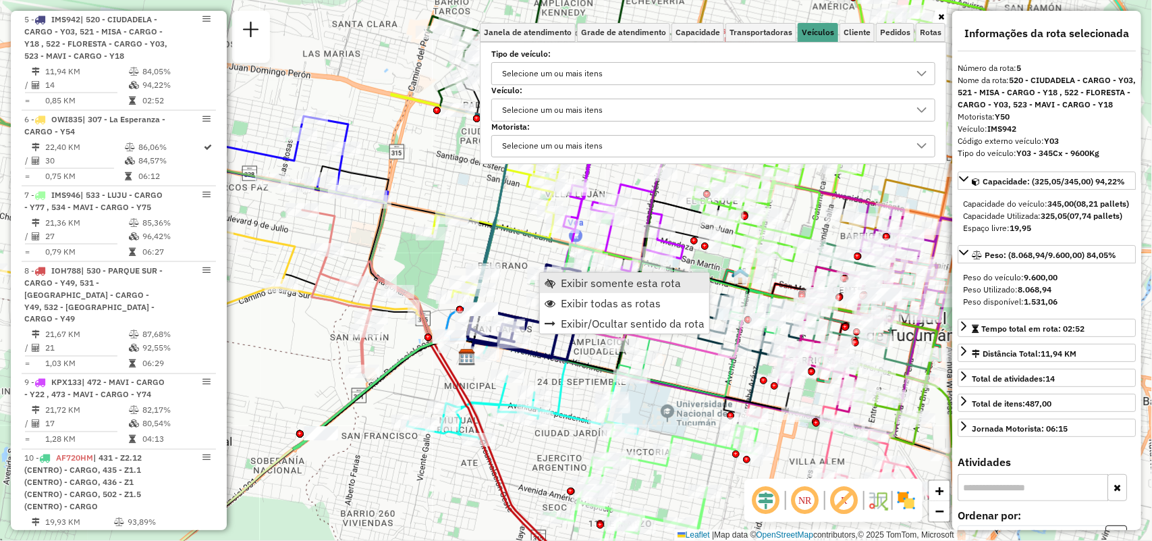
click at [552, 287] on span "Exibir somente esta rota" at bounding box center [550, 282] width 11 height 11
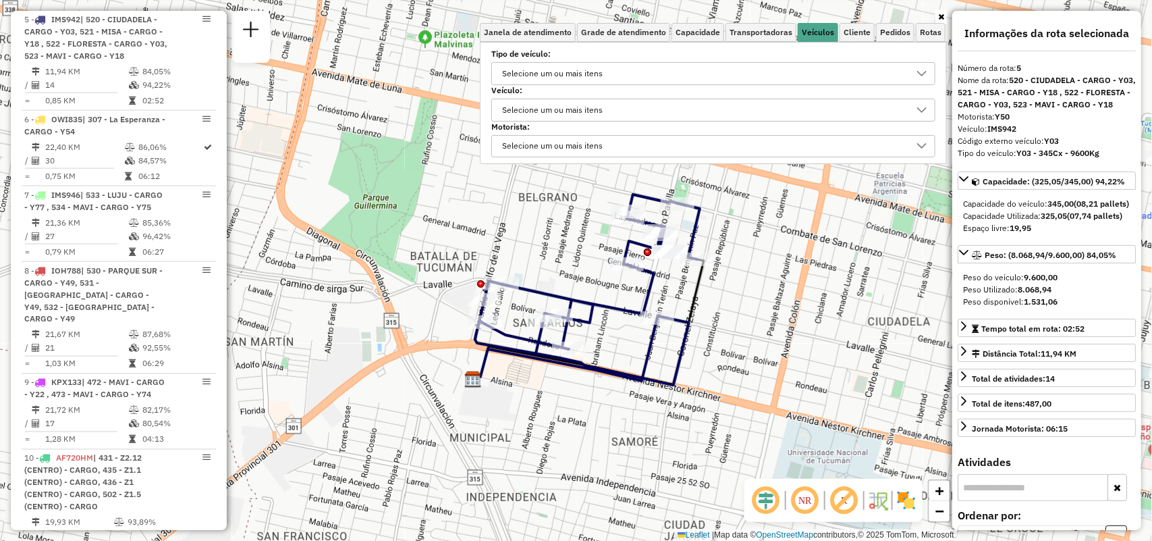
click at [945, 11] on link at bounding box center [941, 16] width 11 height 15
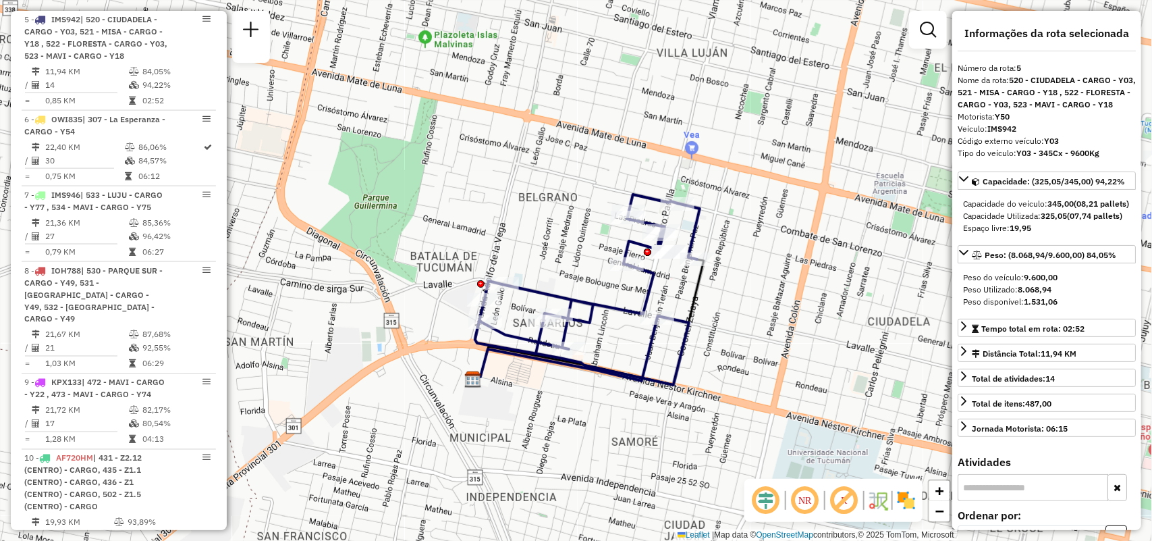
click at [932, 32] on em at bounding box center [928, 30] width 16 height 16
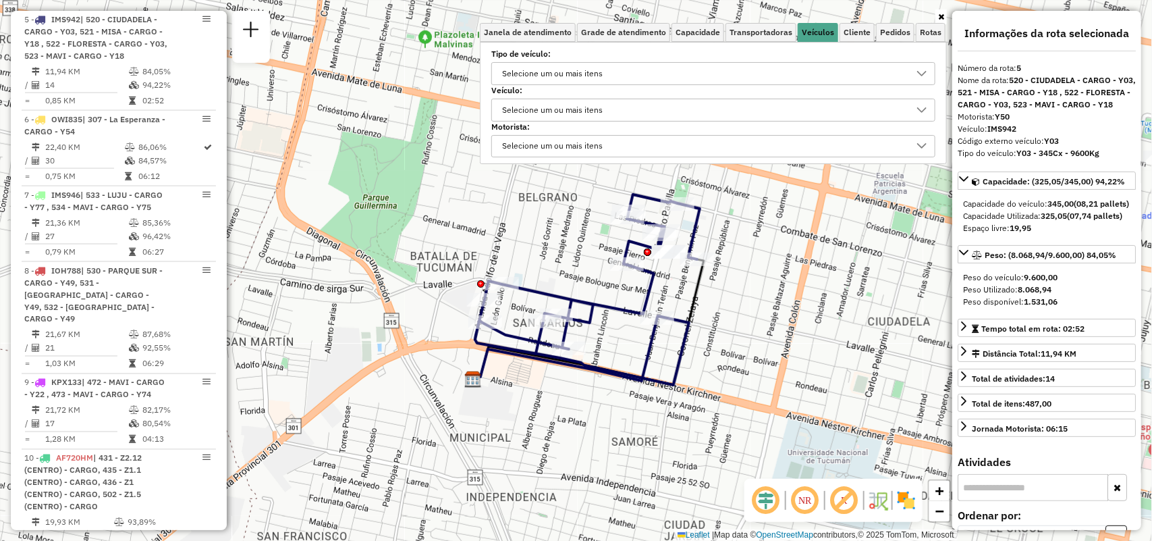
click at [761, 80] on div "Selecione um ou mais itens" at bounding box center [704, 74] width 412 height 22
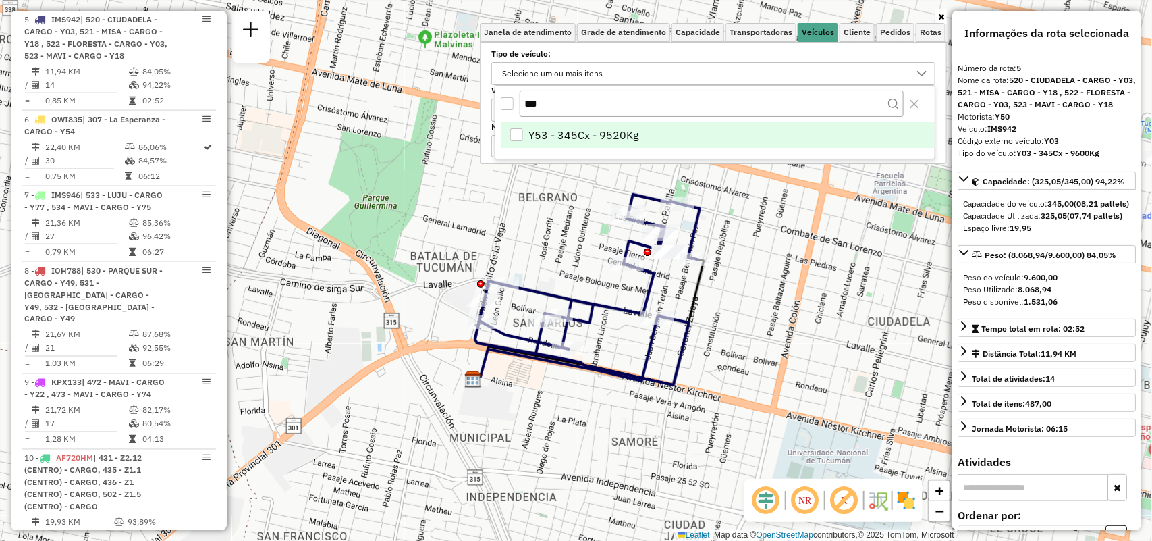
click at [511, 98] on div "All items unselected" at bounding box center [507, 103] width 13 height 13
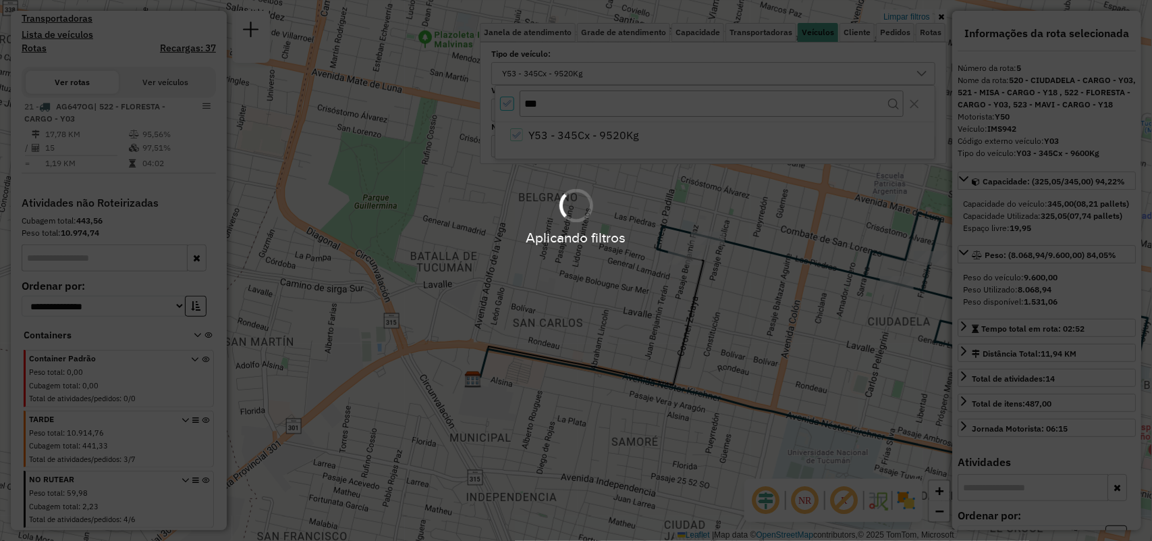
scroll to position [394, 0]
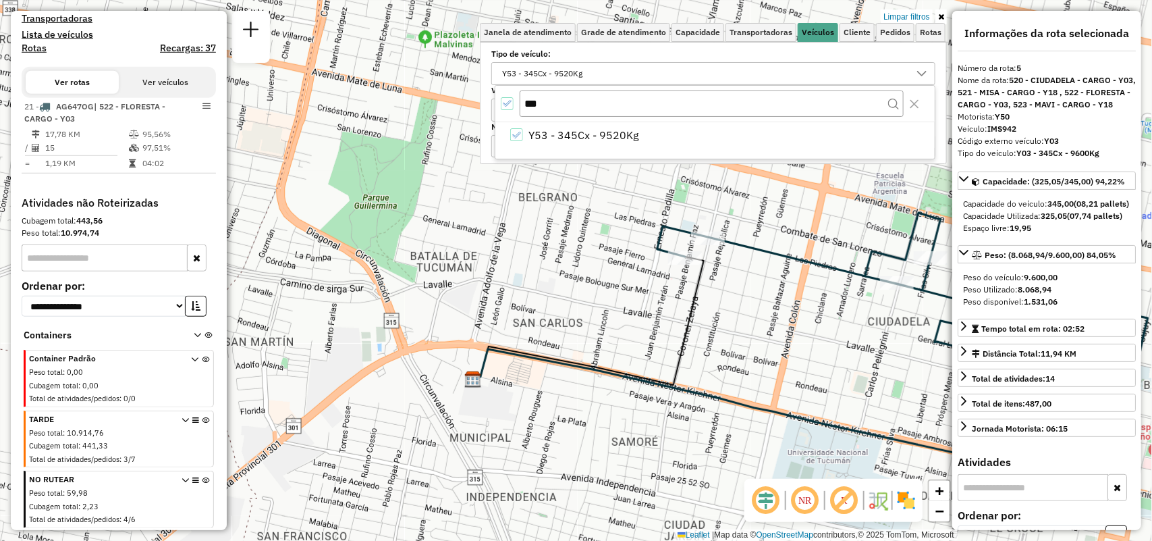
click at [510, 100] on icon "All items selected" at bounding box center [506, 103] width 9 height 9
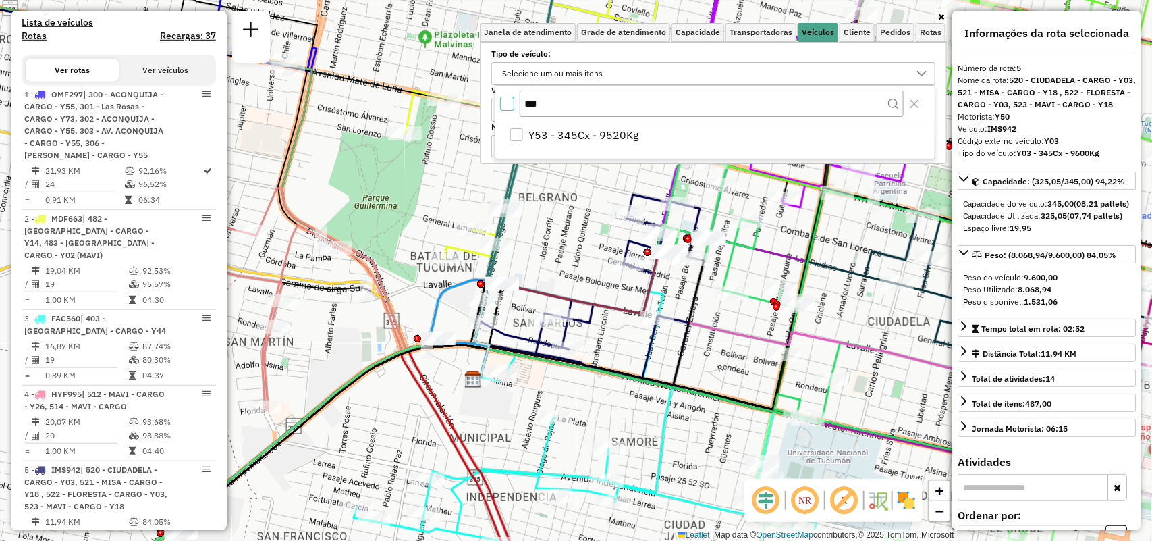
scroll to position [844, 0]
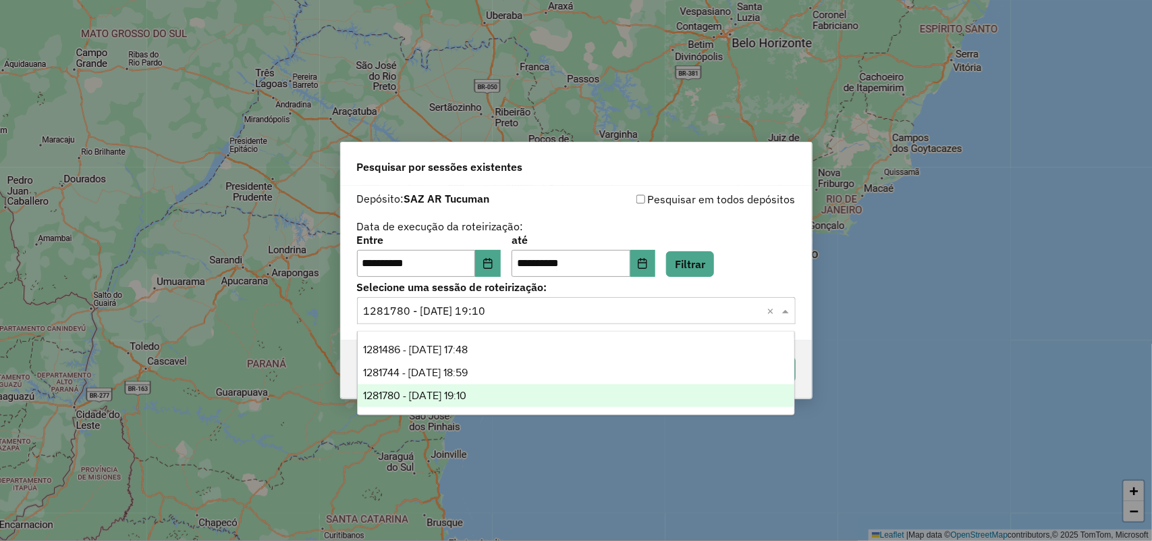
click at [652, 304] on input "text" at bounding box center [563, 311] width 398 height 16
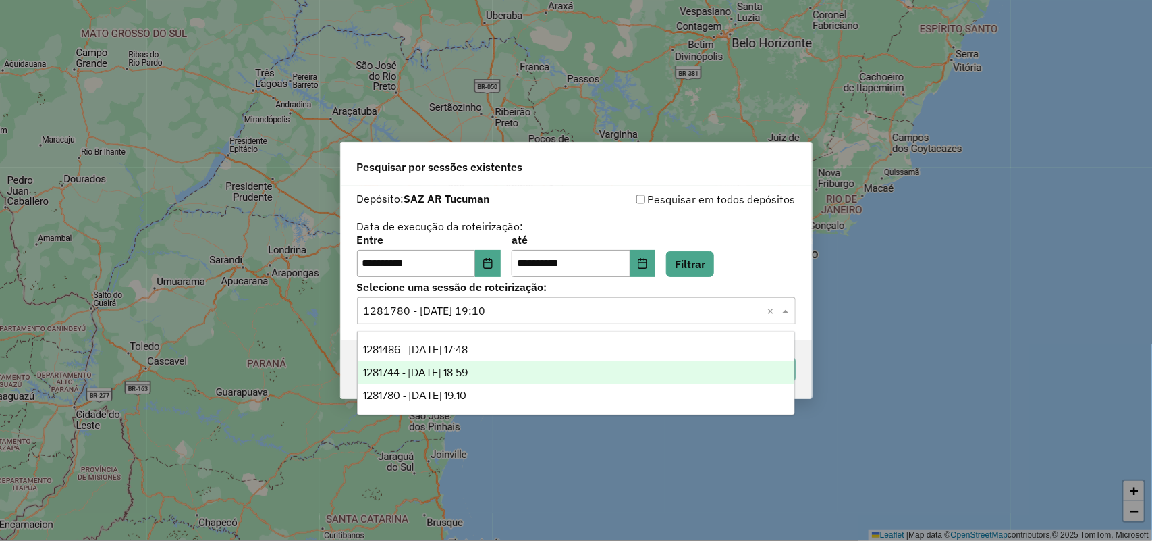
drag, startPoint x: 591, startPoint y: 365, endPoint x: 687, endPoint y: 423, distance: 112.1
click at [591, 365] on div "1281744 - [DATE] 18:59" at bounding box center [576, 372] width 437 height 23
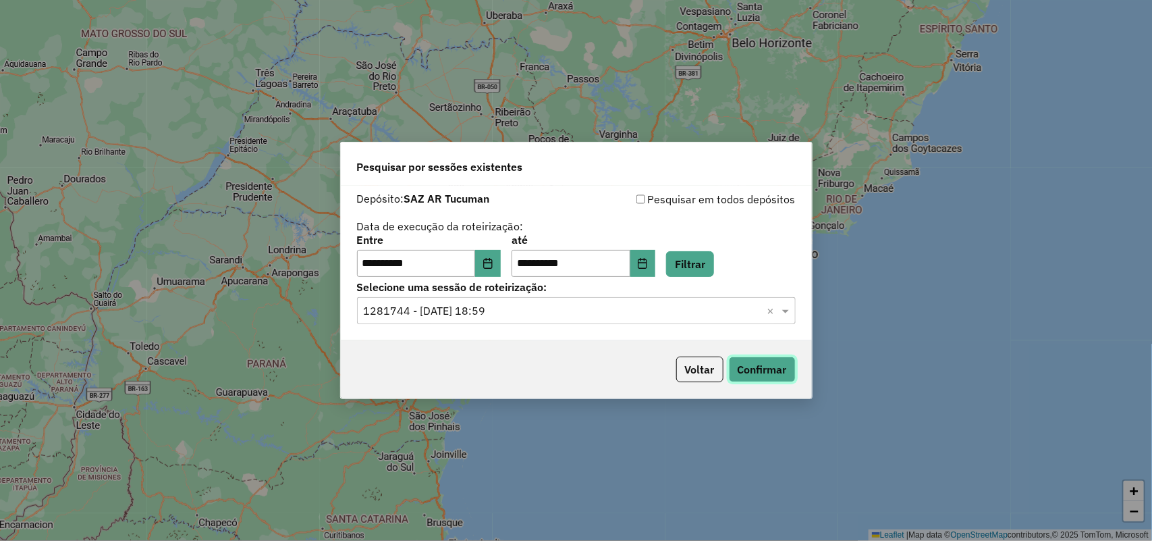
click at [778, 372] on button "Confirmar" at bounding box center [762, 369] width 67 height 26
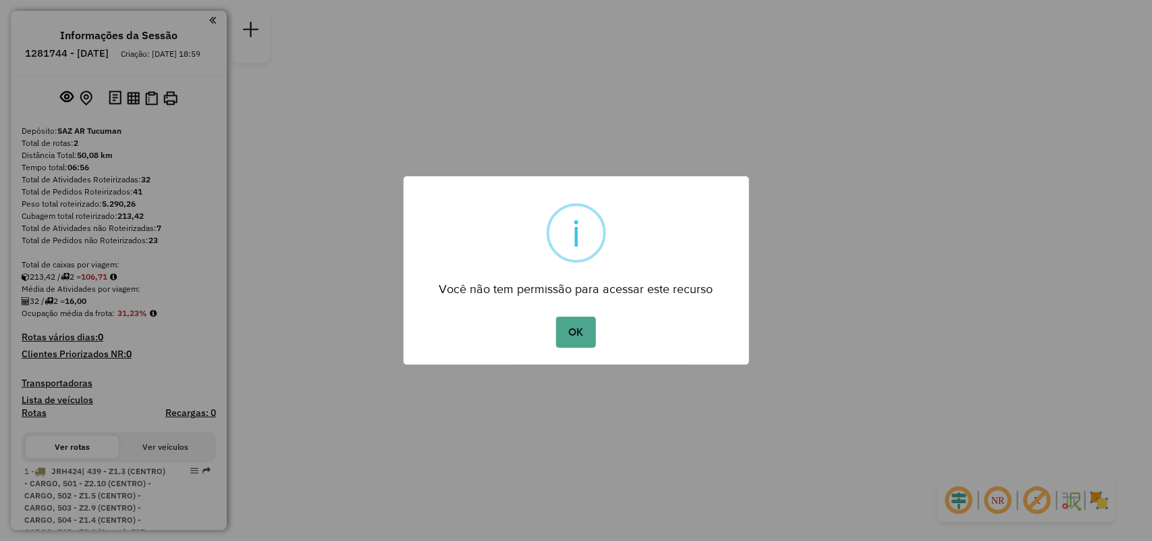
click at [556, 317] on button "OK" at bounding box center [576, 332] width 40 height 31
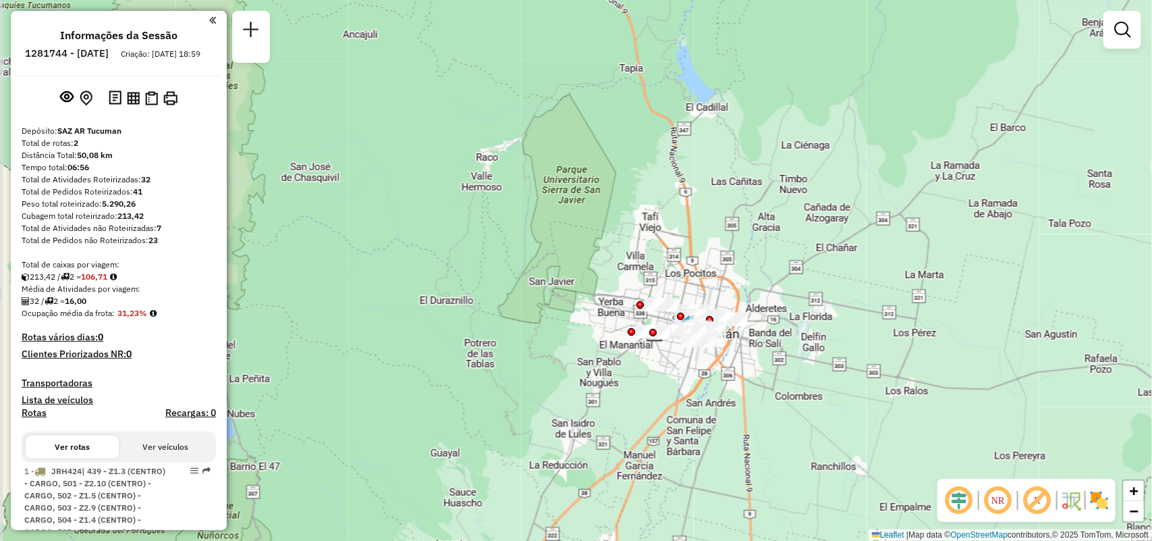
drag, startPoint x: 481, startPoint y: 237, endPoint x: 1062, endPoint y: 311, distance: 585.3
click at [1062, 311] on div "Janela de atendimento Grade de atendimento Capacidade Transportadoras Veículos …" at bounding box center [576, 270] width 1152 height 541
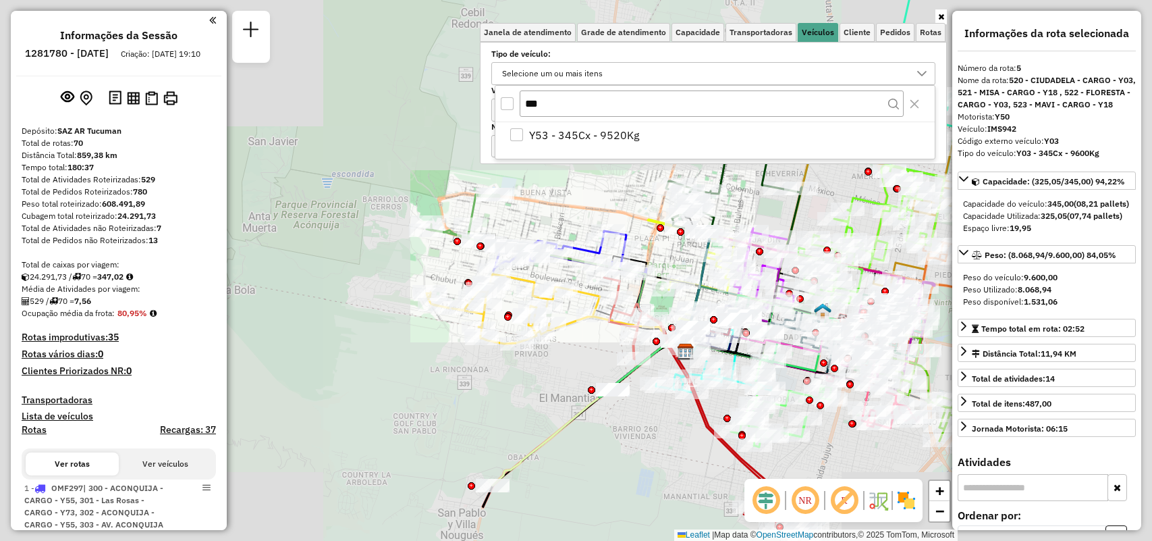
select select "**********"
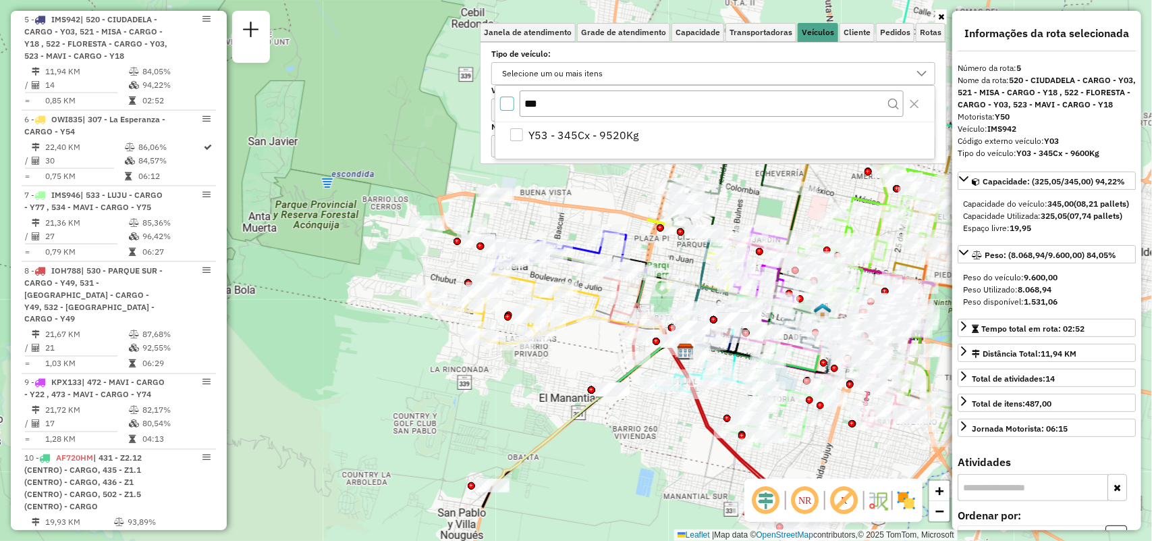
scroll to position [7, 4]
click at [722, 93] on input "***" at bounding box center [712, 103] width 384 height 26
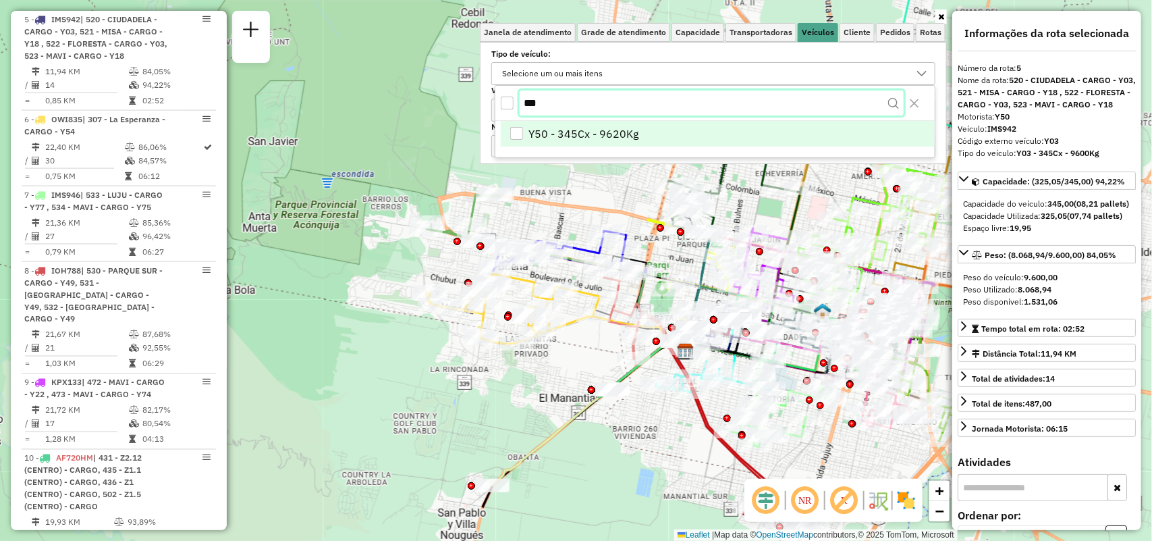
type input "***"
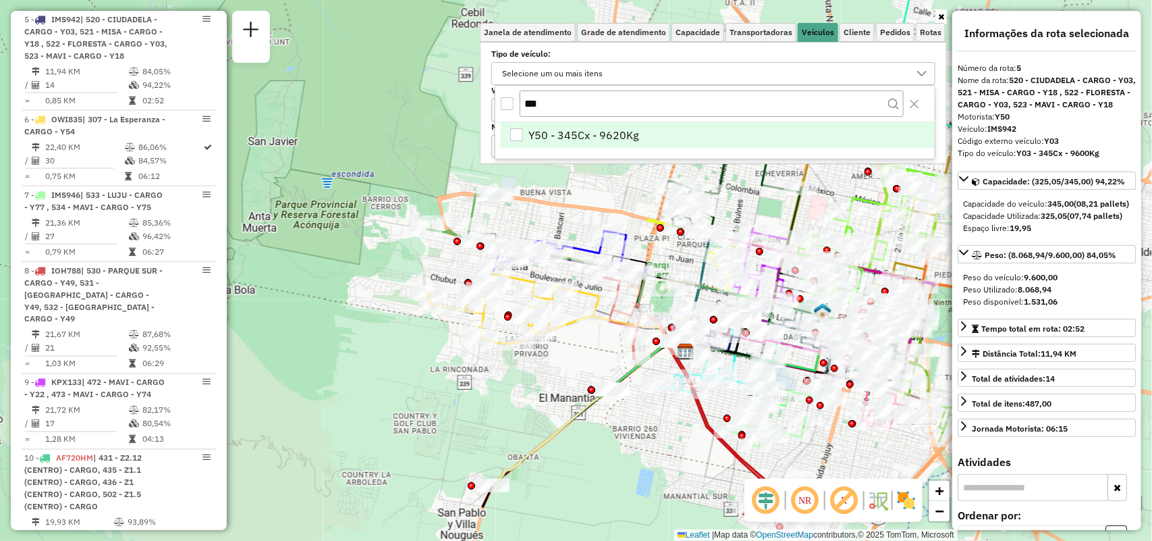
click at [613, 138] on span "Y50 - 345Cx - 9620Kg" at bounding box center [584, 135] width 110 height 16
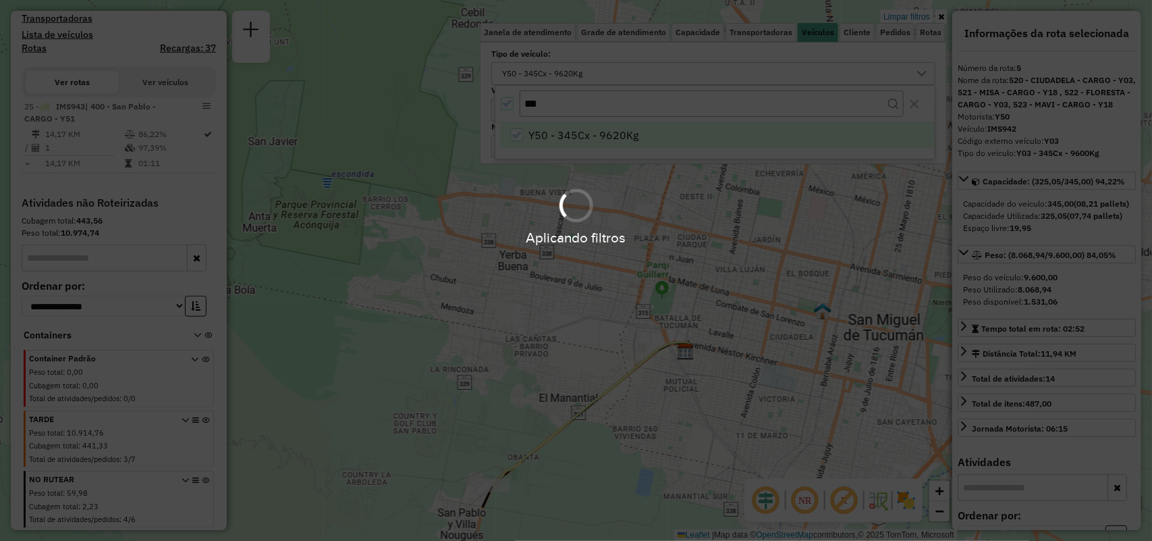
scroll to position [394, 0]
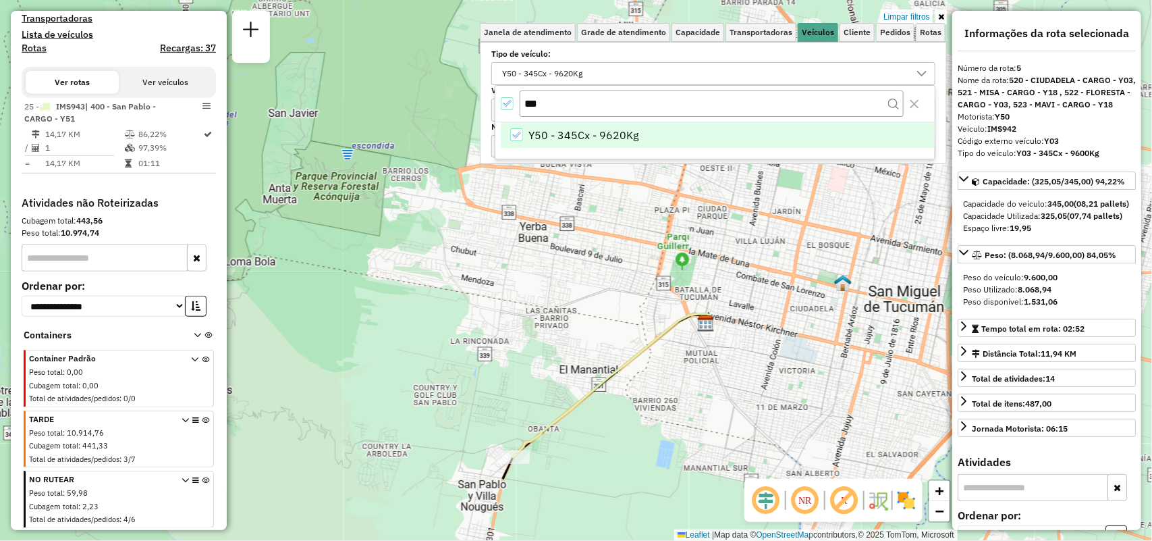
drag, startPoint x: 638, startPoint y: 394, endPoint x: 720, endPoint y: 288, distance: 134.2
click at [724, 280] on div "Limpar filtros Janela de atendimento Grade de atendimento Capacidade Transporta…" at bounding box center [576, 270] width 1152 height 541
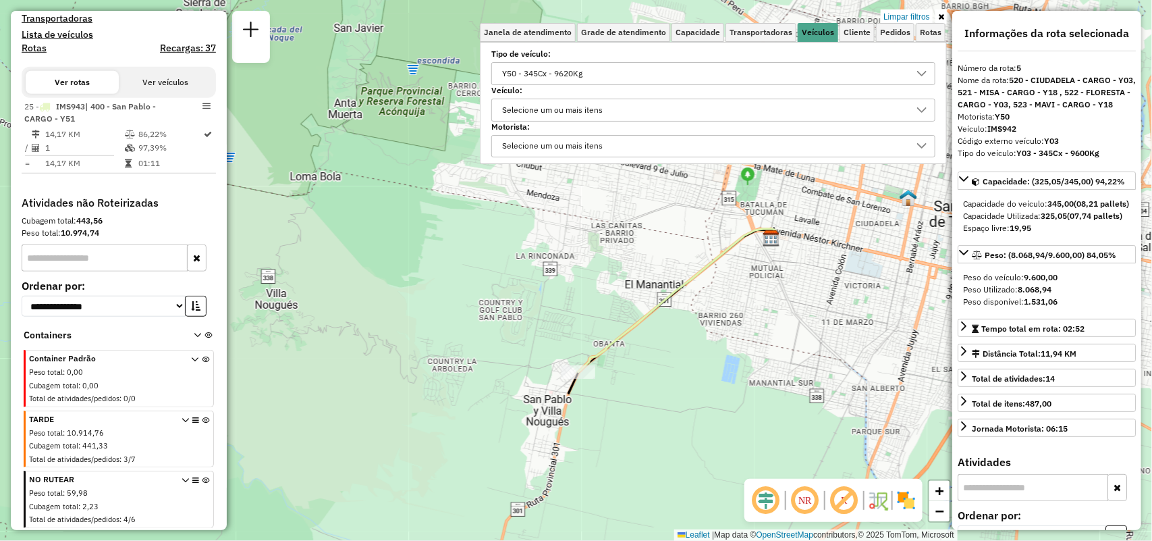
click at [602, 80] on div "Y50 - 345Cx - 9620Kg" at bounding box center [704, 74] width 412 height 22
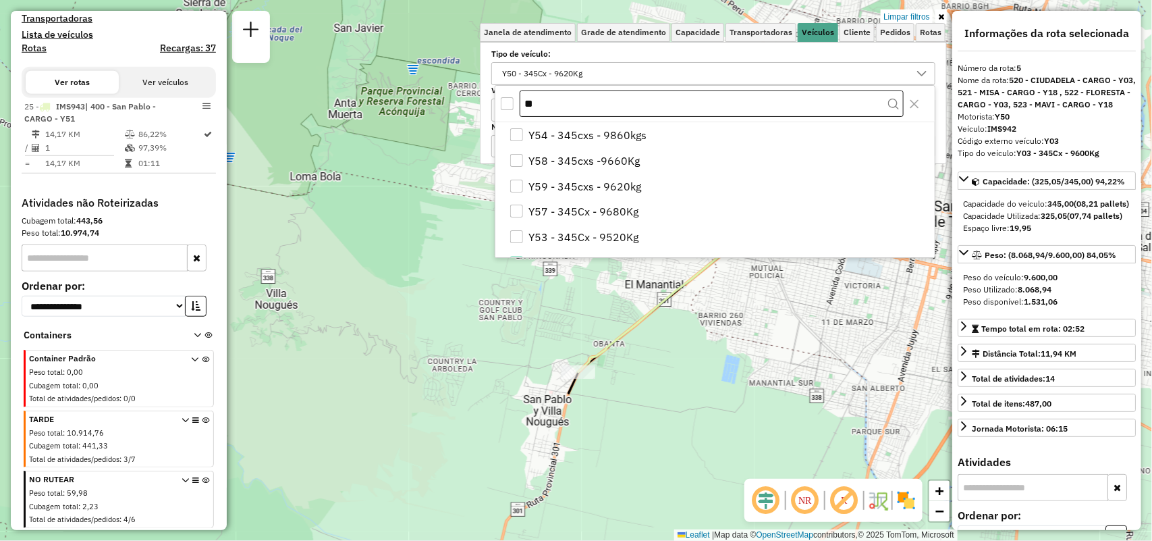
type input "*"
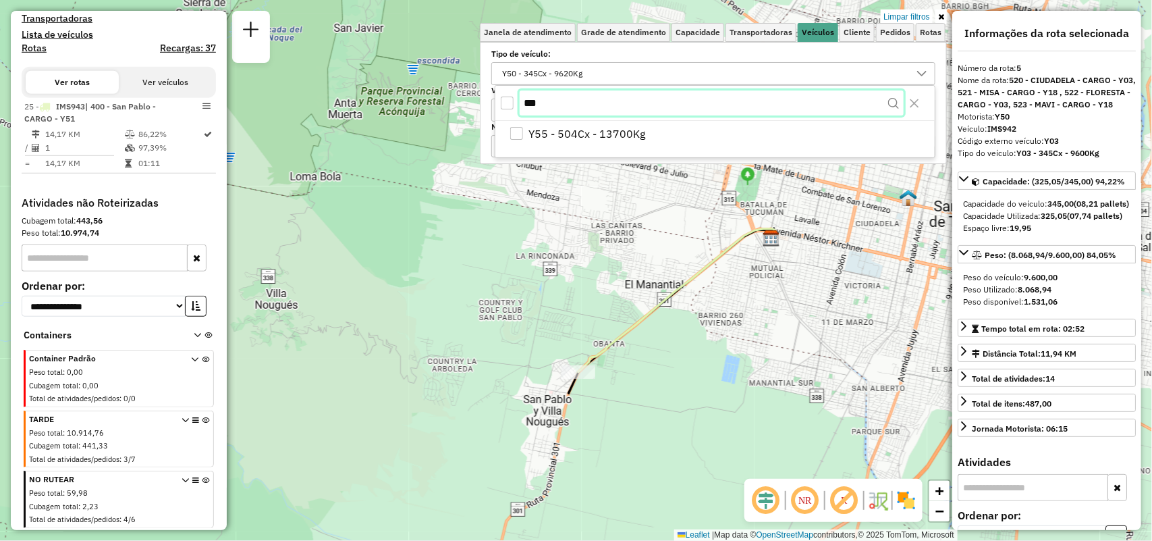
type input "***"
drag, startPoint x: 643, startPoint y: 151, endPoint x: 643, endPoint y: 140, distance: 10.8
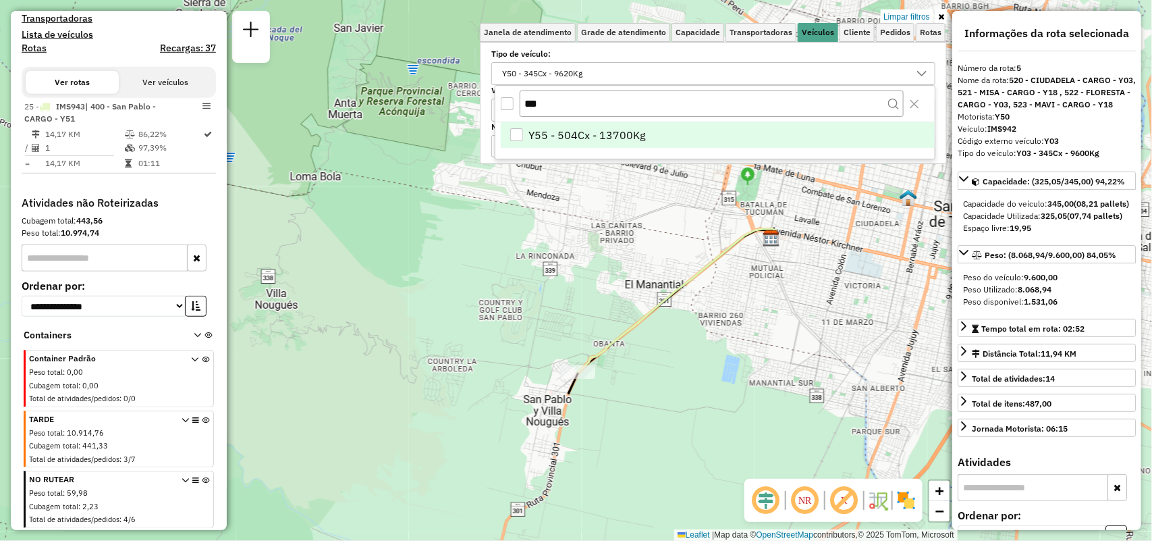
click at [643, 149] on div "Y55 - 504Cx - 13700Kg" at bounding box center [716, 140] width 440 height 36
click at [643, 140] on li "Y55 - 504Cx - 13700Kg" at bounding box center [718, 135] width 434 height 26
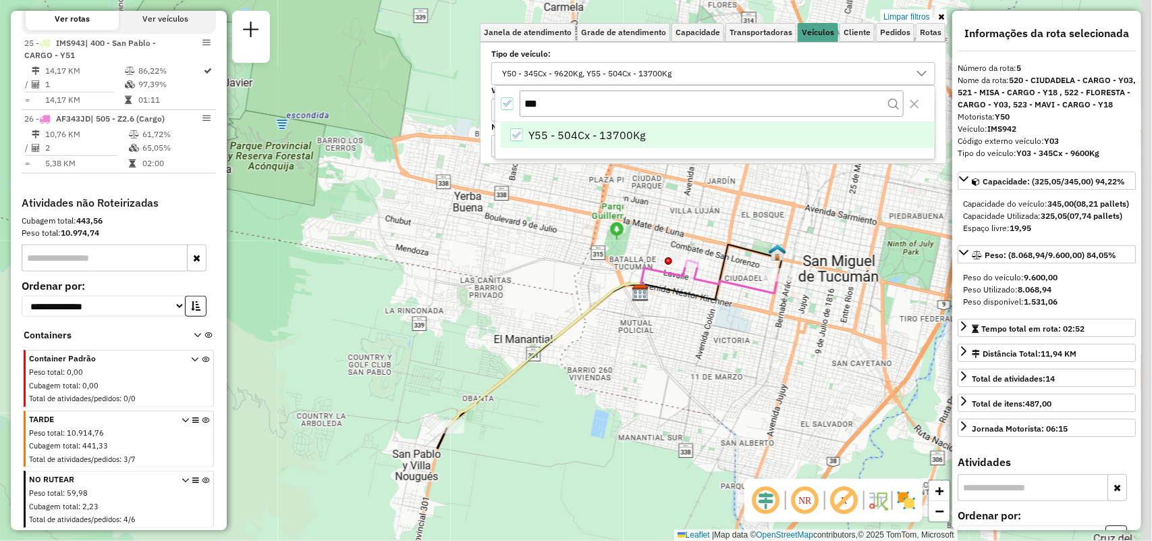
drag, startPoint x: 782, startPoint y: 325, endPoint x: 591, endPoint y: 390, distance: 201.8
click at [591, 390] on div "Limpar filtros Janela de atendimento Grade de atendimento Capacidade Transporta…" at bounding box center [576, 270] width 1152 height 541
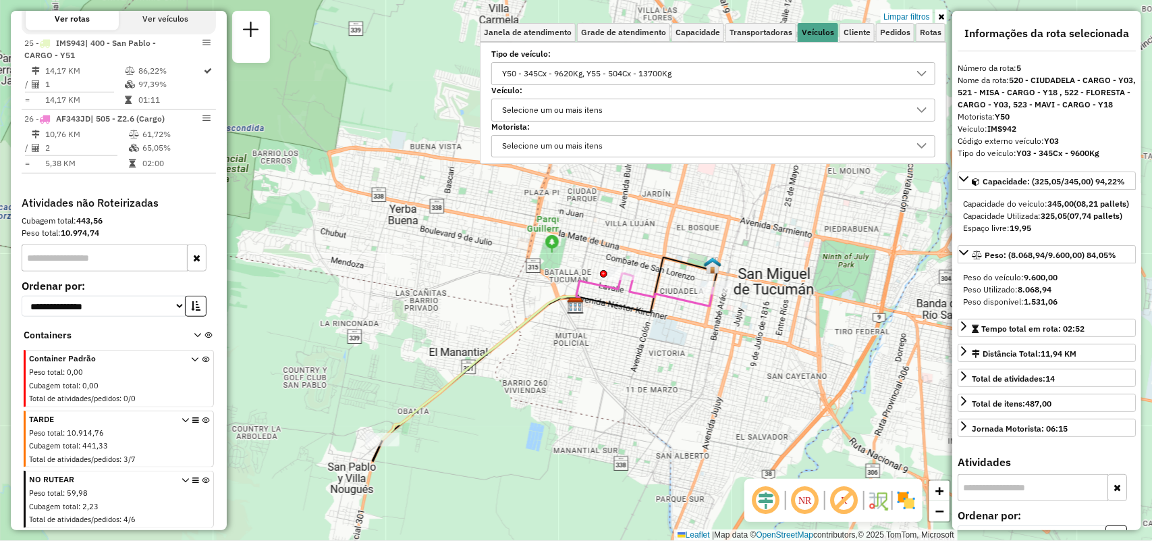
click at [670, 57] on label "Tipo de veículo:" at bounding box center [714, 54] width 444 height 12
click at [682, 80] on div "Y50 - 345Cx - 9620Kg, Y55 - 504Cx - 13700Kg" at bounding box center [704, 74] width 412 height 22
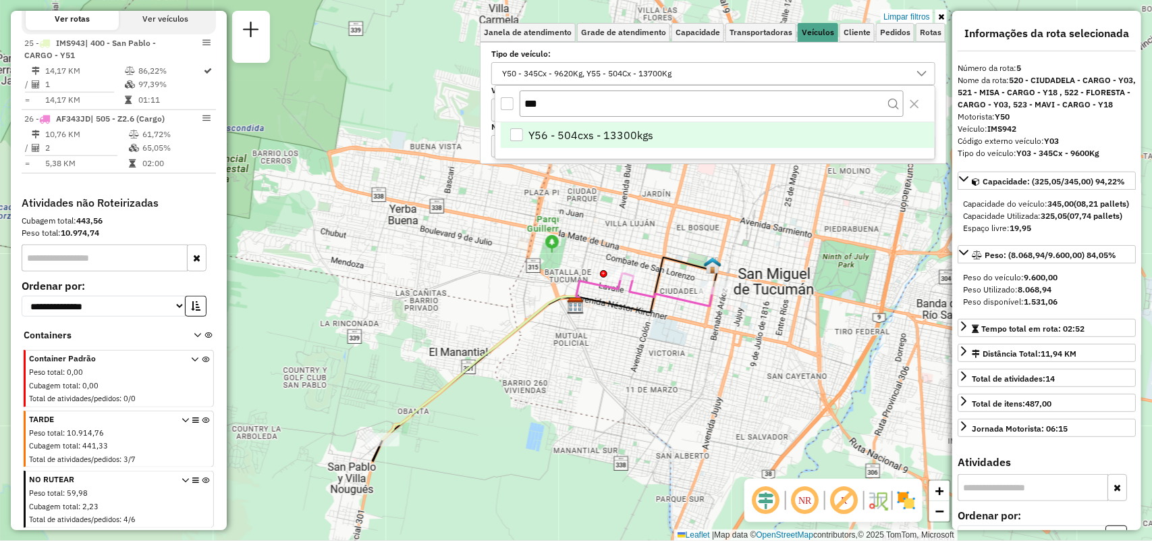
click at [645, 138] on span "Y56 - 504cxs - 13300kgs" at bounding box center [591, 135] width 125 height 16
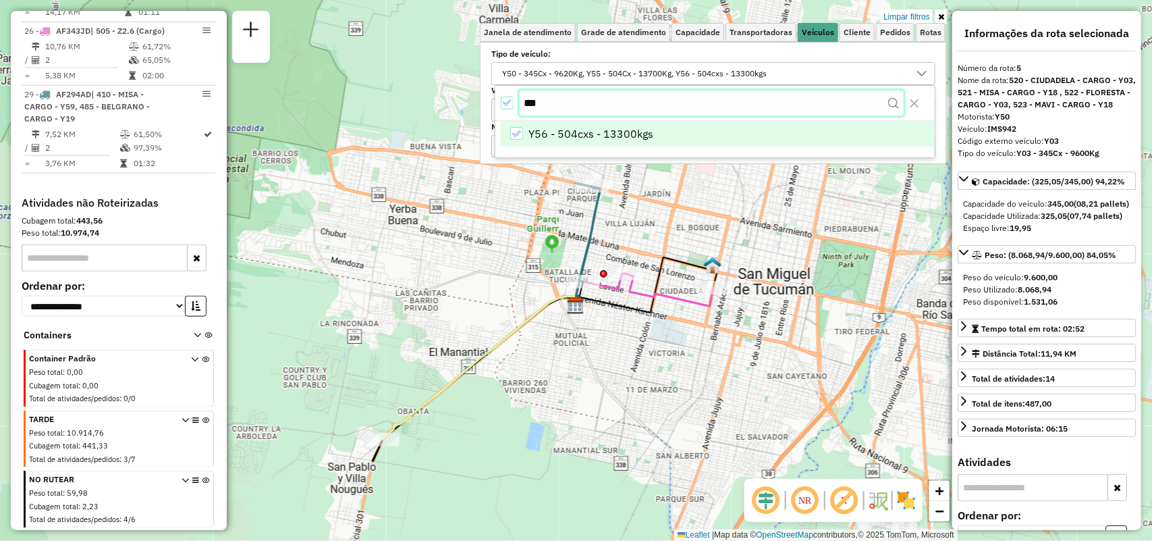
click at [668, 95] on input "***" at bounding box center [712, 103] width 384 height 26
type input "***"
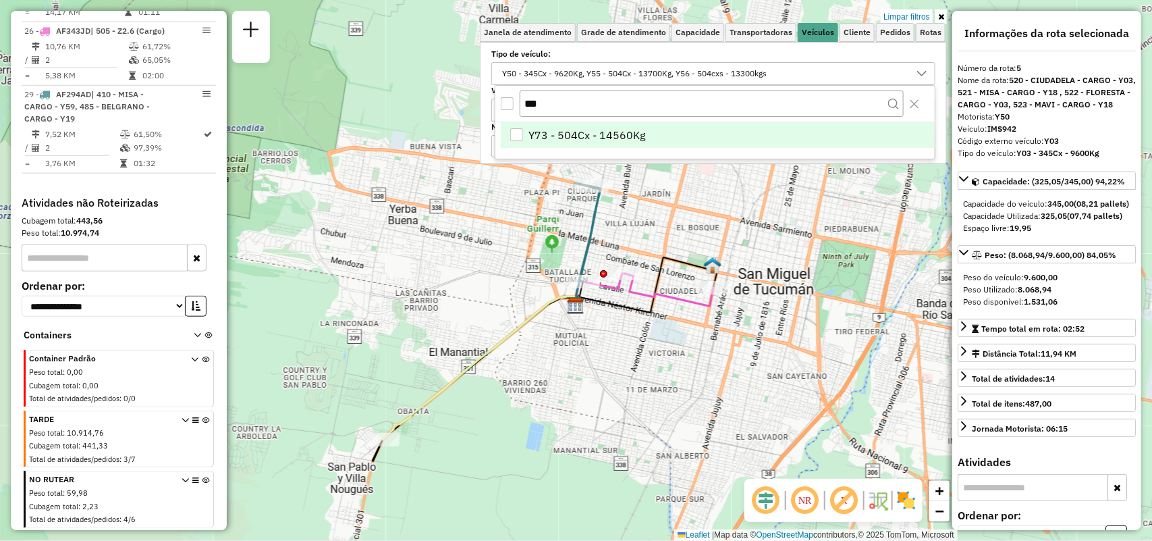
click at [543, 142] on span "Y73 - 504Cx - 14560Kg" at bounding box center [587, 135] width 117 height 16
click at [506, 100] on icon "All items selected" at bounding box center [506, 103] width 9 height 9
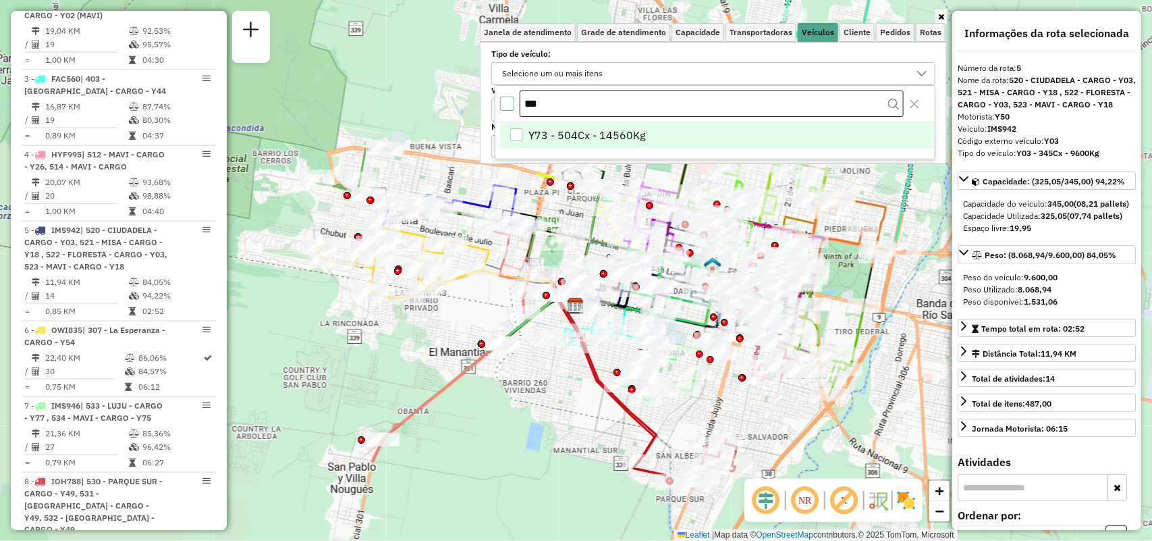
scroll to position [844, 0]
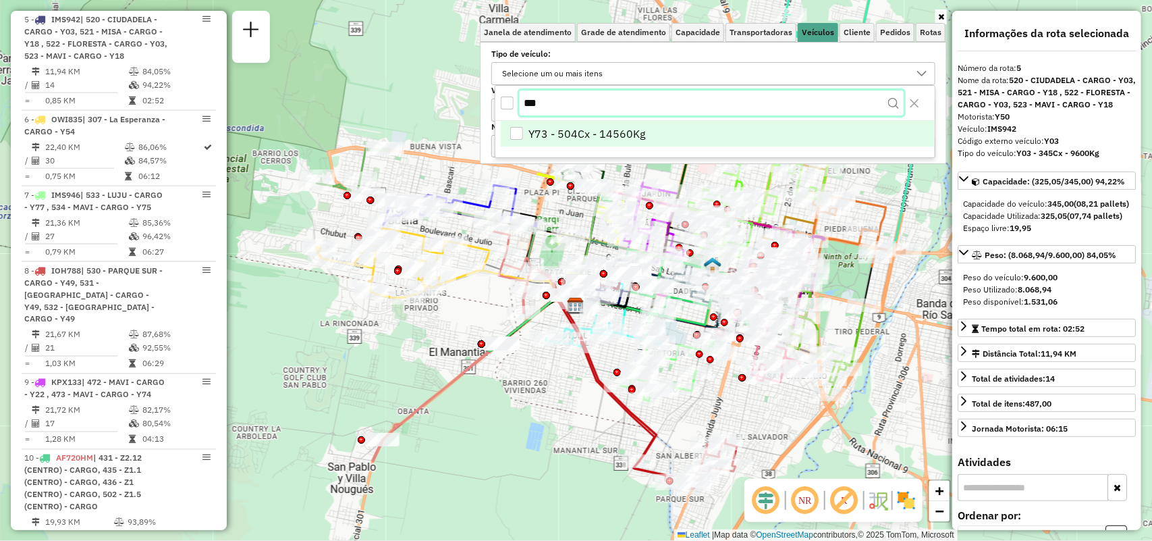
click at [606, 107] on input "***" at bounding box center [712, 103] width 384 height 26
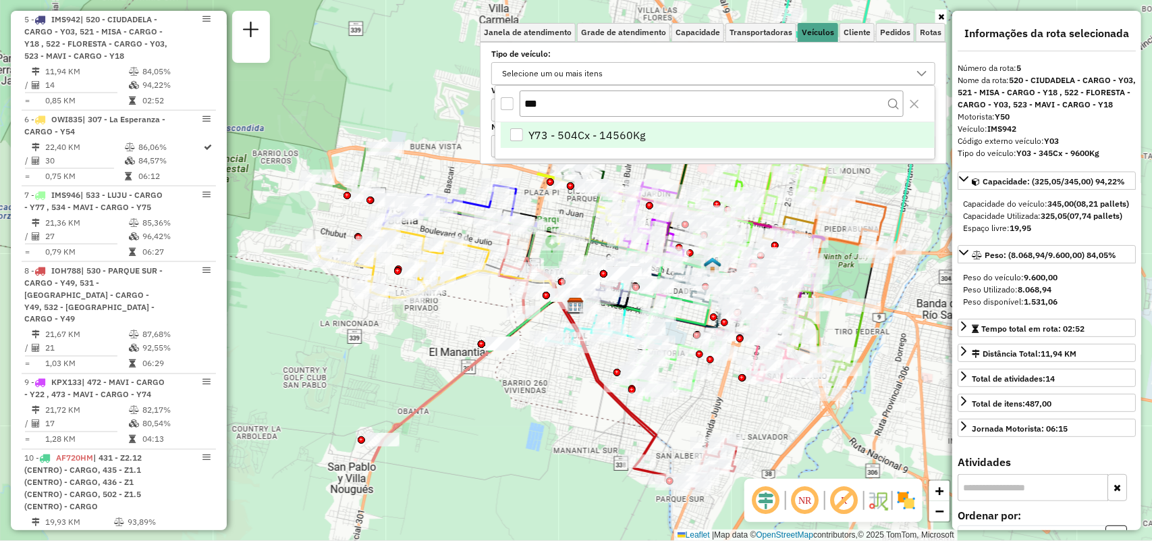
click at [542, 130] on span "Y73 - 504Cx - 14560Kg" at bounding box center [587, 135] width 117 height 16
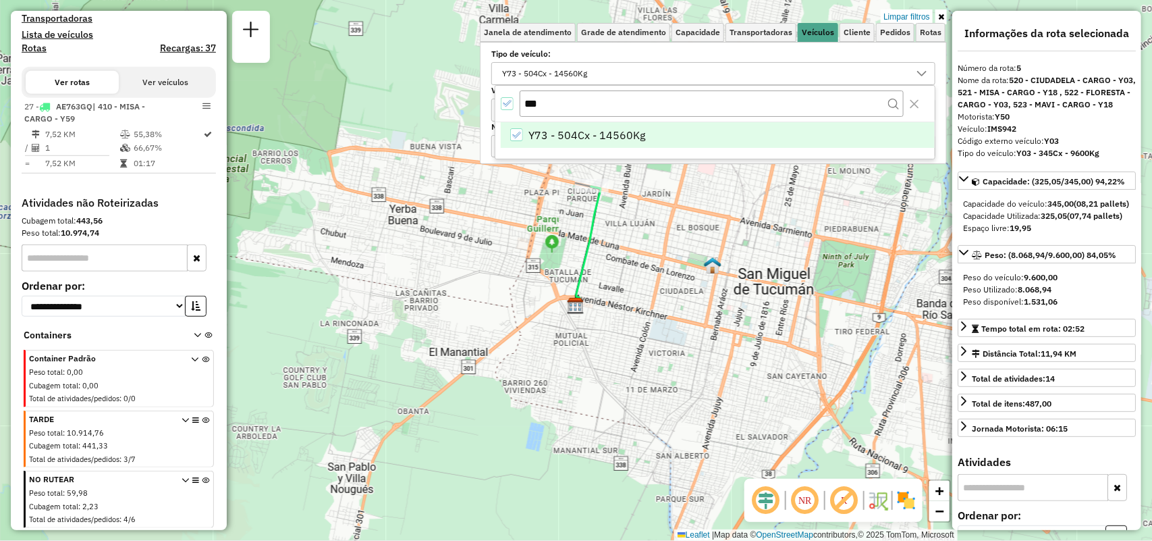
scroll to position [394, 0]
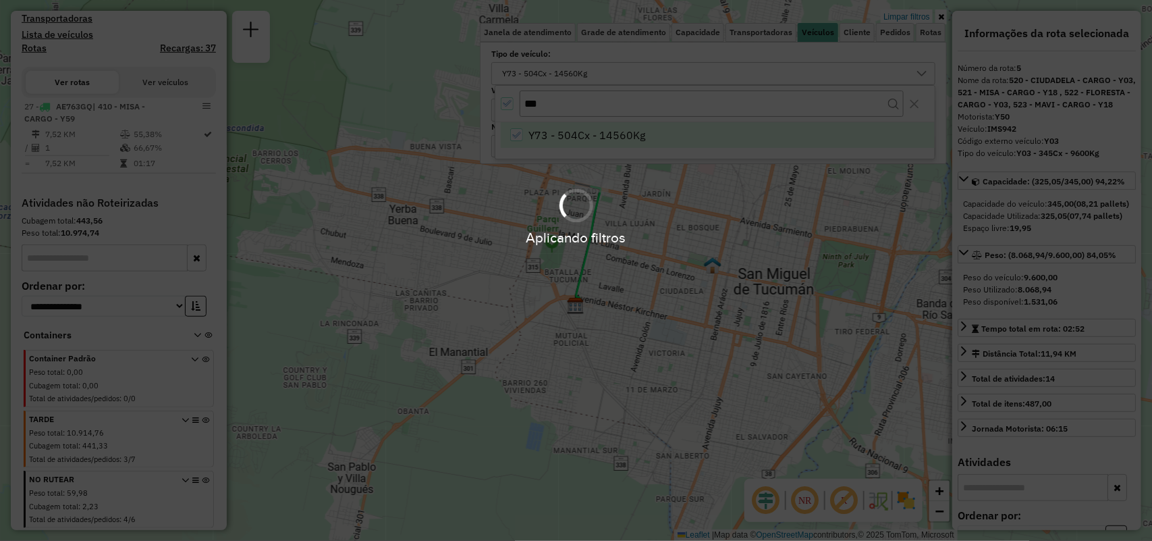
drag, startPoint x: 728, startPoint y: 342, endPoint x: 697, endPoint y: 407, distance: 72.2
click at [697, 407] on div "Limpar filtros Janela de atendimento Grade de atendimento Capacidade Transporta…" at bounding box center [576, 270] width 1152 height 541
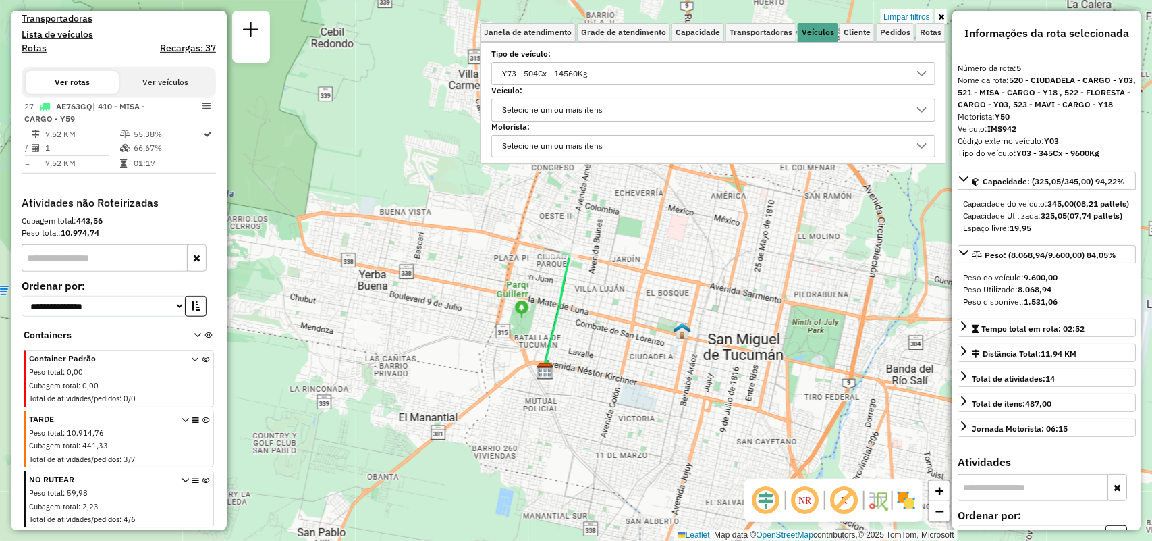
click at [545, 68] on div "Y73 - 504Cx - 14560Kg" at bounding box center [545, 74] width 95 height 22
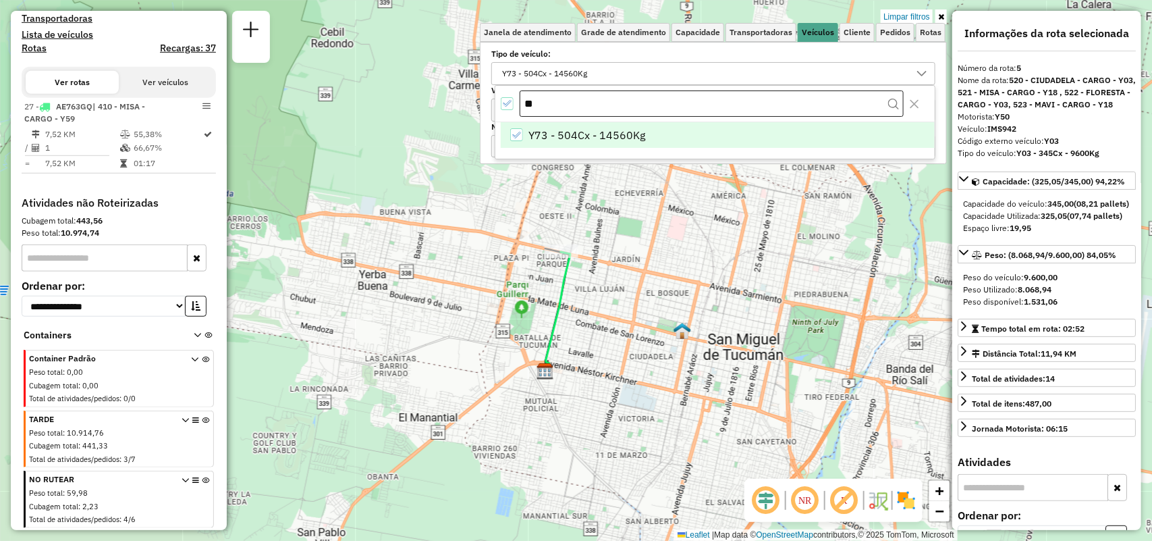
type input "*"
click at [620, 138] on span "Y47 - 504Cx - 13680Kg" at bounding box center [587, 135] width 117 height 16
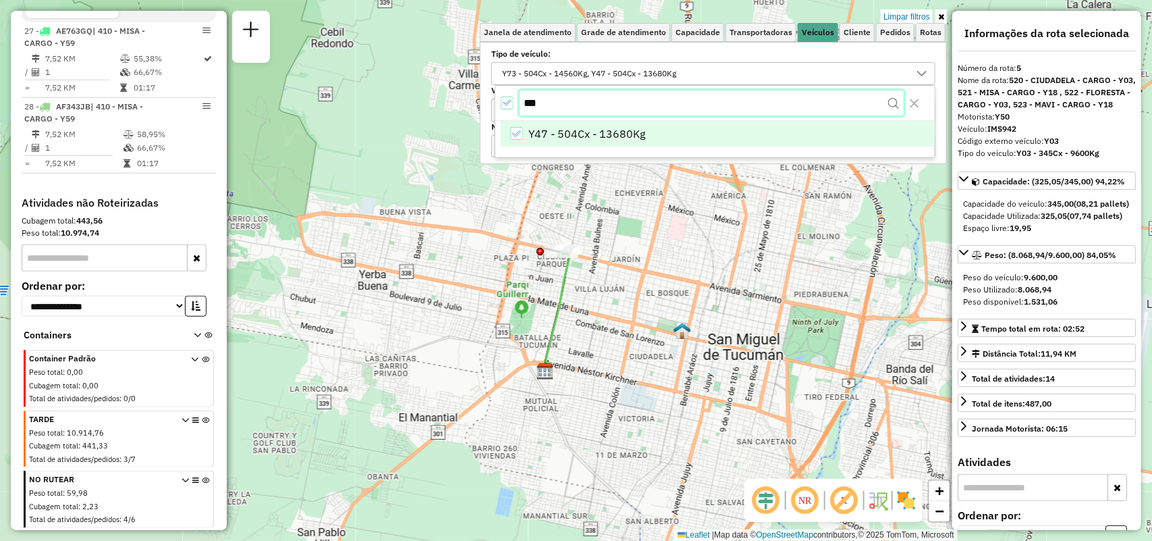
click at [555, 108] on input "***" at bounding box center [712, 103] width 384 height 26
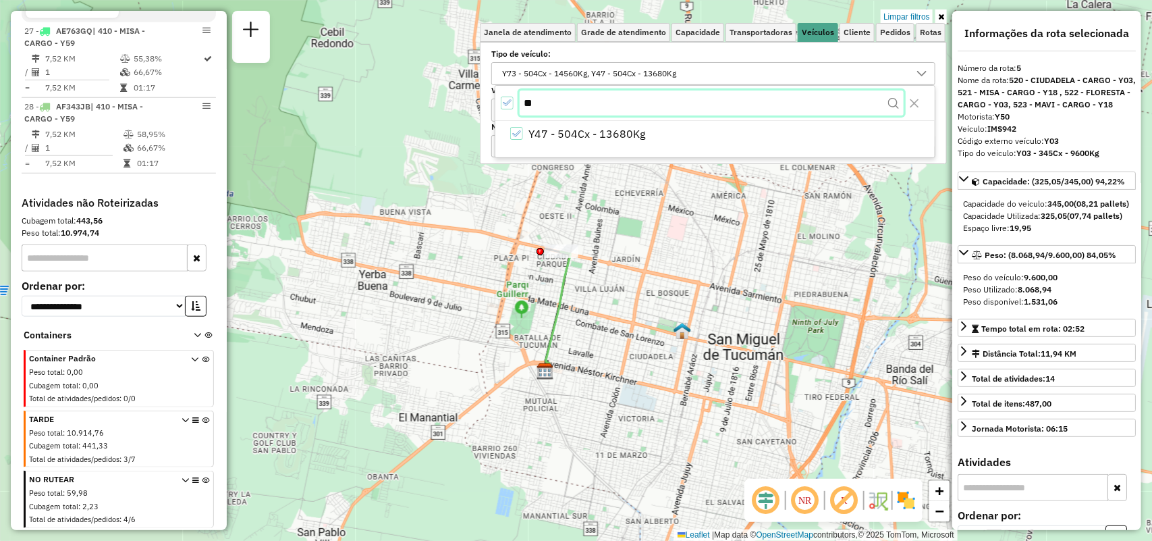
type input "*"
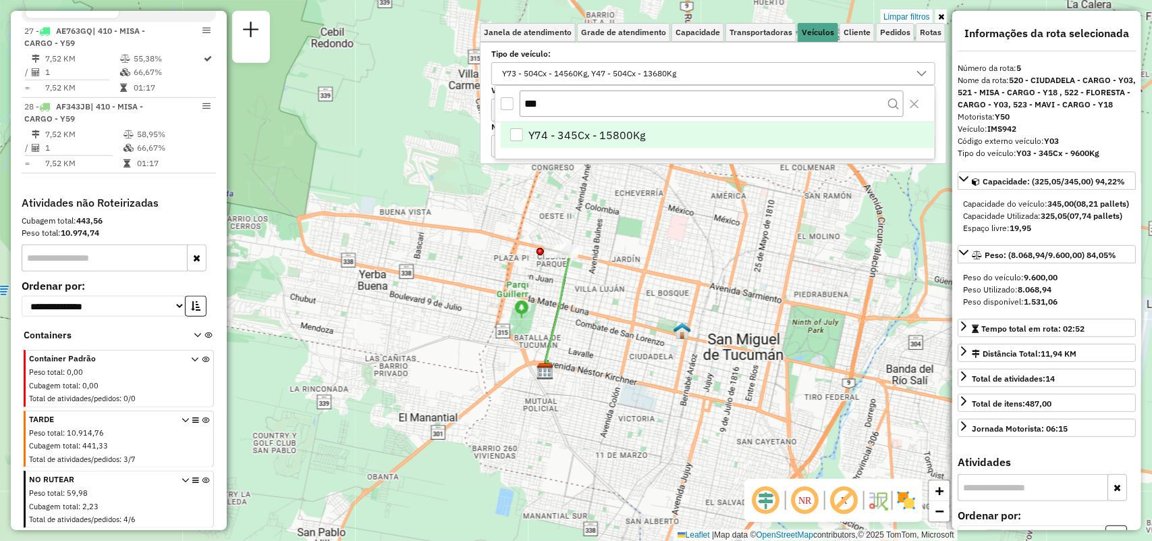
click at [609, 129] on span "Y74 - 345Cx - 15800Kg" at bounding box center [587, 135] width 117 height 16
click at [515, 103] on div "***" at bounding box center [716, 104] width 440 height 36
click at [512, 109] on div at bounding box center [508, 104] width 14 height 14
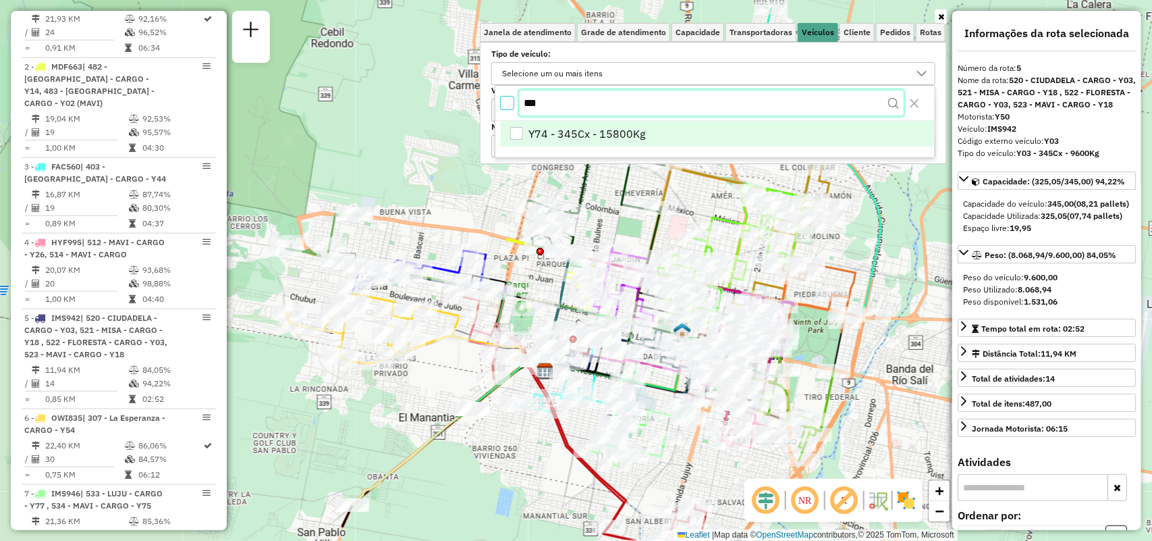
click at [569, 111] on input "***" at bounding box center [712, 103] width 384 height 26
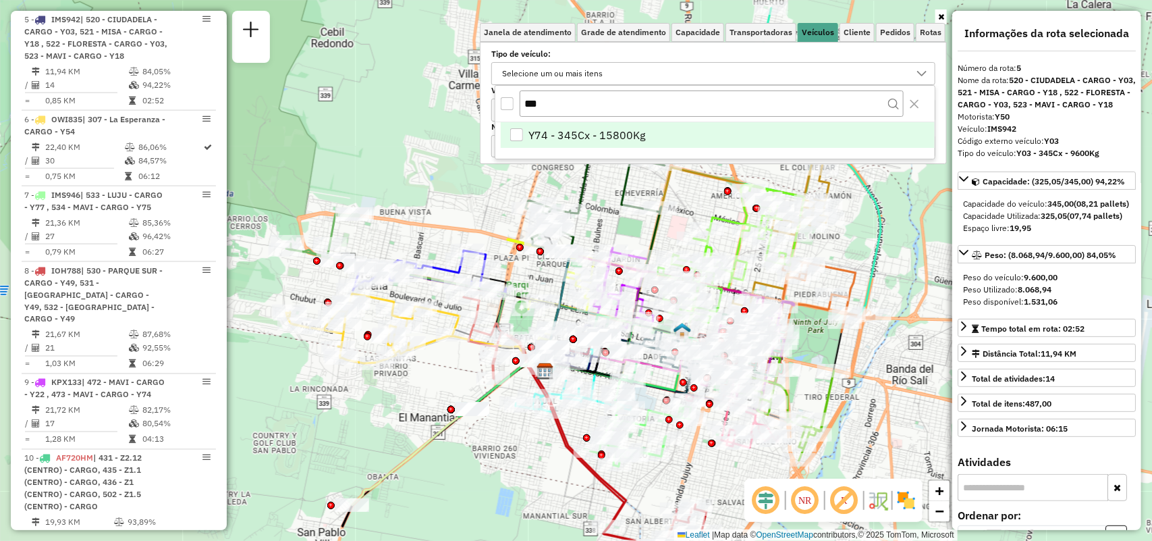
click at [523, 143] on li "Y74 - 345Cx - 15800Kg" at bounding box center [718, 135] width 434 height 26
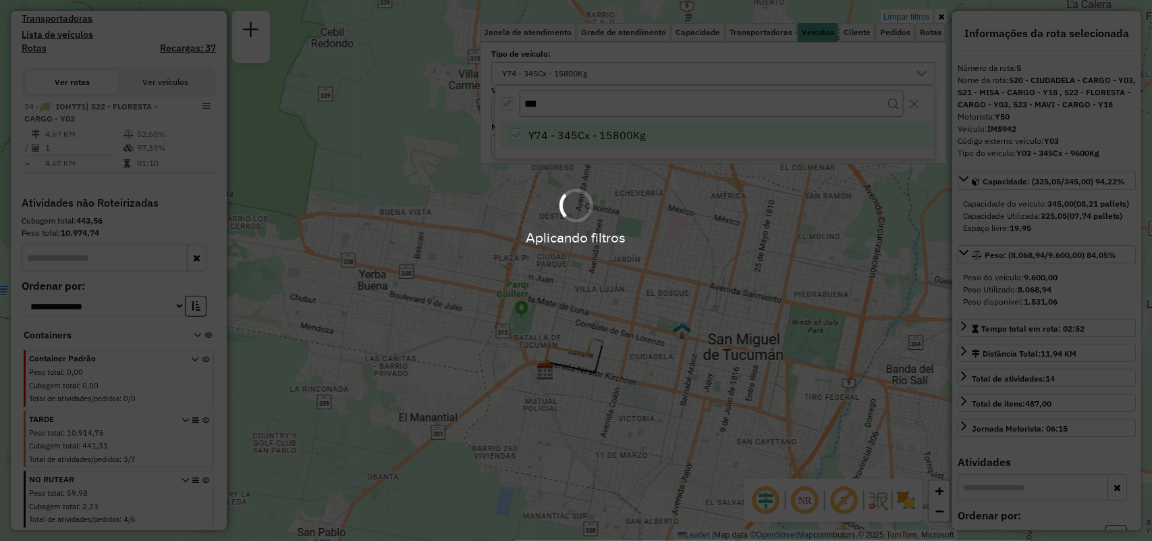
scroll to position [394, 0]
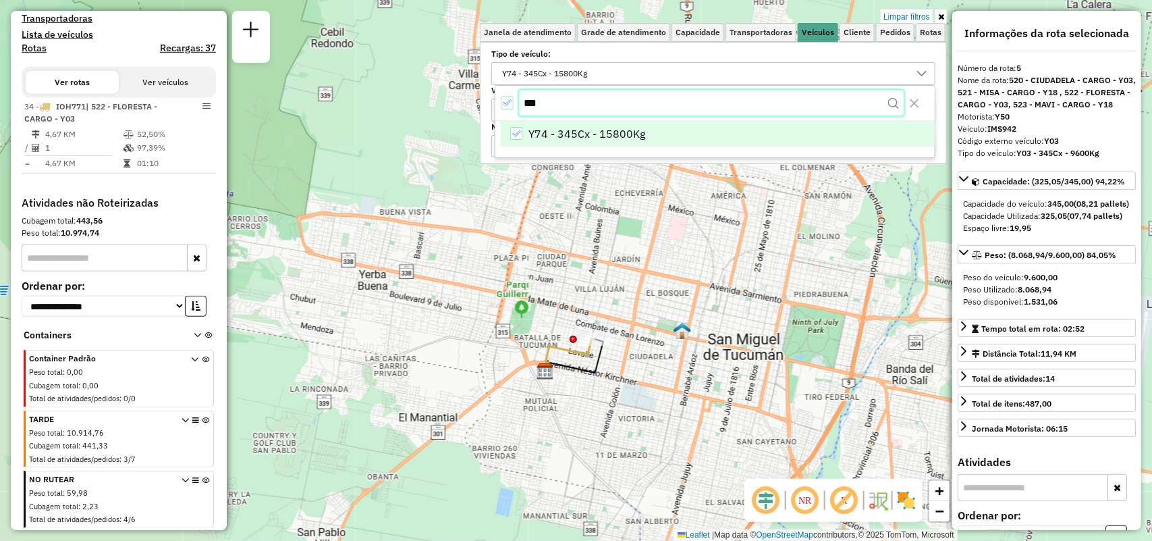
click at [645, 106] on input "***" at bounding box center [712, 103] width 384 height 26
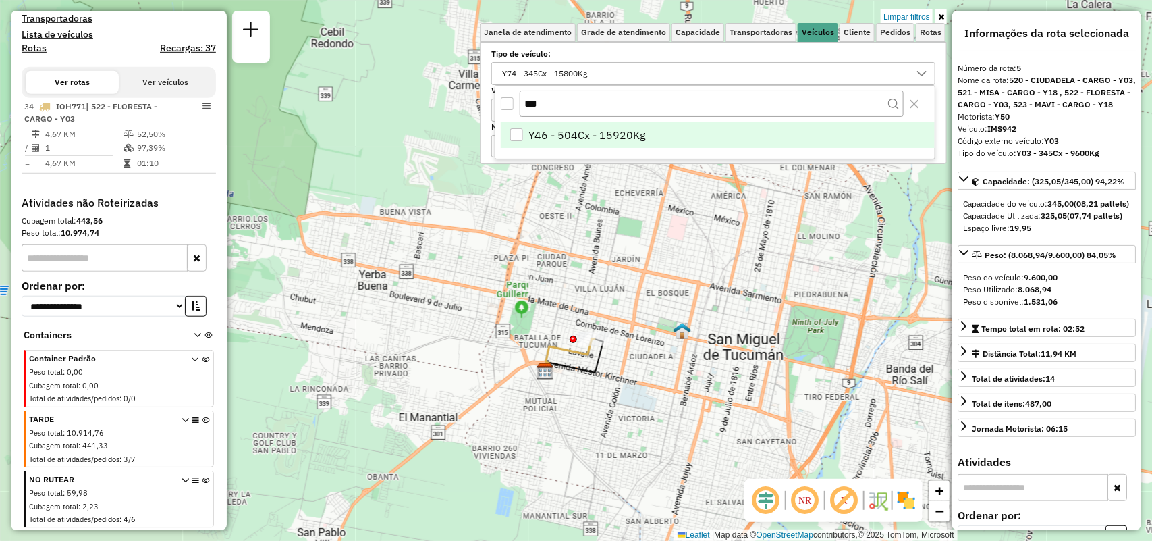
click at [636, 140] on span "Y46 - 504Cx - 15920Kg" at bounding box center [587, 135] width 117 height 16
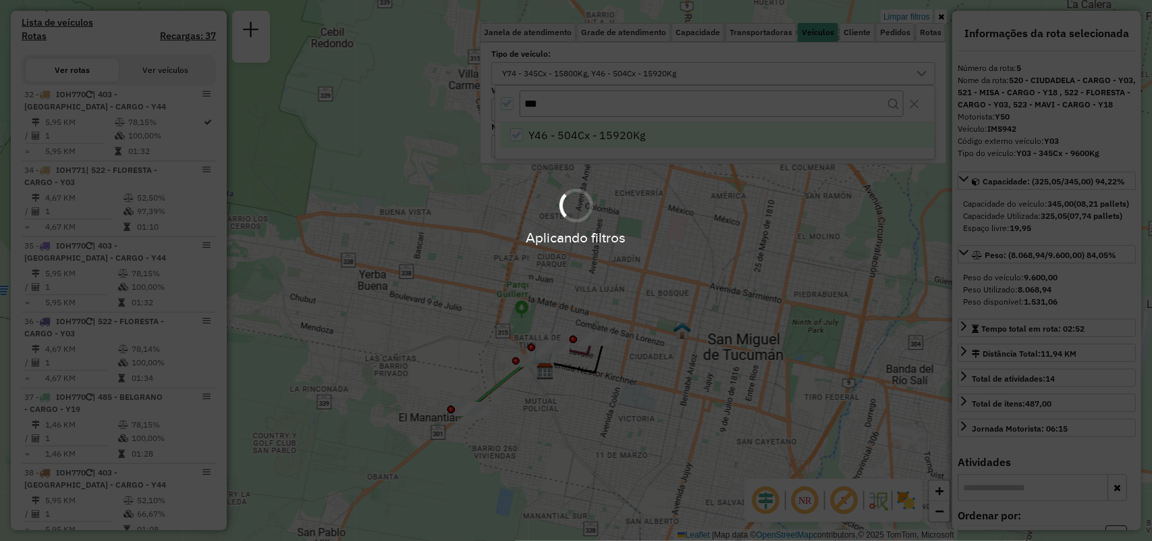
scroll to position [844, 0]
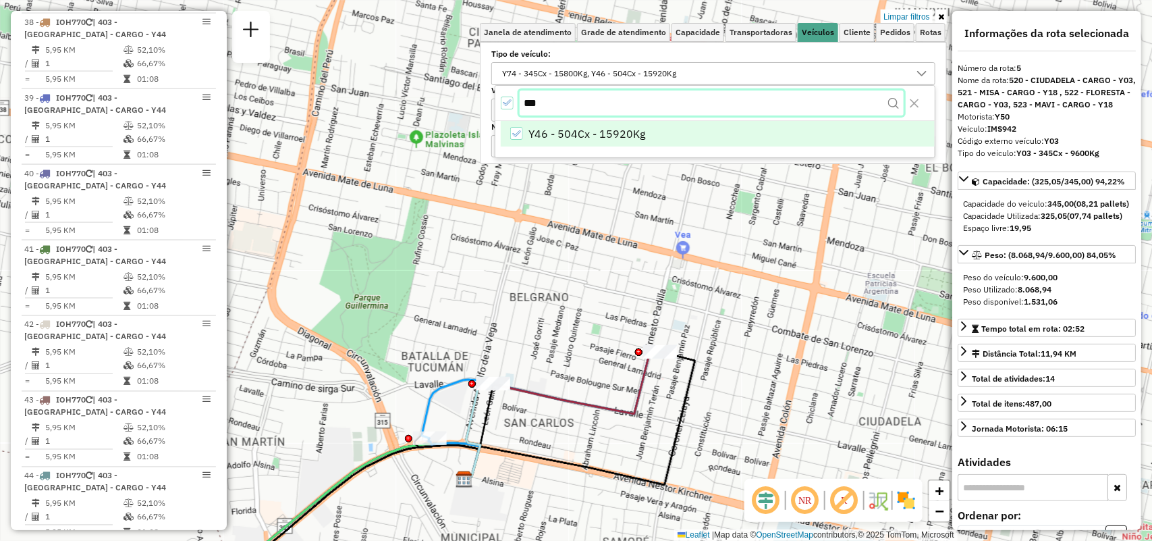
click at [660, 99] on input "***" at bounding box center [712, 103] width 384 height 26
type input "***"
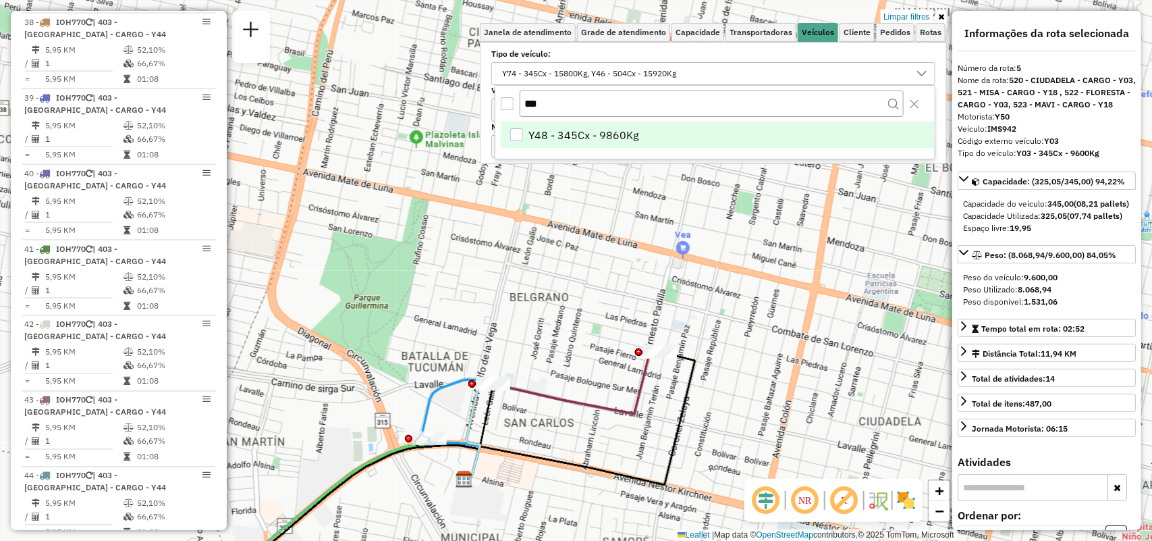
click at [633, 136] on span "Y48 - 345Cx - 9860Kg" at bounding box center [584, 135] width 110 height 16
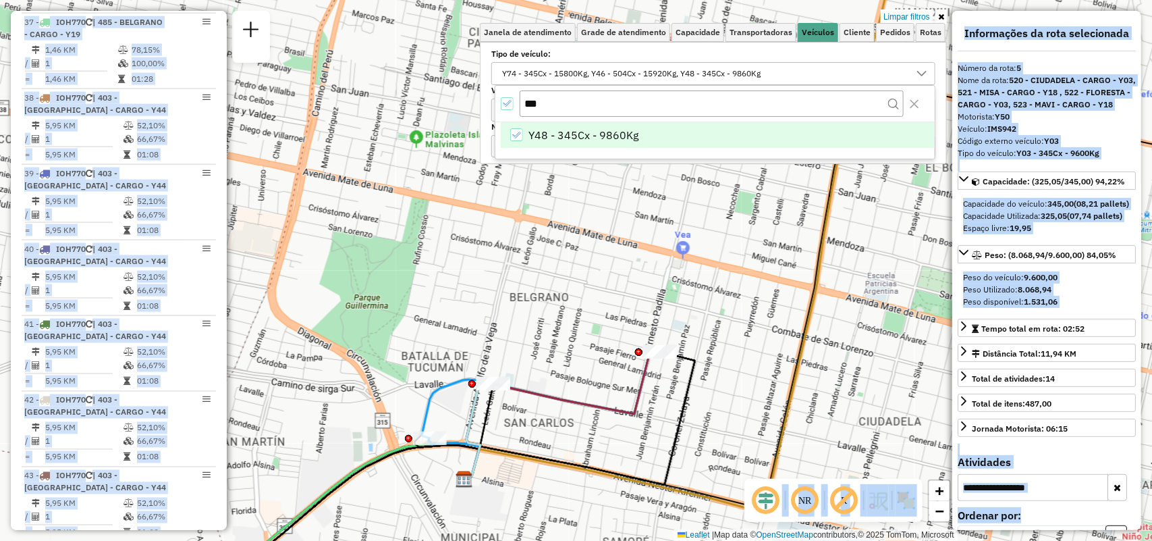
drag, startPoint x: 693, startPoint y: 338, endPoint x: 452, endPoint y: 250, distance: 256.7
click at [452, 250] on hb-app "Aplicando filtros Pop-up bloqueado! Seu navegador bloqueou automáticamente a ab…" at bounding box center [576, 270] width 1152 height 541
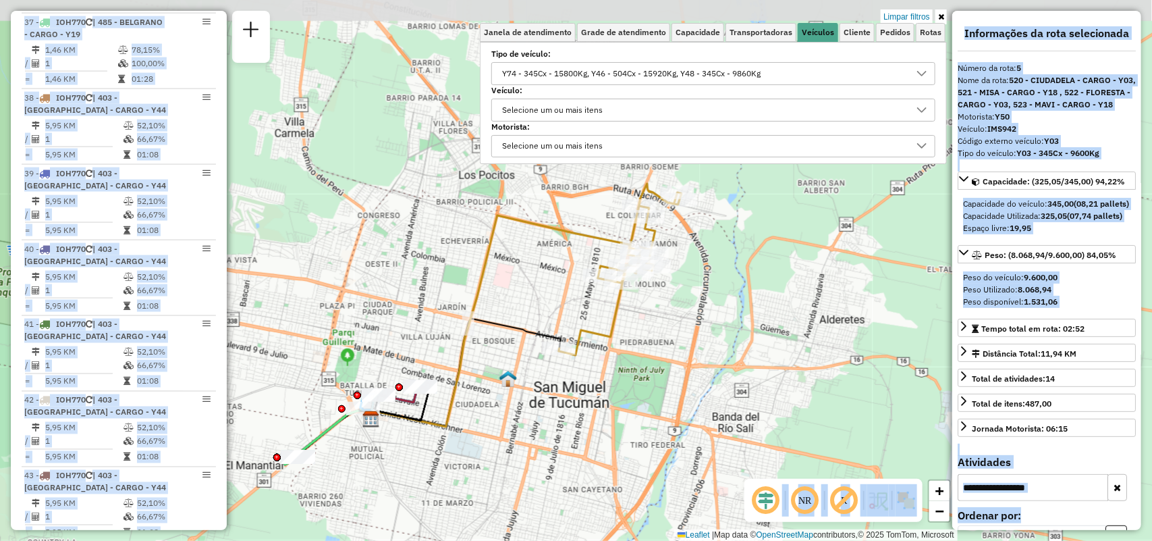
drag, startPoint x: 537, startPoint y: 383, endPoint x: 535, endPoint y: 396, distance: 13.0
click at [535, 396] on div "Limpar filtros Janela de atendimento Grade de atendimento Capacidade Transporta…" at bounding box center [576, 270] width 1152 height 541
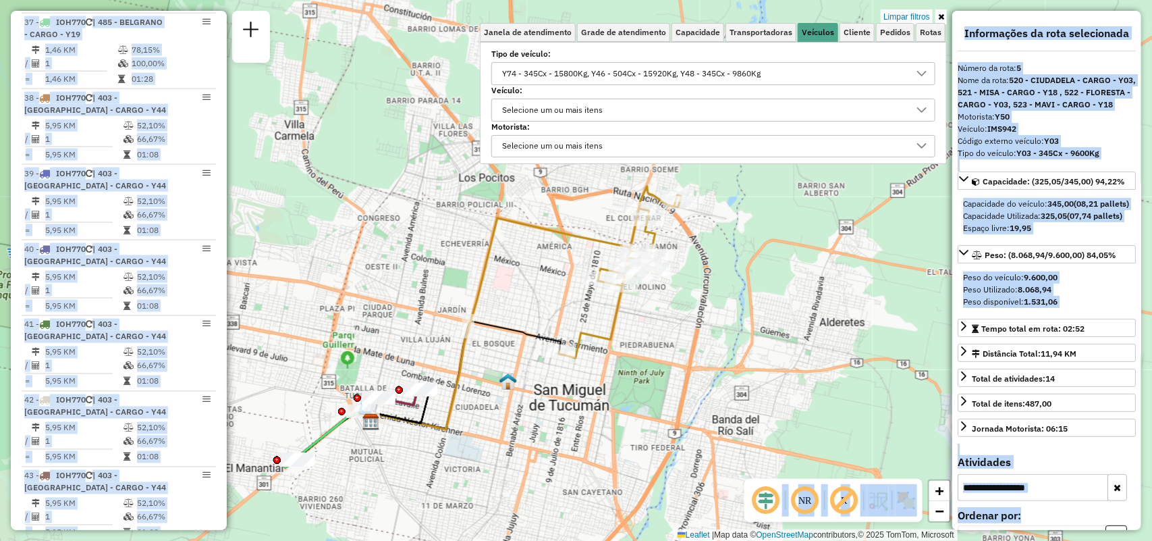
click at [546, 63] on div "Y74 - 345Cx - 15800Kg, Y46 - 504Cx - 15920Kg, Y48 - 345Cx - 9860Kg" at bounding box center [632, 74] width 268 height 22
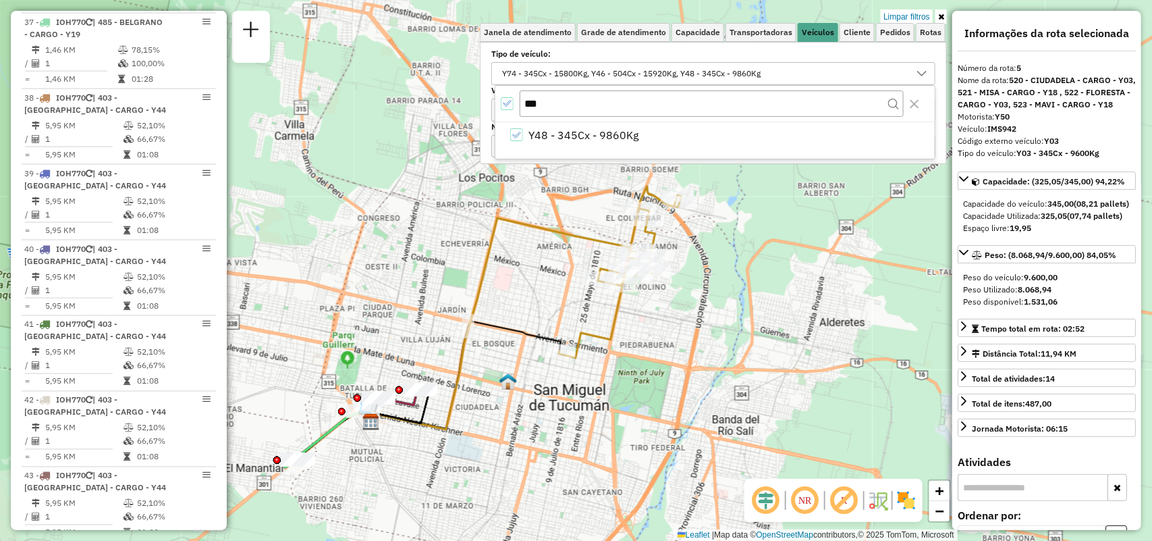
click at [510, 102] on icon "All items selected" at bounding box center [506, 103] width 9 height 9
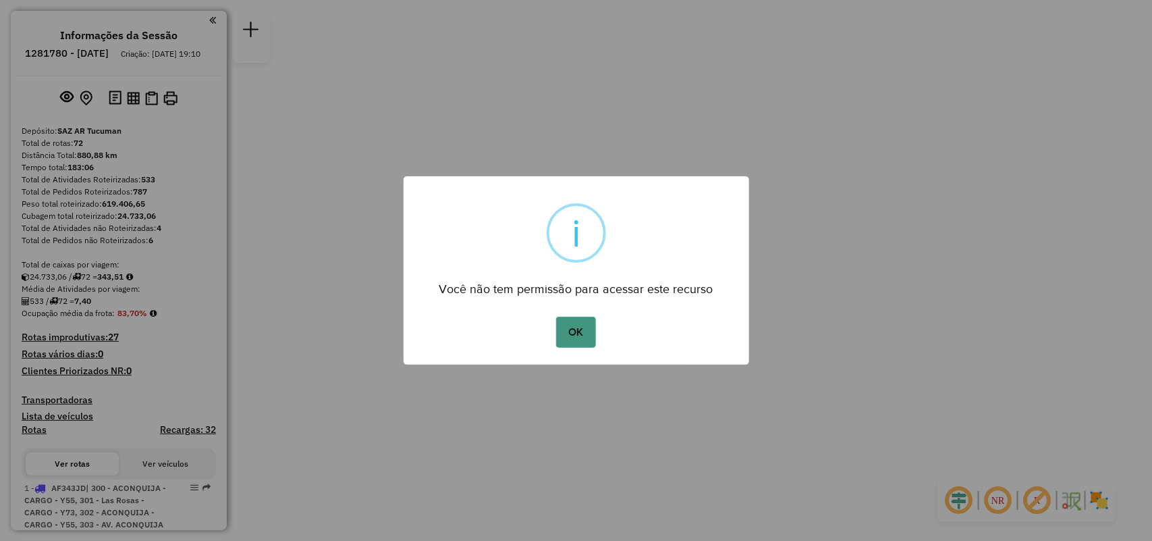
click at [575, 319] on button "OK" at bounding box center [576, 332] width 40 height 31
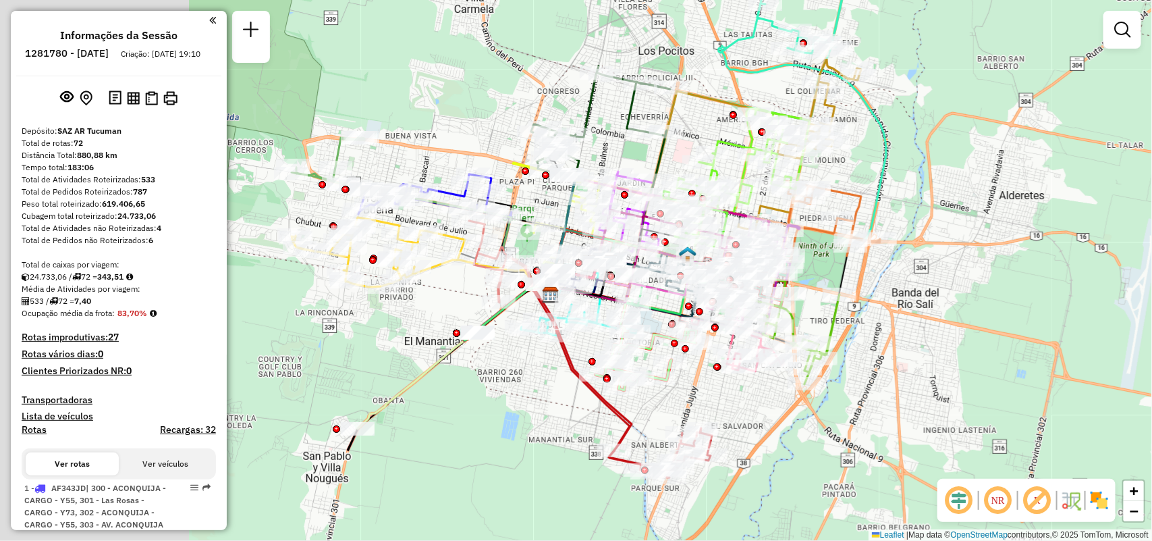
click at [864, 252] on div "Rota 10 - Placa AF720HM 0000465346 - mayantz Rota 10 - Placa AF720HM 0000436573…" at bounding box center [576, 270] width 1152 height 541
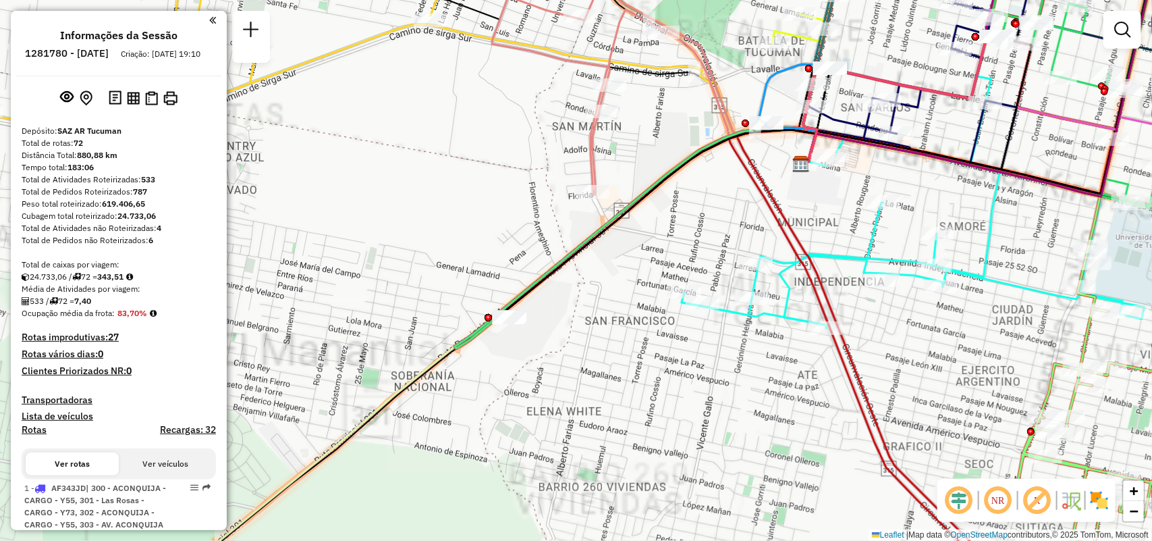
drag, startPoint x: 588, startPoint y: 417, endPoint x: 468, endPoint y: 410, distance: 120.3
click at [468, 410] on div "Rota 13 - Placa HYG002 0000545504 - Rojas [PERSON_NAME] de atendimento Grade de…" at bounding box center [576, 270] width 1152 height 541
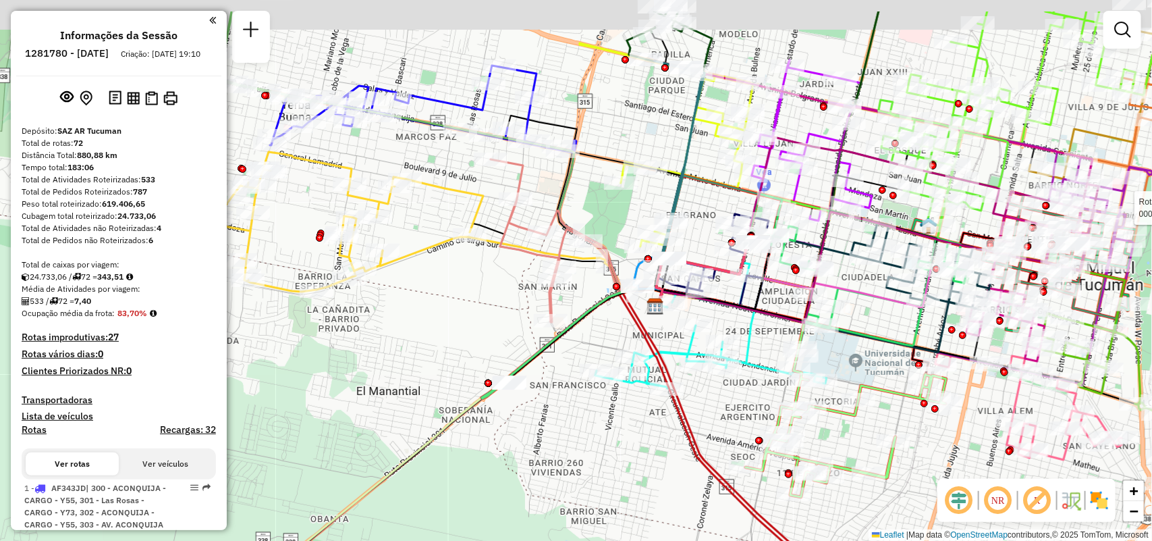
drag, startPoint x: 591, startPoint y: 461, endPoint x: 589, endPoint y: 492, distance: 30.4
click at [589, 492] on div "Rota 13 - Placa HYG002 0000545504 - Rojas [PERSON_NAME] de atendimento Grade de…" at bounding box center [576, 270] width 1152 height 541
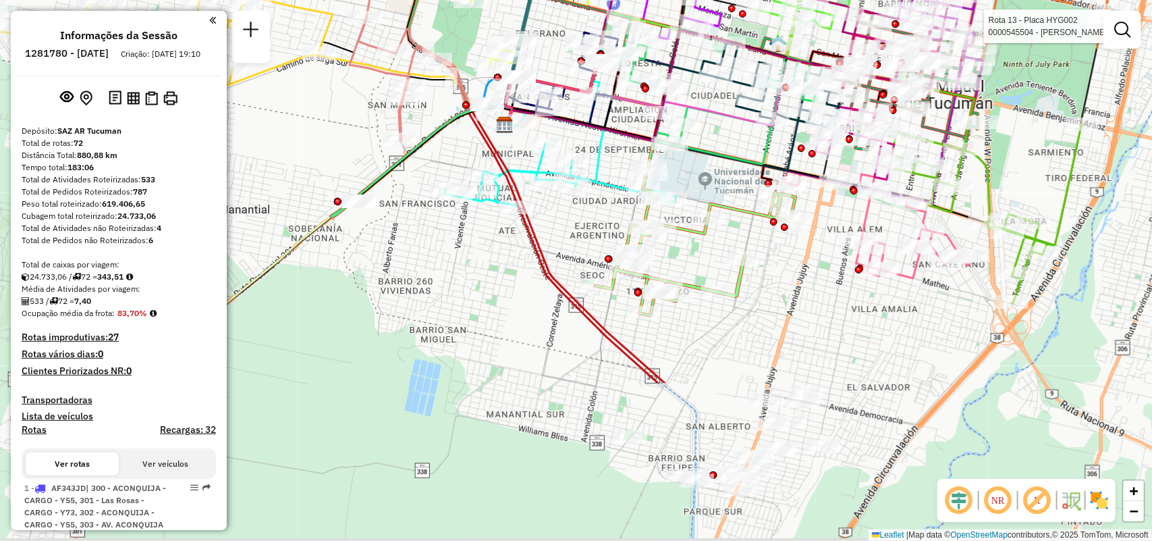
drag, startPoint x: 686, startPoint y: 223, endPoint x: 576, endPoint y: 56, distance: 200.4
click at [576, 56] on icon at bounding box center [562, 79] width 113 height 95
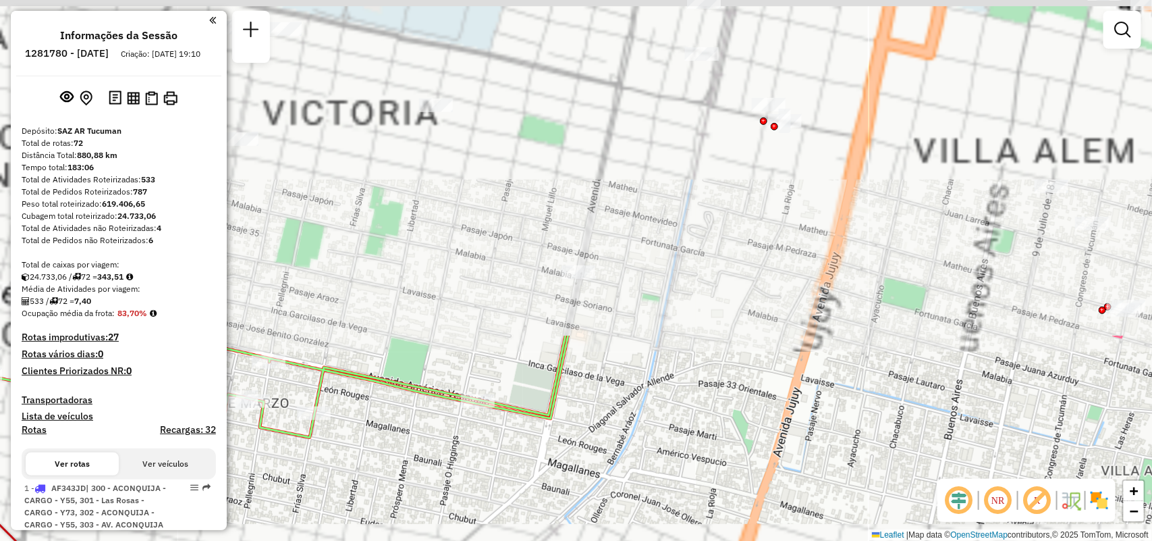
drag, startPoint x: 908, startPoint y: 68, endPoint x: 886, endPoint y: 458, distance: 390.2
click at [886, 458] on div "Rota 13 - Placa HYG002 0000545504 - Rojas [PERSON_NAME] 5 - Placa AE015YE 00007…" at bounding box center [576, 270] width 1152 height 541
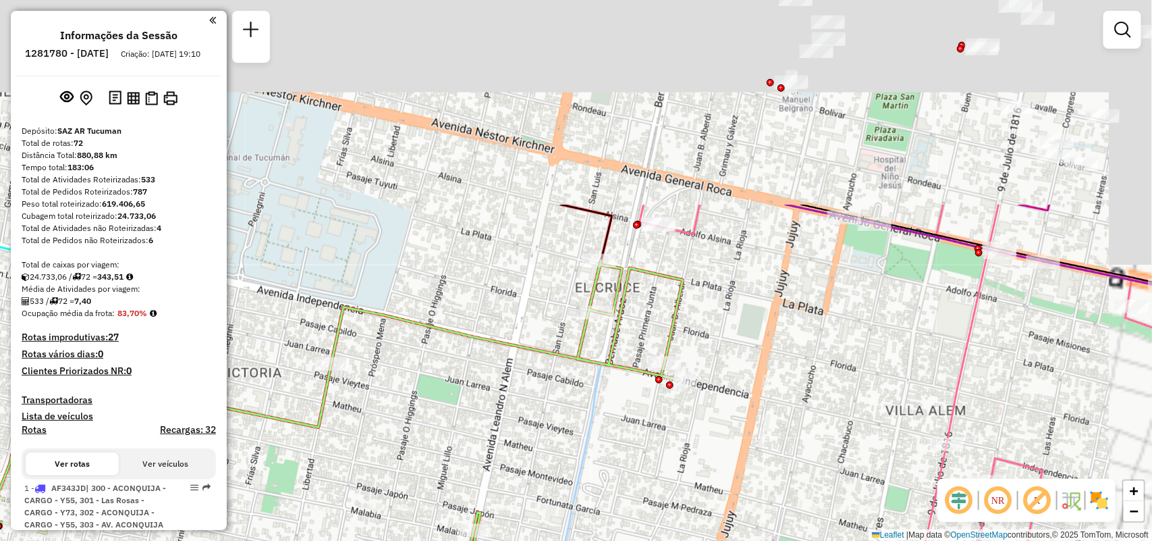
drag, startPoint x: 861, startPoint y: 277, endPoint x: 785, endPoint y: 461, distance: 199.1
click at [785, 461] on div "Rota 13 - Placa HYG002 0000545504 - Rojas [PERSON_NAME] 5 - Placa AE015YE 00007…" at bounding box center [576, 270] width 1152 height 541
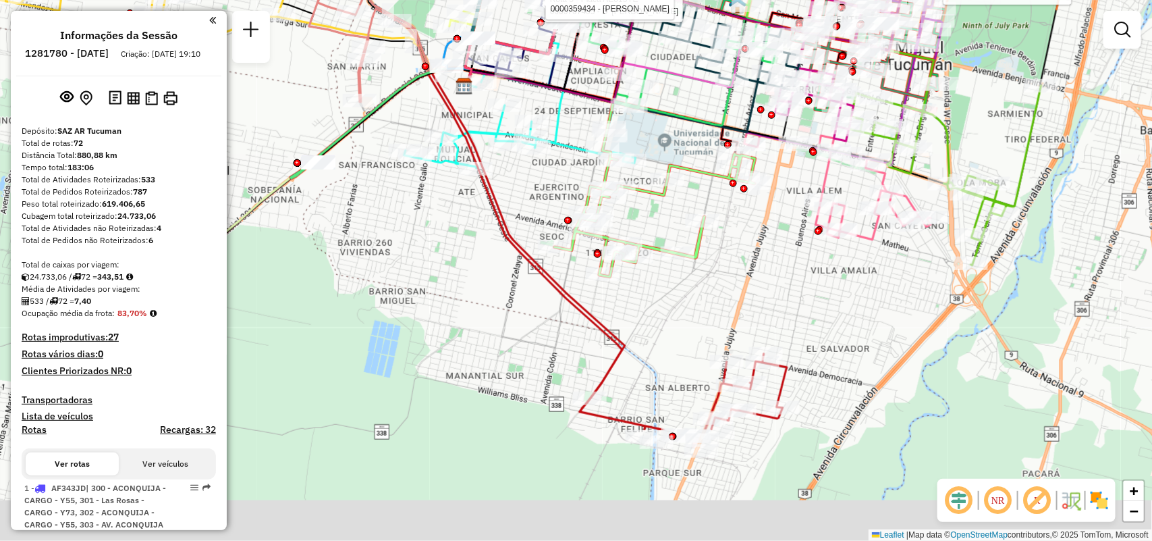
drag, startPoint x: 824, startPoint y: 448, endPoint x: 765, endPoint y: 259, distance: 198.2
click at [780, 203] on div "Rota 13 - Placa HYG002 0000545504 - Rojas [PERSON_NAME] 5 - Placa AE015YE 00007…" at bounding box center [576, 270] width 1152 height 541
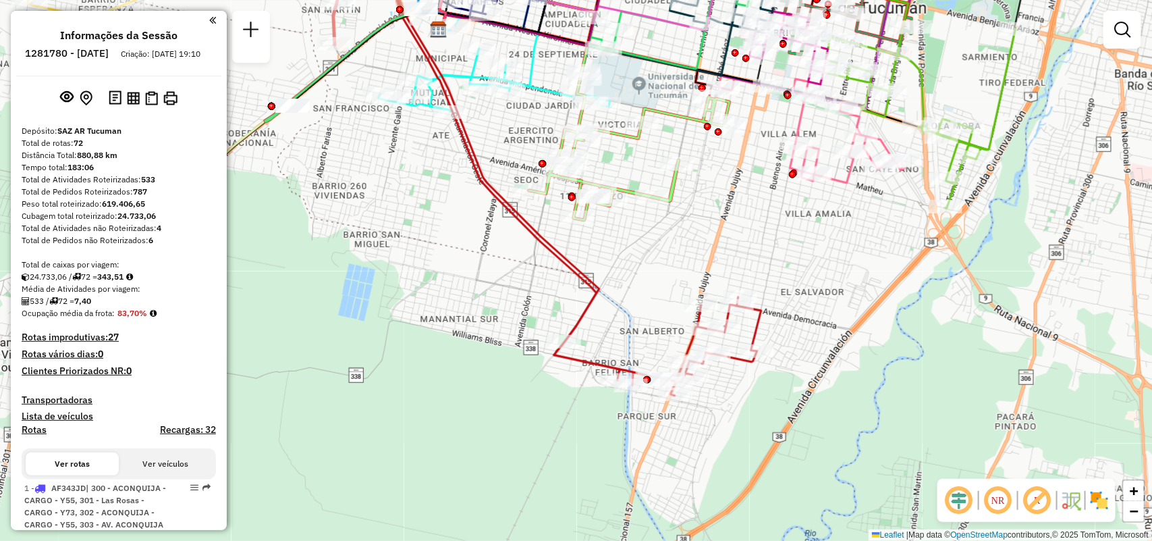
drag, startPoint x: 741, startPoint y: 197, endPoint x: 713, endPoint y: 297, distance: 103.7
click at [713, 297] on div "Rota 13 - Placa HYG002 0000545504 - Rojas [PERSON_NAME] 5 - Placa AE015YE 00007…" at bounding box center [576, 270] width 1152 height 541
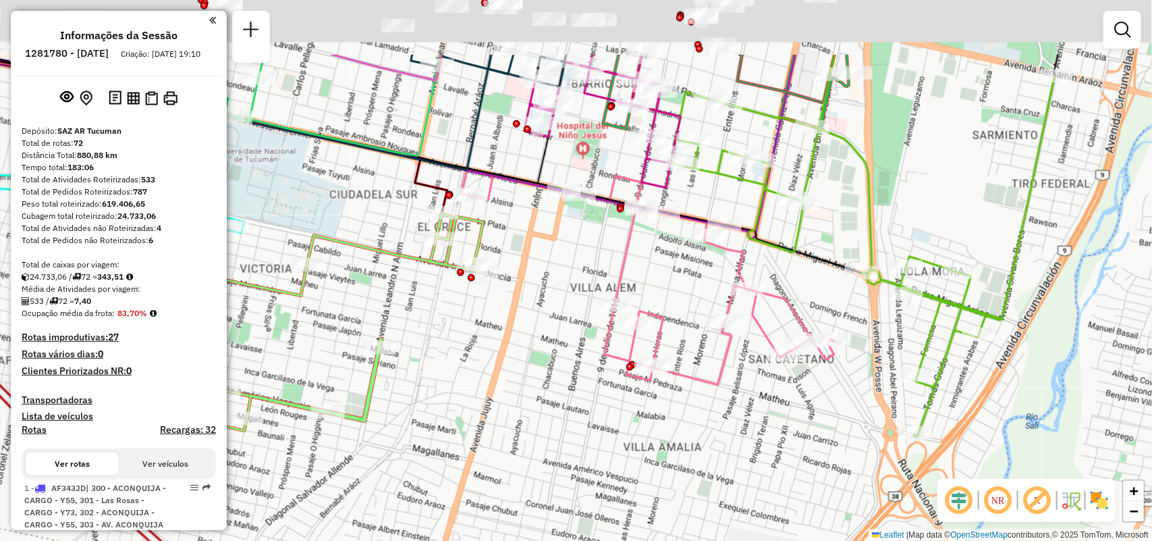
drag, startPoint x: 760, startPoint y: 203, endPoint x: 717, endPoint y: 380, distance: 181.9
click at [717, 380] on icon at bounding box center [648, 277] width 373 height 215
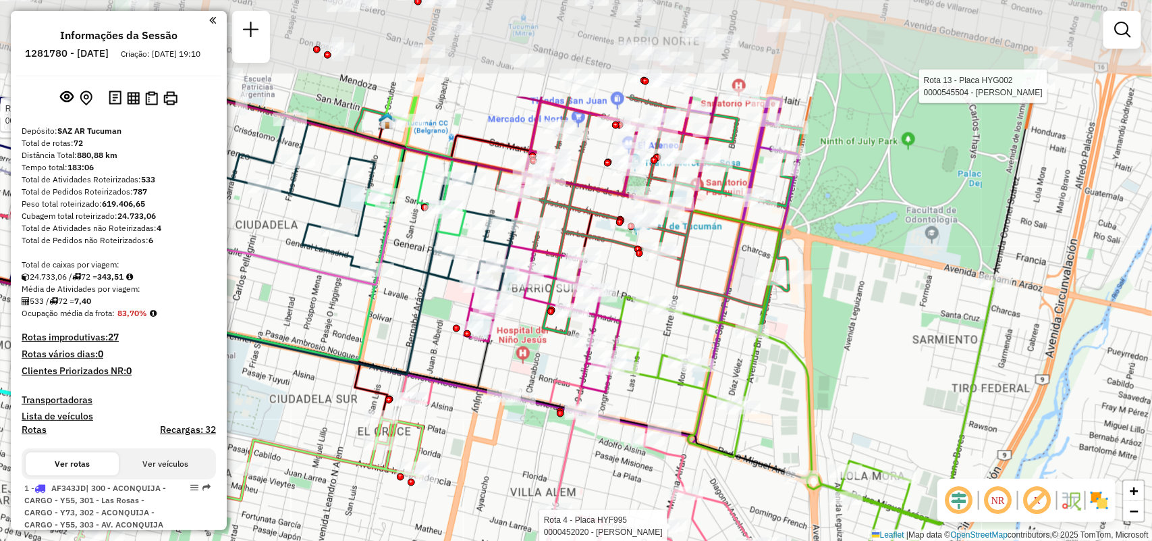
drag, startPoint x: 747, startPoint y: 243, endPoint x: 737, endPoint y: 386, distance: 142.9
click at [737, 386] on div "Rota 13 - Placa HYG002 0000545504 - Rojas [PERSON_NAME] 5 - Placa AE015YE 00007…" at bounding box center [576, 270] width 1152 height 541
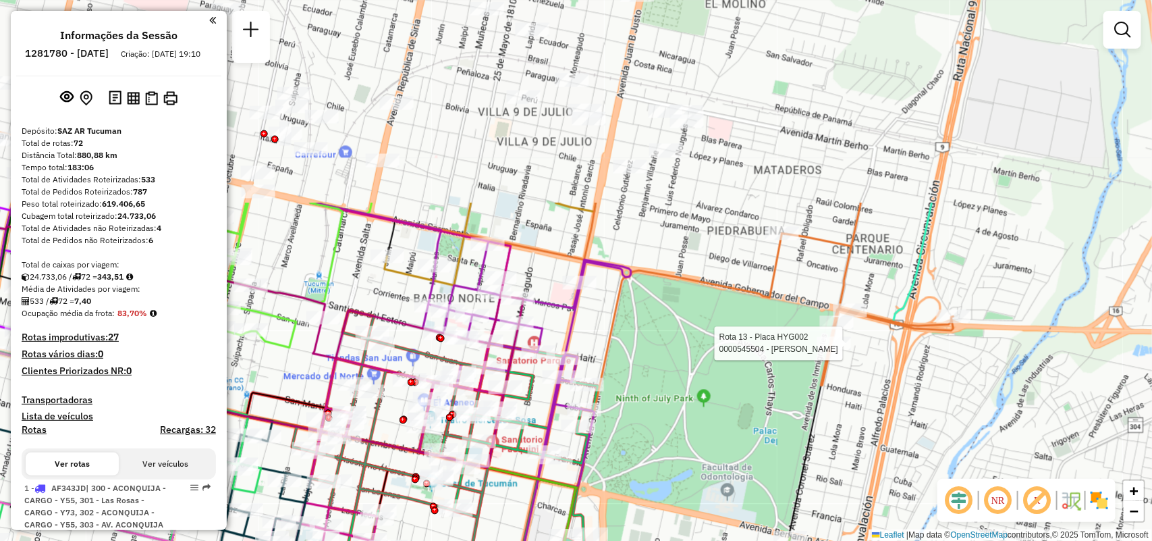
drag, startPoint x: 789, startPoint y: 226, endPoint x: 584, endPoint y: 483, distance: 328.7
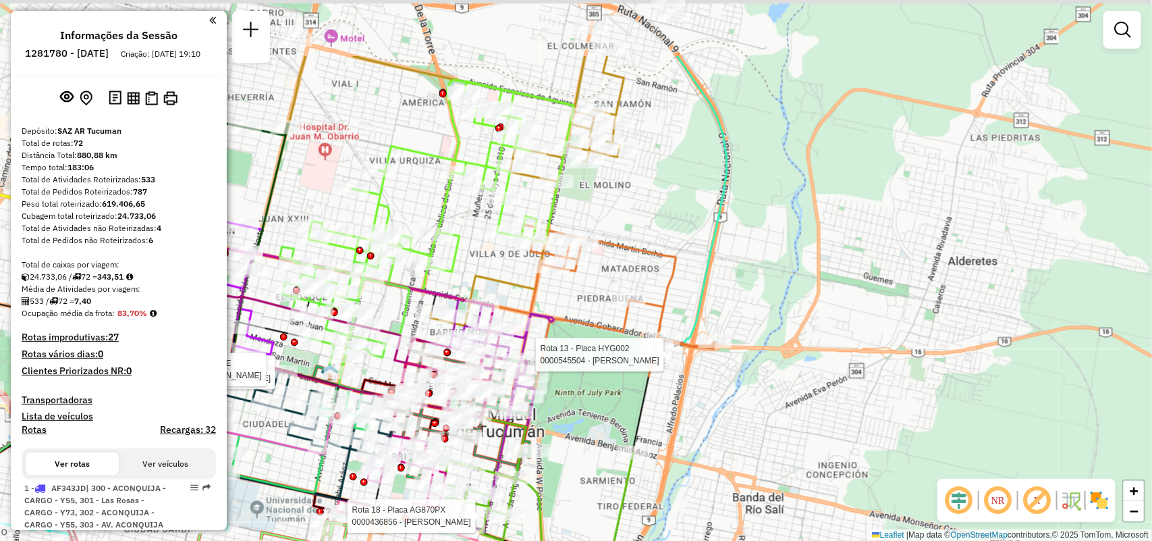
drag, startPoint x: 608, startPoint y: 248, endPoint x: 606, endPoint y: 233, distance: 15.0
click at [599, 277] on icon at bounding box center [516, 301] width 398 height 152
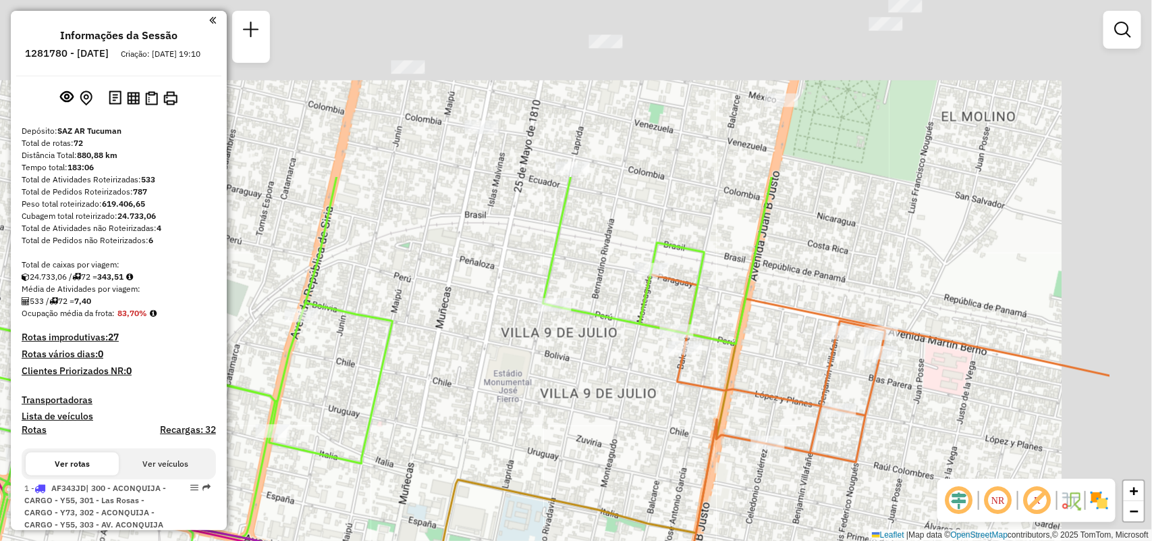
drag, startPoint x: 743, startPoint y: 329, endPoint x: 666, endPoint y: 437, distance: 132.5
click at [666, 437] on div "Rota 13 - Placa HYG002 0000545504 - Rojas Angelica Rota 5 - Placa AE015YE 00007…" at bounding box center [576, 270] width 1152 height 541
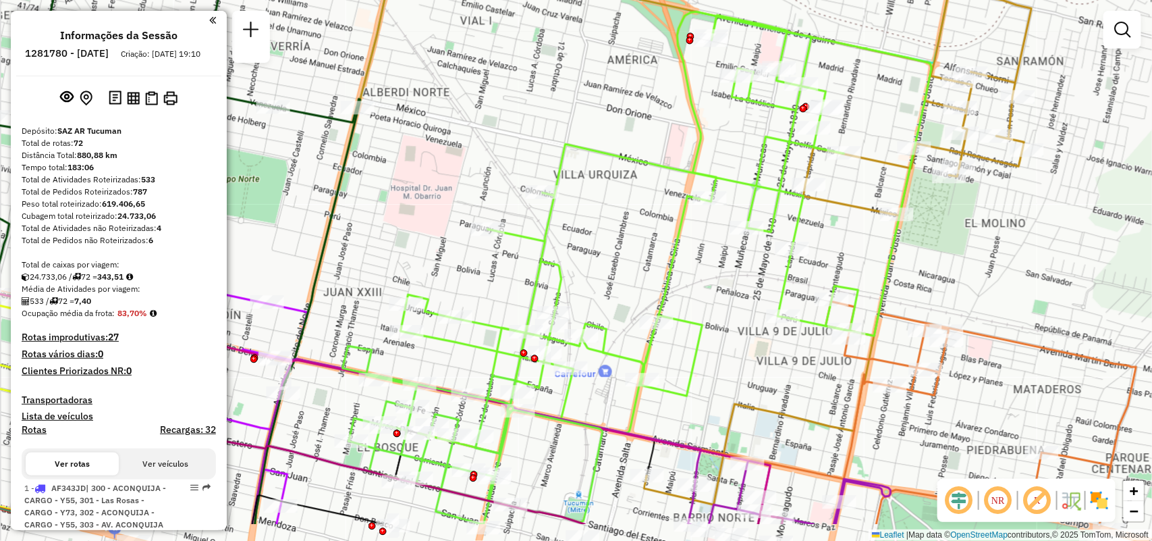
click at [928, 255] on div "Rota 13 - Placa HYG002 0000545504 - Rojas Angelica Rota 5 - Placa AE015YE 00007…" at bounding box center [576, 270] width 1152 height 541
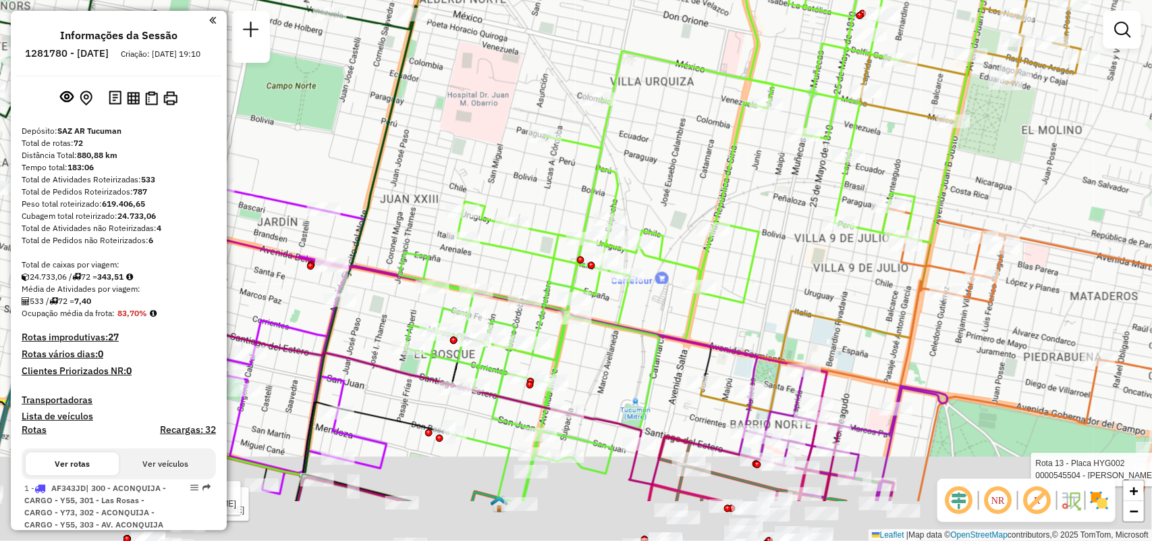
drag, startPoint x: 697, startPoint y: 230, endPoint x: 780, endPoint y: 85, distance: 167.6
click at [780, 85] on div "Rota 13 - Placa HYG002 0000545504 - Rojas Angelica Rota 5 - Placa AE015YE 00007…" at bounding box center [576, 270] width 1152 height 541
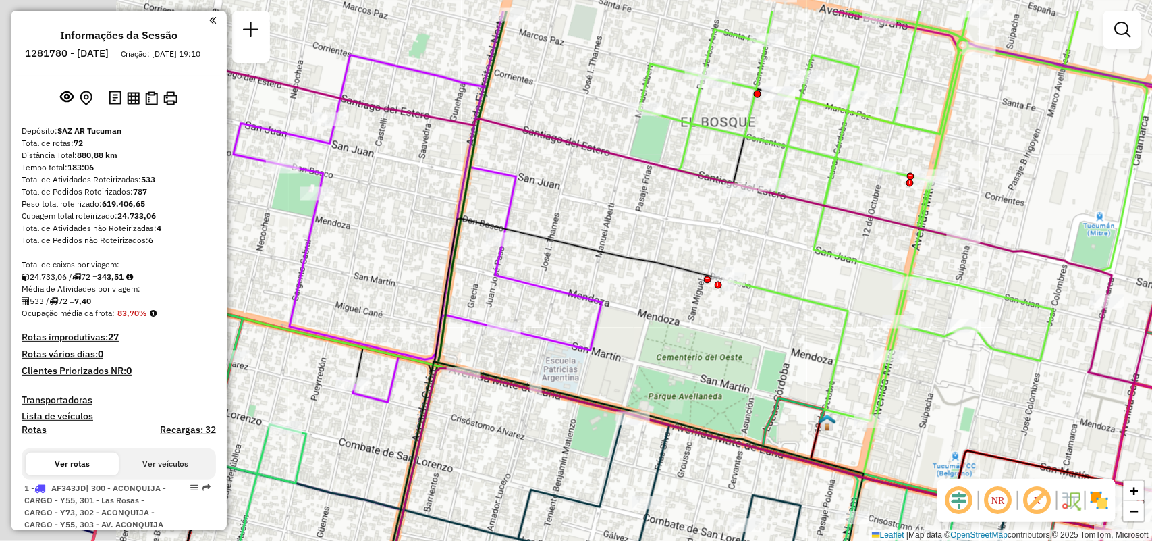
drag, startPoint x: 494, startPoint y: 369, endPoint x: 620, endPoint y: 427, distance: 138.1
click at [620, 425] on div at bounding box center [633, 419] width 34 height 14
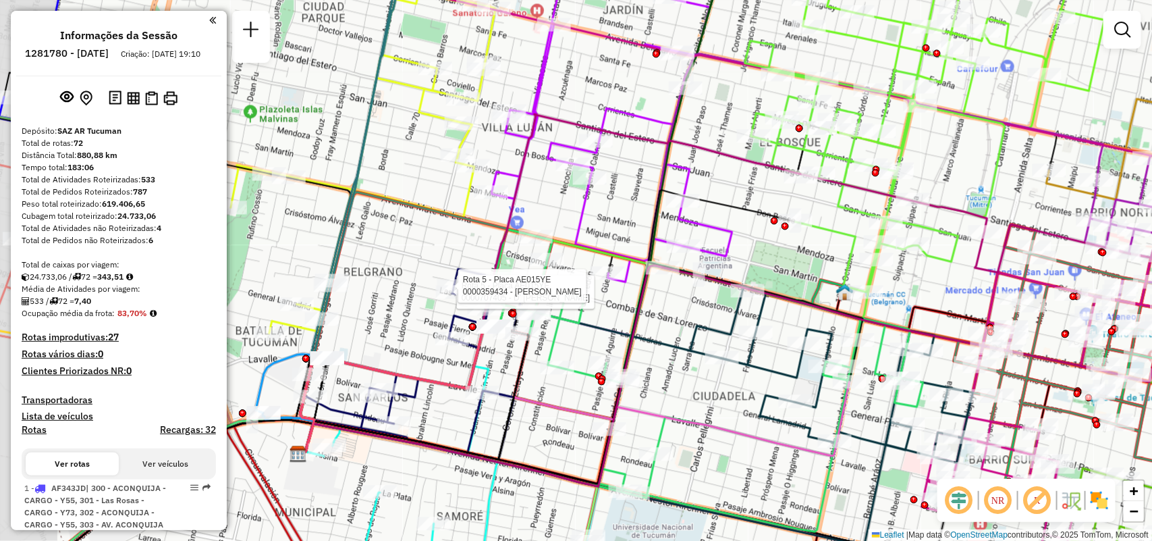
drag, startPoint x: 587, startPoint y: 406, endPoint x: 693, endPoint y: 402, distance: 106.1
click at [693, 402] on div "Rota 13 - Placa HYG002 0000545504 - Rojas Angelica Rota 5 - Placa AE015YE 00007…" at bounding box center [576, 270] width 1152 height 541
click at [704, 394] on div "Rota 13 - Placa HYG002 0000545504 - Rojas Angelica Rota 5 - Placa AE015YE 00007…" at bounding box center [576, 270] width 1152 height 541
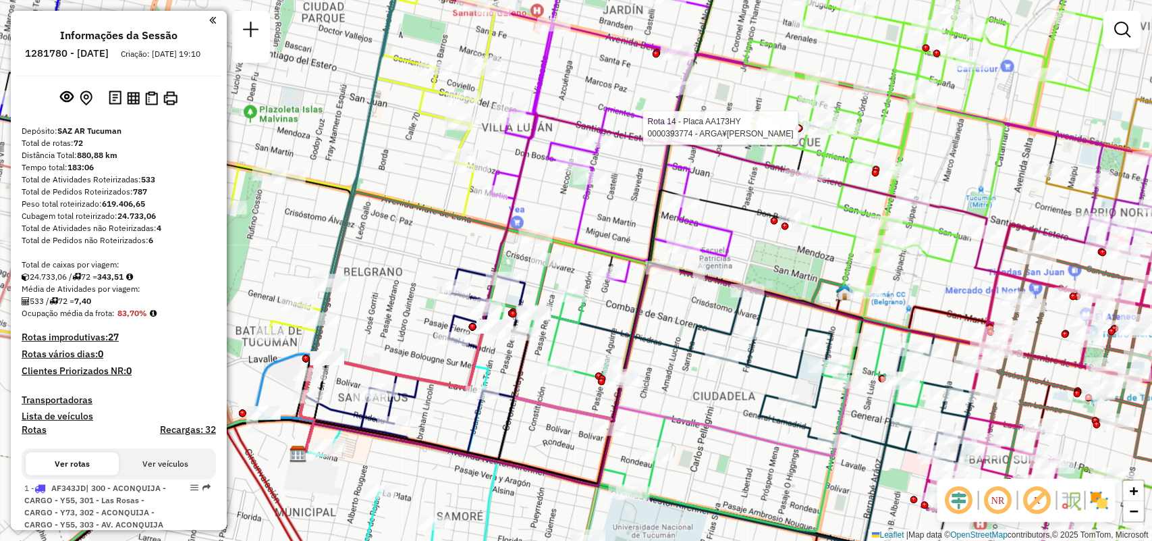
select select "**********"
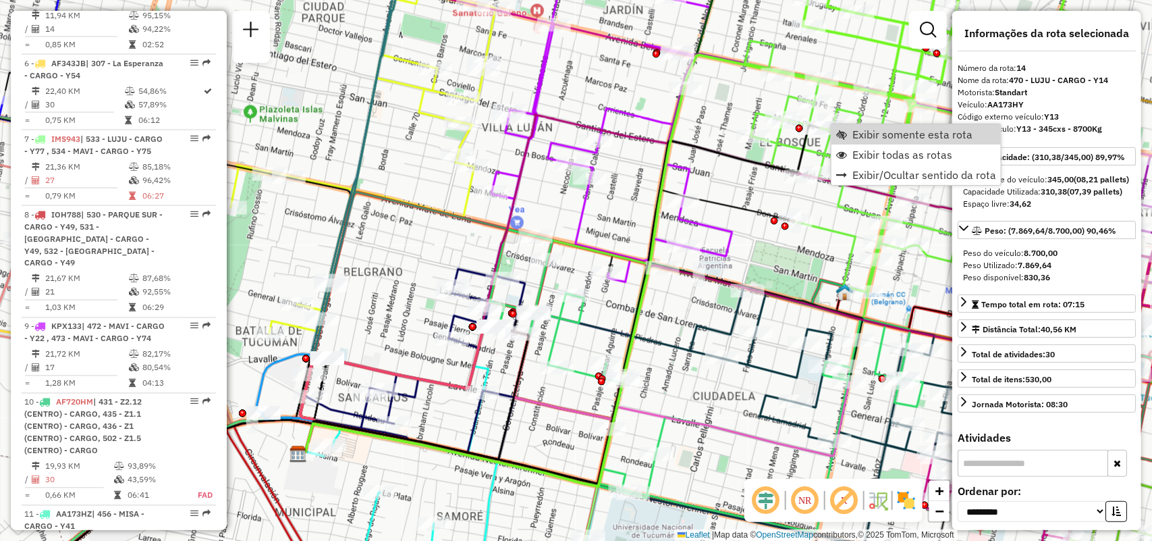
scroll to position [1635, 0]
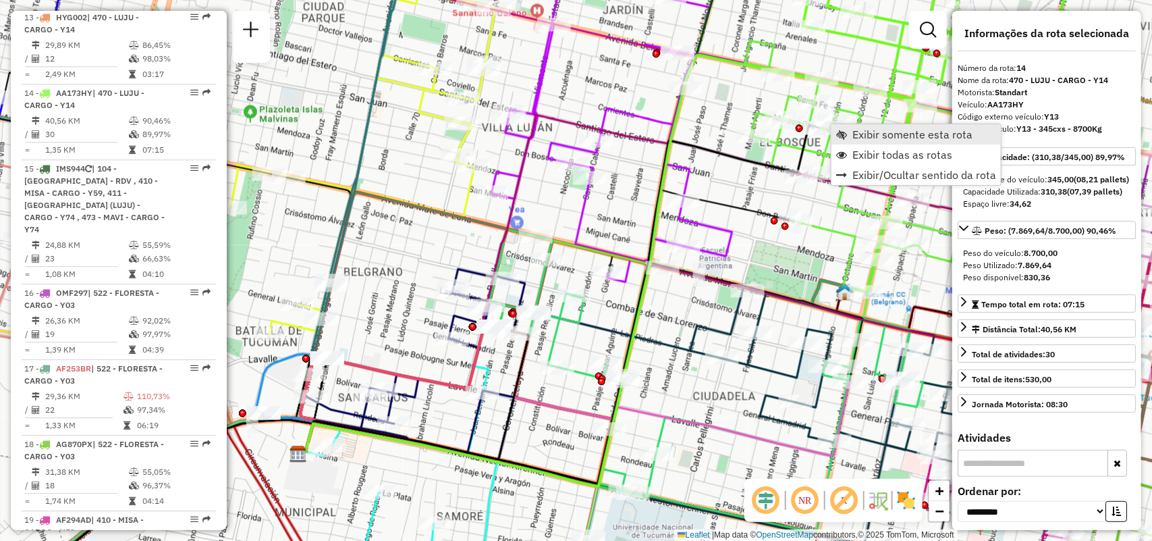
drag, startPoint x: 890, startPoint y: 142, endPoint x: 848, endPoint y: 130, distance: 43.6
click at [848, 130] on link "Exibir somente esta rota" at bounding box center [916, 134] width 169 height 20
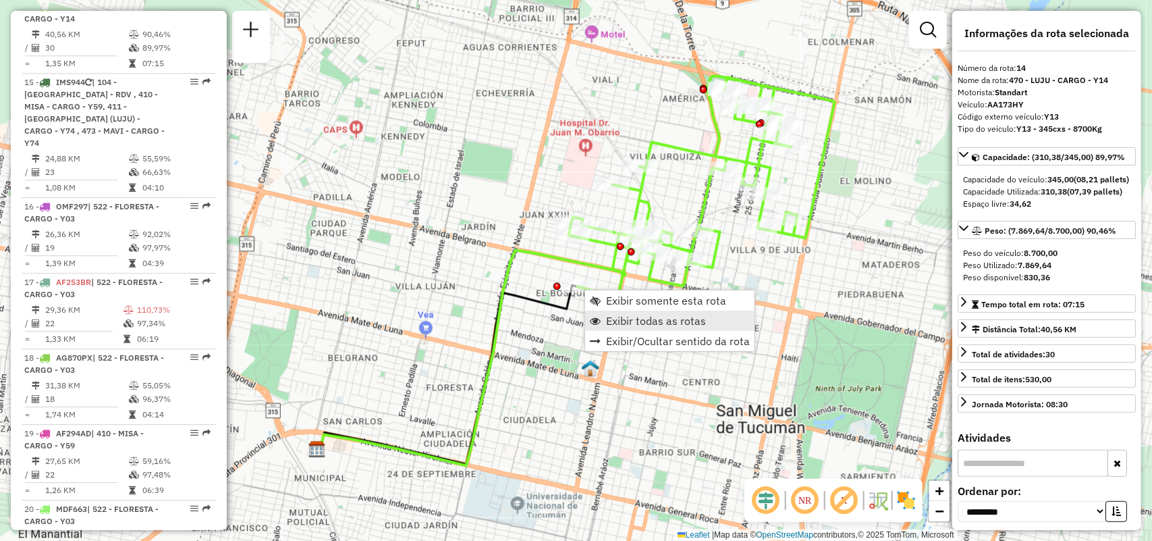
click at [616, 315] on span "Exibir todas as rotas" at bounding box center [656, 320] width 100 height 11
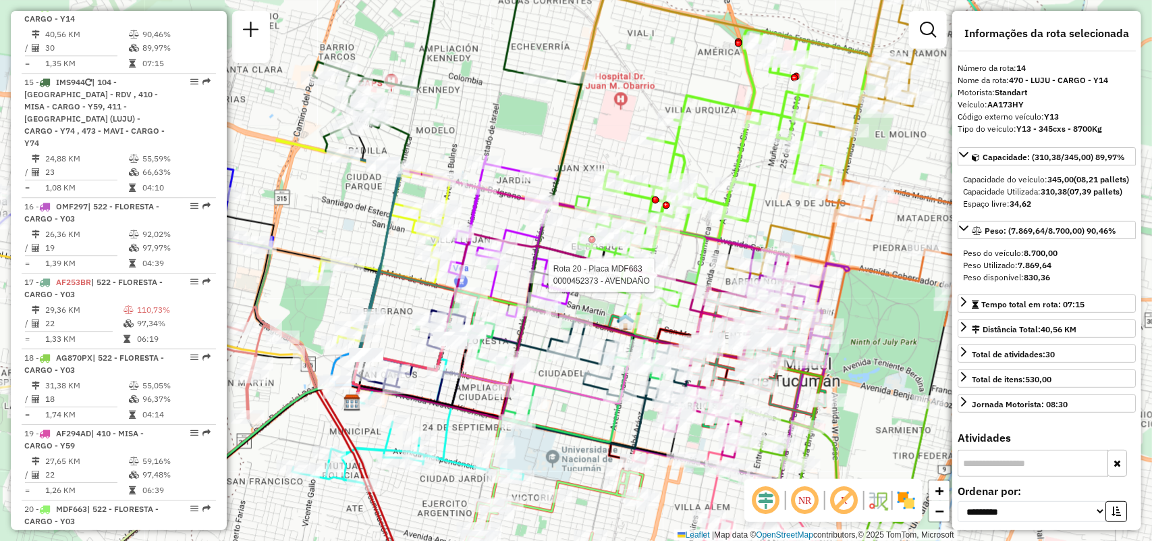
drag, startPoint x: 632, startPoint y: 327, endPoint x: 666, endPoint y: 281, distance: 57.9
click at [666, 281] on div at bounding box center [660, 276] width 34 height 14
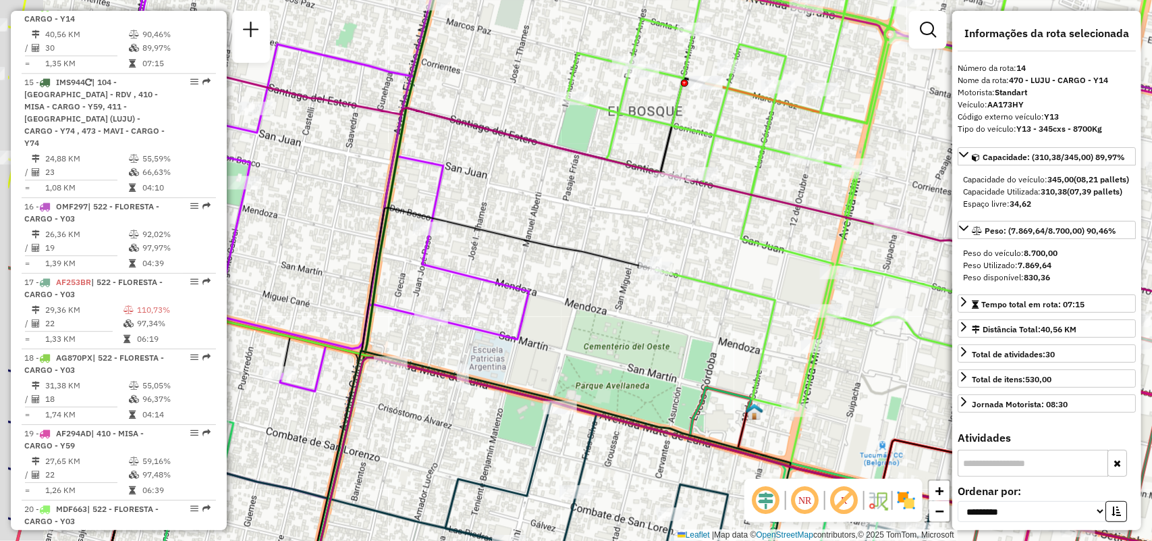
drag, startPoint x: 616, startPoint y: 312, endPoint x: 739, endPoint y: 306, distance: 123.7
click at [739, 306] on div "Janela de atendimento Grade de atendimento Capacidade Transportadoras Veículos …" at bounding box center [576, 270] width 1152 height 541
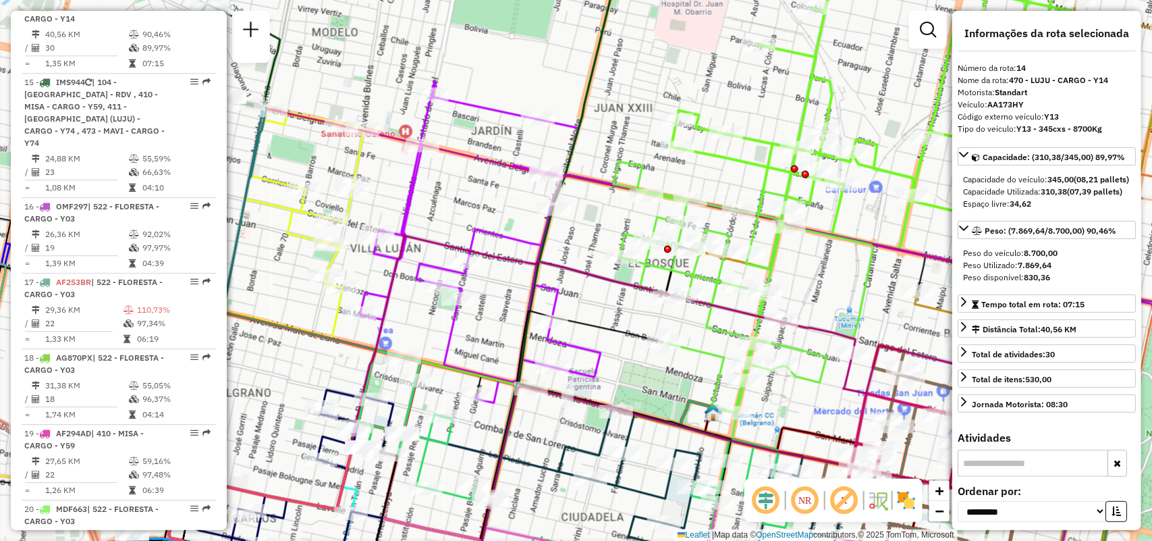
drag, startPoint x: 656, startPoint y: 319, endPoint x: 673, endPoint y: 312, distance: 19.1
click at [673, 312] on div "Janela de atendimento Grade de atendimento Capacidade Transportadoras Veículos …" at bounding box center [576, 270] width 1152 height 541
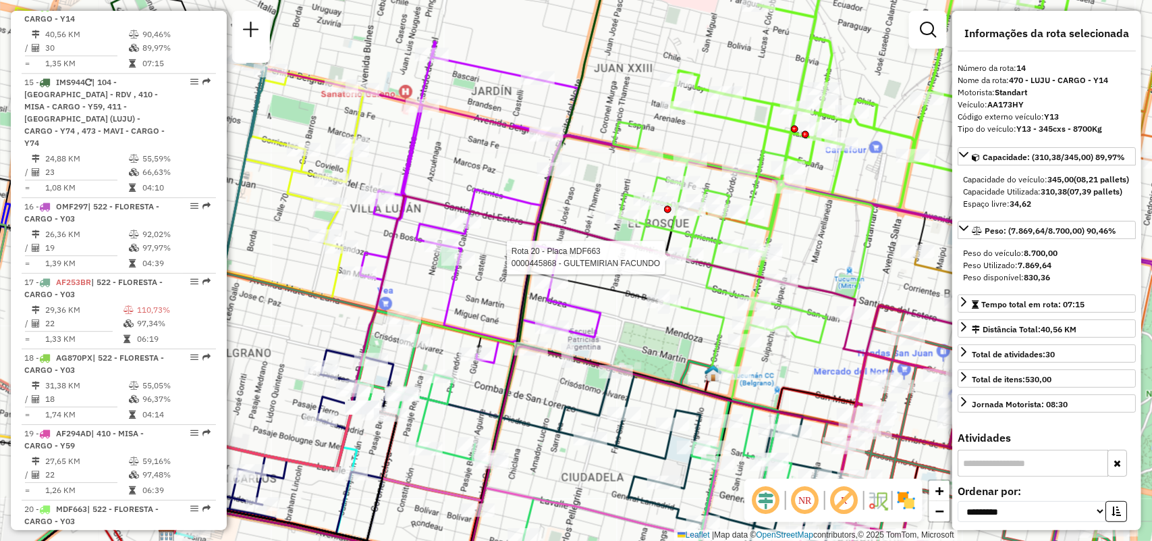
drag, startPoint x: 484, startPoint y: 379, endPoint x: 484, endPoint y: 340, distance: 39.8
click at [484, 340] on icon at bounding box center [616, 265] width 515 height 287
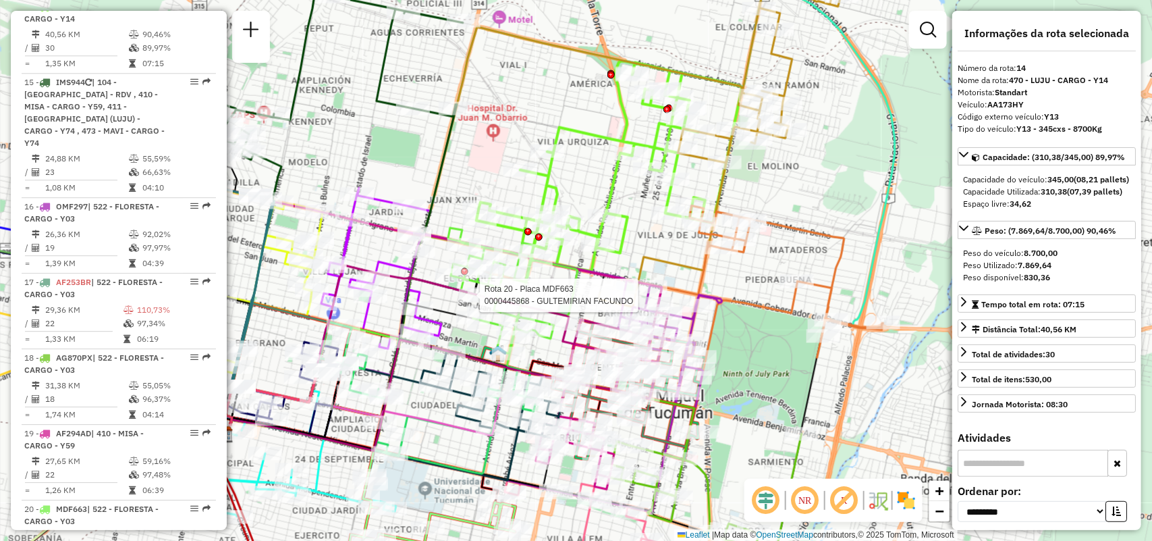
click at [765, 261] on div "Rota 20 - Placa MDF663 0000445868 - GULTEMIRIAN FACUNDO Janela de atendimento G…" at bounding box center [576, 270] width 1152 height 541
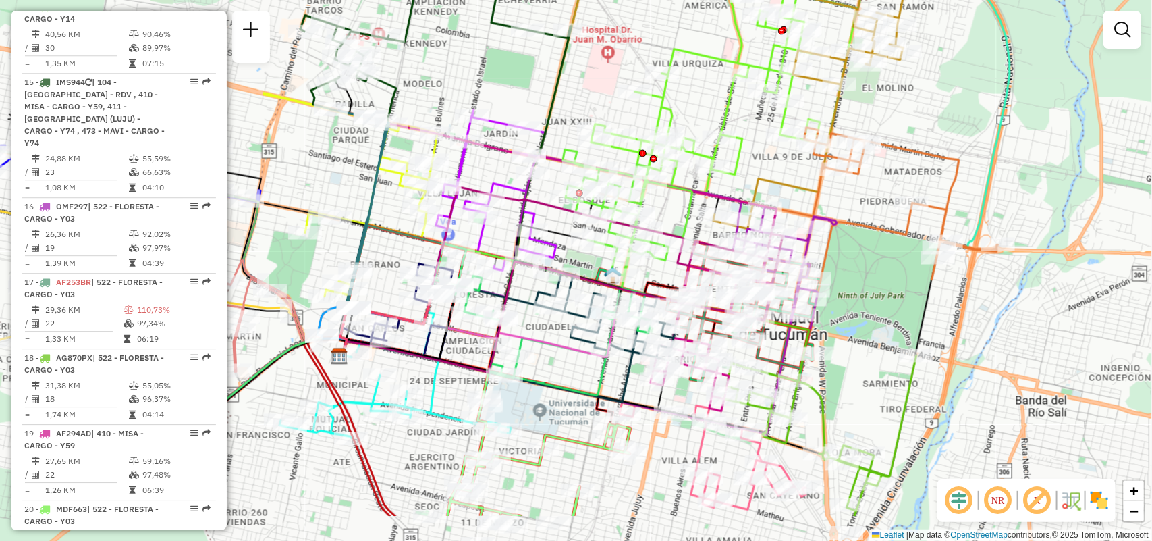
drag, startPoint x: 778, startPoint y: 272, endPoint x: 893, endPoint y: 194, distance: 138.9
click at [893, 194] on div "Janela de atendimento Grade de atendimento Capacidade Transportadoras Veículos …" at bounding box center [576, 270] width 1152 height 541
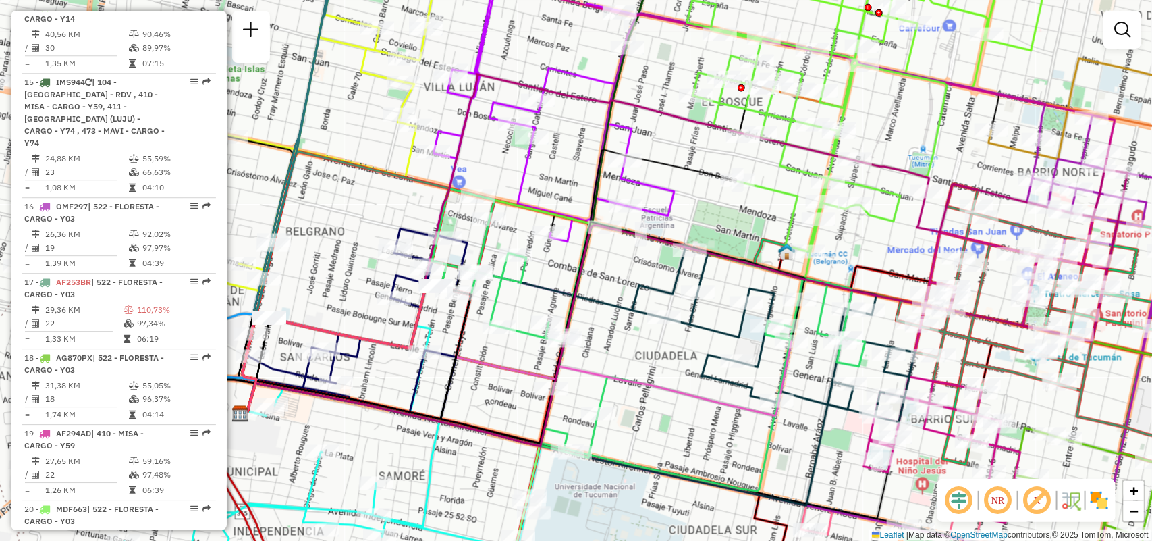
drag, startPoint x: 589, startPoint y: 333, endPoint x: 741, endPoint y: 326, distance: 152.7
click at [741, 326] on icon at bounding box center [670, 335] width 491 height 176
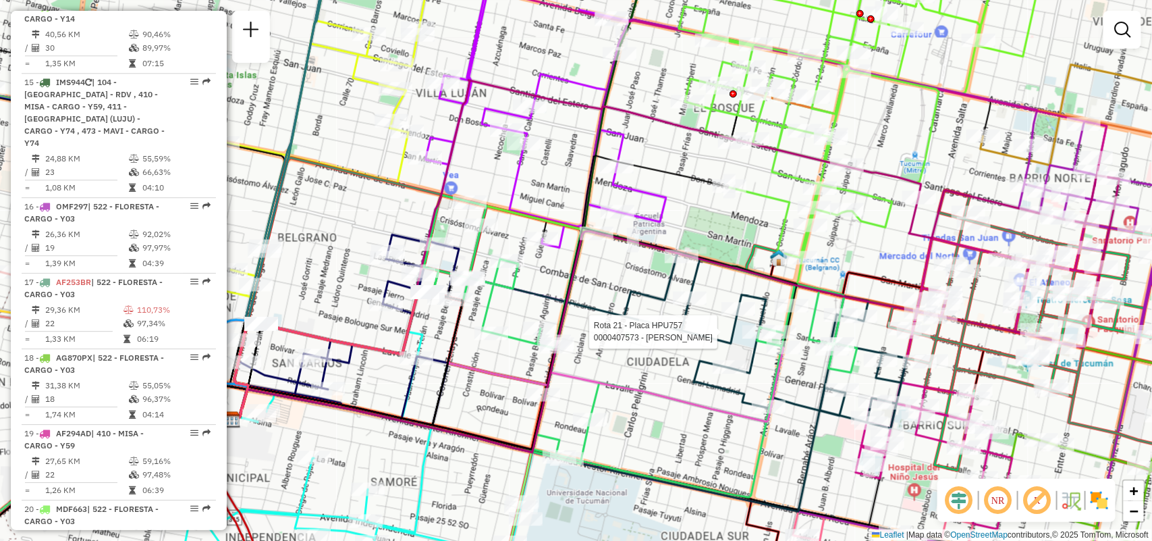
drag, startPoint x: 615, startPoint y: 400, endPoint x: 739, endPoint y: 433, distance: 128.6
click at [739, 433] on div "Rota 21 - Placa HPU757 0000407573 - GIMENEZ [PERSON_NAME] de atendimento Grade …" at bounding box center [576, 270] width 1152 height 541
